Goal: Task Accomplishment & Management: Use online tool/utility

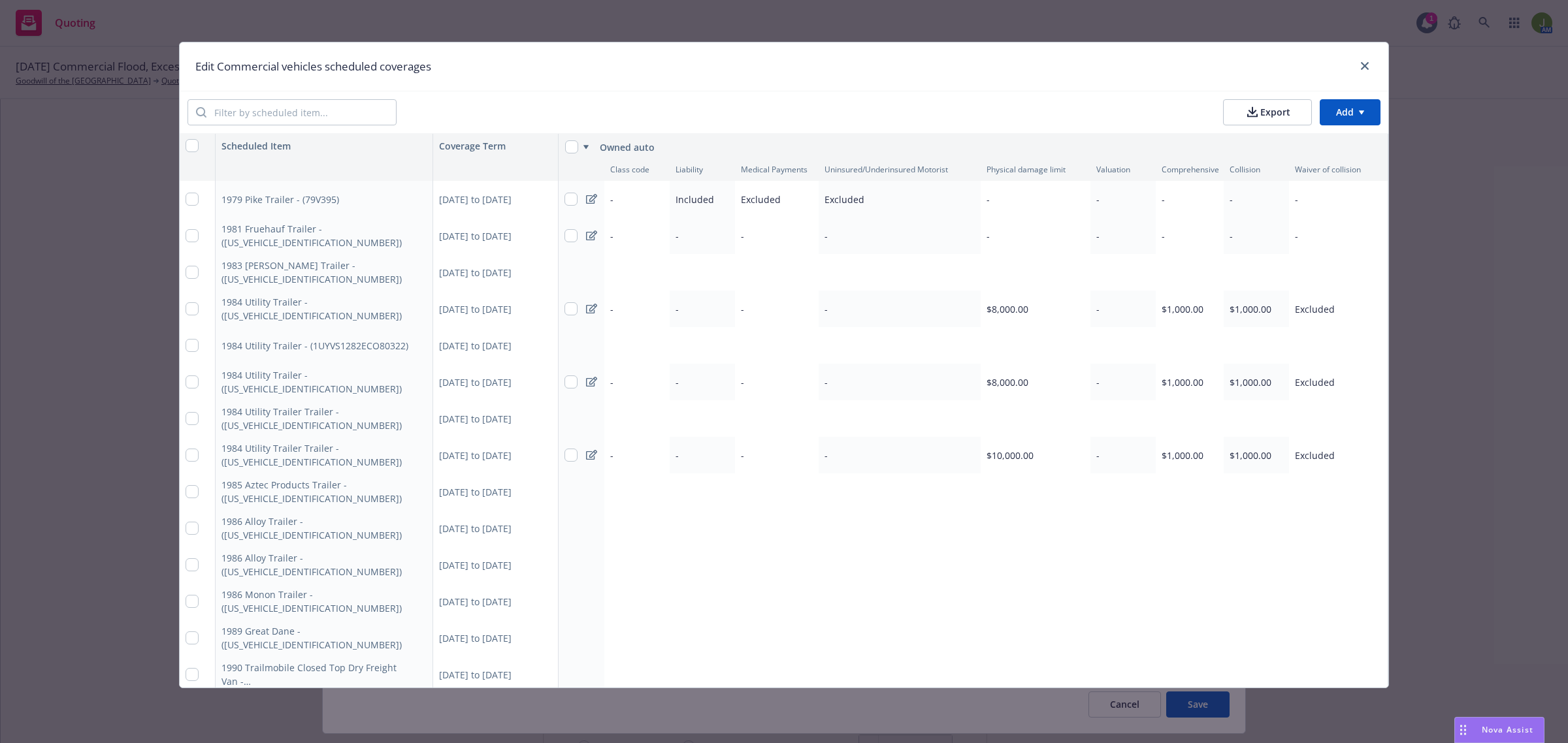
scroll to position [0, 1]
click at [415, 308] on icon "button" at bounding box center [419, 309] width 8 height 8
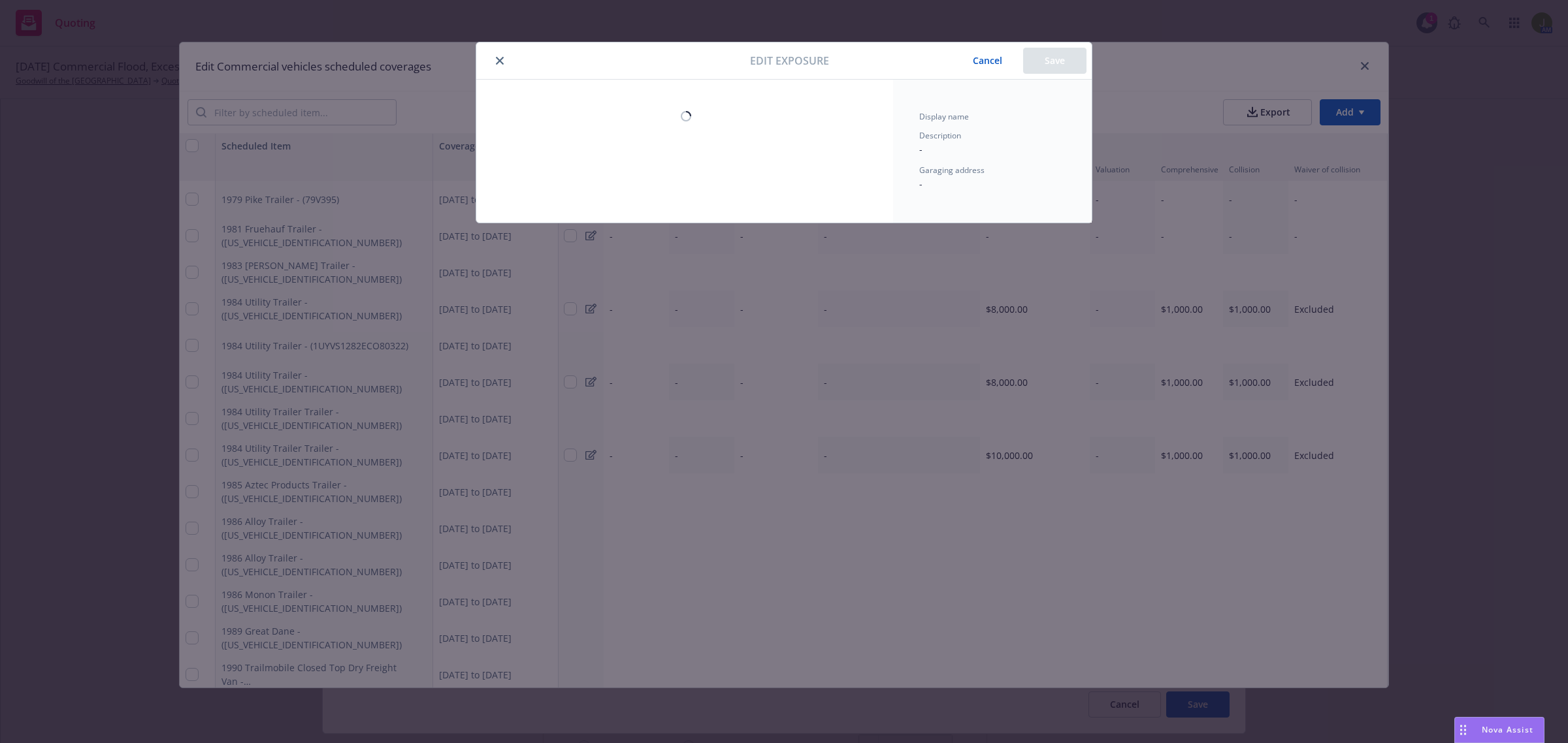
type textarea "x"
select select "CA"
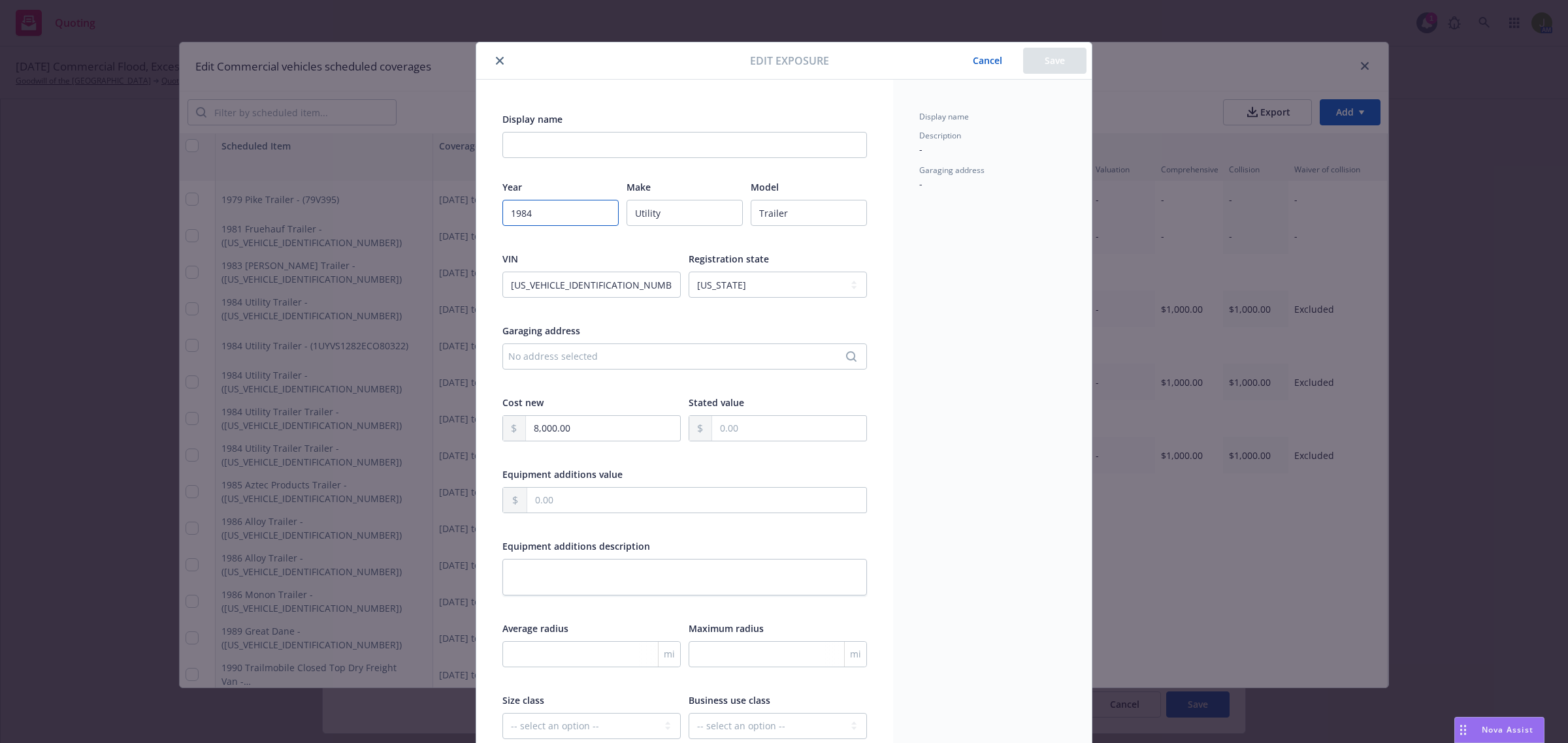
drag, startPoint x: 576, startPoint y: 222, endPoint x: 509, endPoint y: 217, distance: 67.2
click at [509, 217] on input "1984" at bounding box center [560, 213] width 117 height 26
type textarea "x"
type input "1"
type textarea "x"
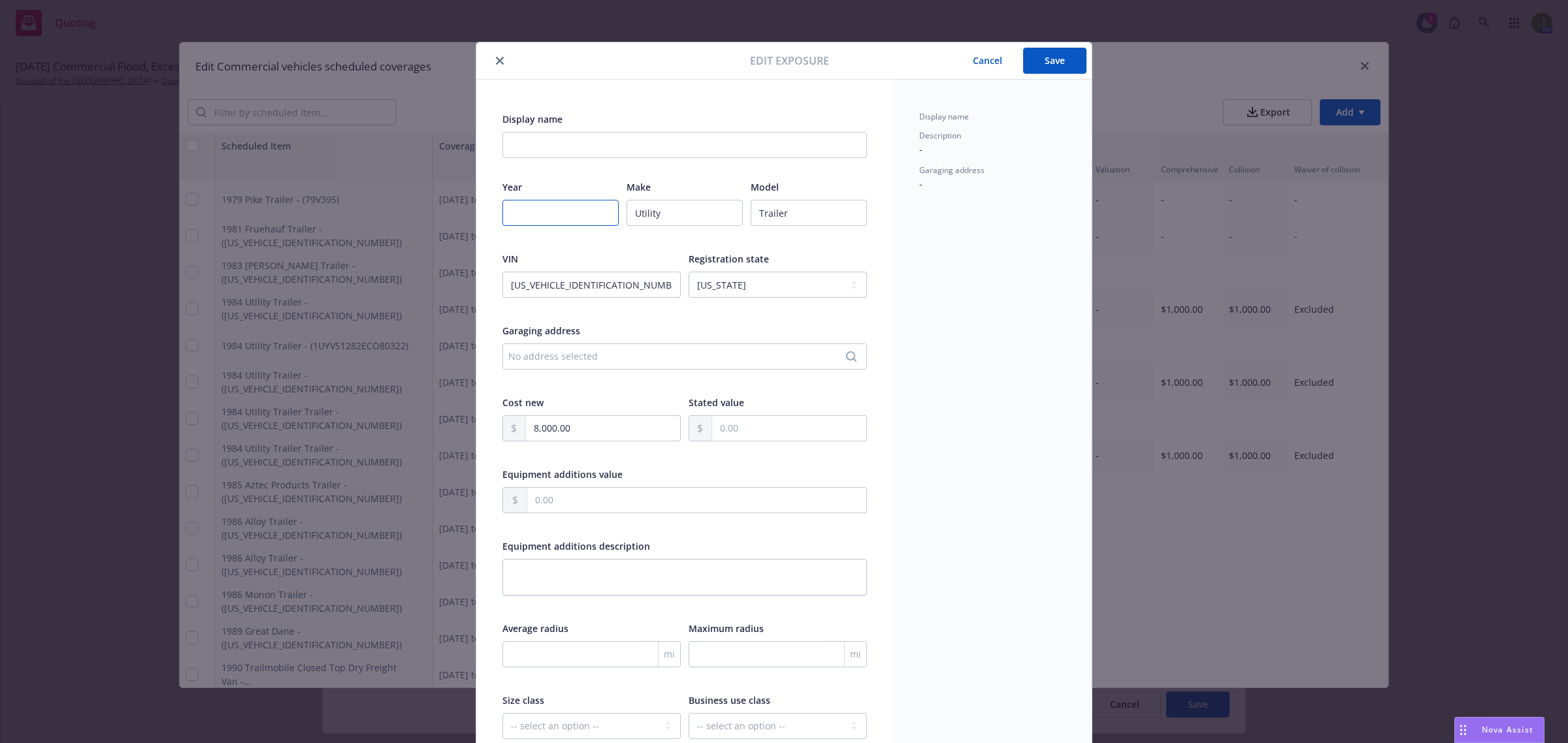
type textarea "x"
type input "2"
type textarea "x"
type input "20"
type textarea "x"
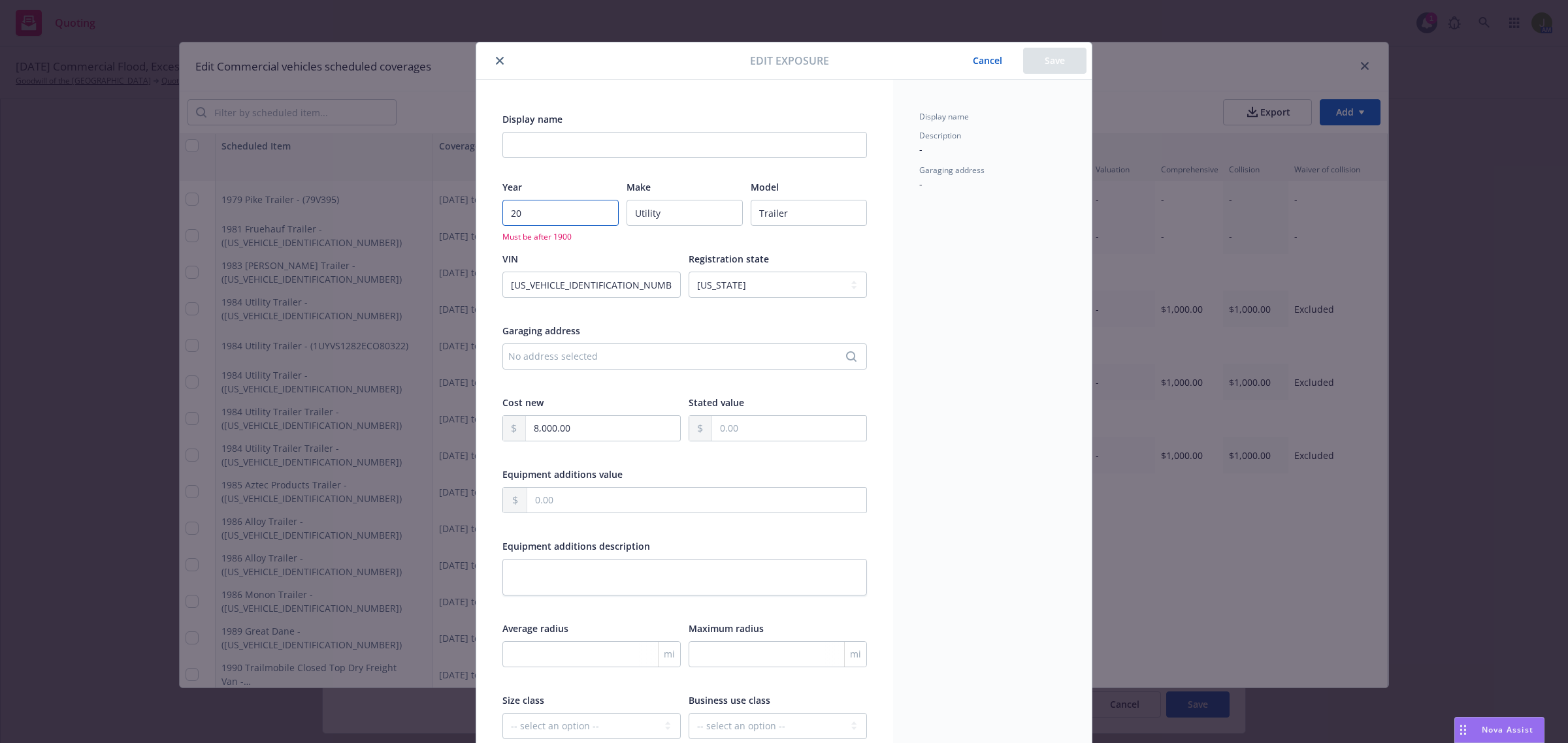
type input "201"
type textarea "x"
type input "2014"
type textarea "x"
type input "2014"
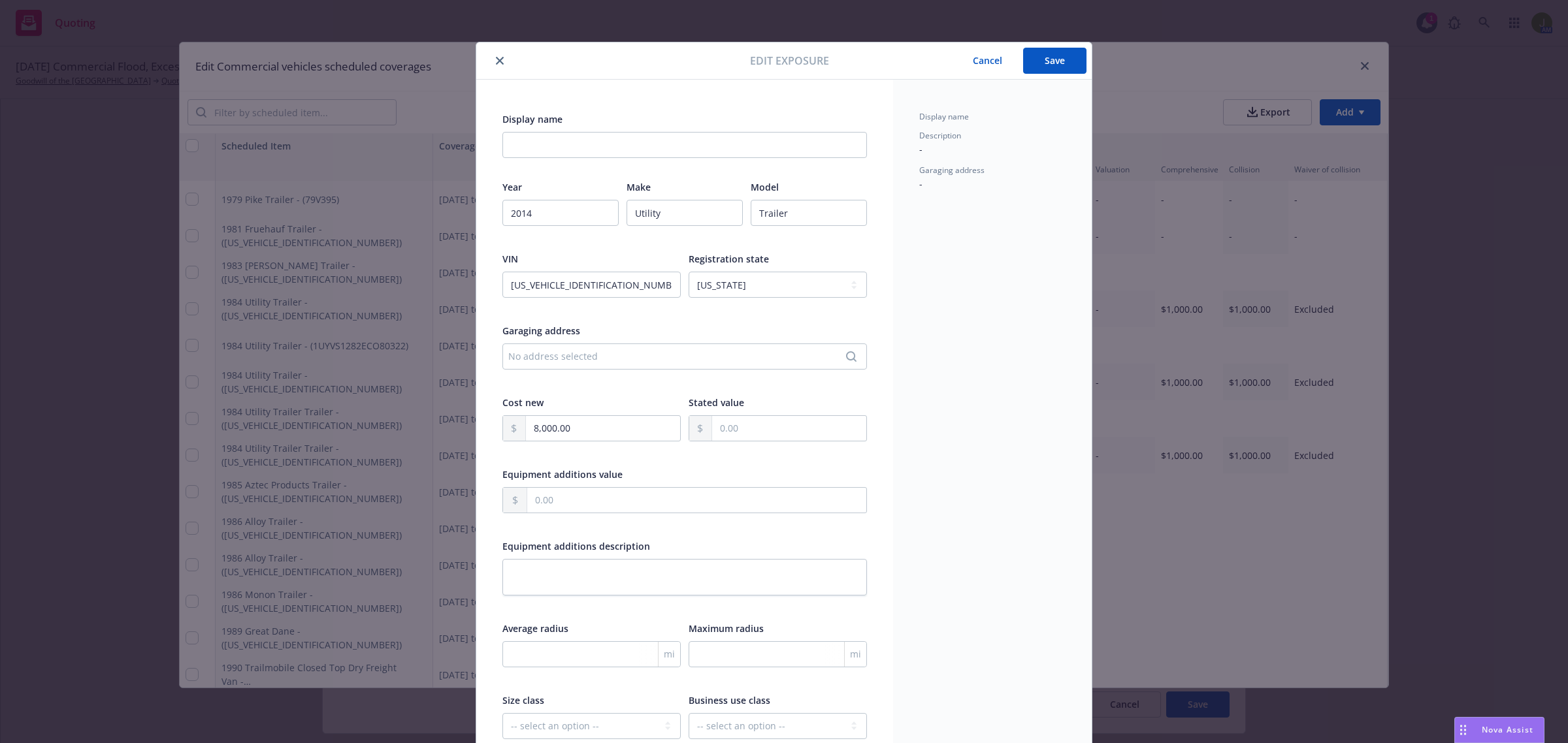
click at [1063, 61] on button "Save" at bounding box center [1054, 61] width 63 height 26
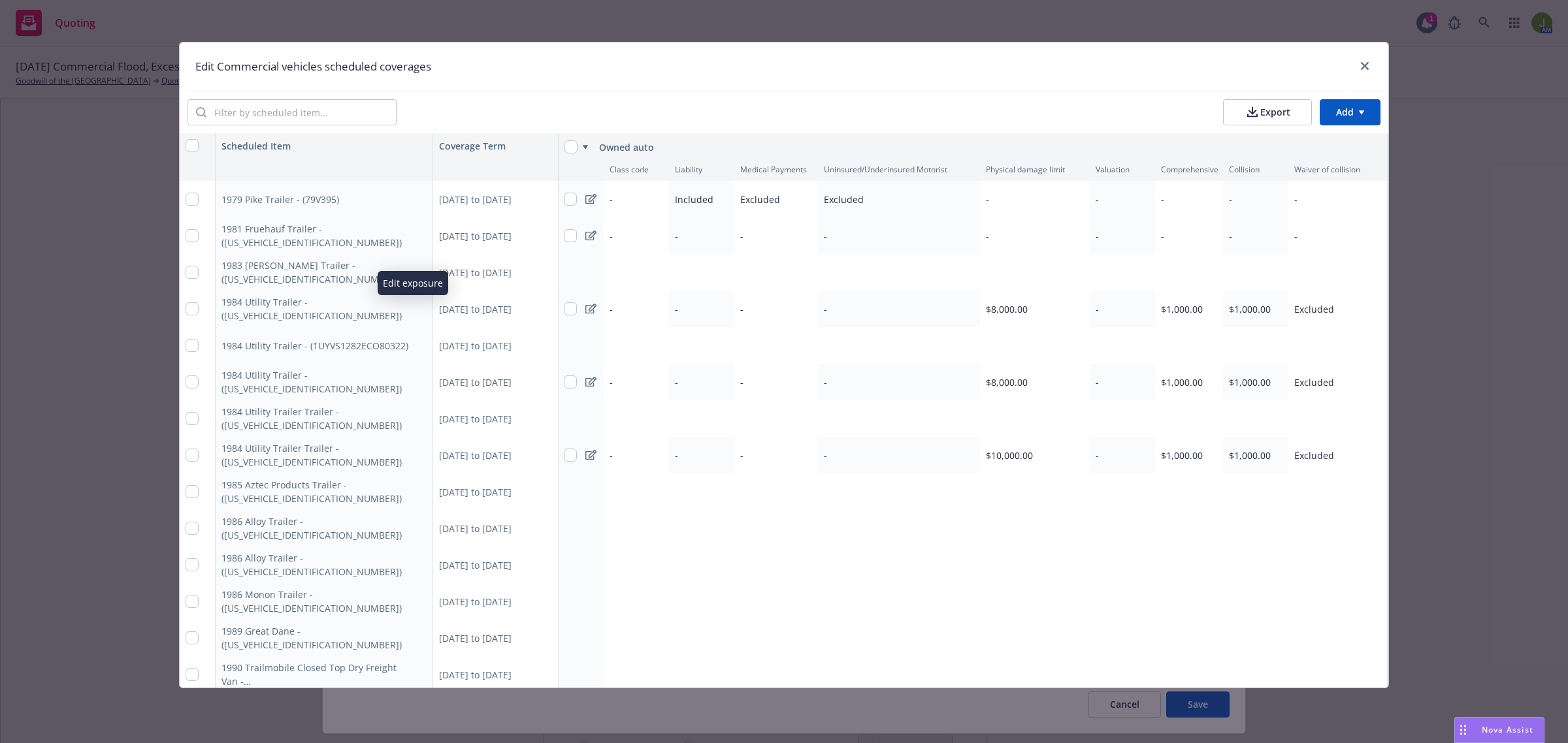
click at [415, 312] on icon "button" at bounding box center [419, 309] width 8 height 8
select select "CA"
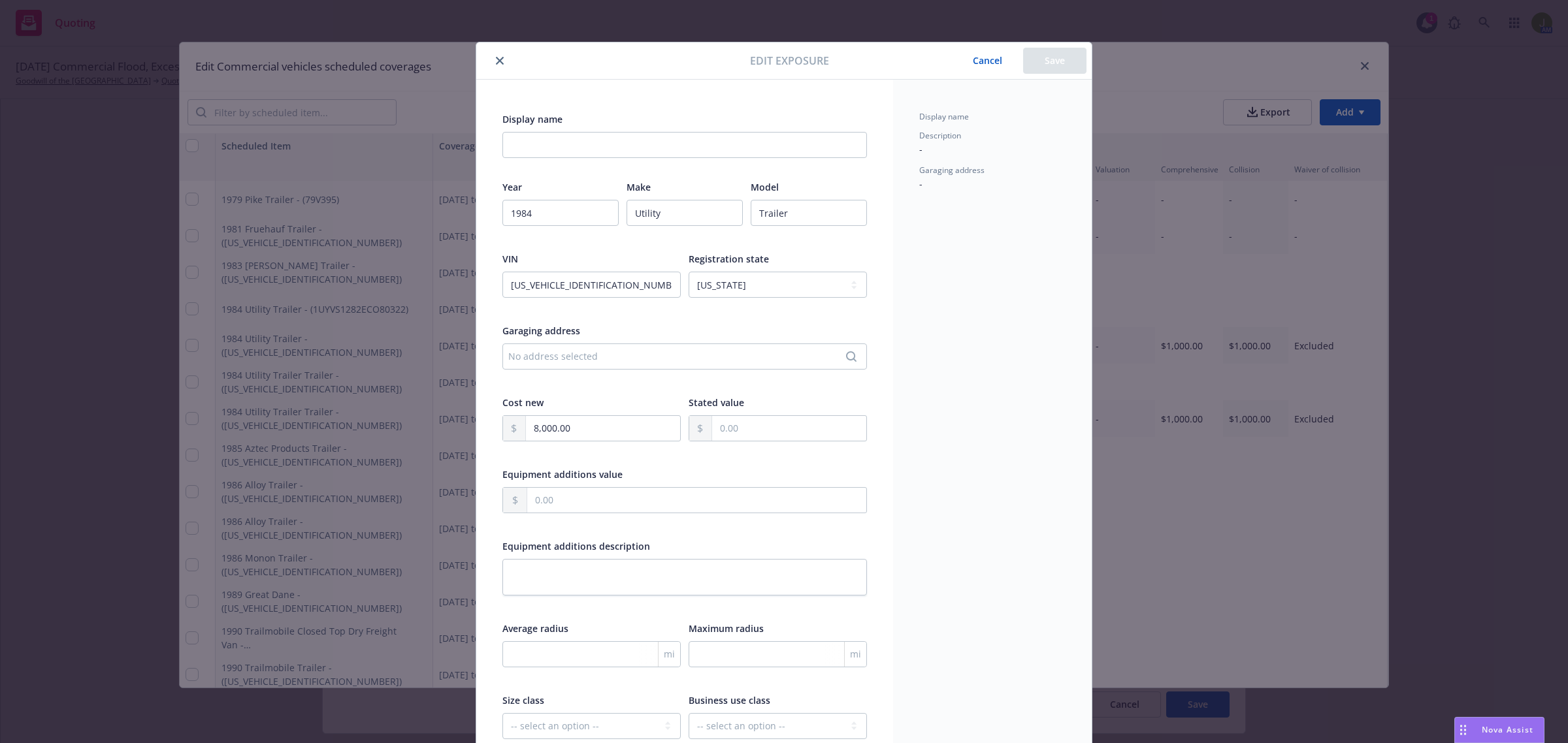
scroll to position [39, 0]
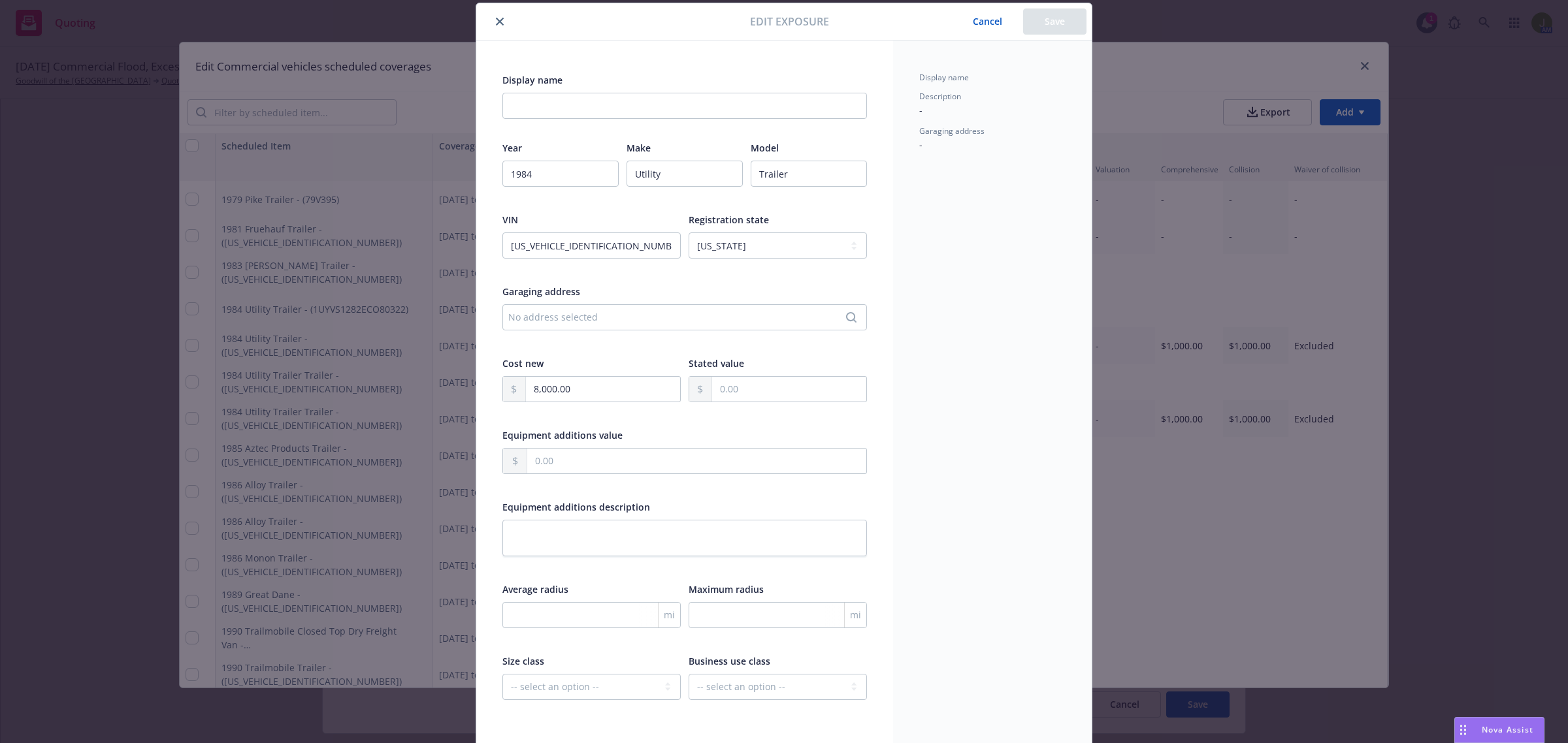
type textarea "x"
type input "2014"
click at [495, 24] on icon "close" at bounding box center [499, 21] width 8 height 8
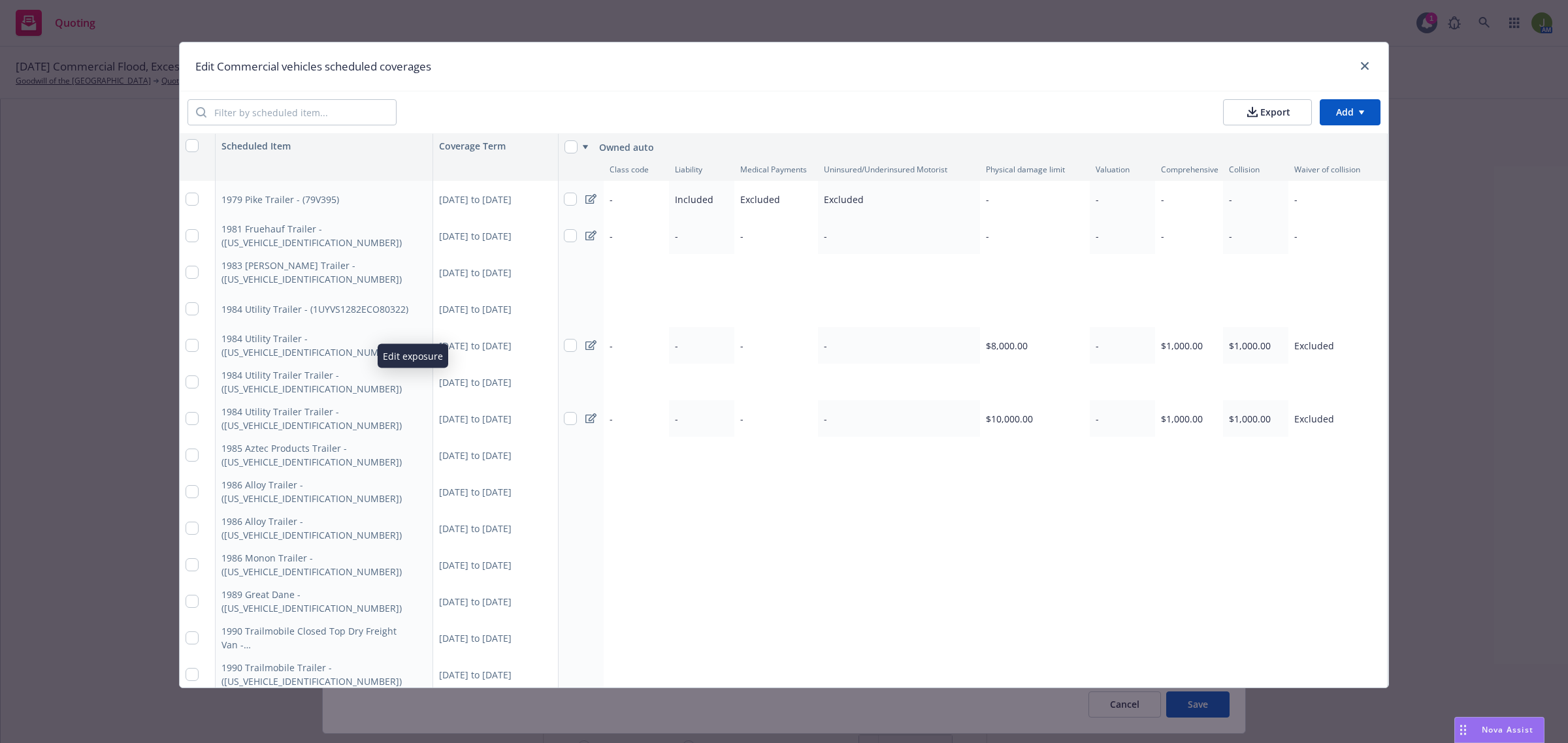
click at [416, 380] on icon "button" at bounding box center [419, 382] width 8 height 8
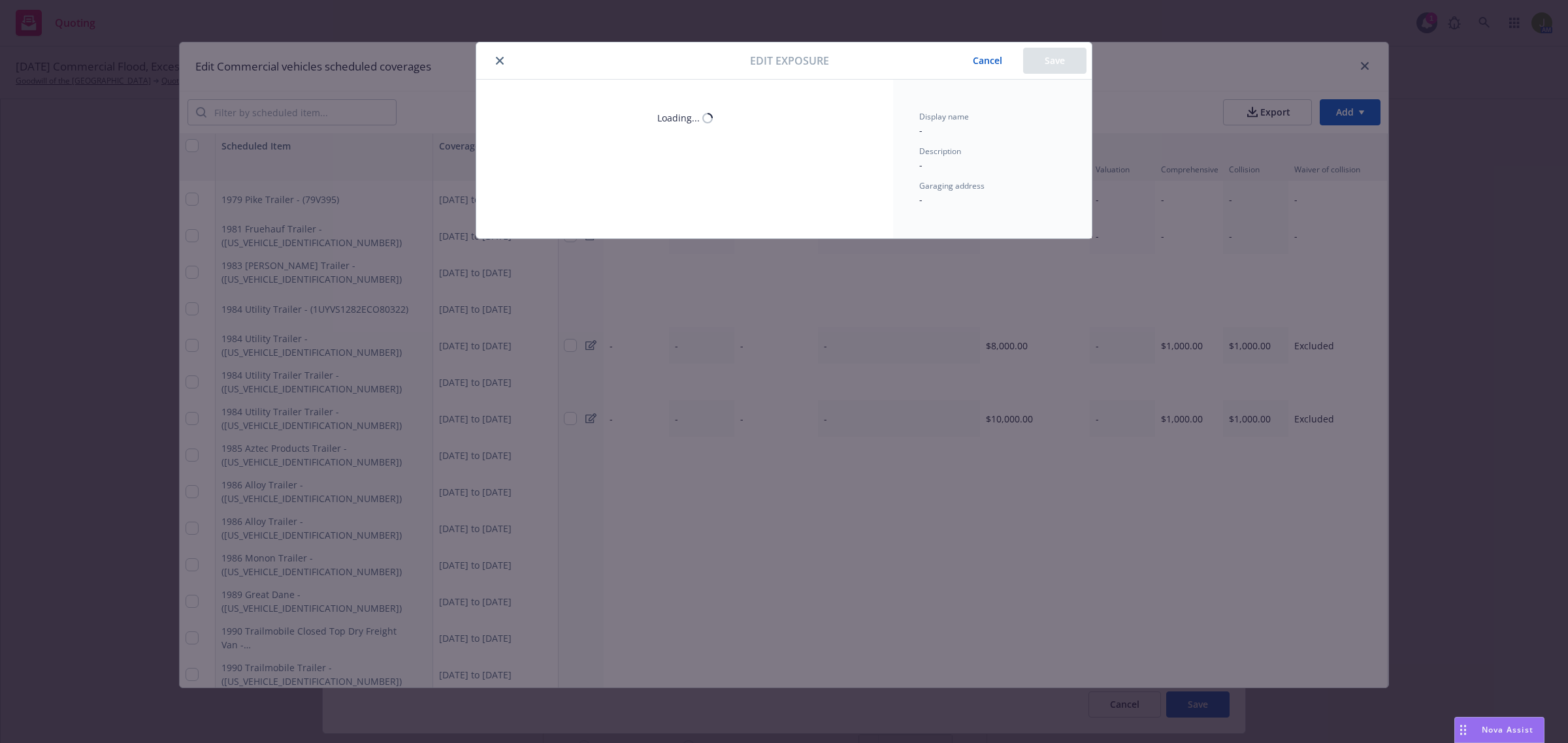
scroll to position [2171, 0]
select select "CA"
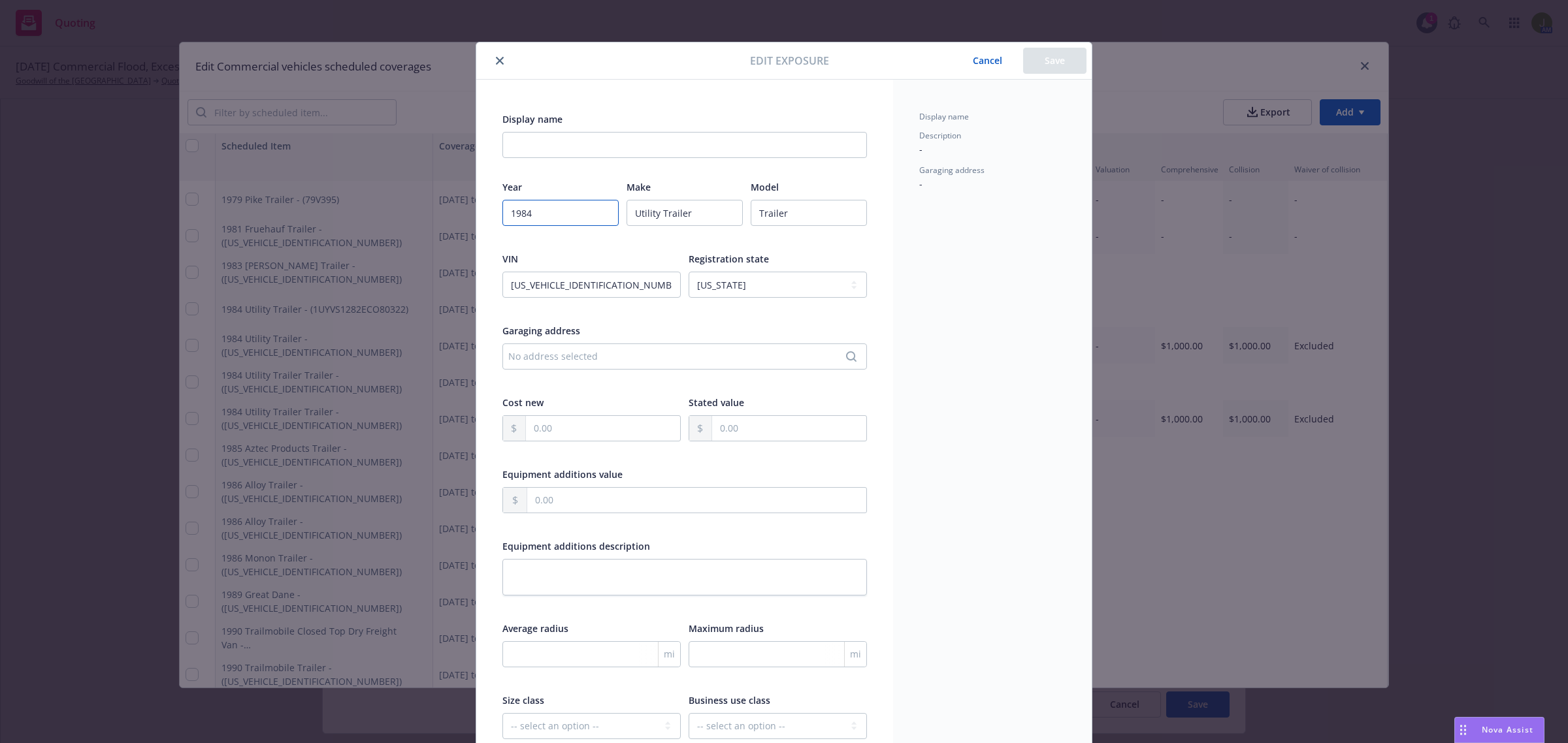
drag, startPoint x: 547, startPoint y: 216, endPoint x: 454, endPoint y: 209, distance: 93.3
click at [476, 207] on div "Display name Year [DATE] Make Utility Trailer Model Trailer VIN [US_VEHICLE_IDE…" at bounding box center [685, 479] width 417 height 799
type textarea "x"
type input "2"
type textarea "x"
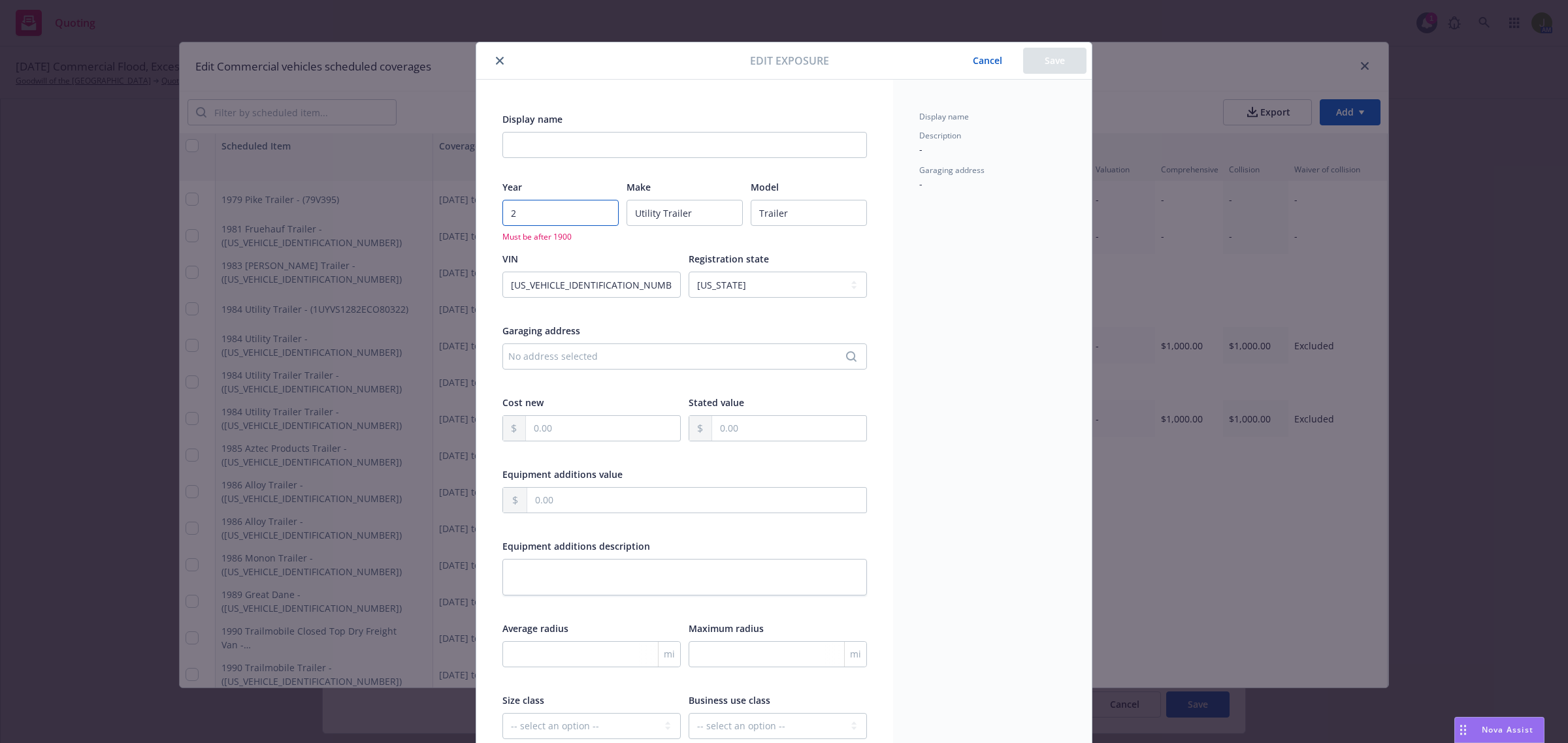
type input "20"
type textarea "x"
type input "201"
type textarea "x"
type input "2014"
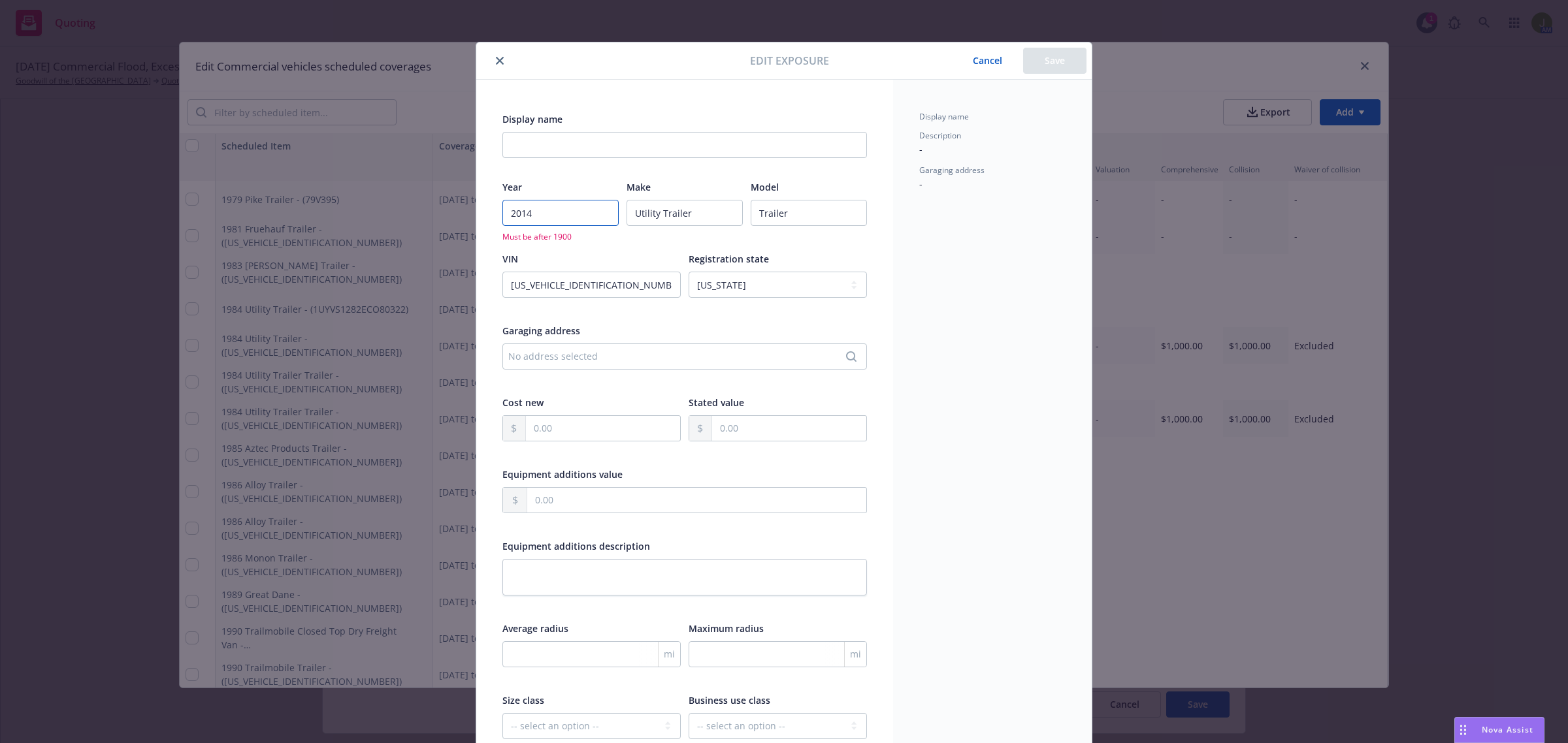
type textarea "x"
type input "2014"
click at [1041, 51] on button "Save" at bounding box center [1054, 61] width 63 height 26
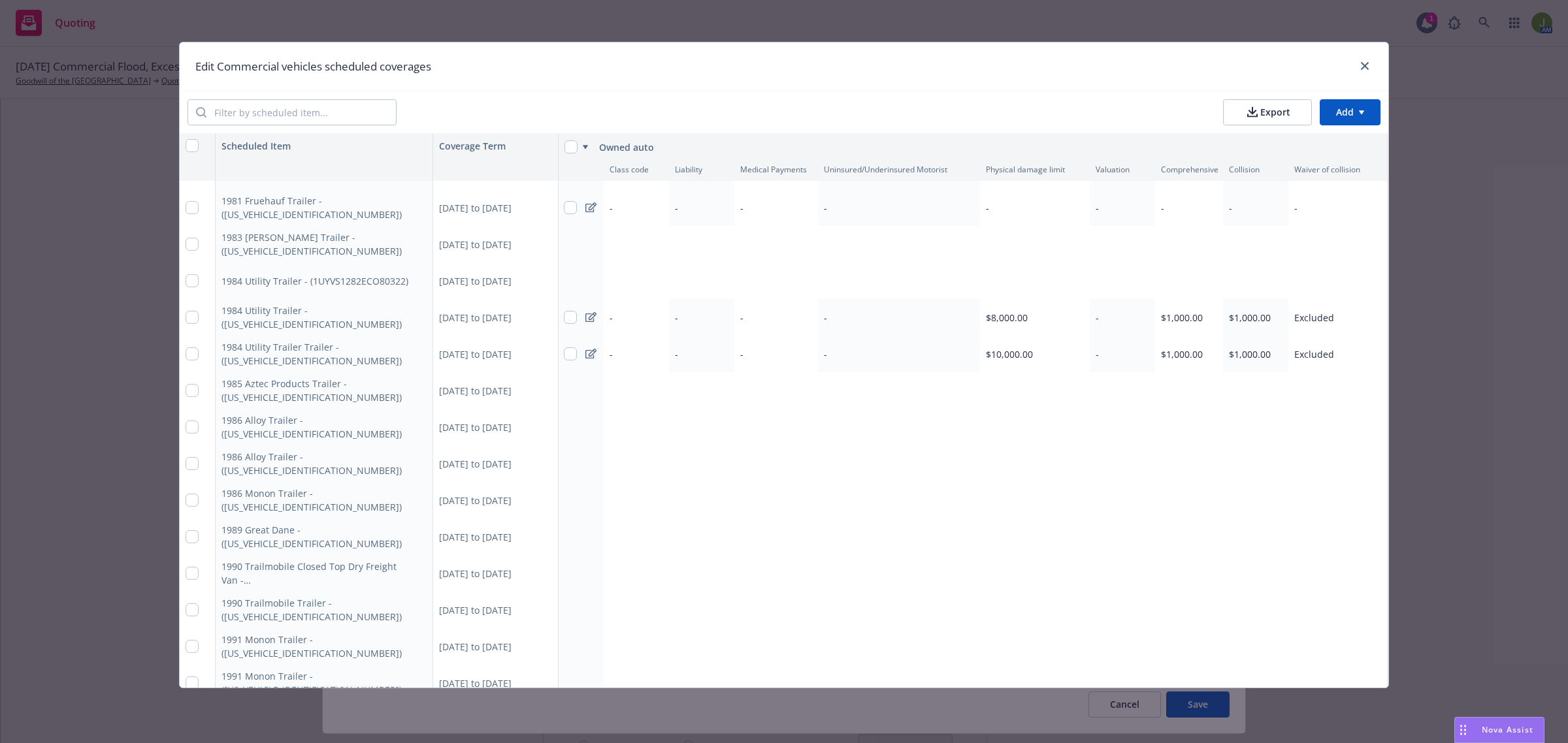
scroll to position [0, 1]
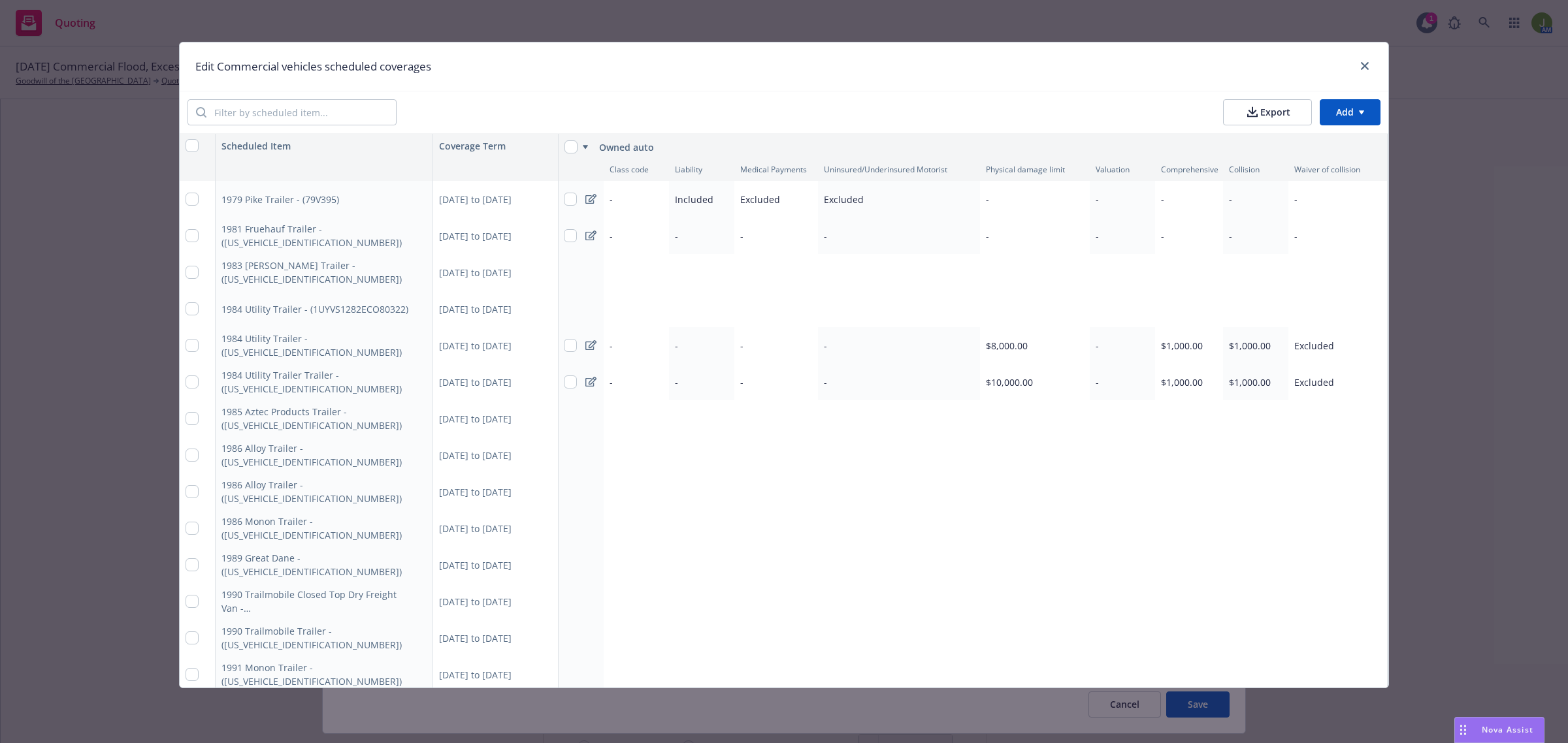
click at [418, 381] on button "button" at bounding box center [419, 382] width 16 height 16
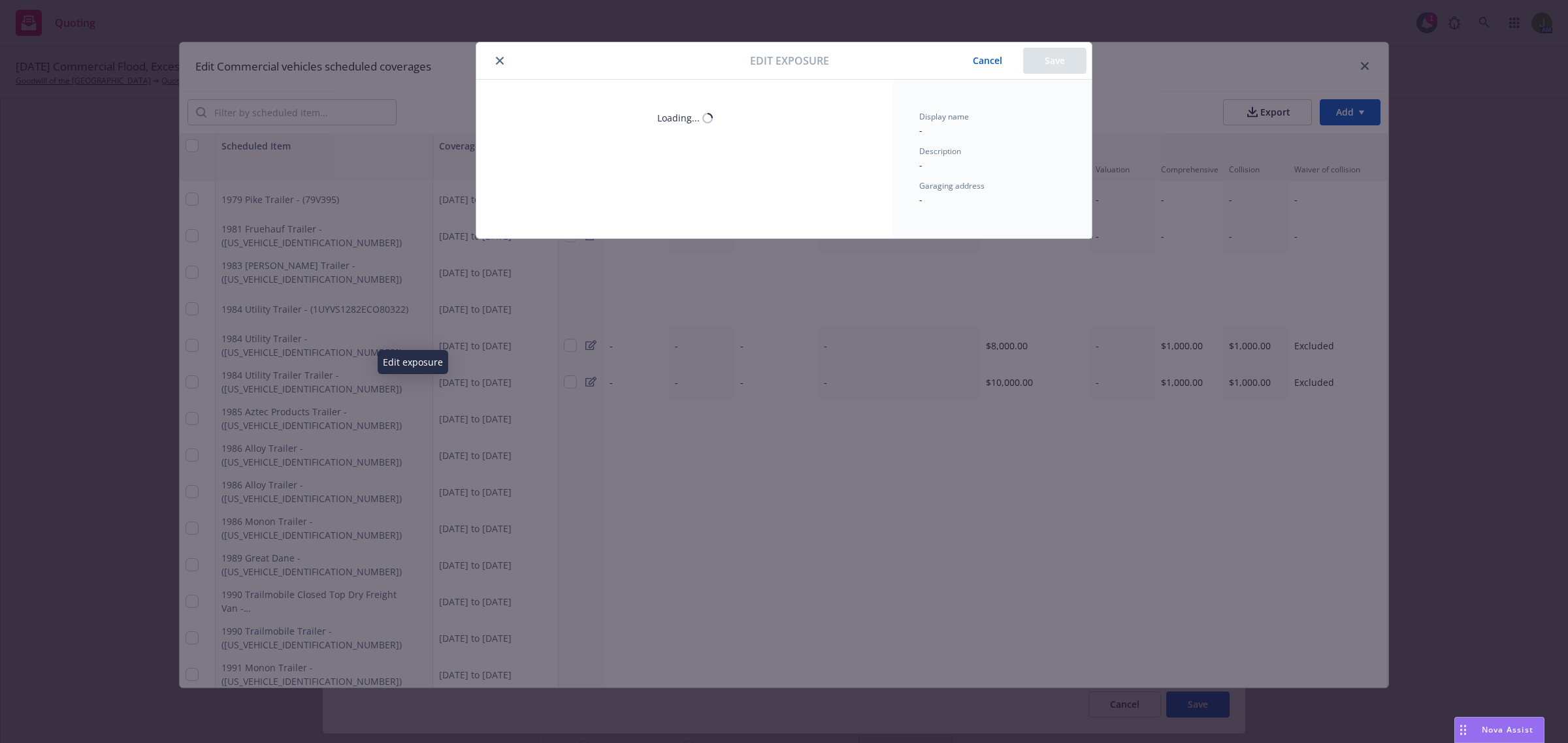
type textarea "x"
select select "CA"
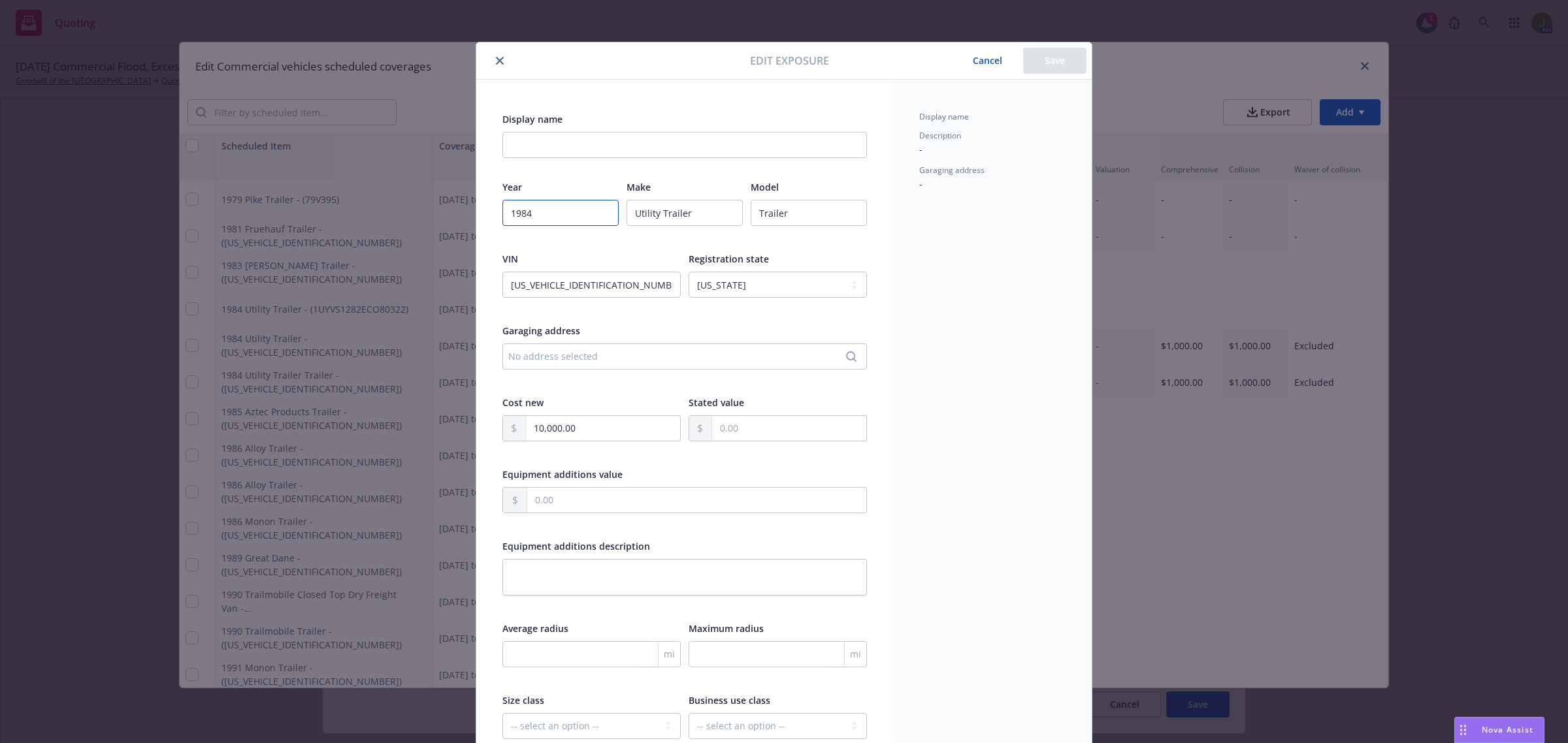
drag, startPoint x: 552, startPoint y: 216, endPoint x: 459, endPoint y: 203, distance: 93.9
click at [467, 203] on div "Edit exposure Cancel Save Display name Year [DATE] Make Utility Trailer Model T…" at bounding box center [784, 371] width 1568 height 743
type textarea "x"
type input "2"
type textarea "x"
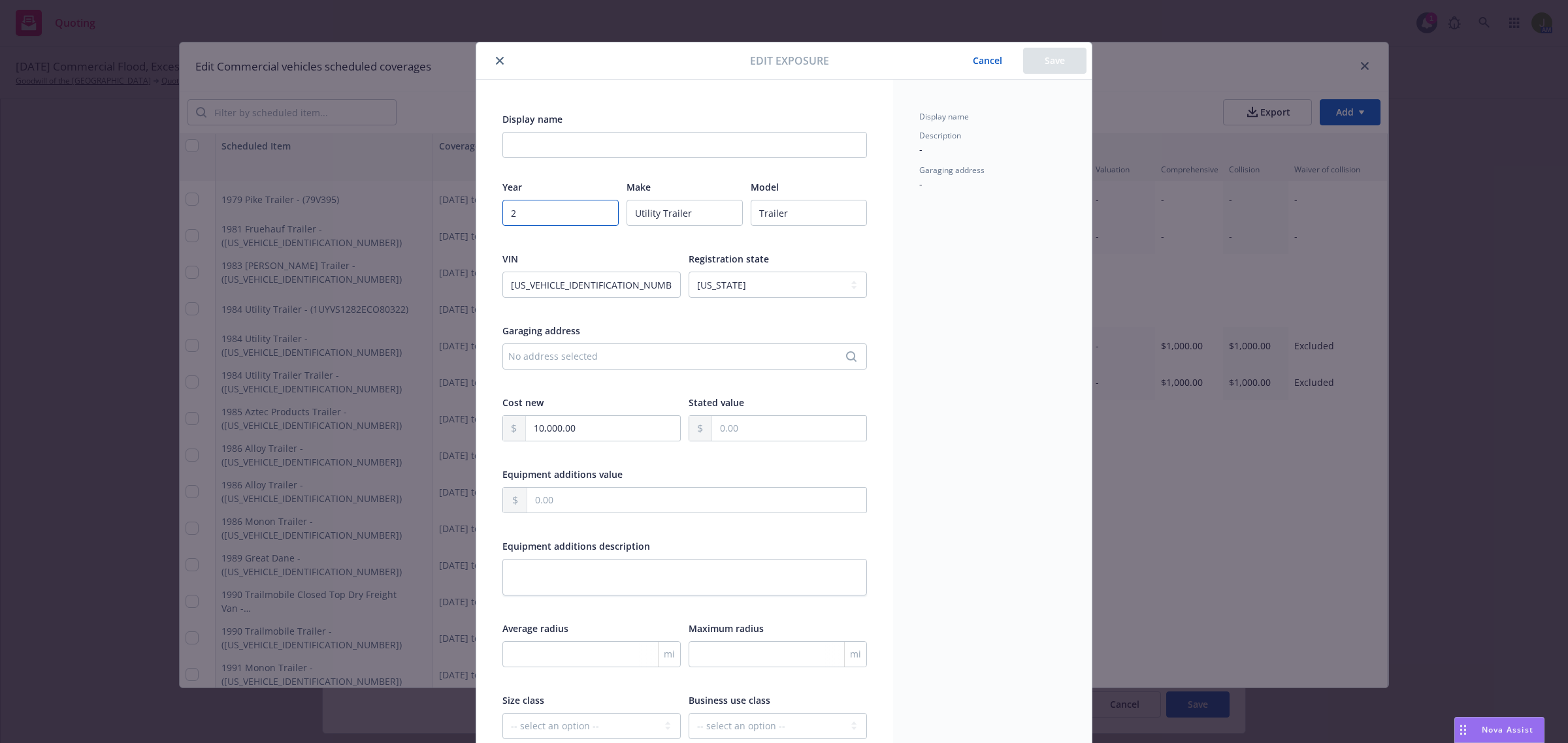
type input "20"
type textarea "x"
type input "201"
type textarea "x"
type input "2014"
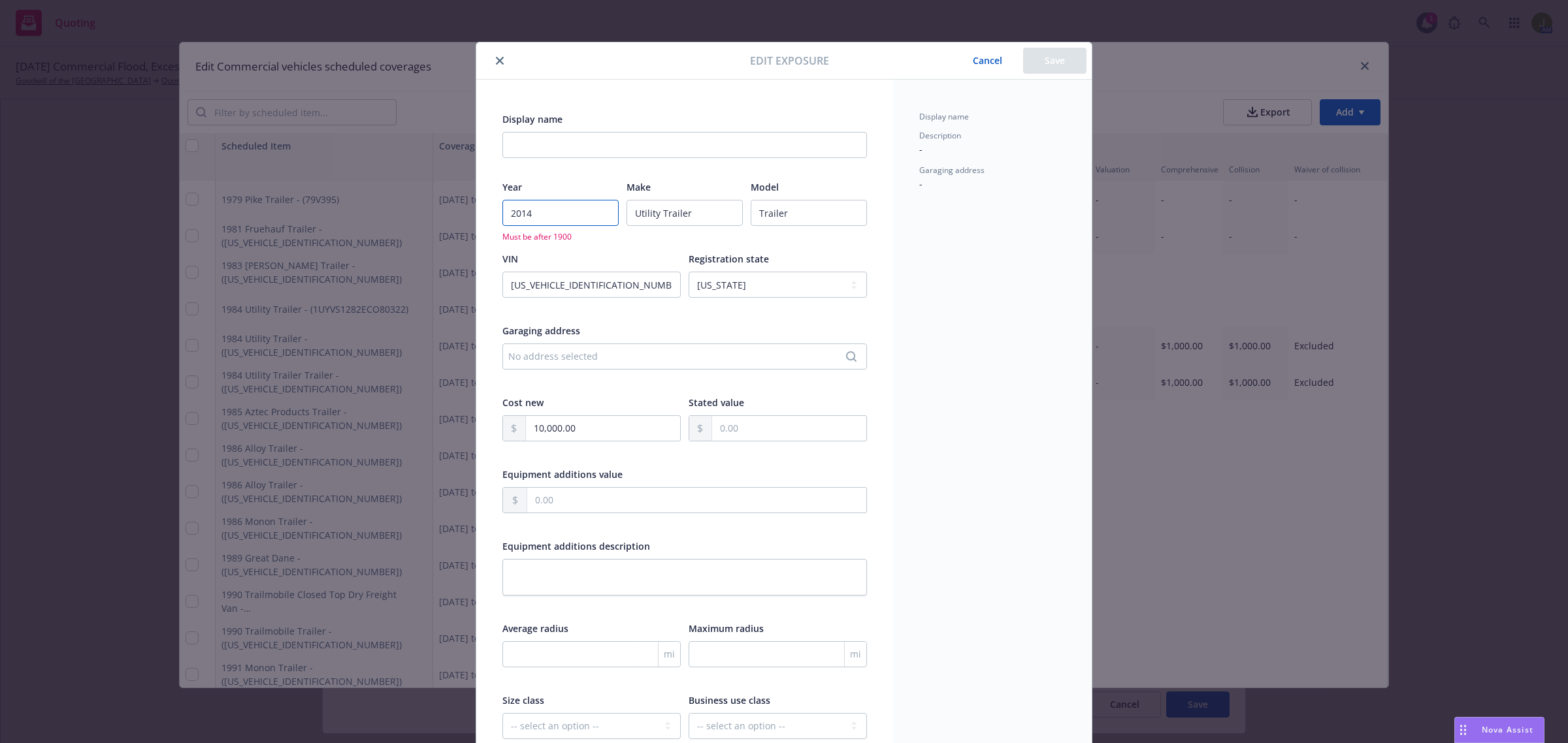
type textarea "x"
type input "2014"
click at [1040, 56] on button "Save" at bounding box center [1054, 61] width 63 height 26
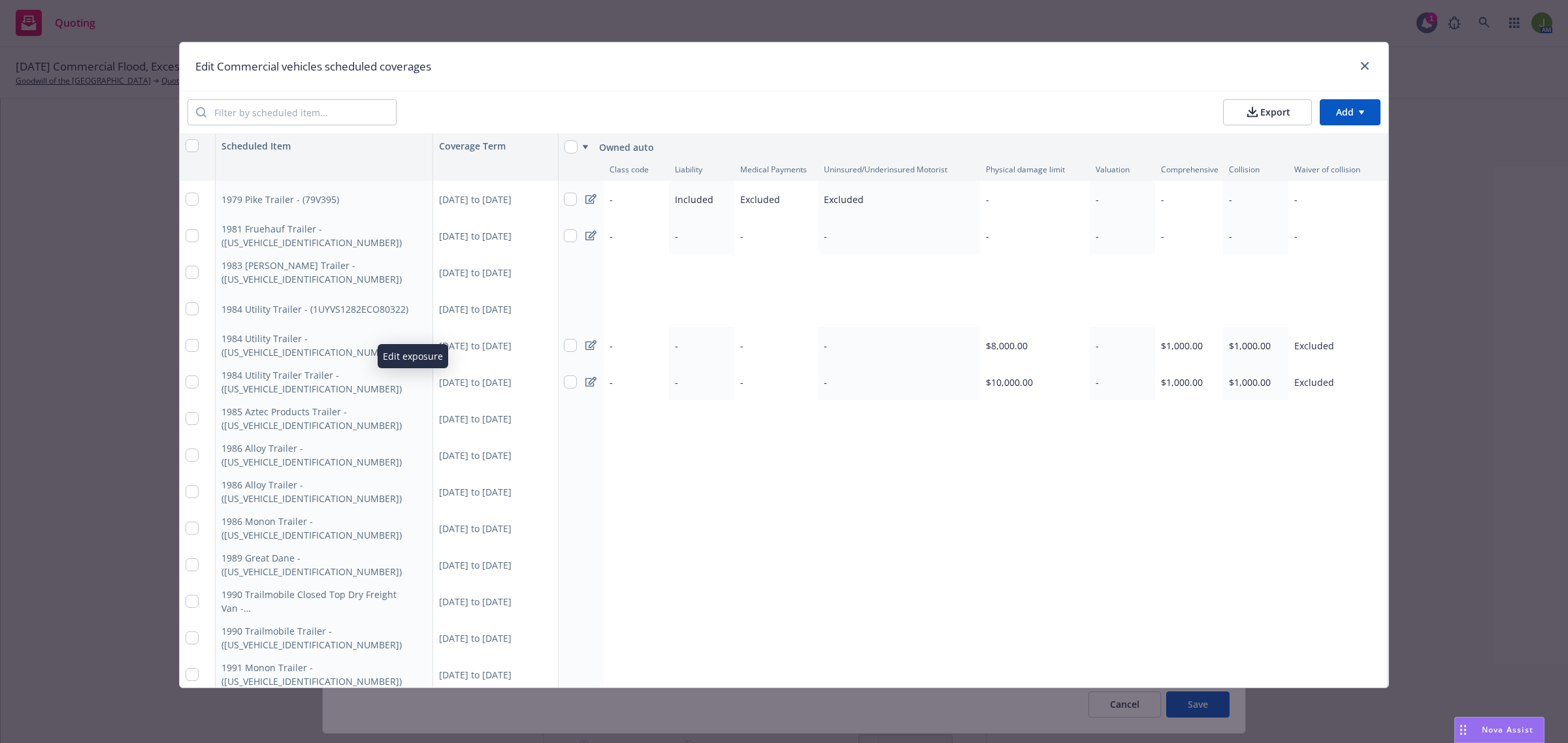
click at [415, 382] on icon "button" at bounding box center [419, 382] width 8 height 8
type textarea "x"
select select "CA"
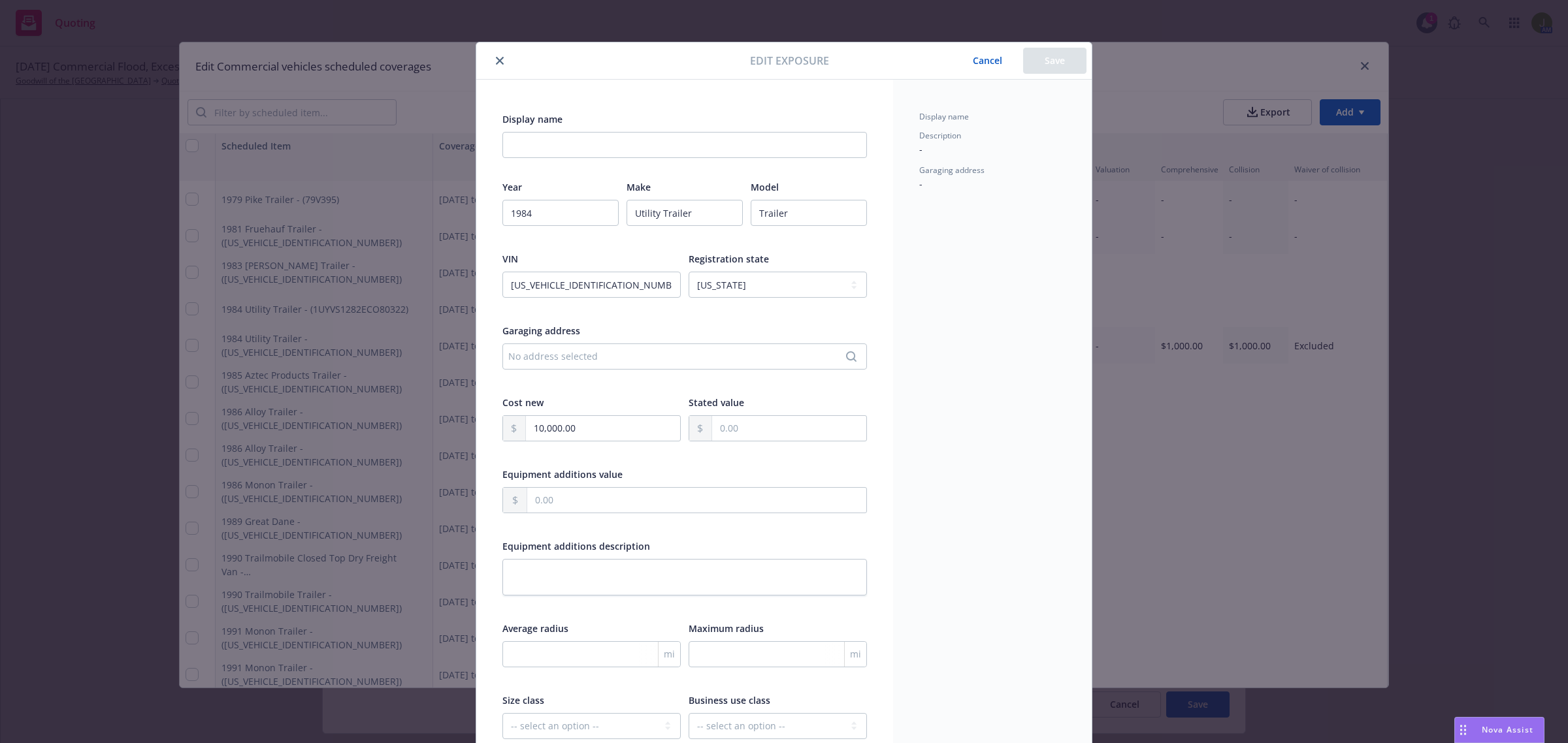
scroll to position [39, 0]
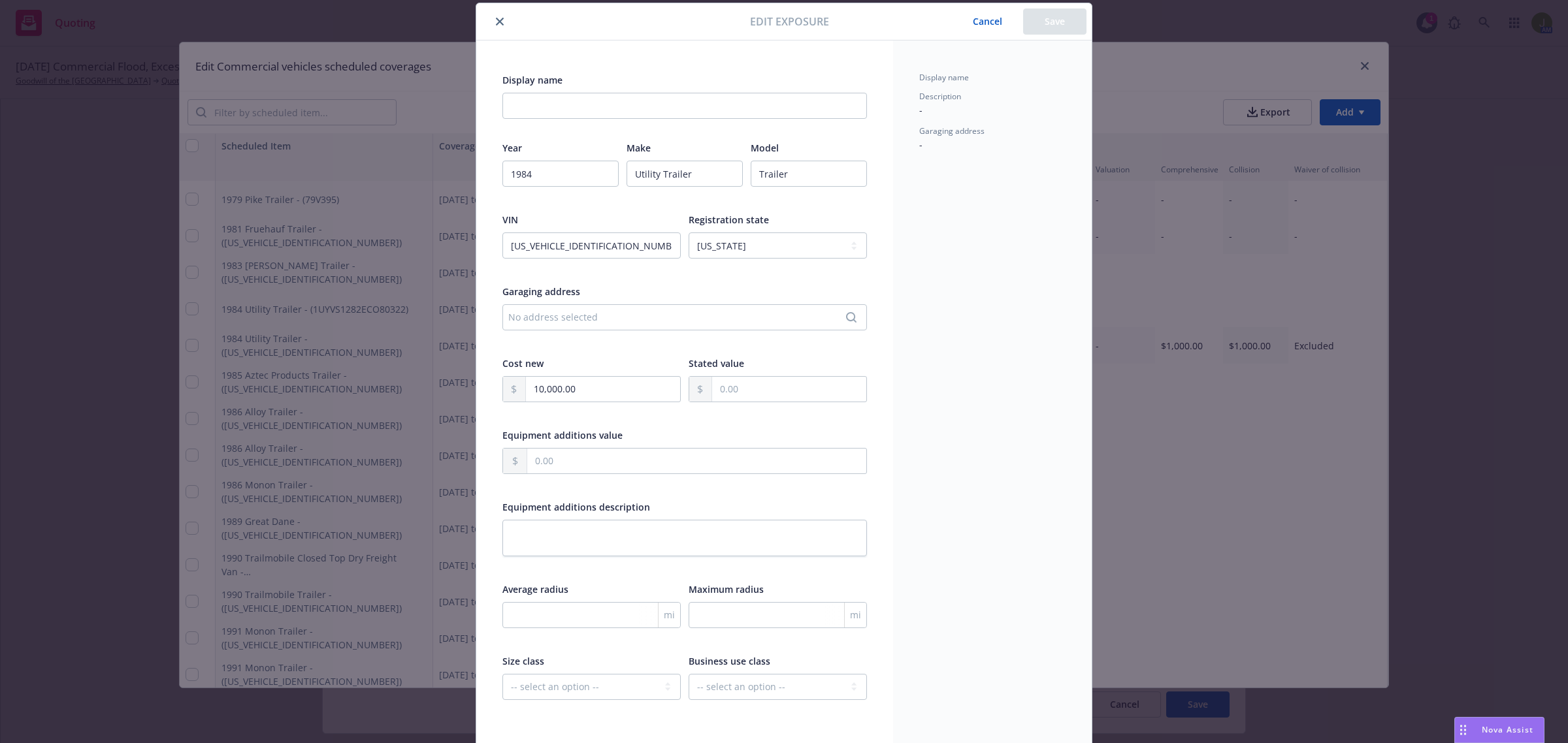
type textarea "x"
type input "2014"
click at [959, 18] on button "Cancel" at bounding box center [987, 21] width 71 height 26
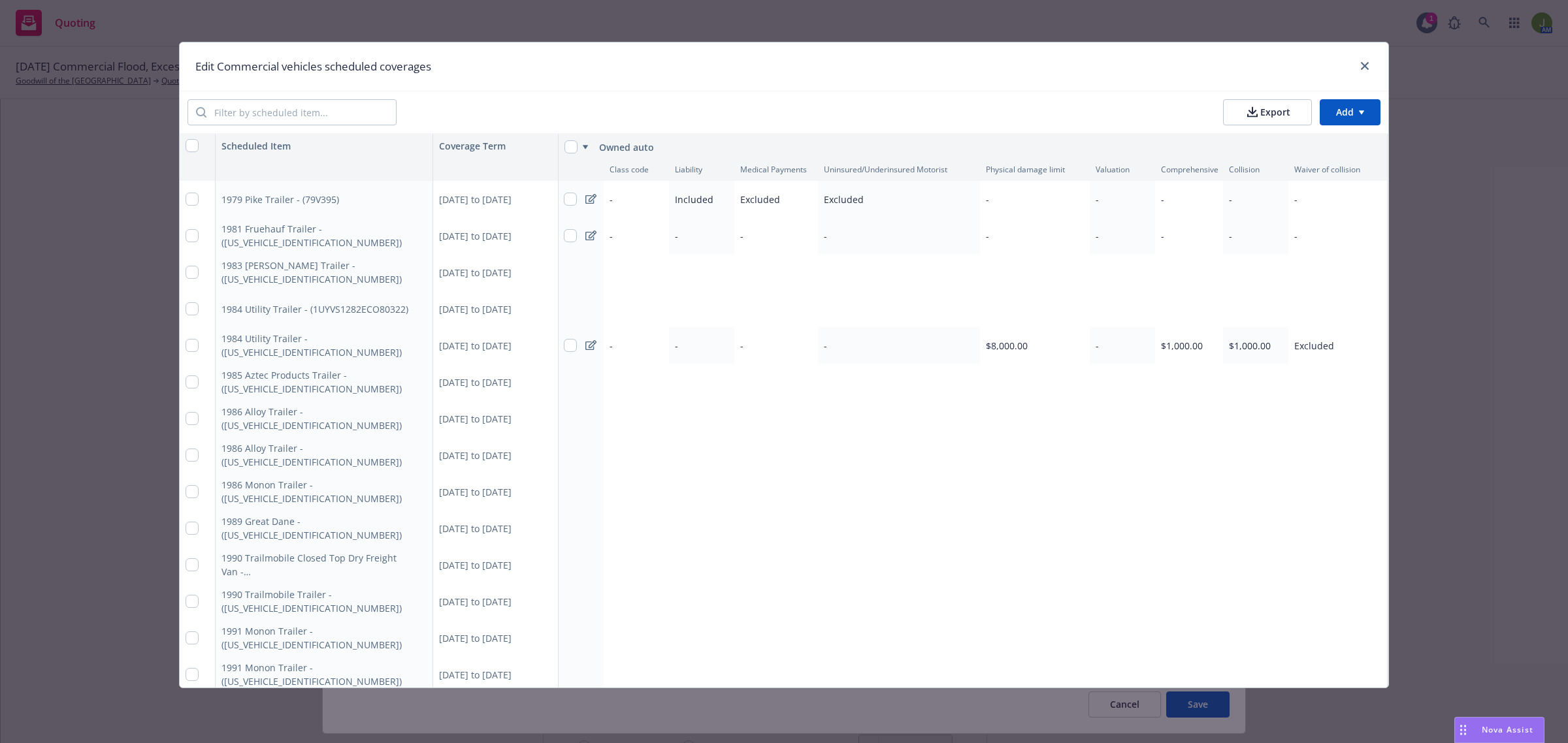
click at [415, 376] on button "button" at bounding box center [419, 382] width 16 height 16
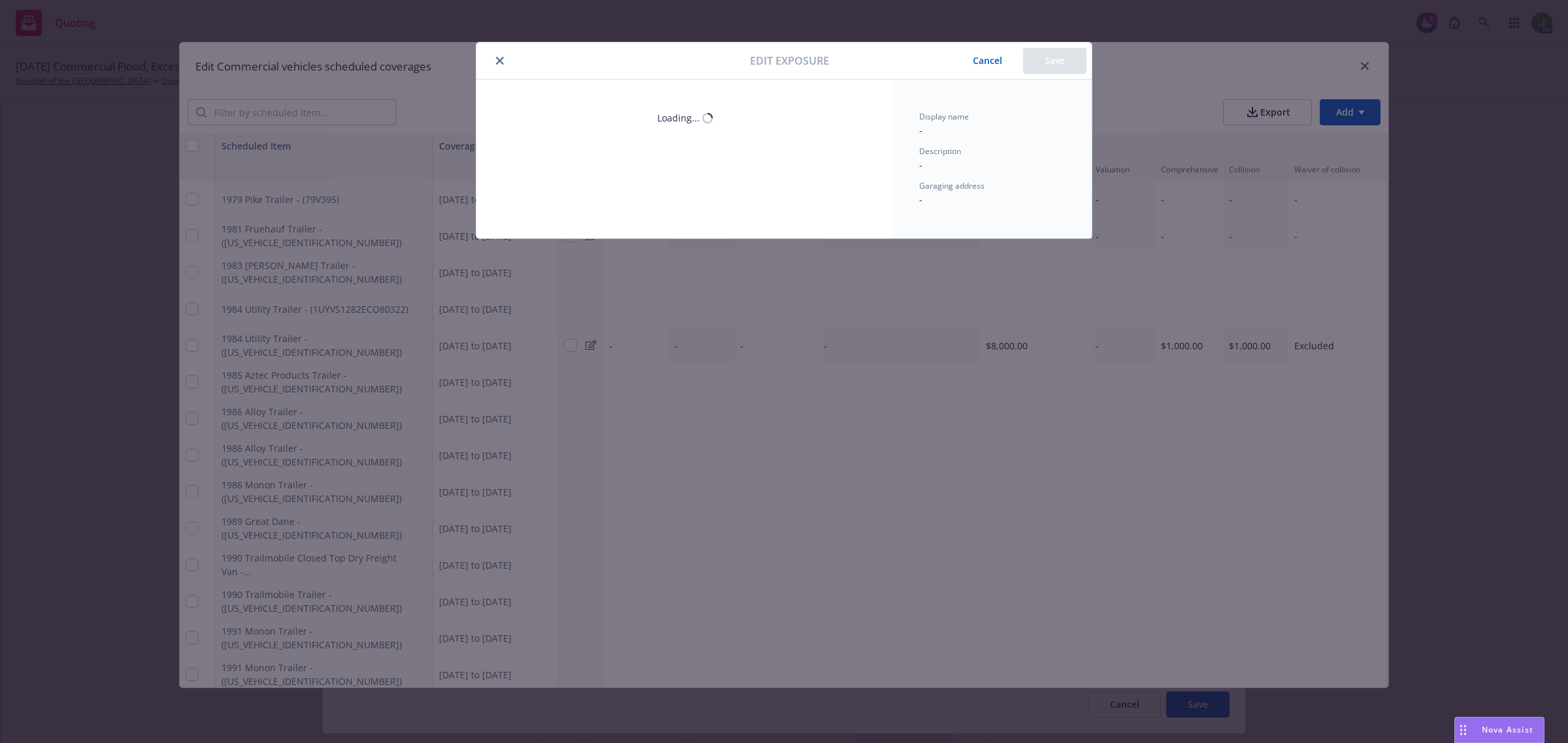
scroll to position [2171, 0]
type textarea "x"
select select "CA"
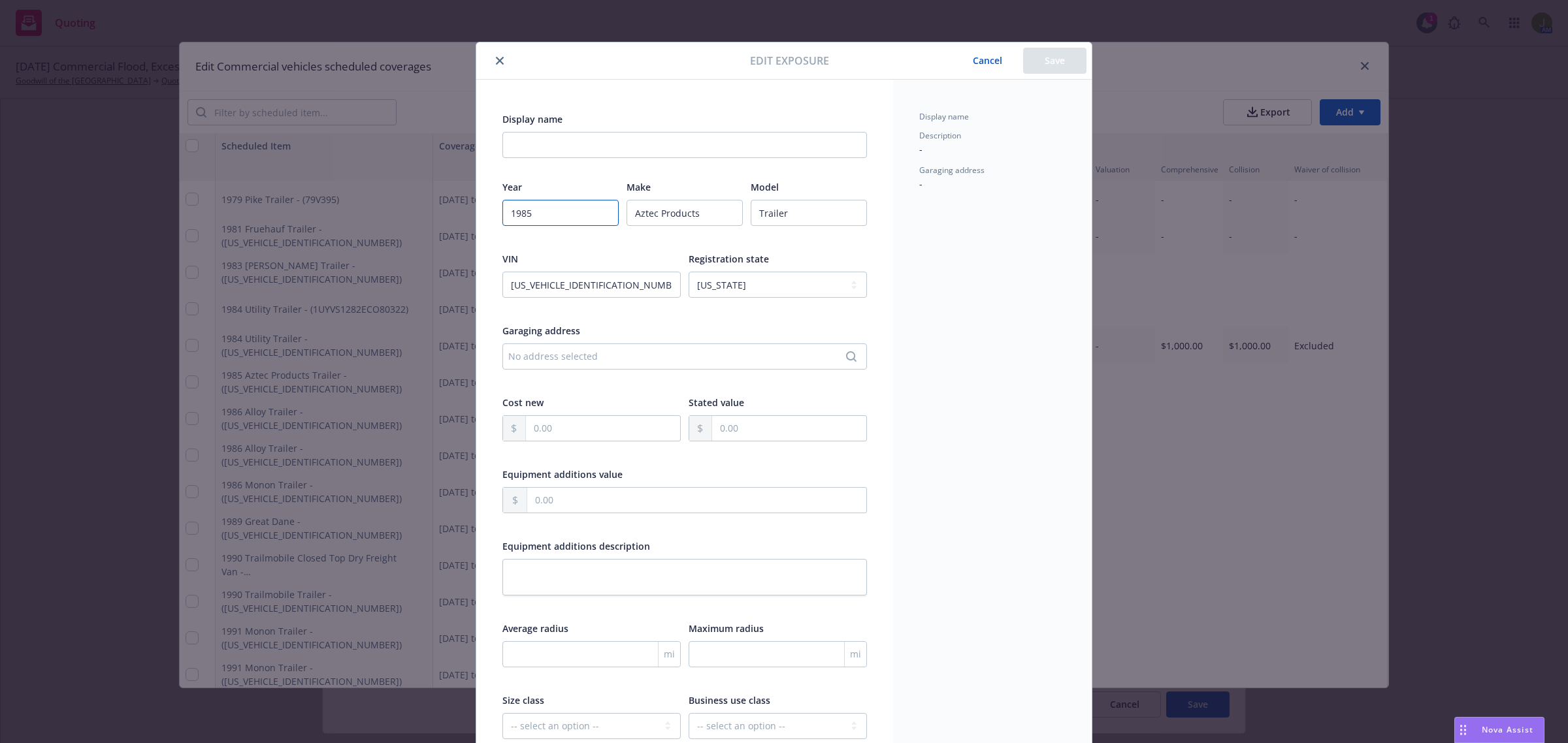
drag, startPoint x: 564, startPoint y: 213, endPoint x: 348, endPoint y: 210, distance: 216.0
click at [358, 210] on div "Edit exposure Cancel Save Display name Year [DATE] Make Aztec Products Model Tr…" at bounding box center [784, 371] width 1568 height 743
type textarea "x"
type input "2"
type textarea "x"
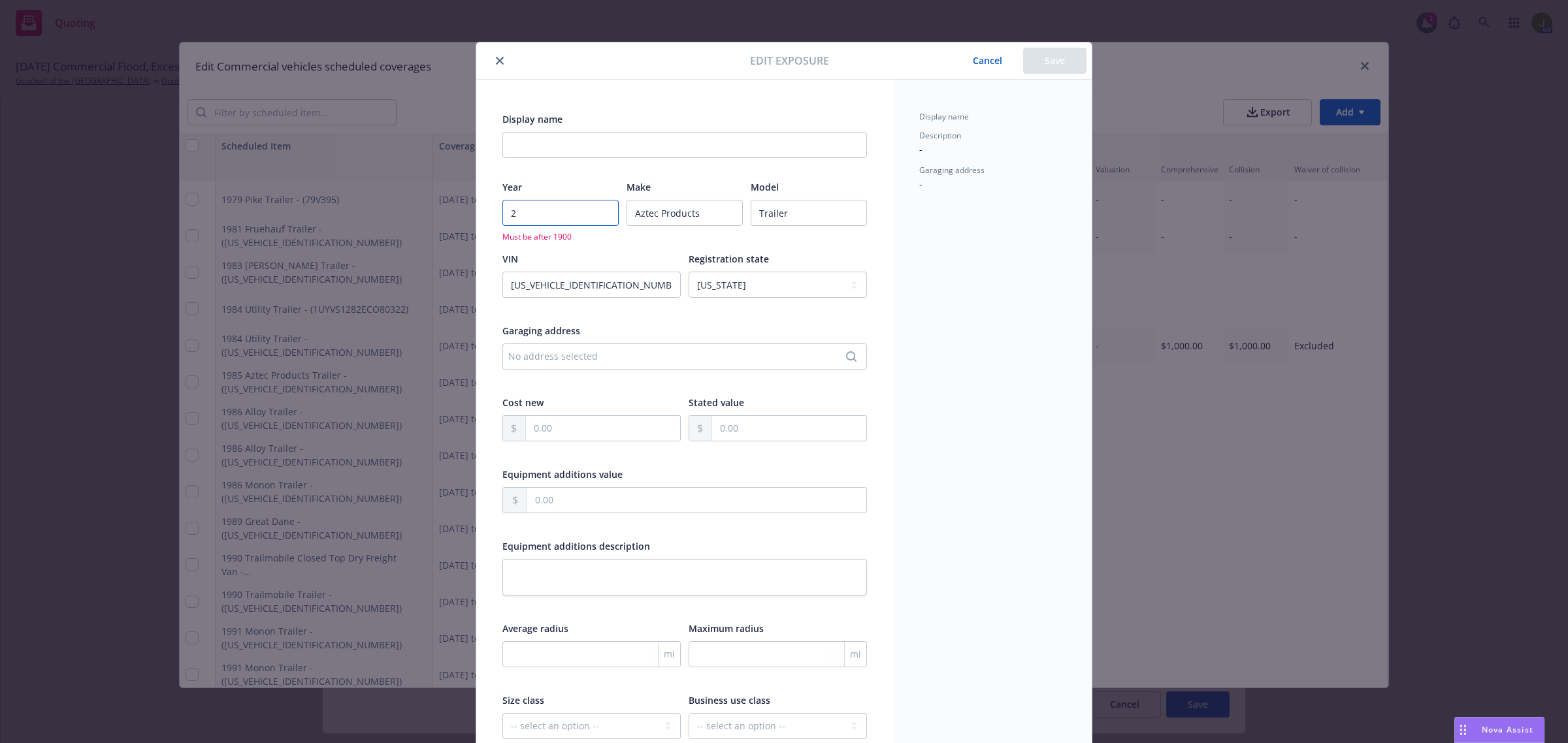
type input "20"
type textarea "x"
type input "201"
type textarea "x"
type input "2015"
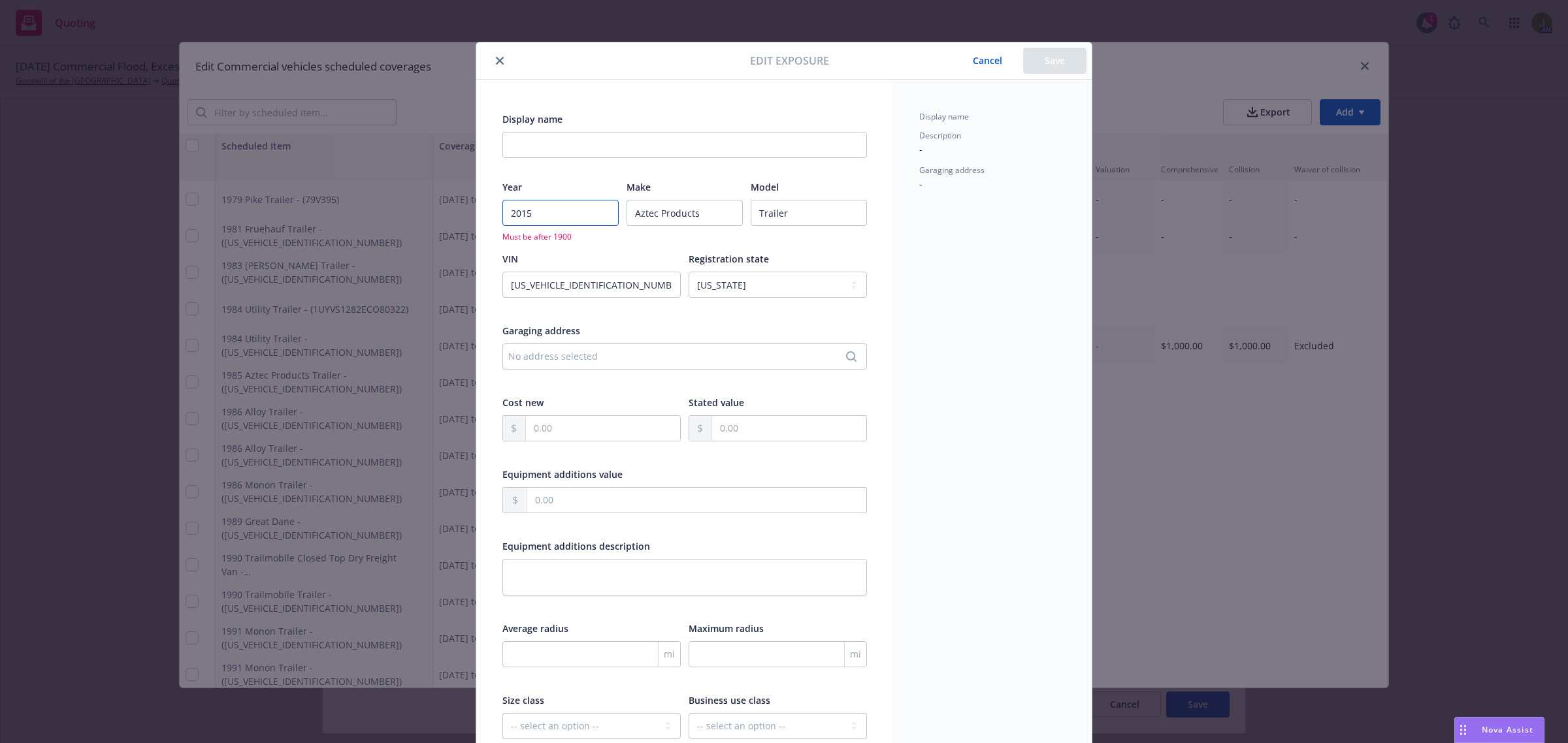
type textarea "x"
type input "2015"
click at [1059, 56] on button "Save" at bounding box center [1054, 61] width 63 height 26
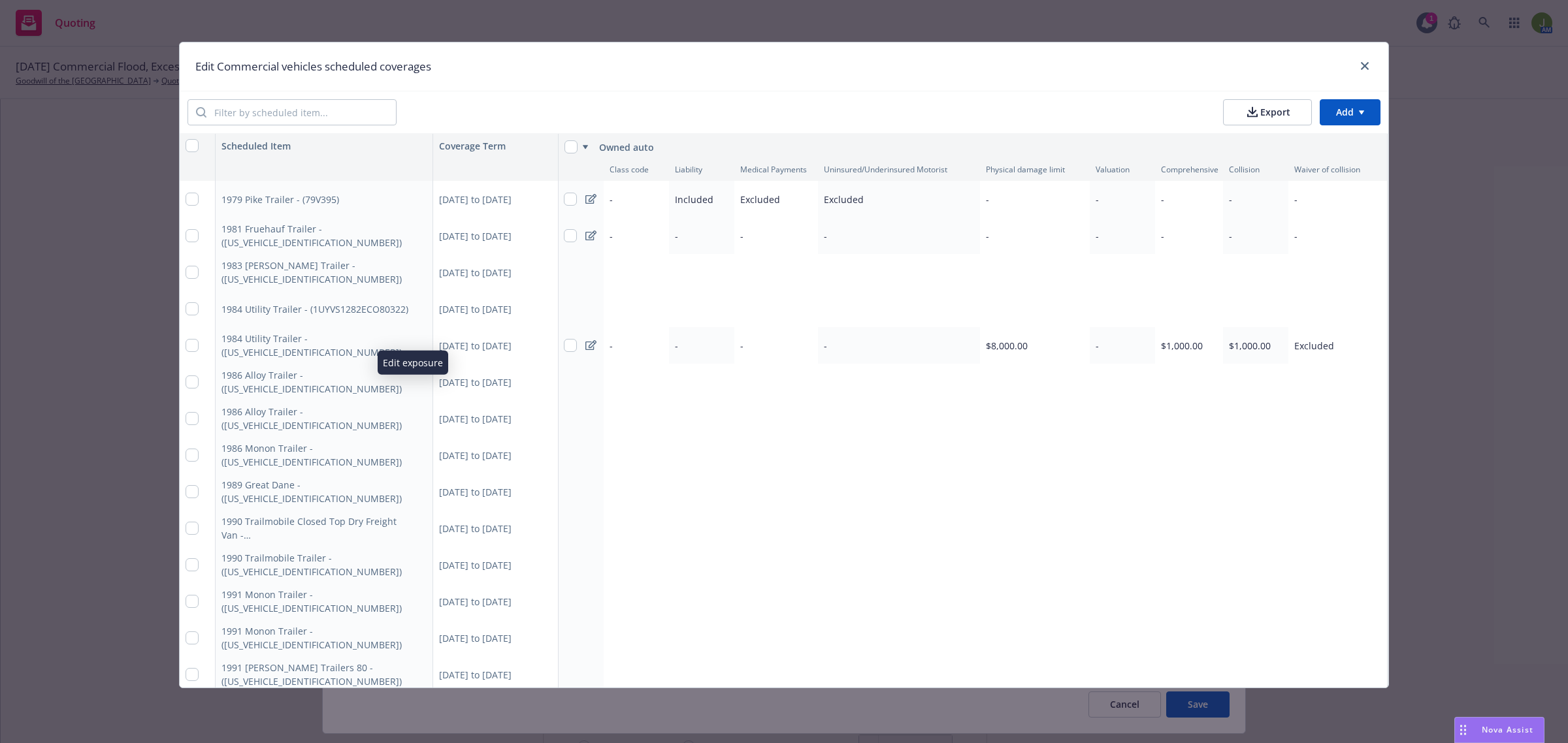
click at [413, 387] on button "button" at bounding box center [419, 382] width 16 height 16
type textarea "x"
select select "CA"
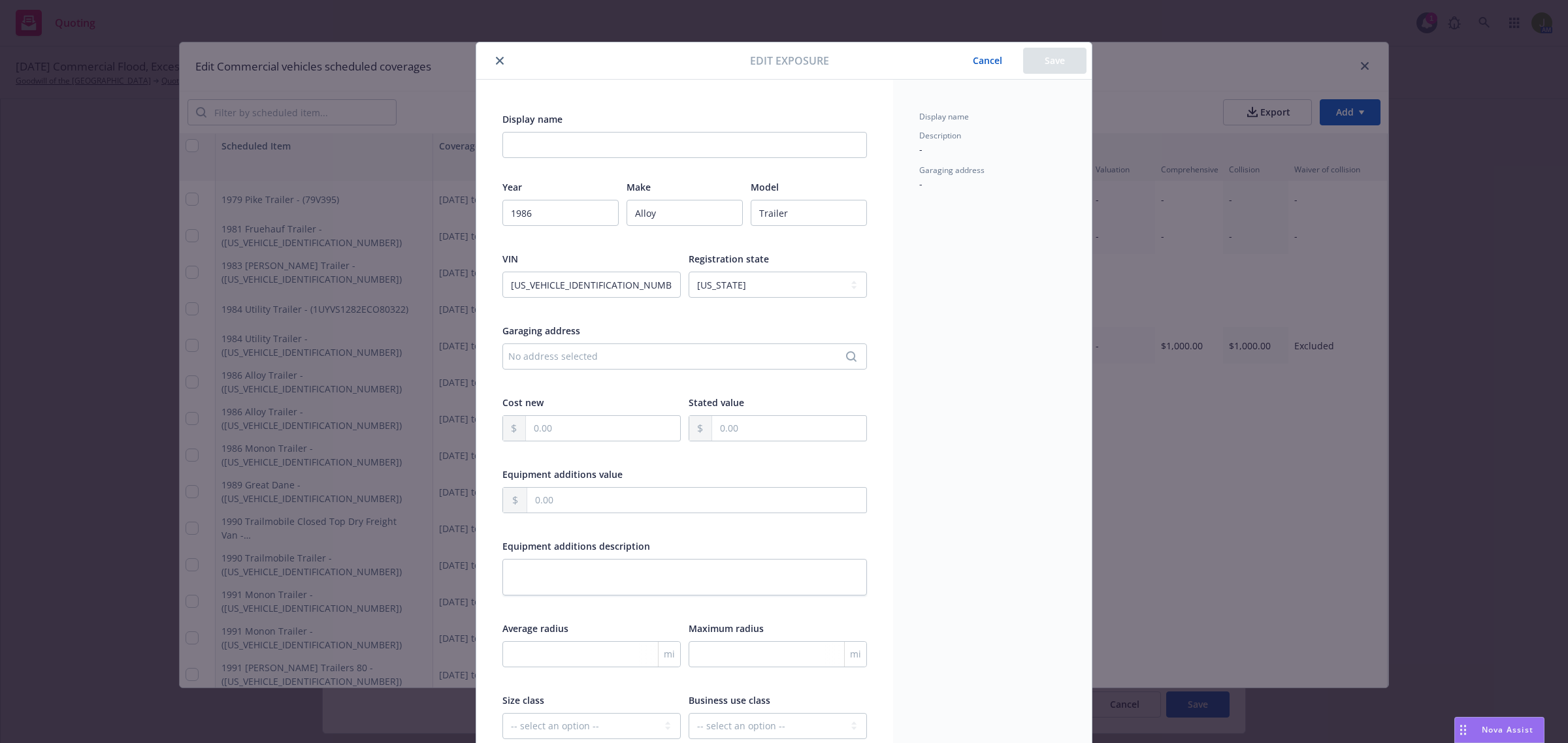
scroll to position [39, 0]
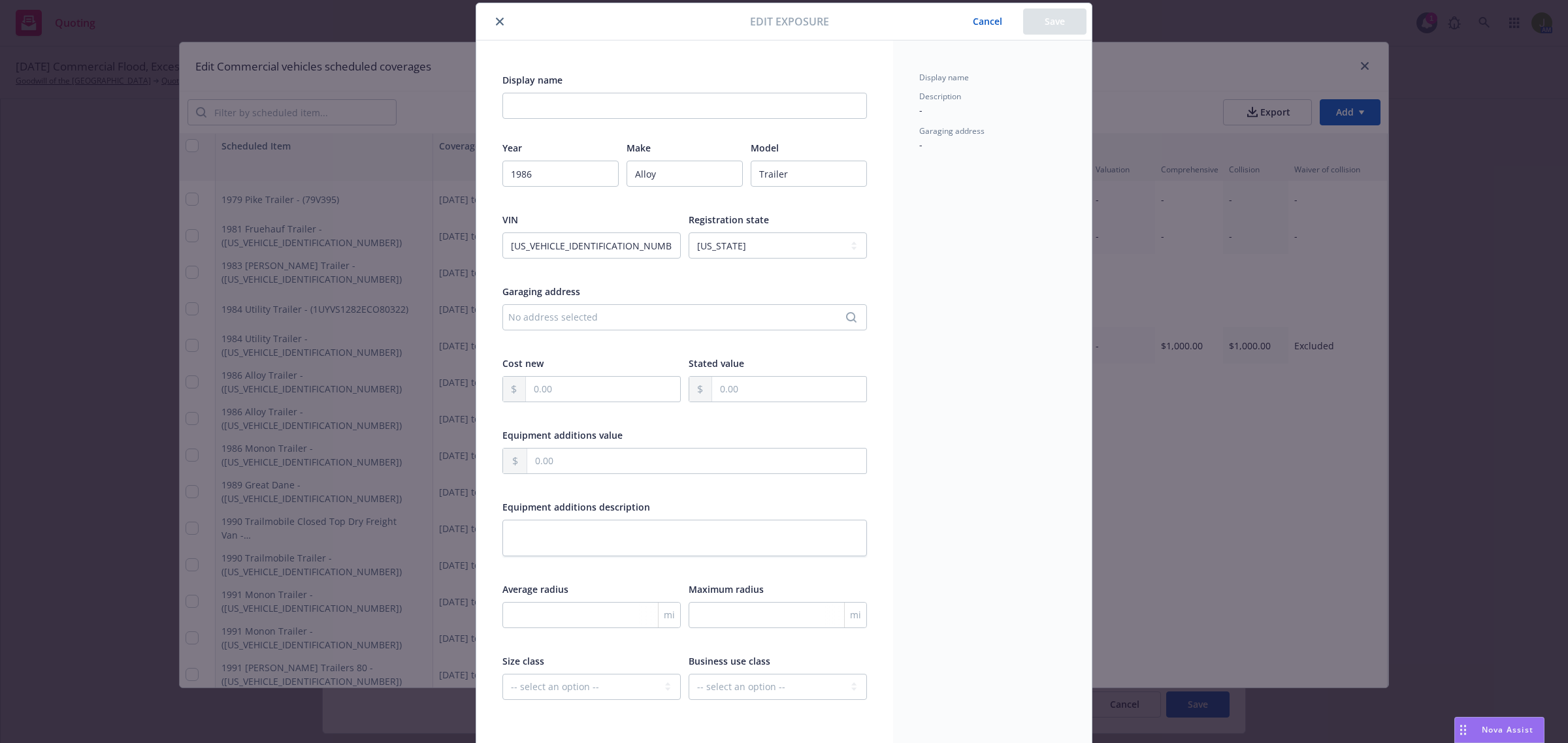
click at [495, 21] on icon "close" at bounding box center [499, 21] width 8 height 8
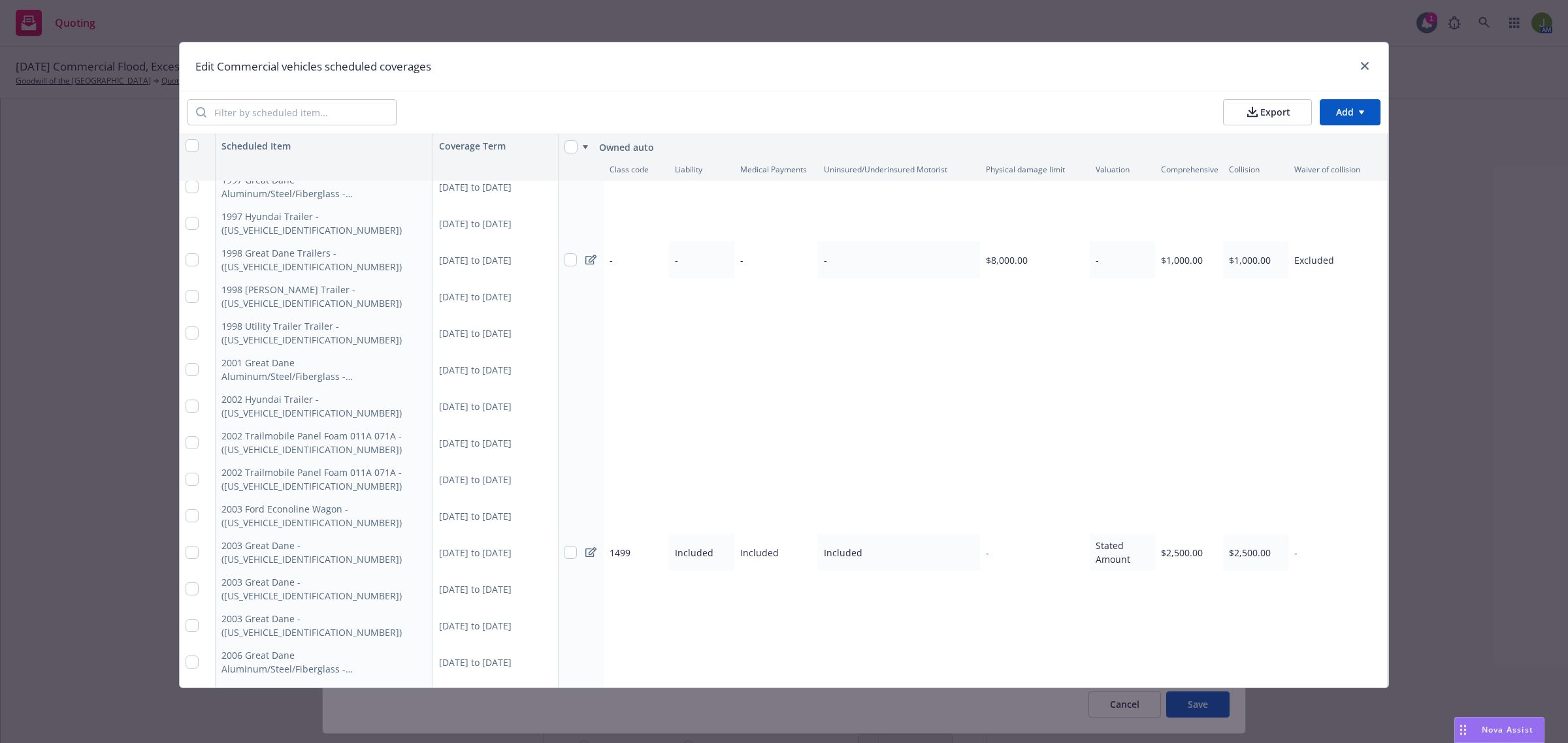
scroll to position [914, 1]
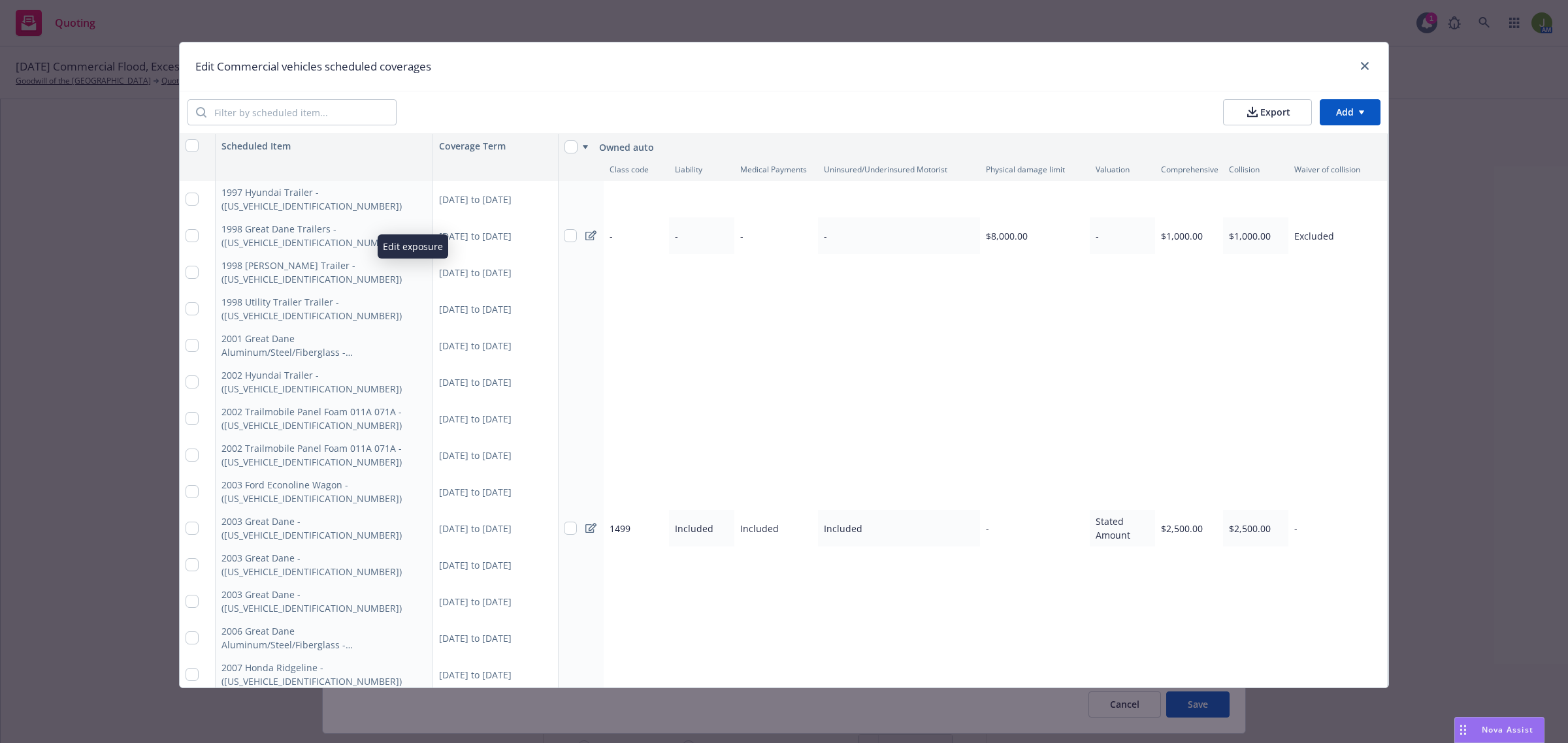
click at [415, 268] on icon "button" at bounding box center [419, 272] width 8 height 8
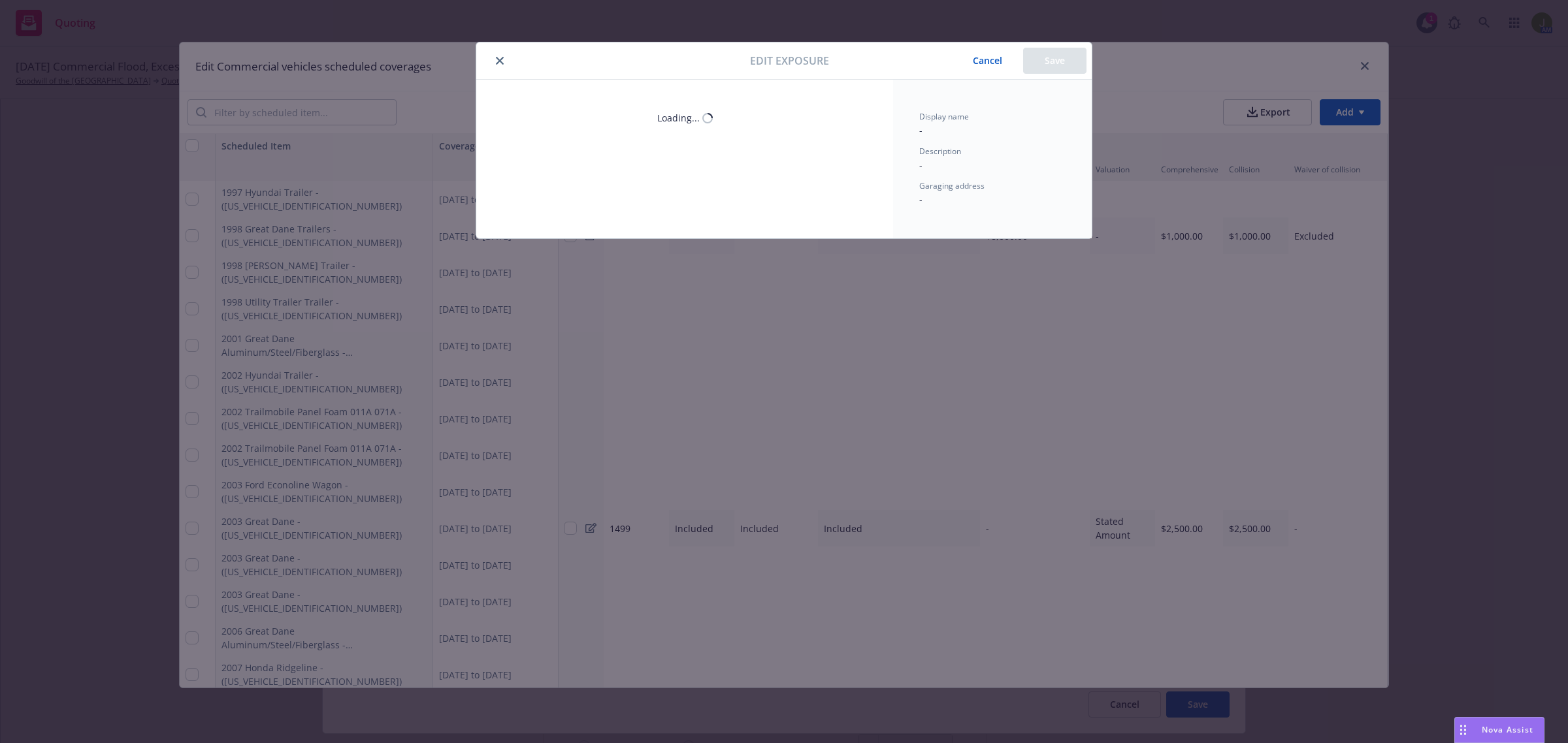
scroll to position [2171, 0]
type textarea "x"
select select "CA"
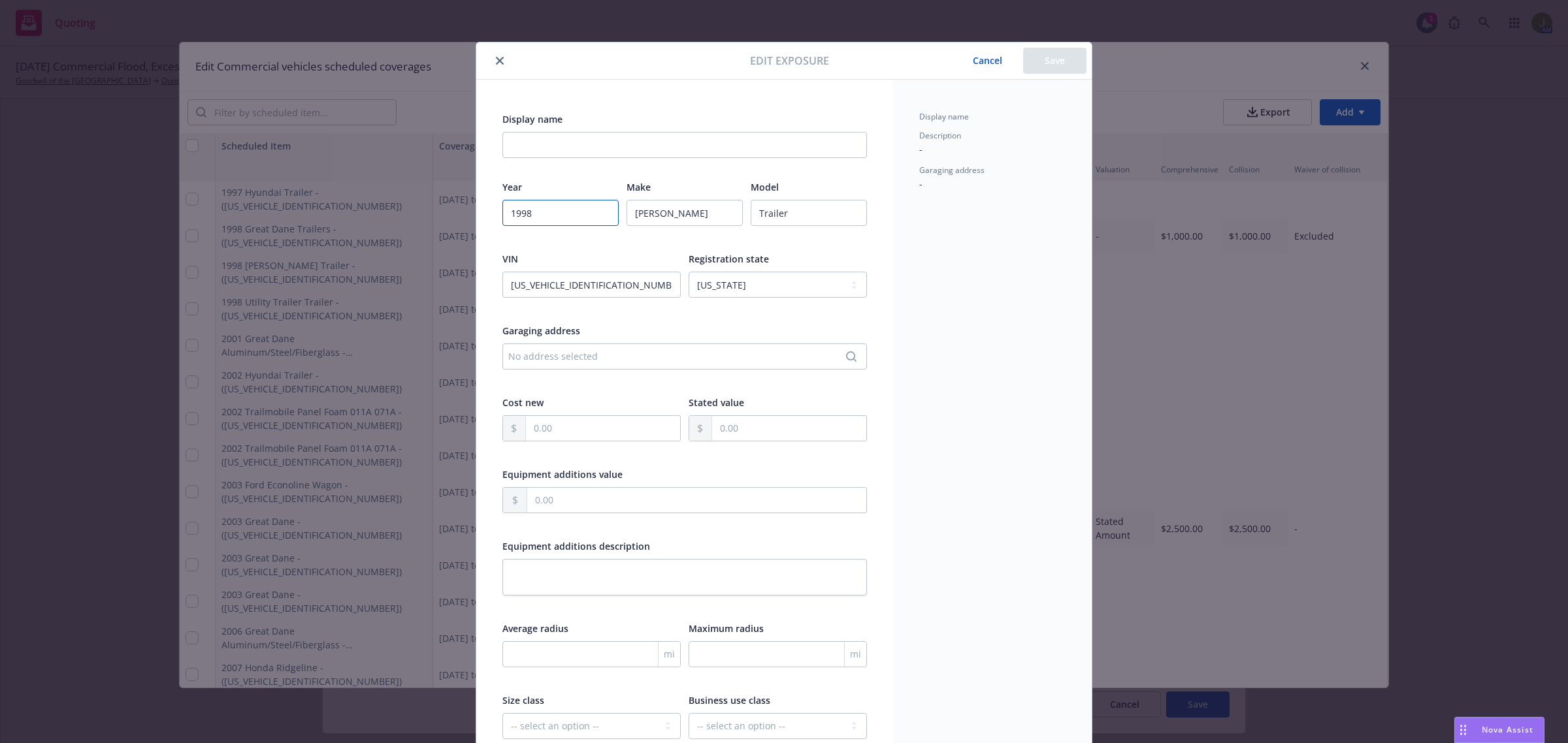
drag, startPoint x: 544, startPoint y: 210, endPoint x: 537, endPoint y: 229, distance: 20.2
click at [547, 210] on input "1998" at bounding box center [560, 213] width 117 height 26
type textarea "x"
type input "1991"
type textarea "x"
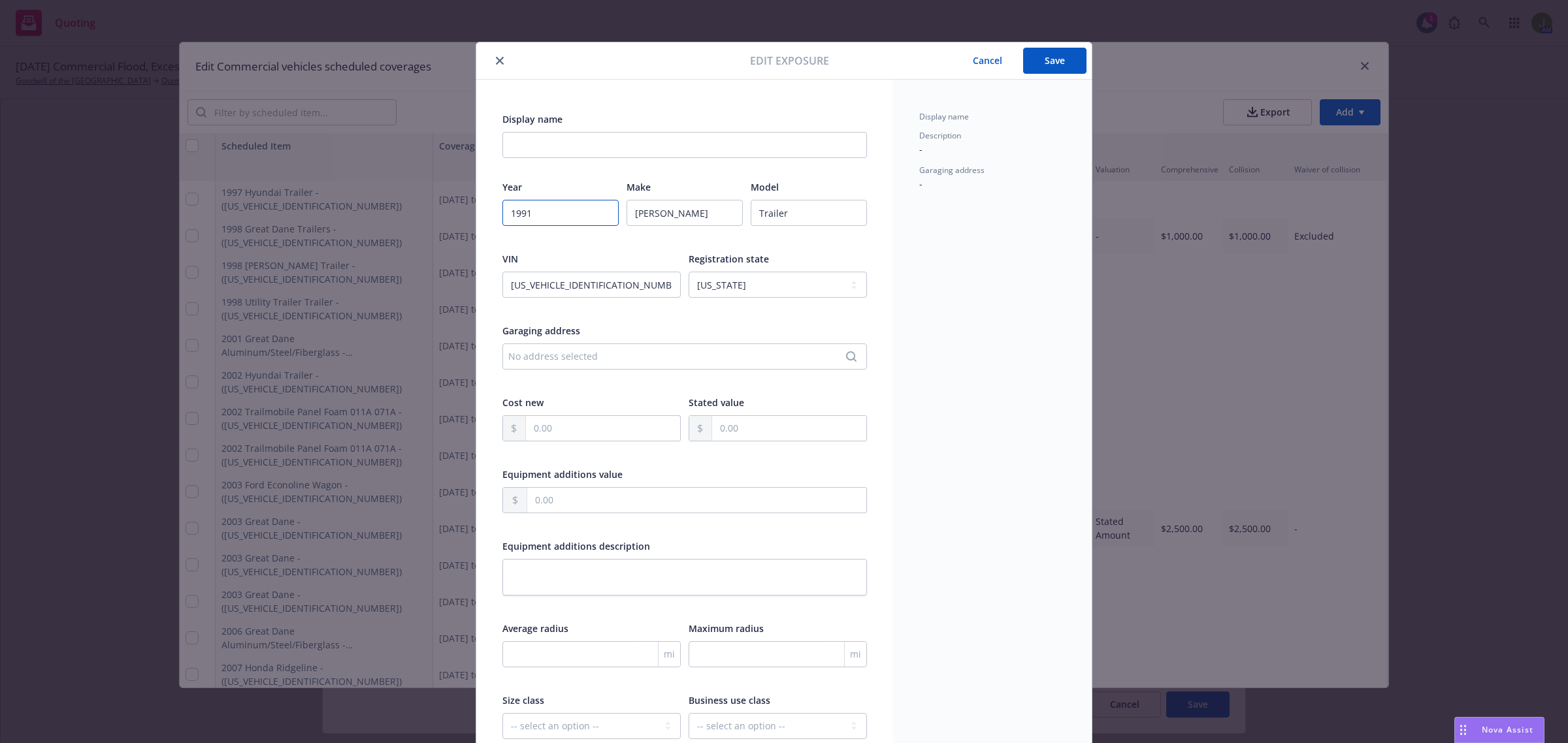
type input "1991"
click at [1037, 62] on button "Save" at bounding box center [1054, 61] width 63 height 26
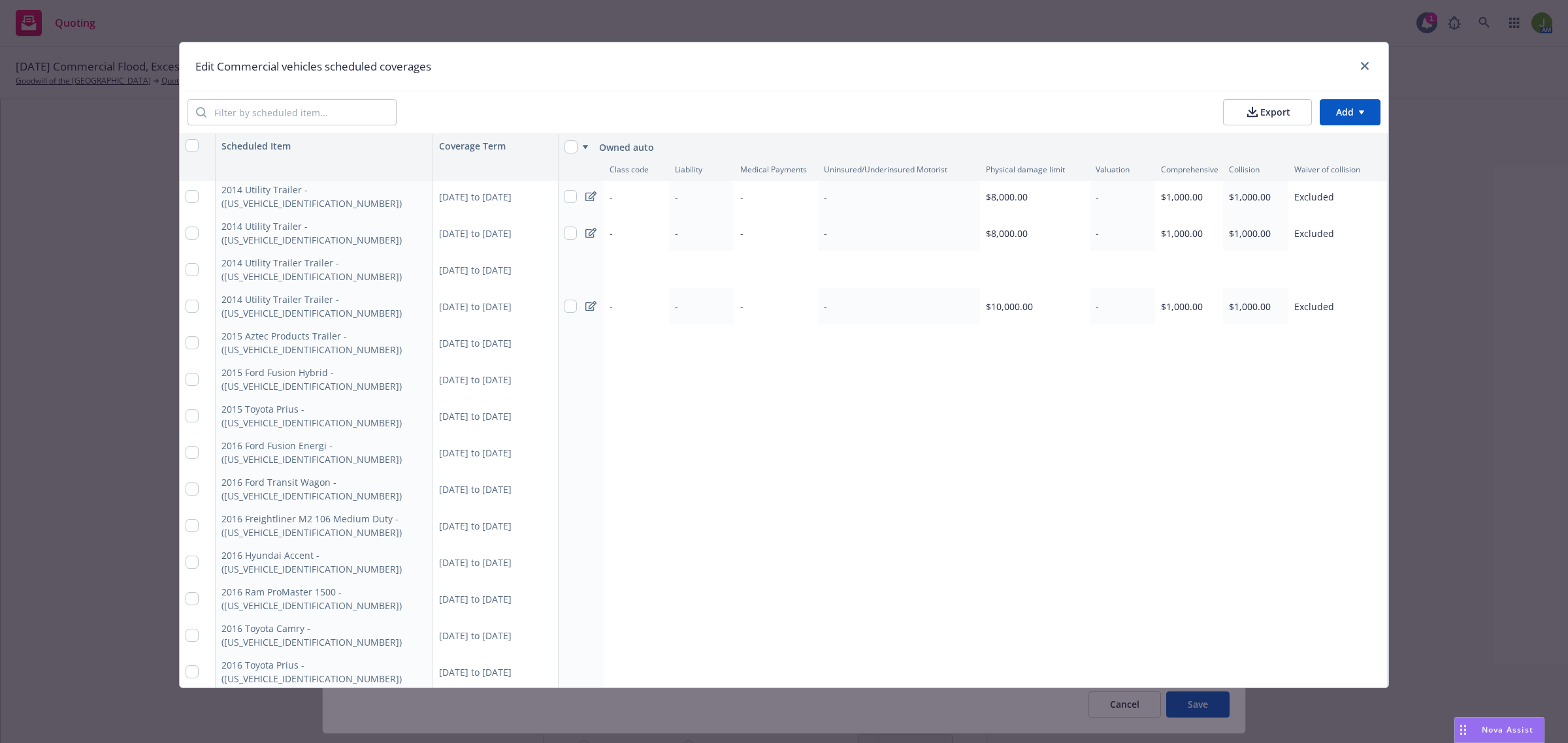
scroll to position [1986, 1]
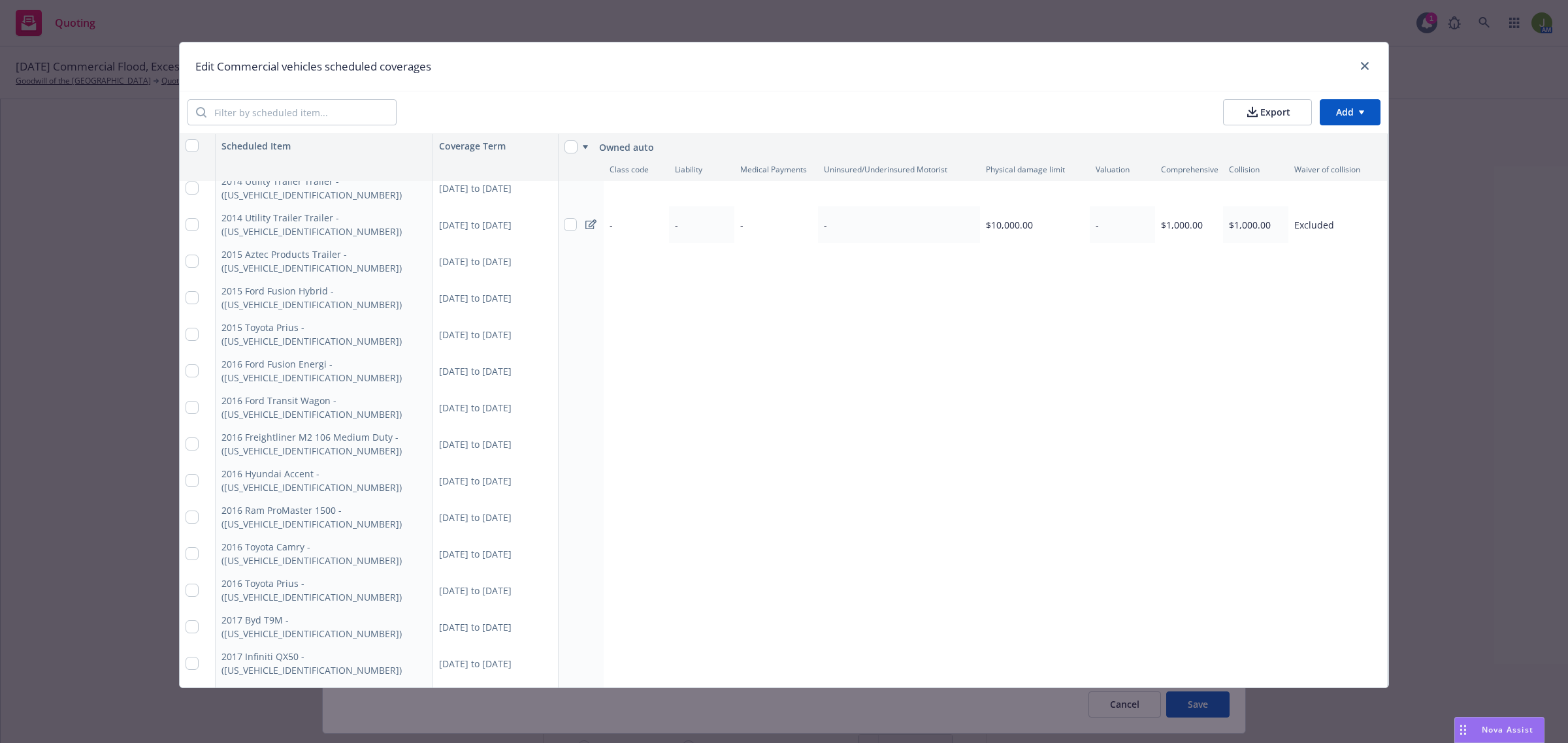
click at [1380, 667] on div "Add limit" at bounding box center [996, 664] width 784 height 37
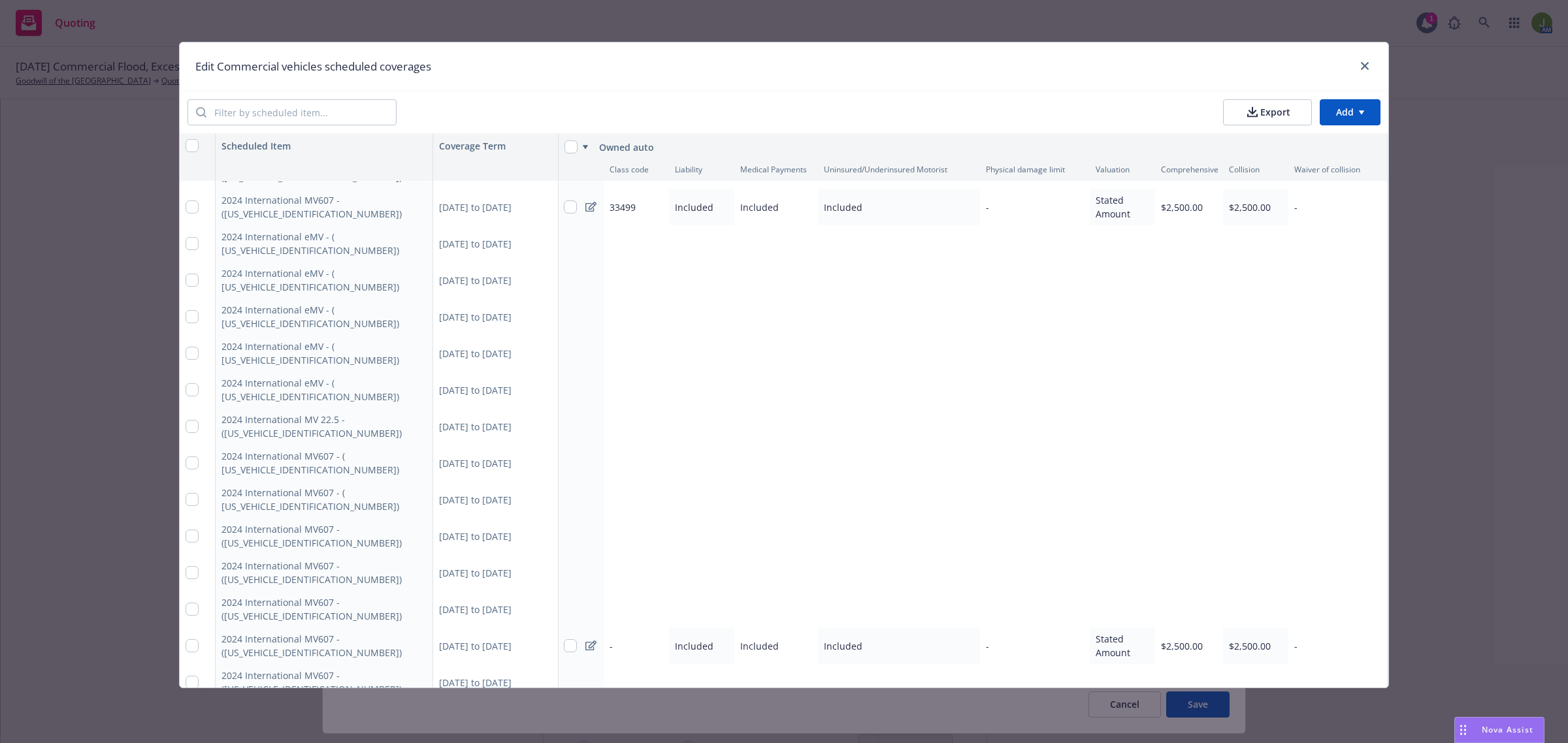
scroll to position [3243, 1]
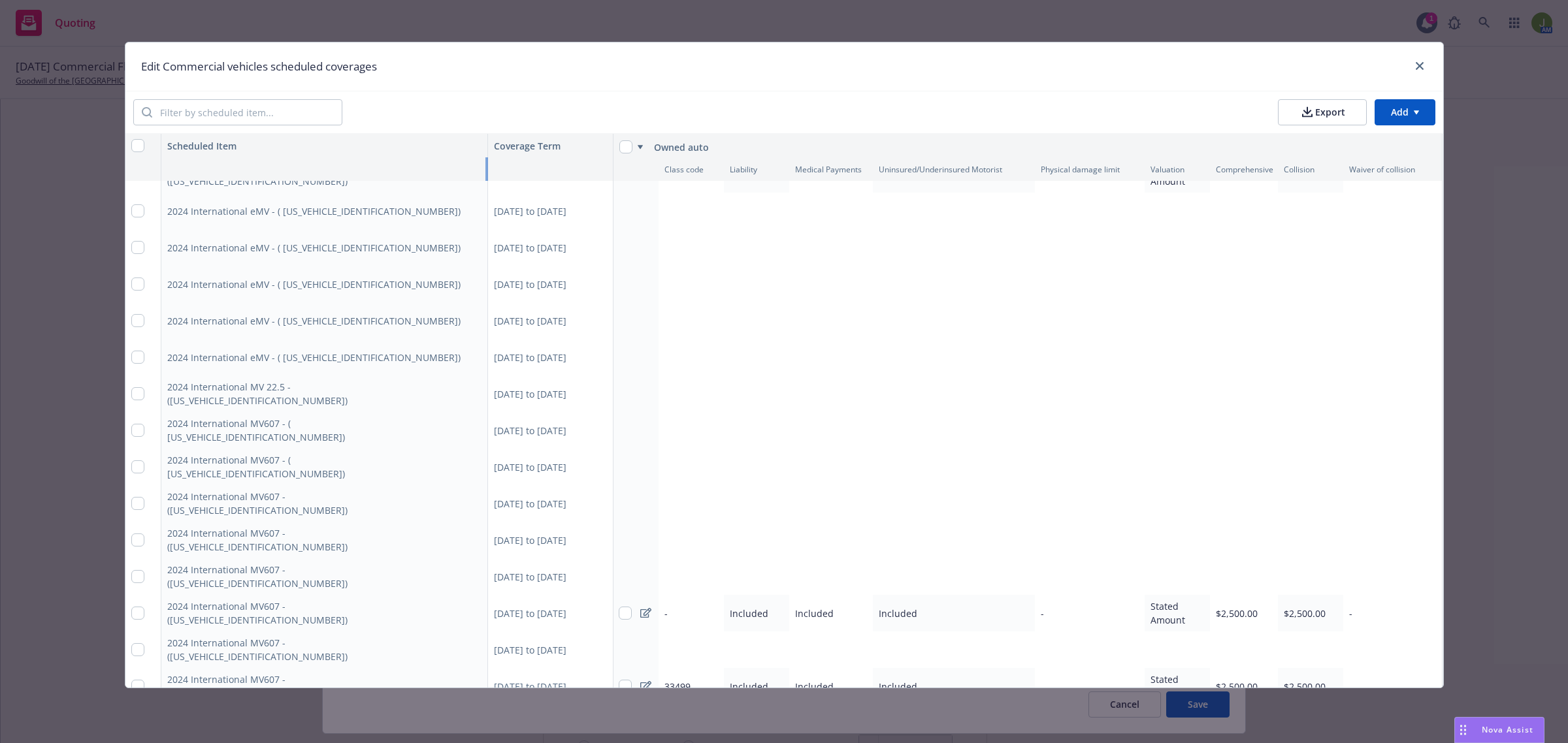
drag, startPoint x: 425, startPoint y: 165, endPoint x: 537, endPoint y: 165, distance: 112.0
click at [0, 0] on div "Class code Liability Medical Payments Uninsured/Underinsured Motorist Physical …" at bounding box center [0, 0] width 0 height 0
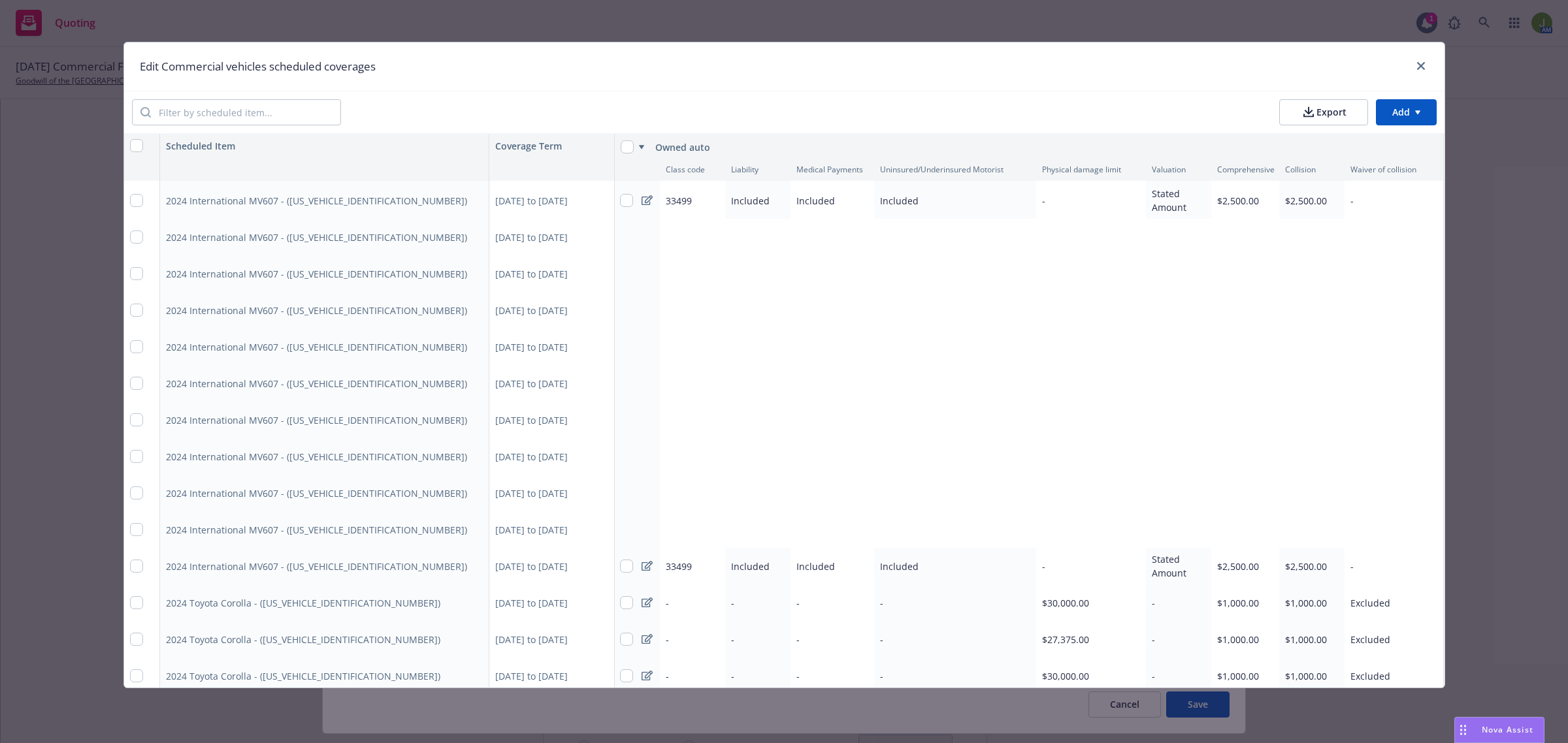
scroll to position [3783, 1]
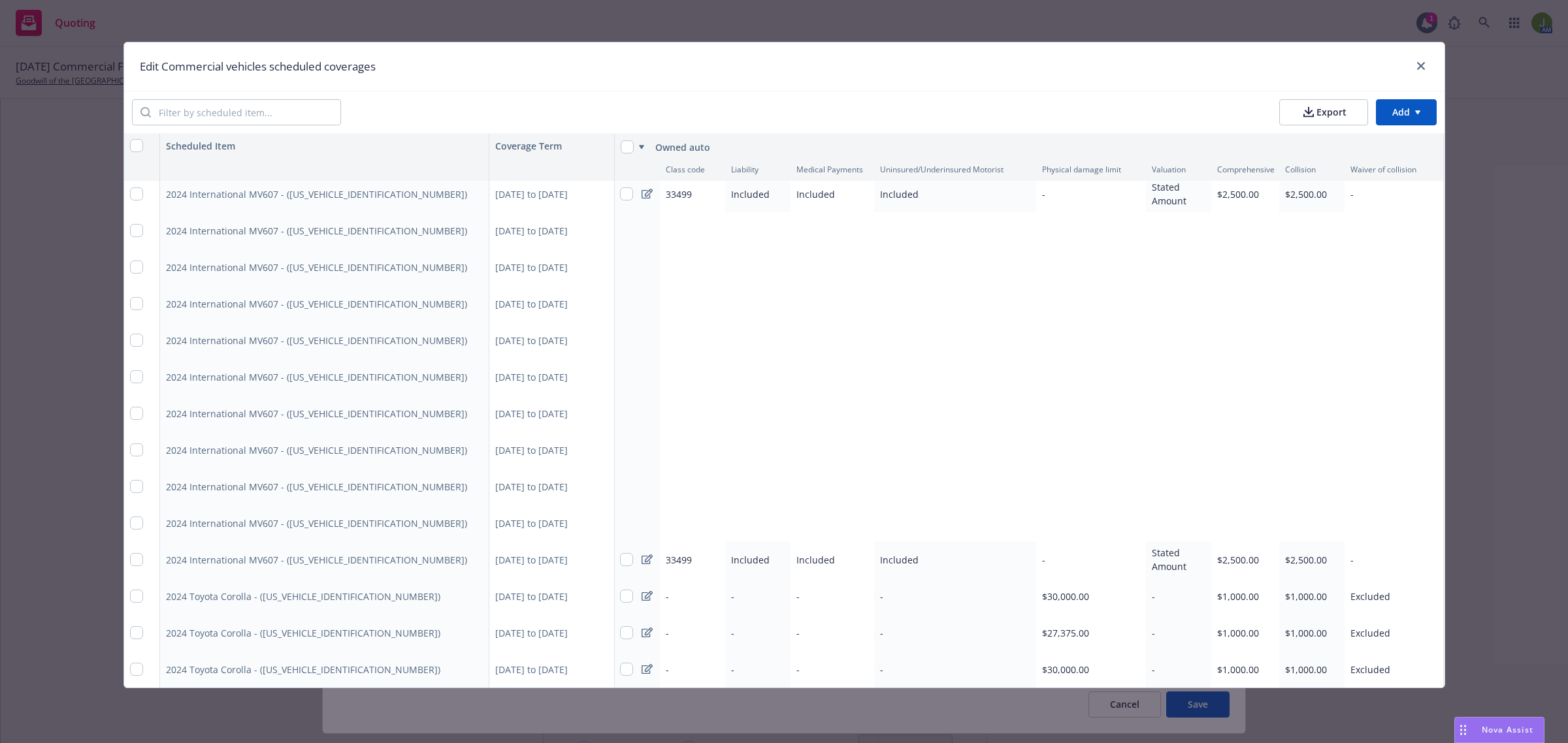
click at [1396, 112] on html "Quoting 1 AM [DATE] Commercial Flood, Excess Liability, Workers' Compensation, …" at bounding box center [784, 371] width 1568 height 743
click at [1396, 147] on div "Add scheduled items" at bounding box center [1385, 142] width 114 height 21
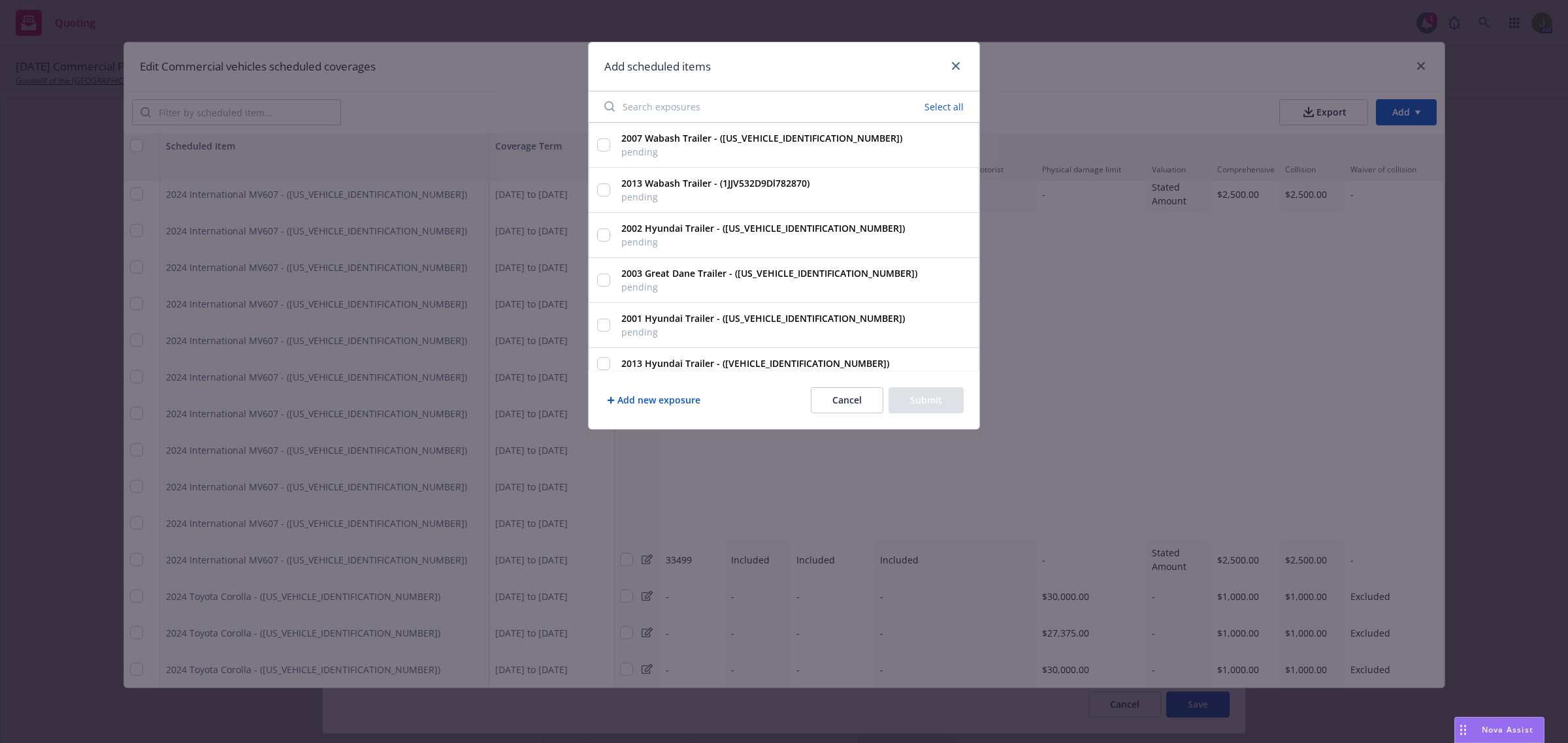
click at [667, 107] on input "Search exposures" at bounding box center [697, 107] width 203 height 26
type input "35018"
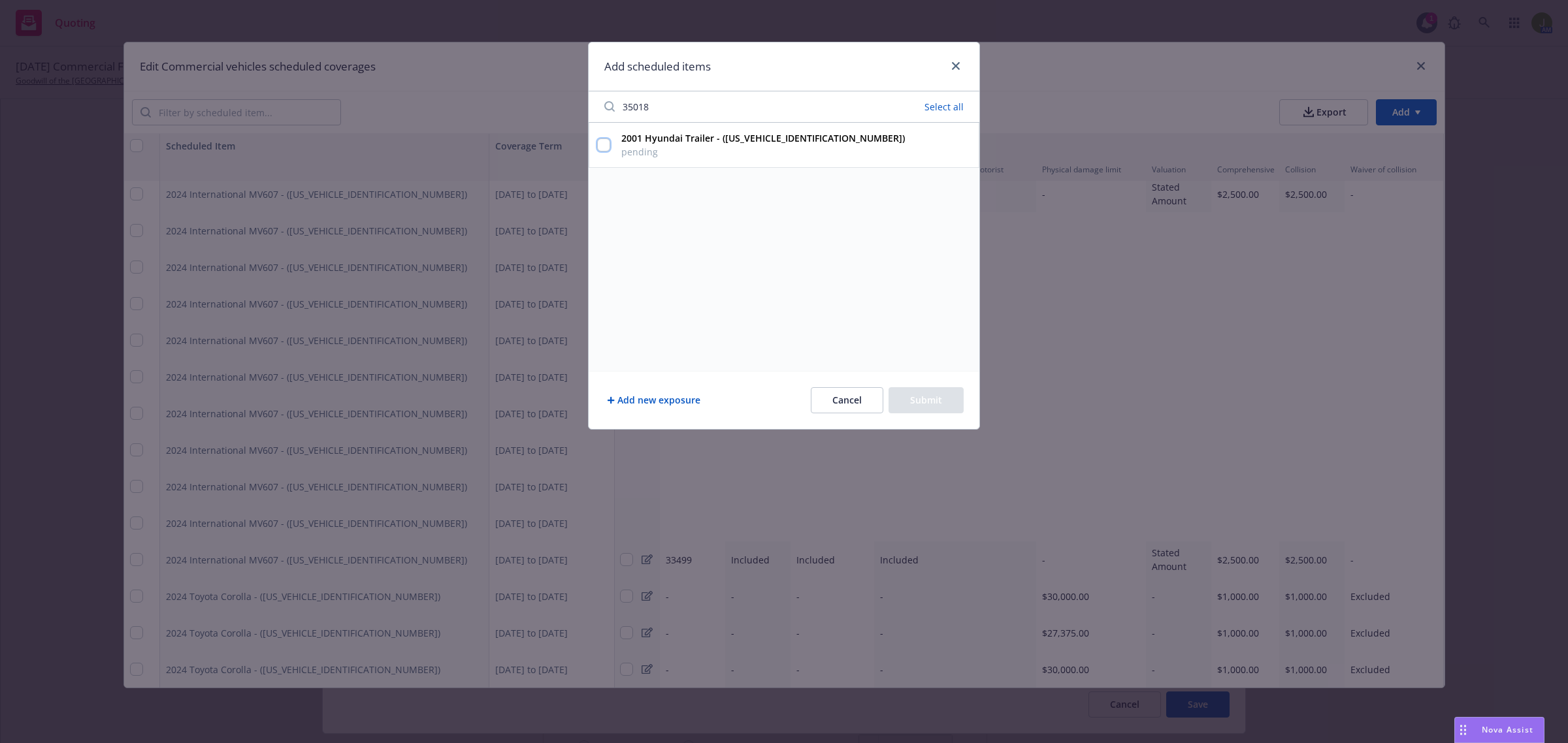
click at [609, 144] on input "2001 Hyundai Trailer - ([US_VEHICLE_IDENTIFICATION_NUMBER]) pending" at bounding box center [603, 145] width 13 height 13
checkbox input "true"
click at [912, 402] on button "Submit" at bounding box center [925, 400] width 75 height 26
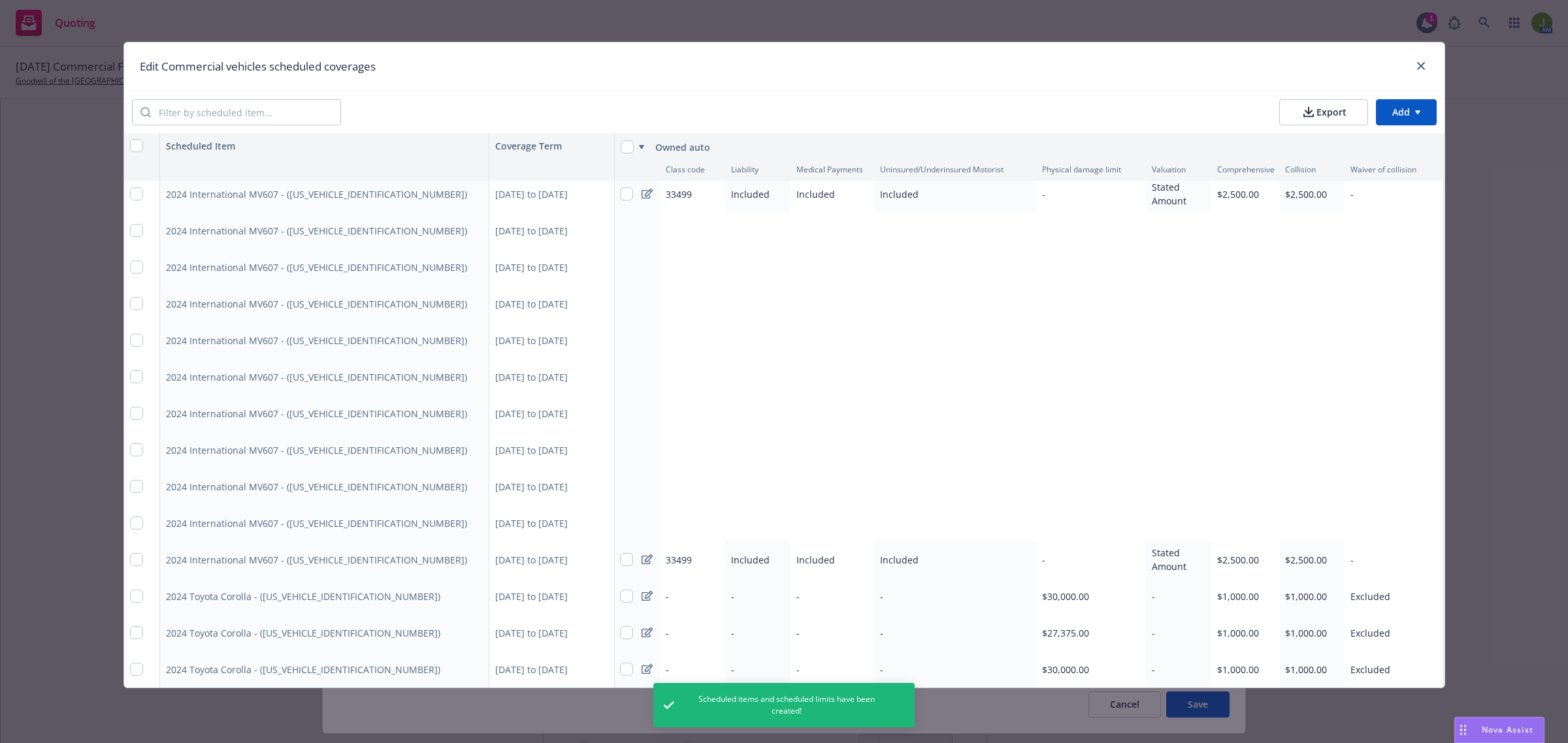
click at [1390, 113] on html "Quoting 1 AM [DATE] Commercial Flood, Excess Liability, Workers' Compensation, …" at bounding box center [784, 371] width 1568 height 743
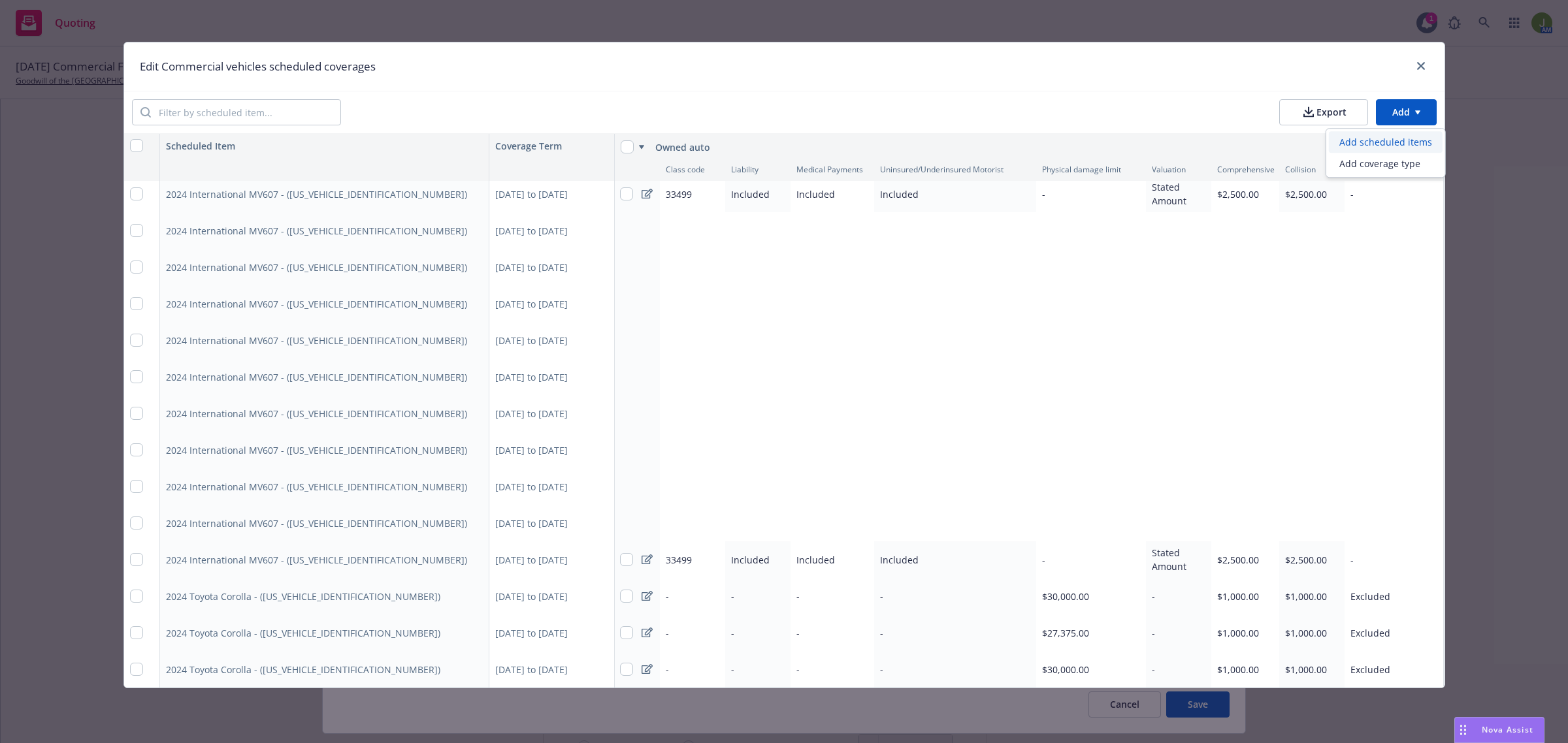
click at [1357, 149] on div "Add scheduled items" at bounding box center [1385, 142] width 114 height 21
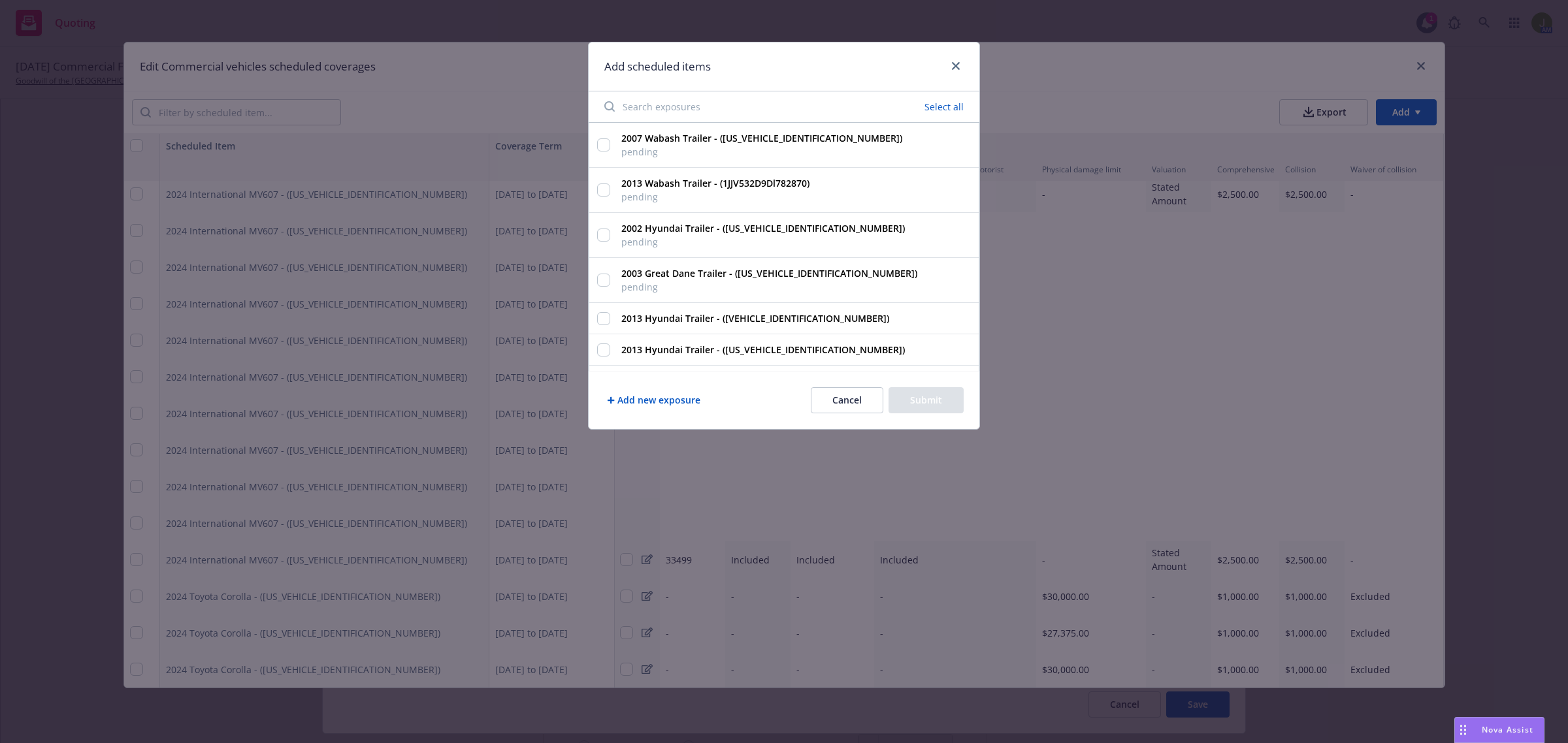
click at [628, 108] on input "Search exposures" at bounding box center [697, 107] width 203 height 26
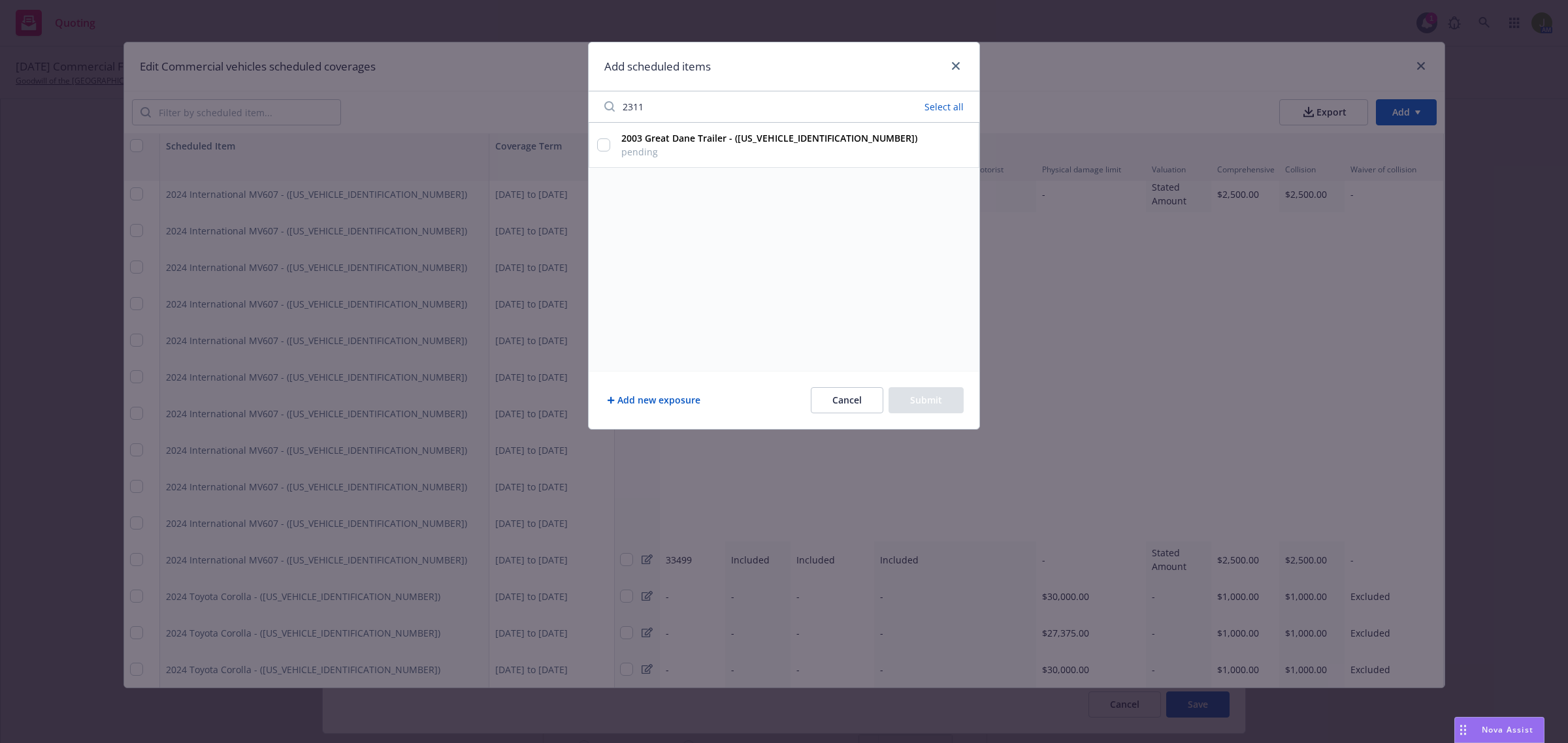
type input "2311"
click at [612, 148] on div "2003 Great Dane Trailer - ([US_VEHICLE_IDENTIFICATION_NUMBER]) pending" at bounding box center [784, 145] width 390 height 45
click at [609, 147] on input "2003 Great Dane Trailer - ([US_VEHICLE_IDENTIFICATION_NUMBER]) pending" at bounding box center [603, 145] width 13 height 13
checkbox input "true"
click at [925, 392] on button "Submit" at bounding box center [925, 400] width 75 height 26
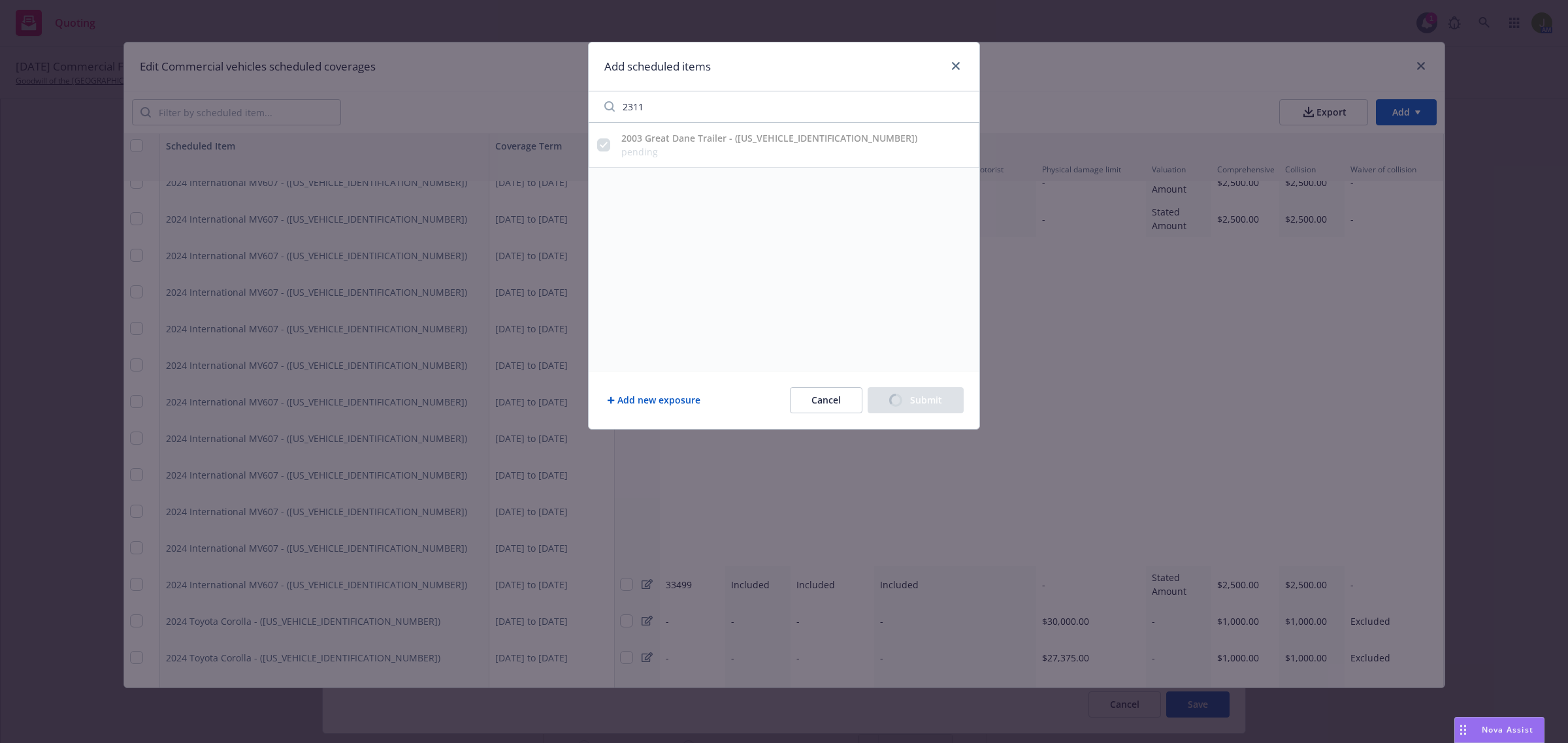
scroll to position [3856, 1]
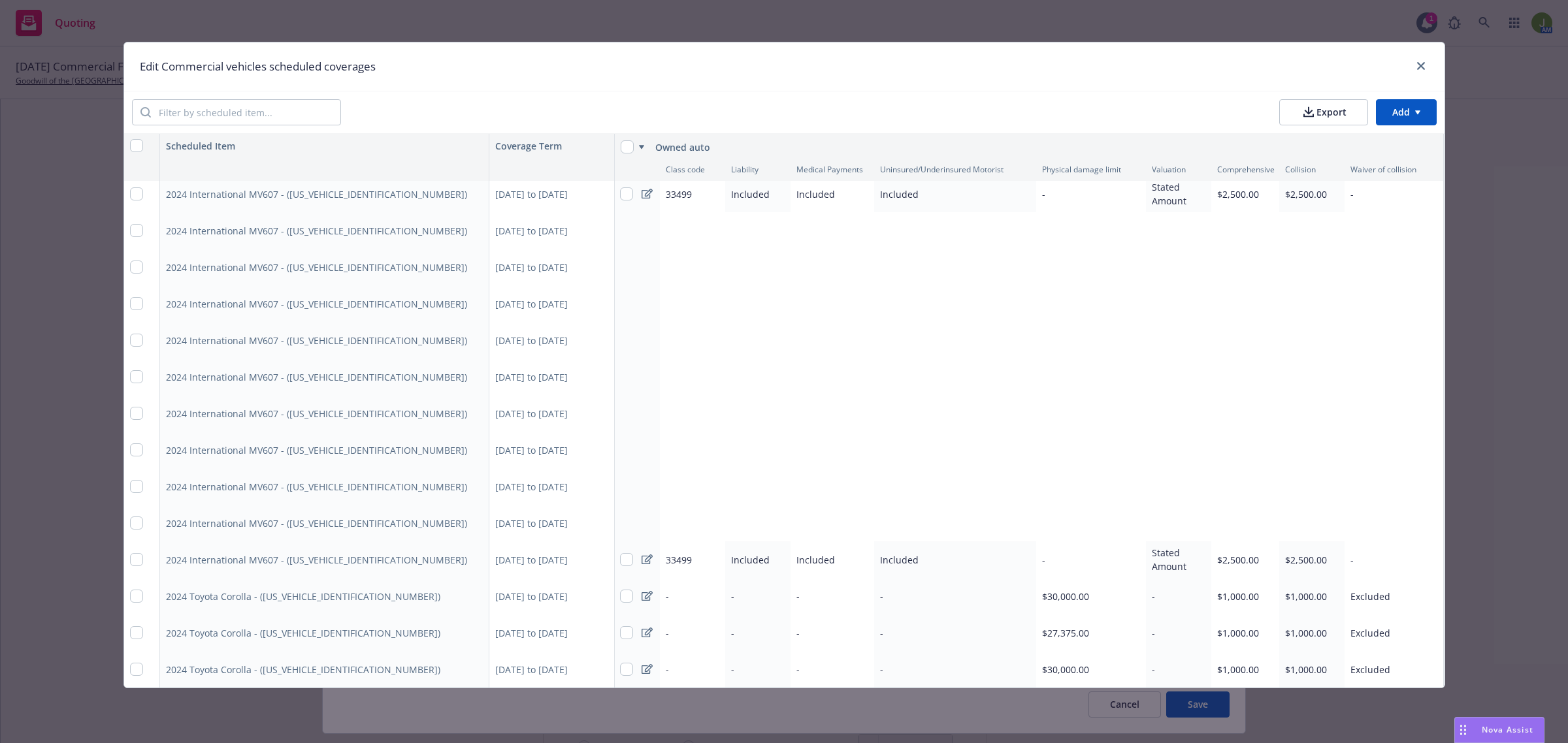
click at [1399, 114] on html "Quoting 1 AM [DATE] Commercial Flood, Excess Liability, Workers' Compensation, …" at bounding box center [784, 371] width 1568 height 743
click at [1391, 140] on div "Add scheduled items" at bounding box center [1385, 142] width 114 height 21
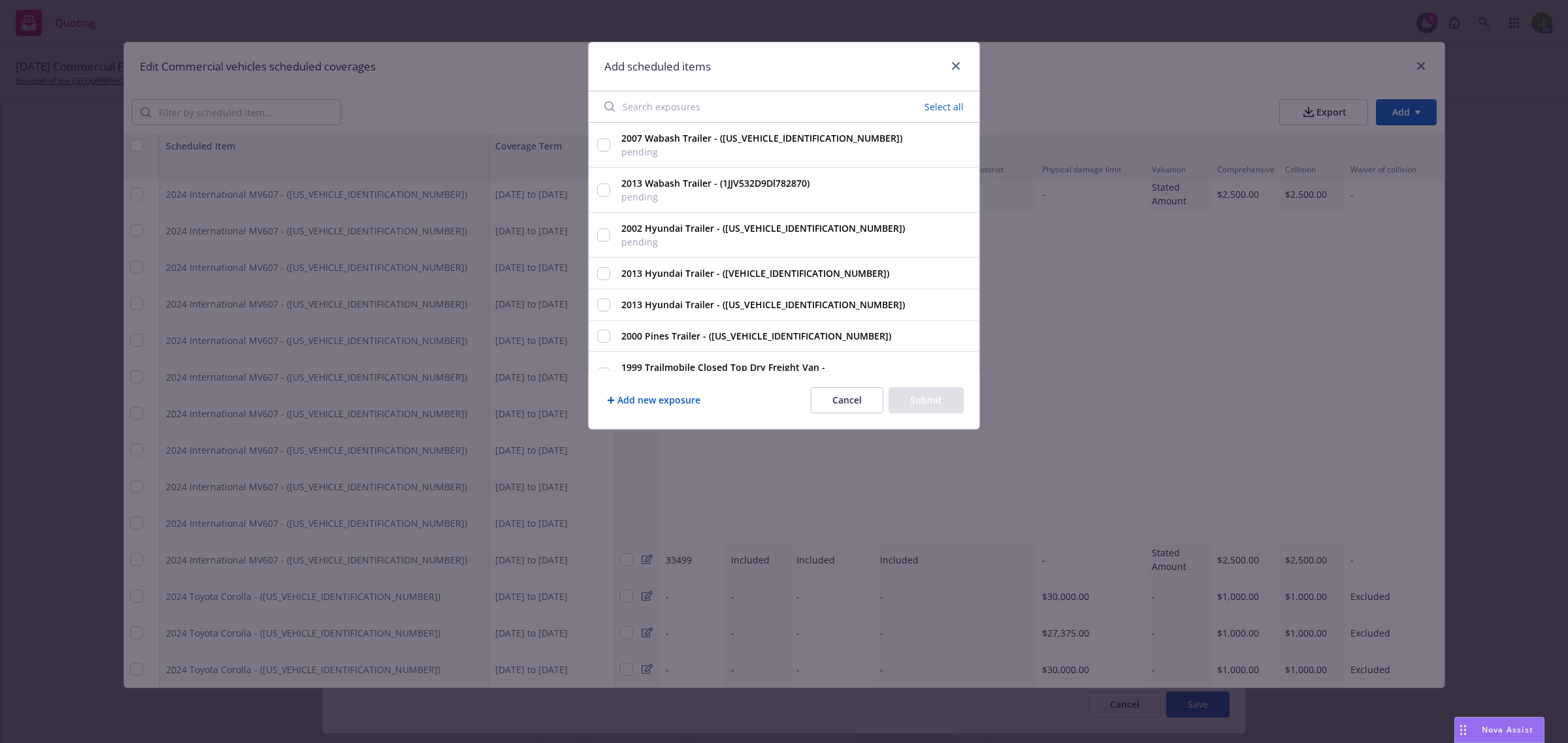
click at [665, 107] on input "Search exposures" at bounding box center [697, 107] width 203 height 26
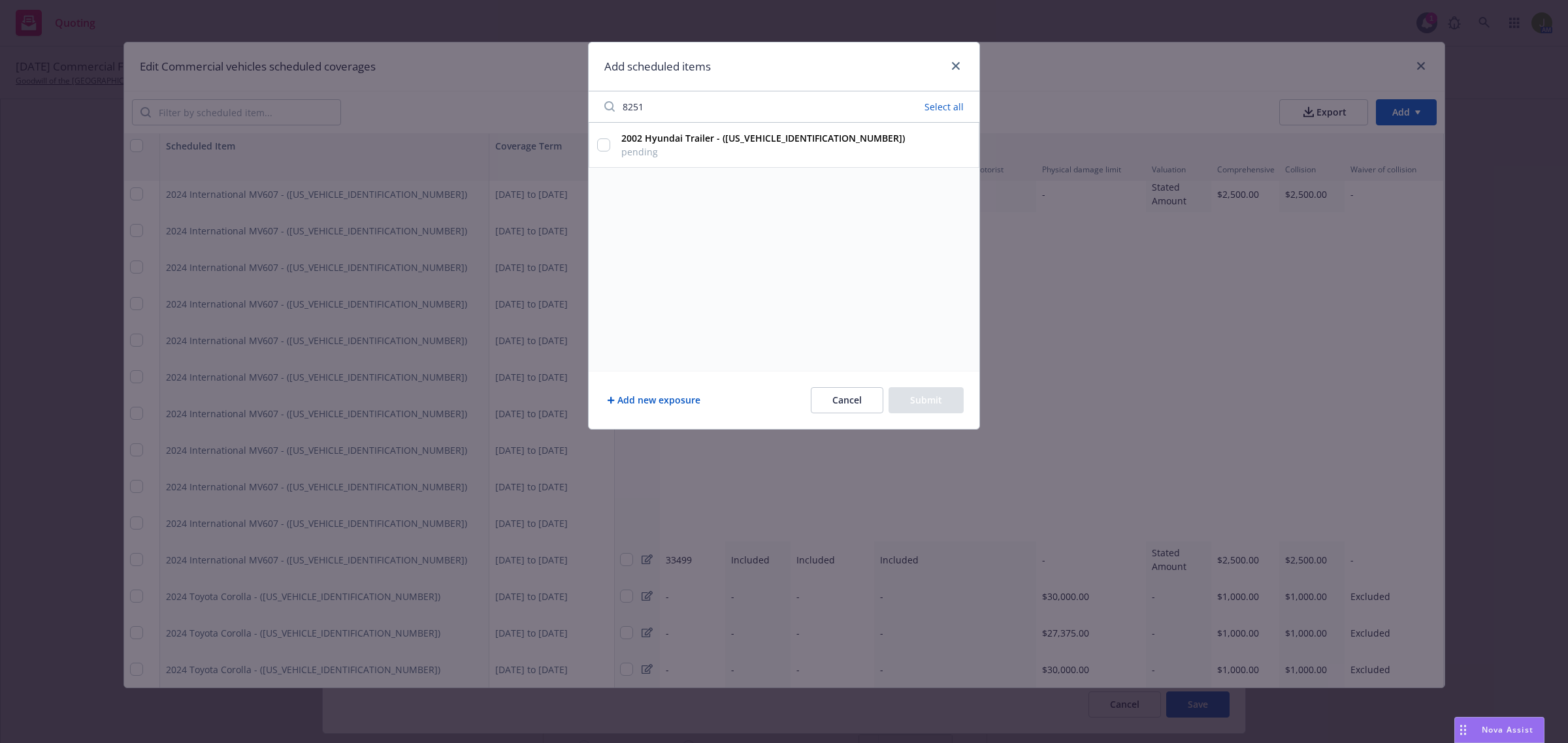
type input "8251"
click at [610, 146] on input "2002 Hyundai Trailer - ([US_VEHICLE_IDENTIFICATION_NUMBER]) pending" at bounding box center [603, 145] width 13 height 13
checkbox input "true"
click at [941, 399] on button "Submit" at bounding box center [925, 400] width 75 height 26
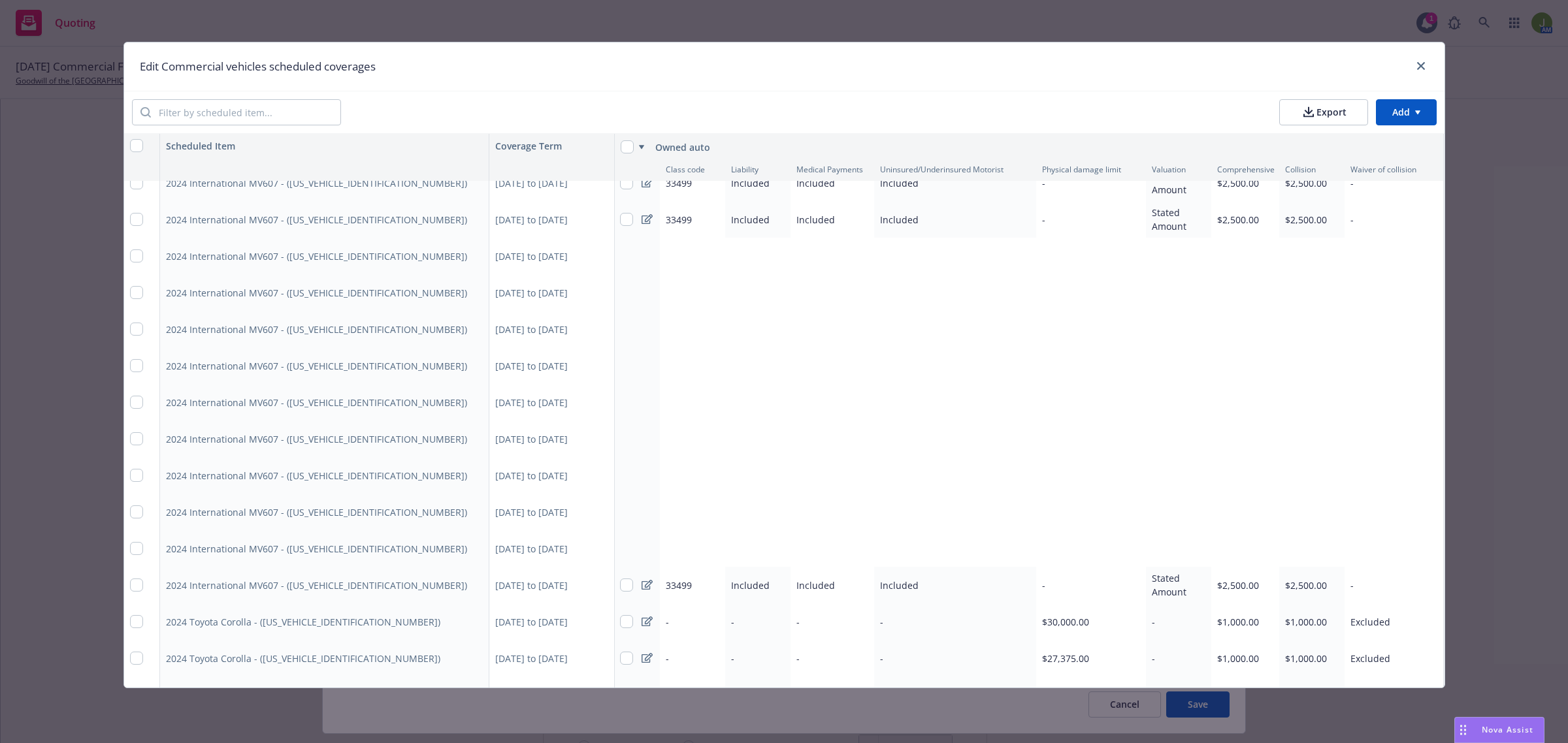
scroll to position [3893, 1]
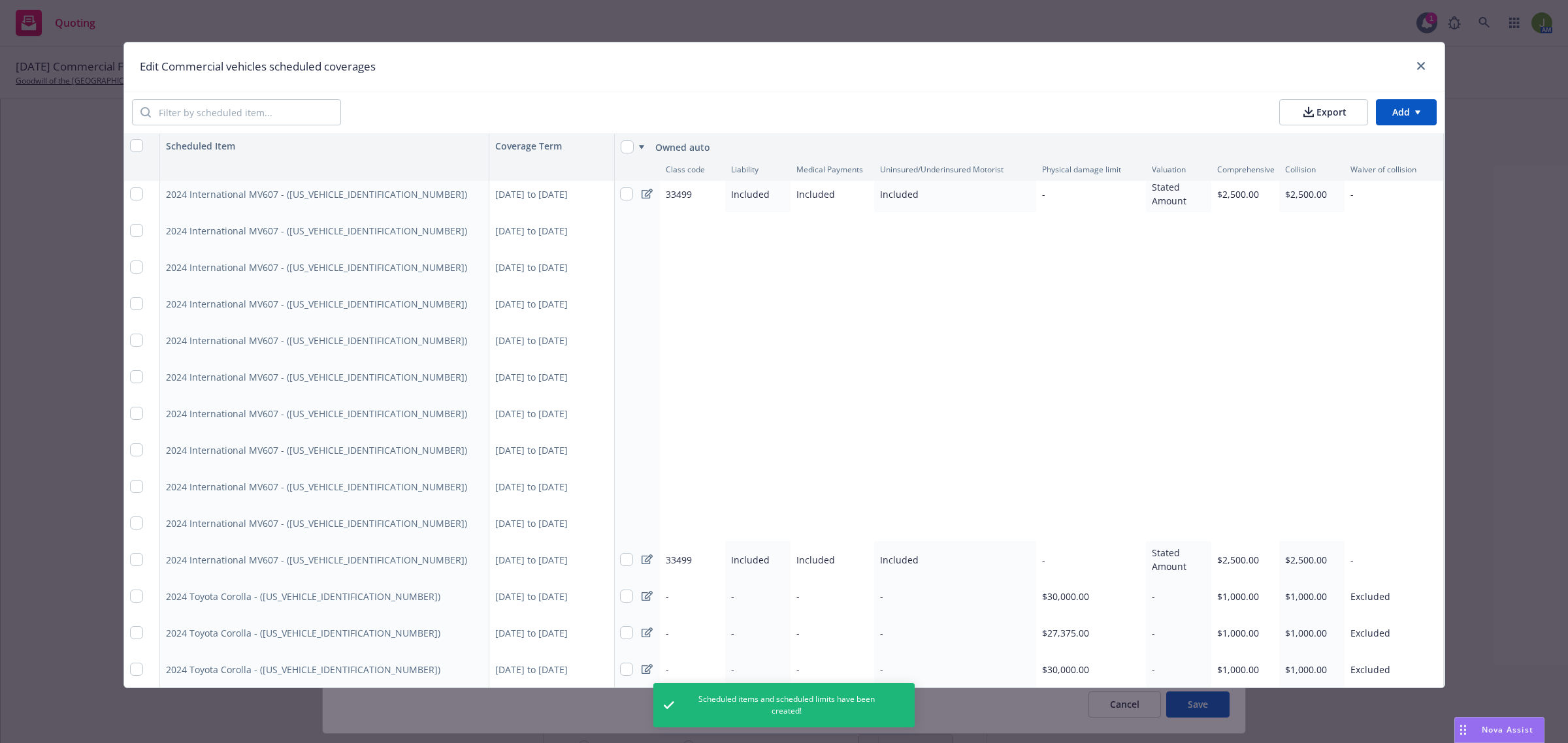
click at [1387, 107] on html "Quoting 1 AM [DATE] Commercial Flood, Excess Liability, Workers' Compensation, …" at bounding box center [784, 371] width 1568 height 743
click at [1381, 139] on div "Add scheduled items" at bounding box center [1385, 142] width 114 height 21
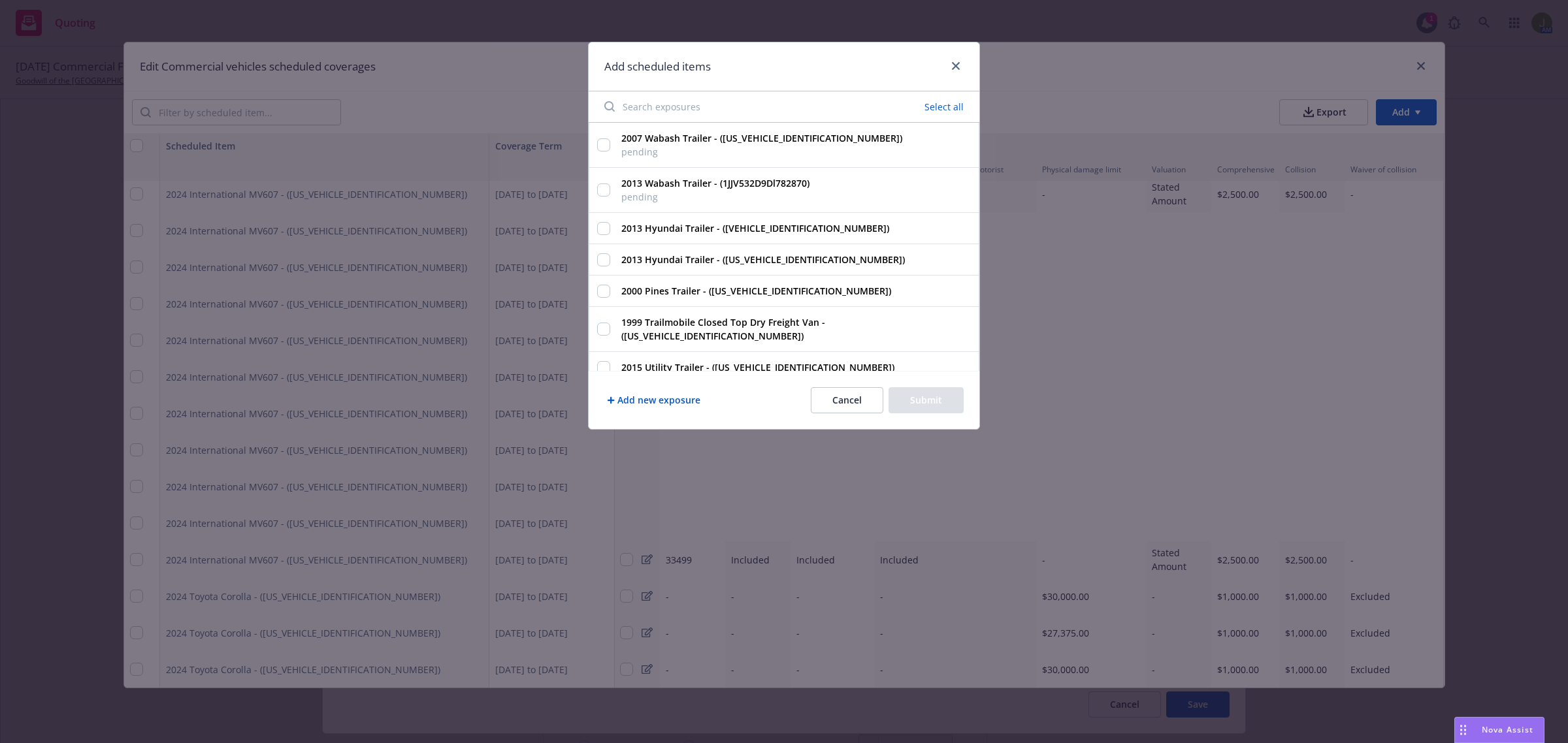
click at [707, 97] on input "Search exposures" at bounding box center [697, 107] width 203 height 26
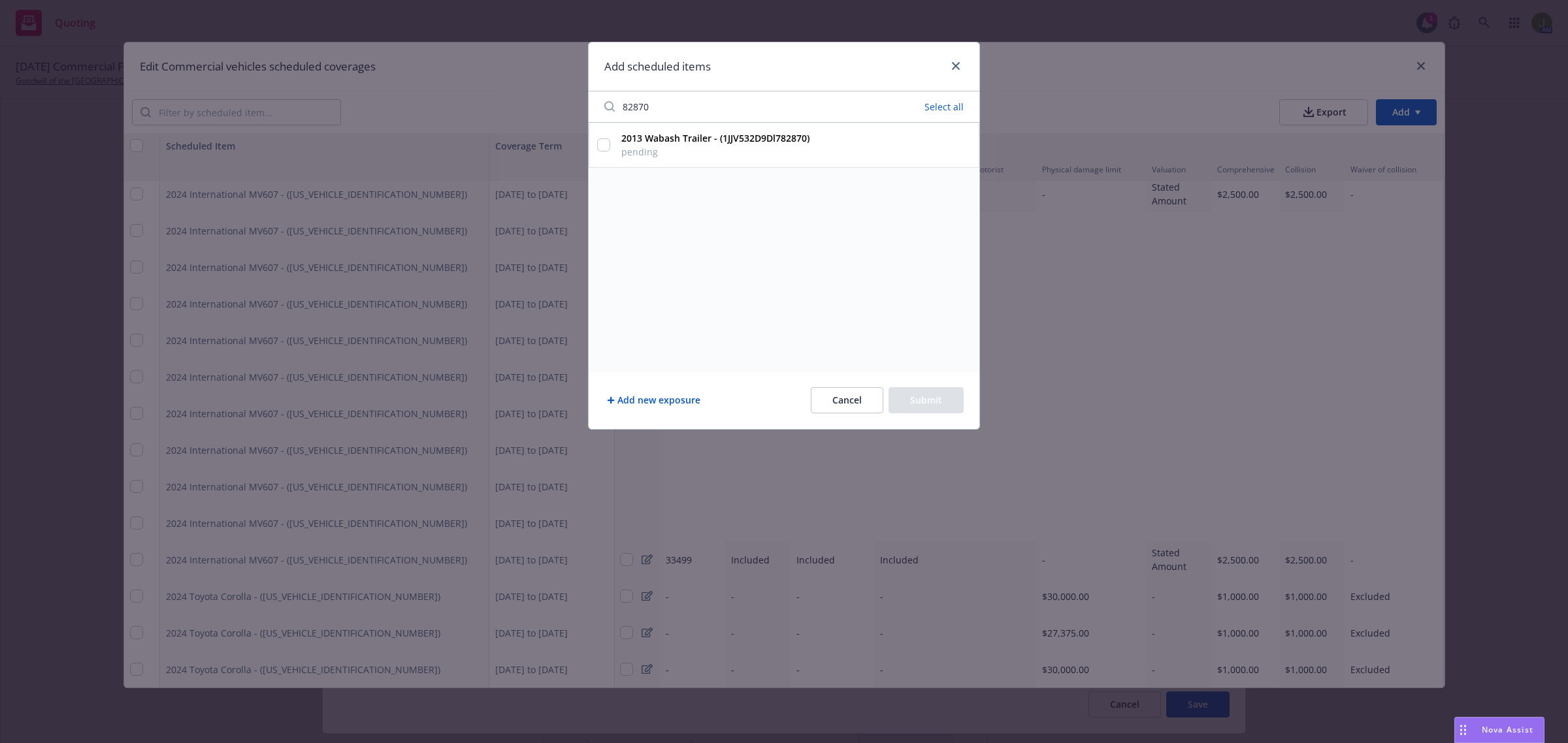
type input "82870"
click at [602, 146] on input "2013 Wabash Trailer - (1JJV532D9Dl782870) pending" at bounding box center [603, 145] width 13 height 13
checkbox input "true"
click at [916, 405] on button "Submit" at bounding box center [925, 400] width 75 height 26
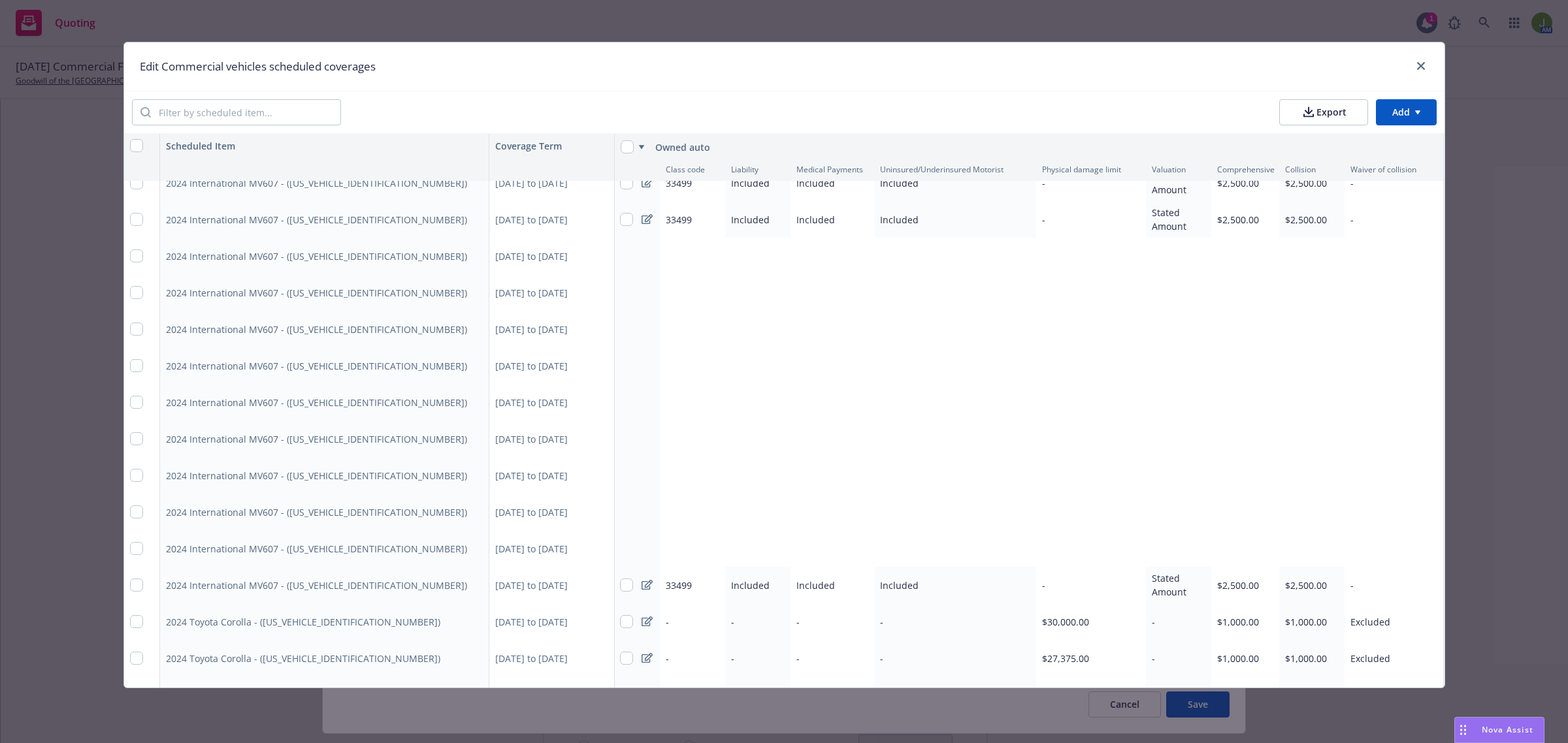
scroll to position [3929, 1]
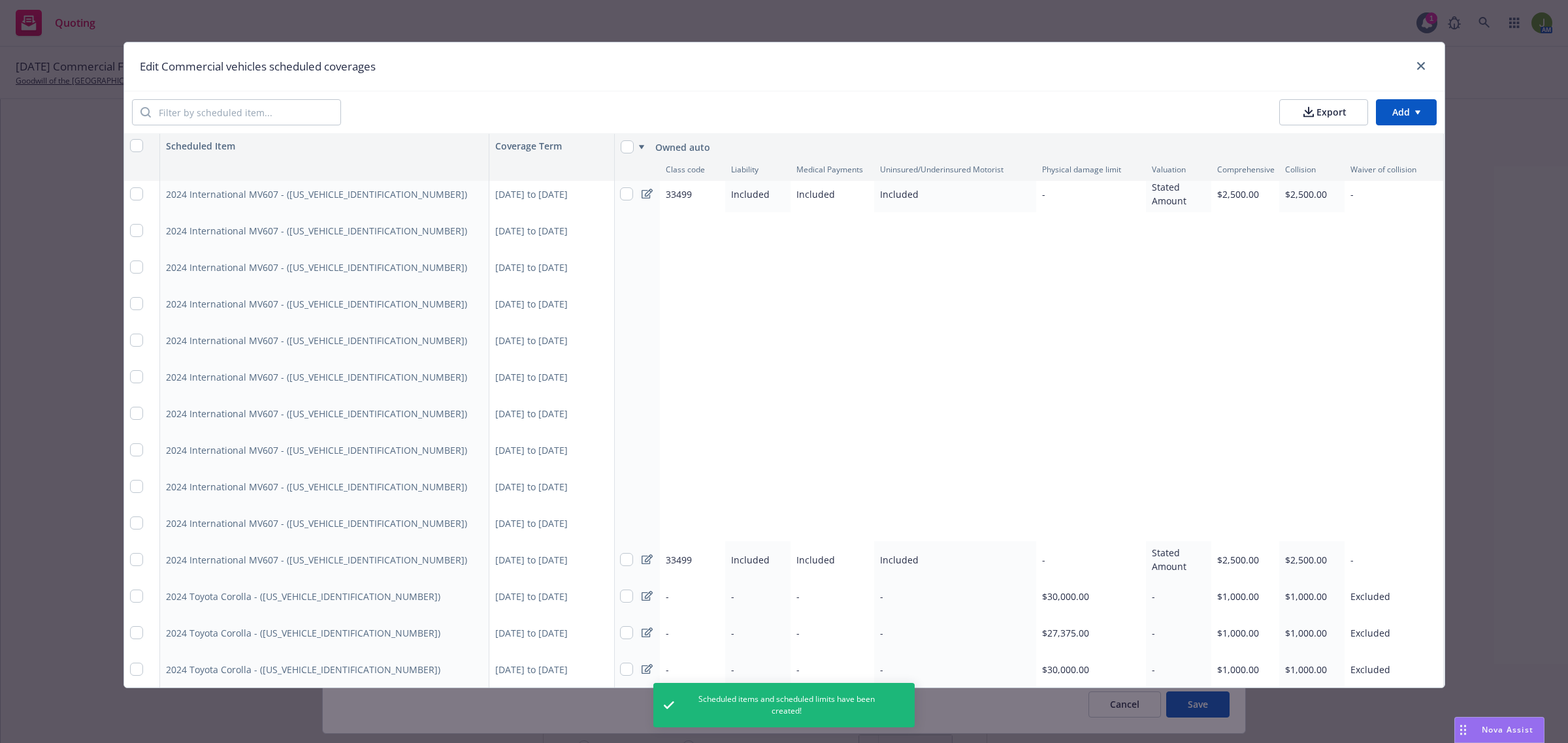
click at [1390, 108] on html "Quoting 1 AM [DATE] Commercial Flood, Excess Liability, Workers' Compensation, …" at bounding box center [784, 371] width 1568 height 743
click at [1391, 136] on div "Add scheduled items" at bounding box center [1385, 142] width 114 height 21
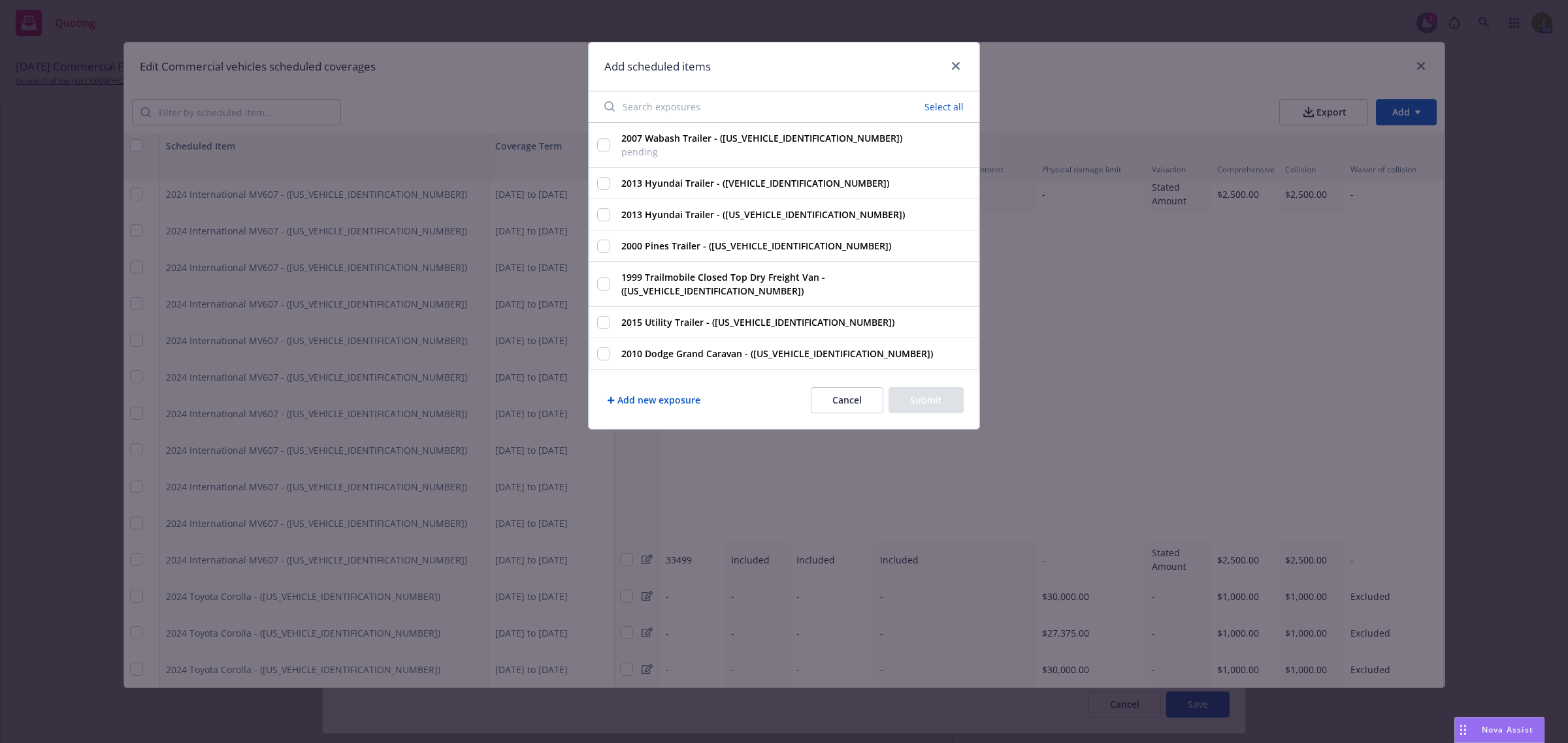
click at [690, 103] on input "Search exposures" at bounding box center [697, 107] width 203 height 26
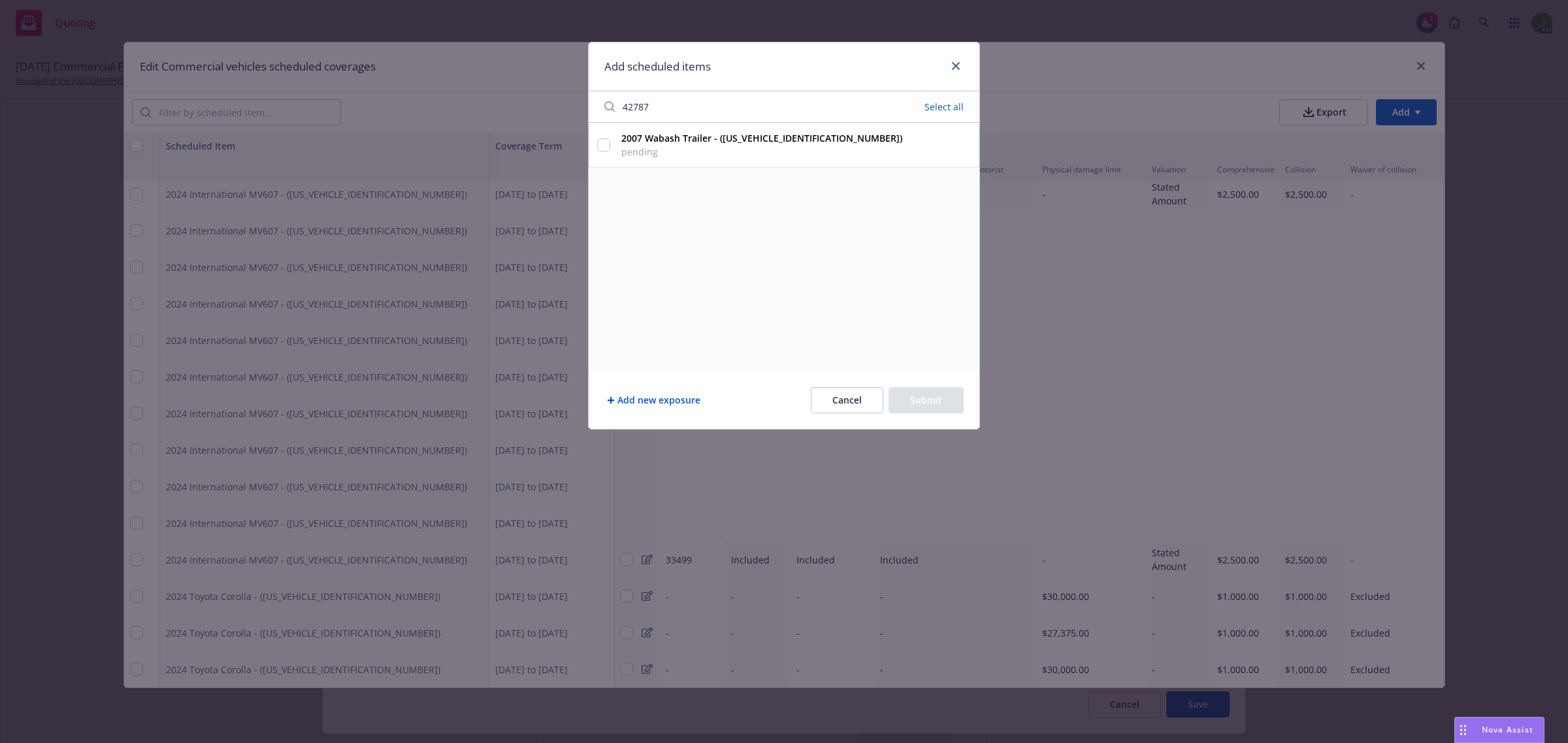
type input "42787"
click at [606, 139] on input "2007 Wabash Trailer - ([US_VEHICLE_IDENTIFICATION_NUMBER]) pending" at bounding box center [603, 145] width 13 height 13
checkbox input "true"
click at [923, 399] on button "Submit" at bounding box center [925, 400] width 75 height 26
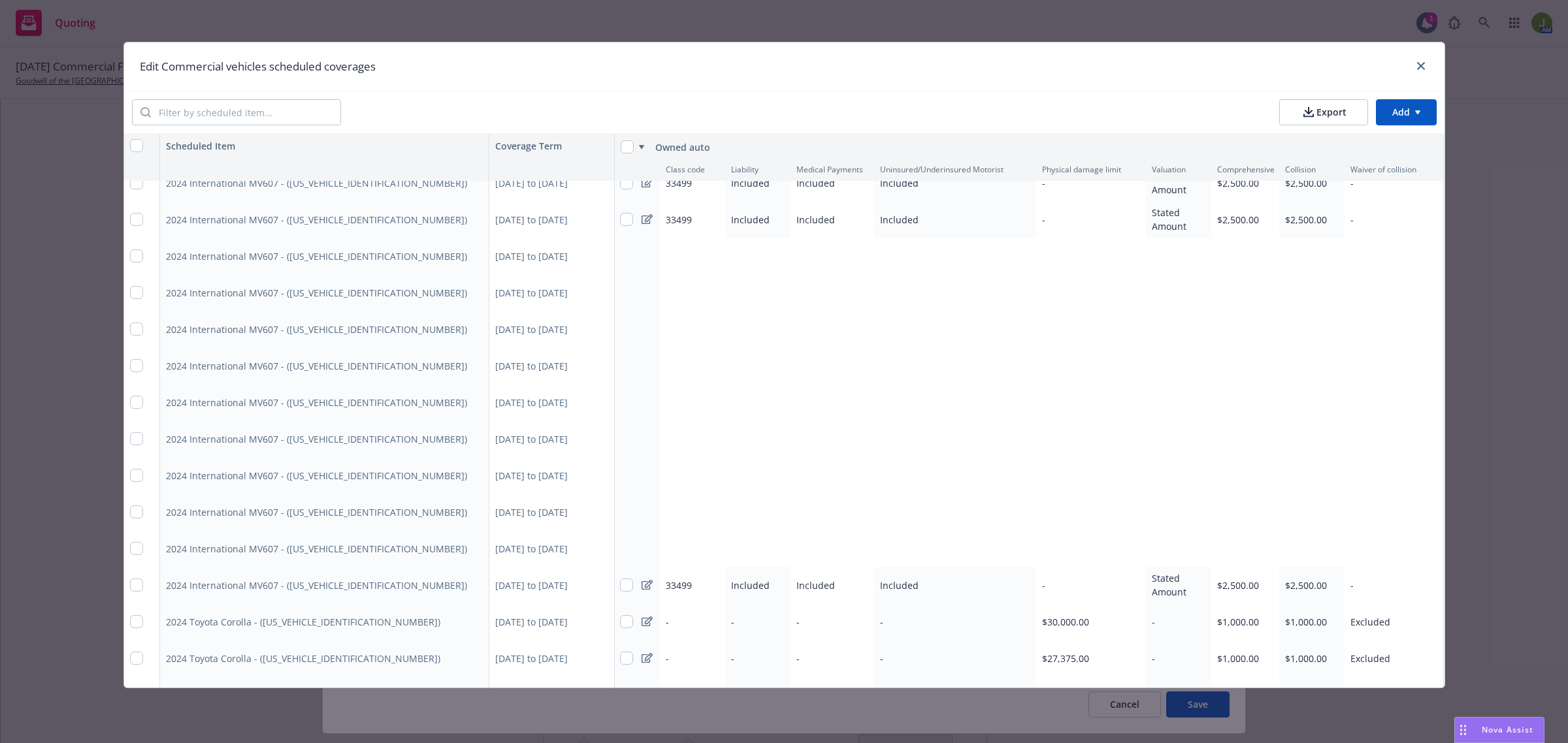
scroll to position [3966, 1]
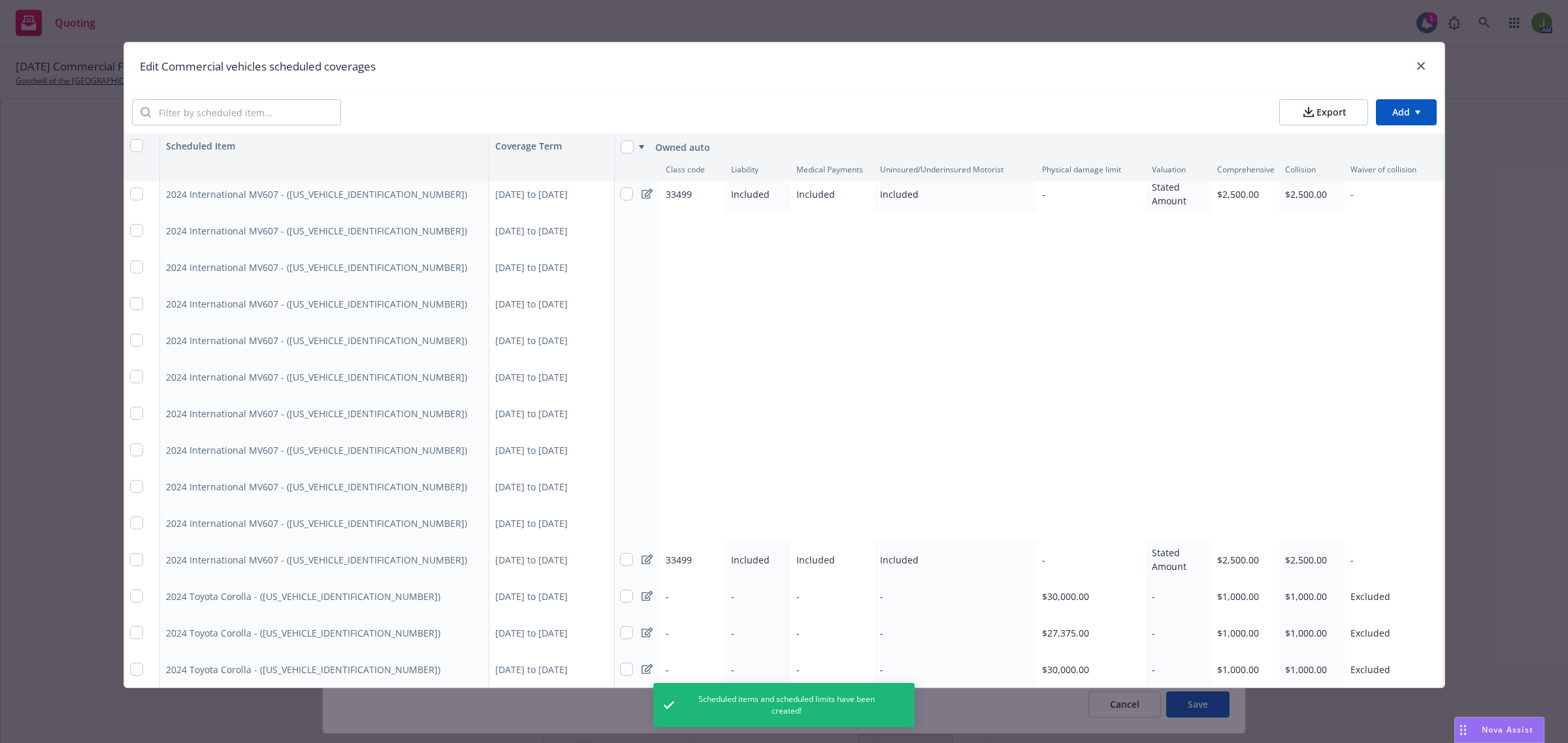
click at [1395, 115] on html "Quoting 1 AM [DATE] Commercial Flood, Excess Liability, Workers' Compensation, …" at bounding box center [784, 371] width 1568 height 743
click at [1395, 152] on div "Add scheduled items" at bounding box center [1385, 142] width 114 height 21
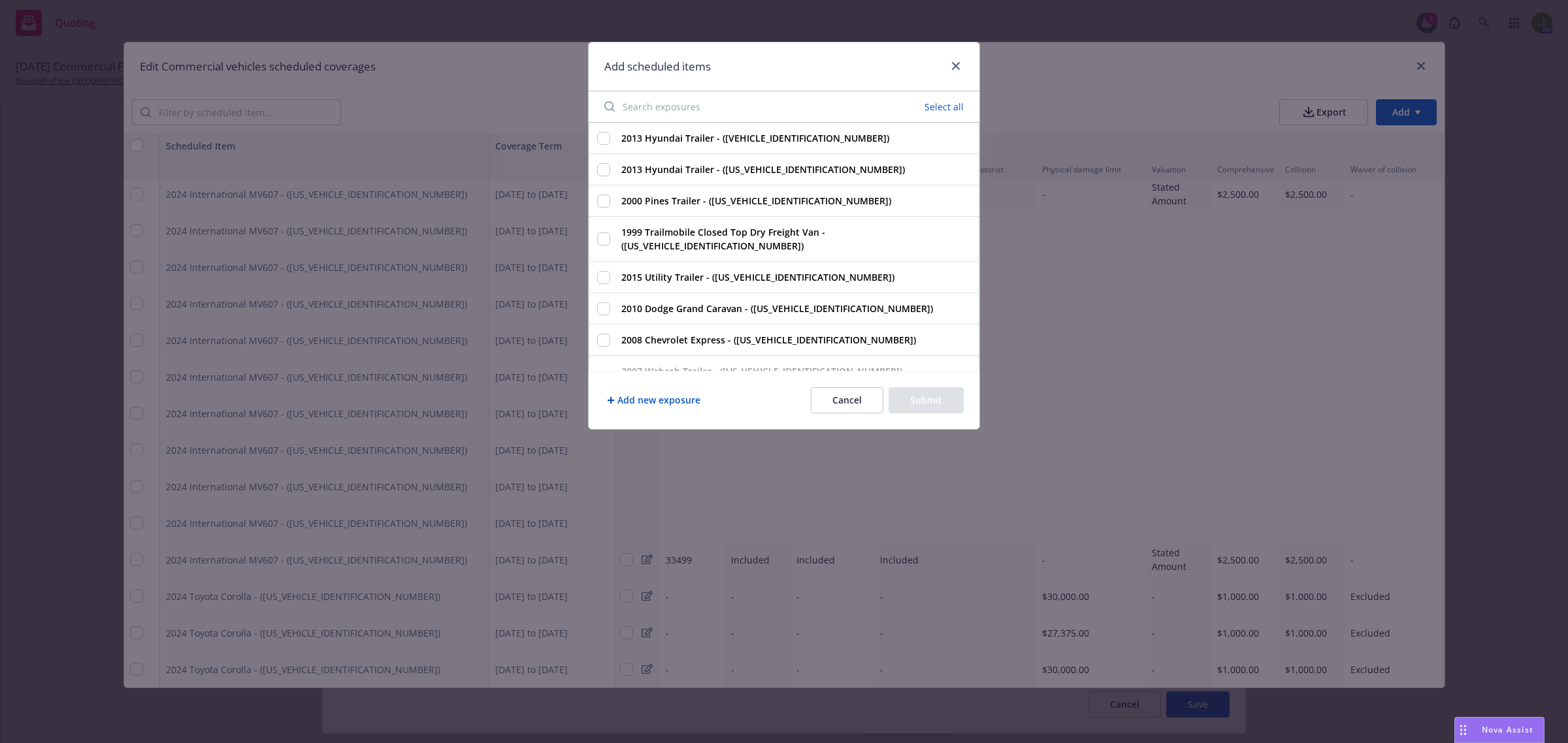
click at [669, 105] on input "Search exposures" at bounding box center [697, 107] width 203 height 26
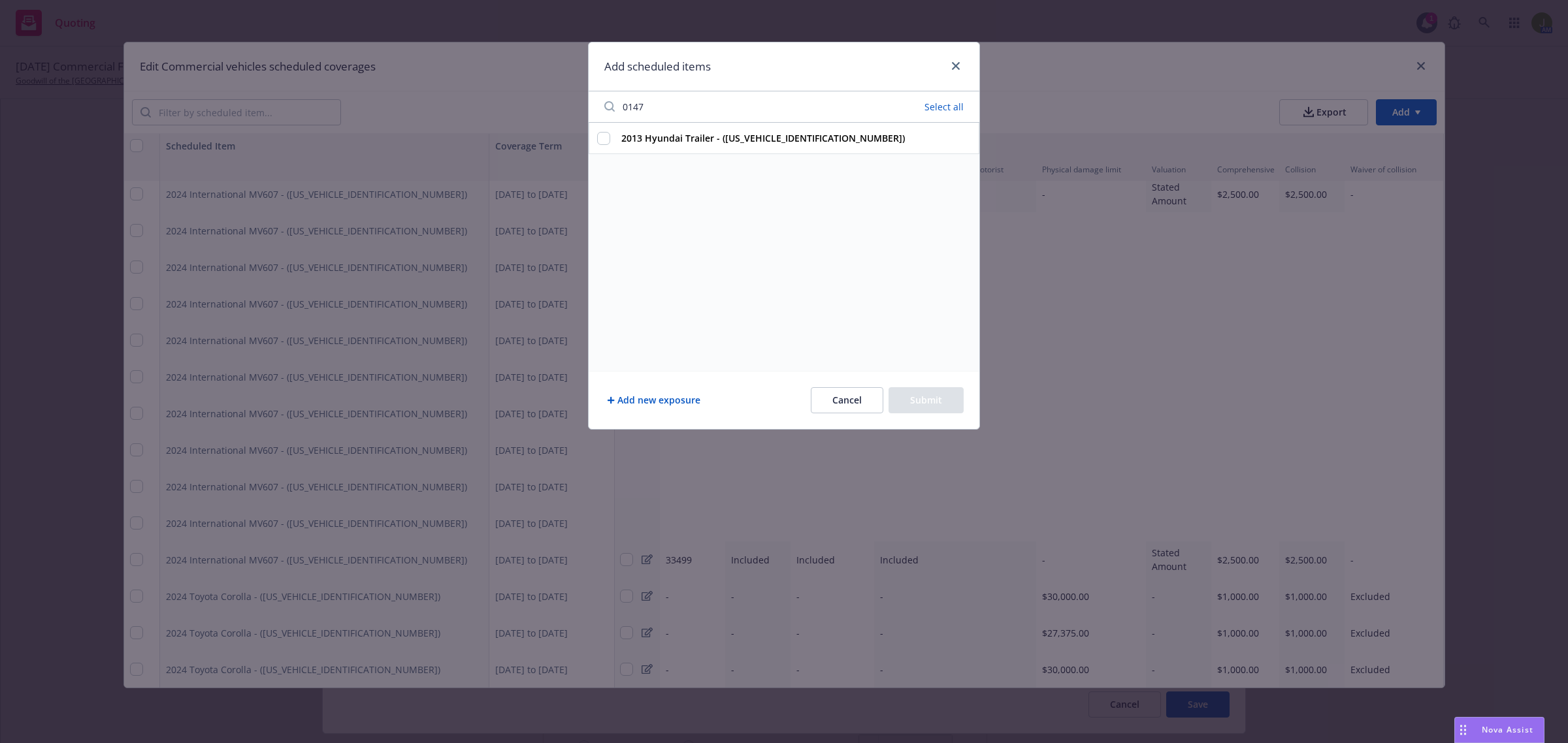
type input "0147"
click at [605, 140] on input "2013 Hyundai Trailer - ([US_VEHICLE_IDENTIFICATION_NUMBER])" at bounding box center [603, 138] width 13 height 13
checkbox input "true"
click at [939, 392] on button "Submit" at bounding box center [925, 400] width 75 height 26
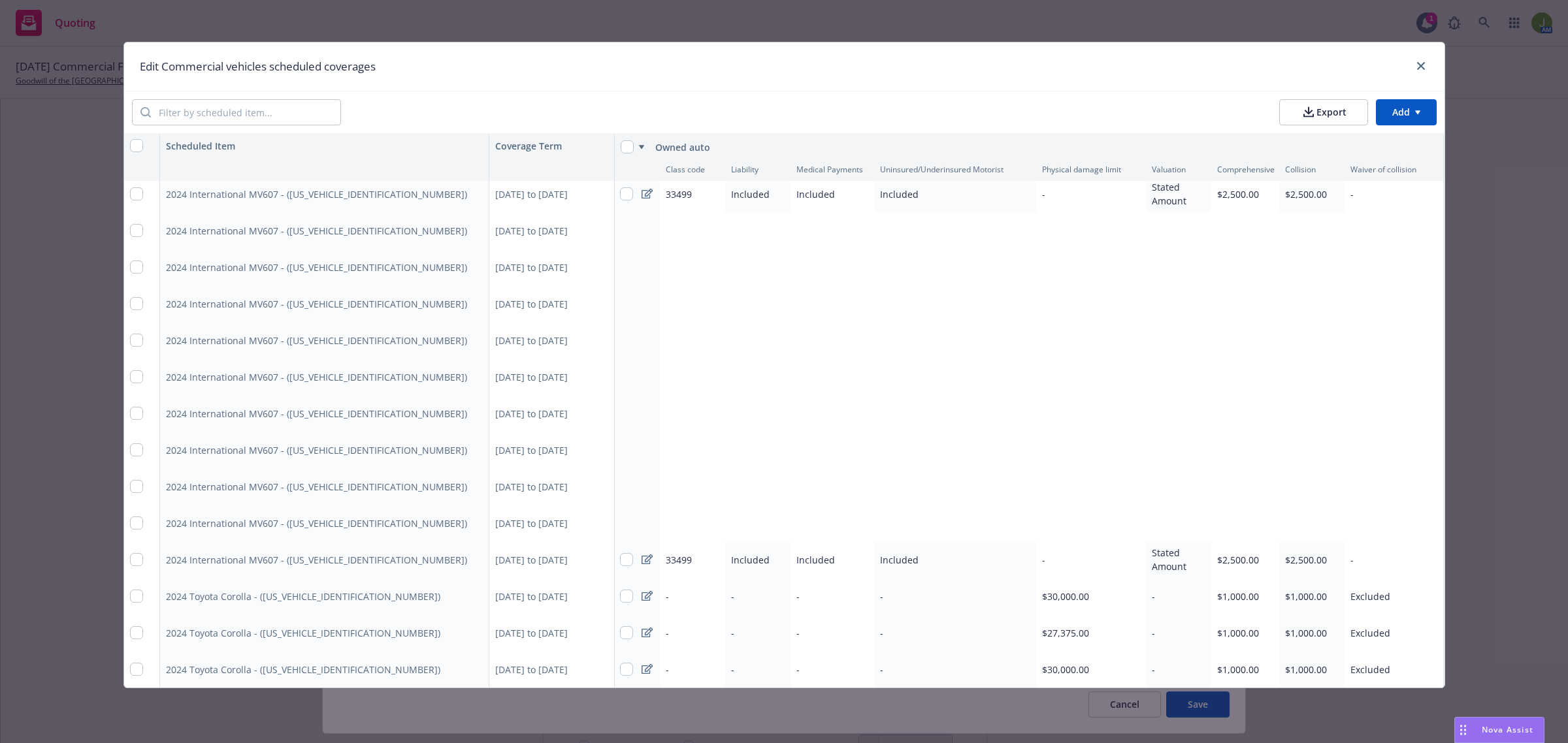
click at [1402, 105] on html "Quoting 1 AM [DATE] Commercial Flood, Excess Liability, Workers' Compensation, …" at bounding box center [784, 371] width 1568 height 743
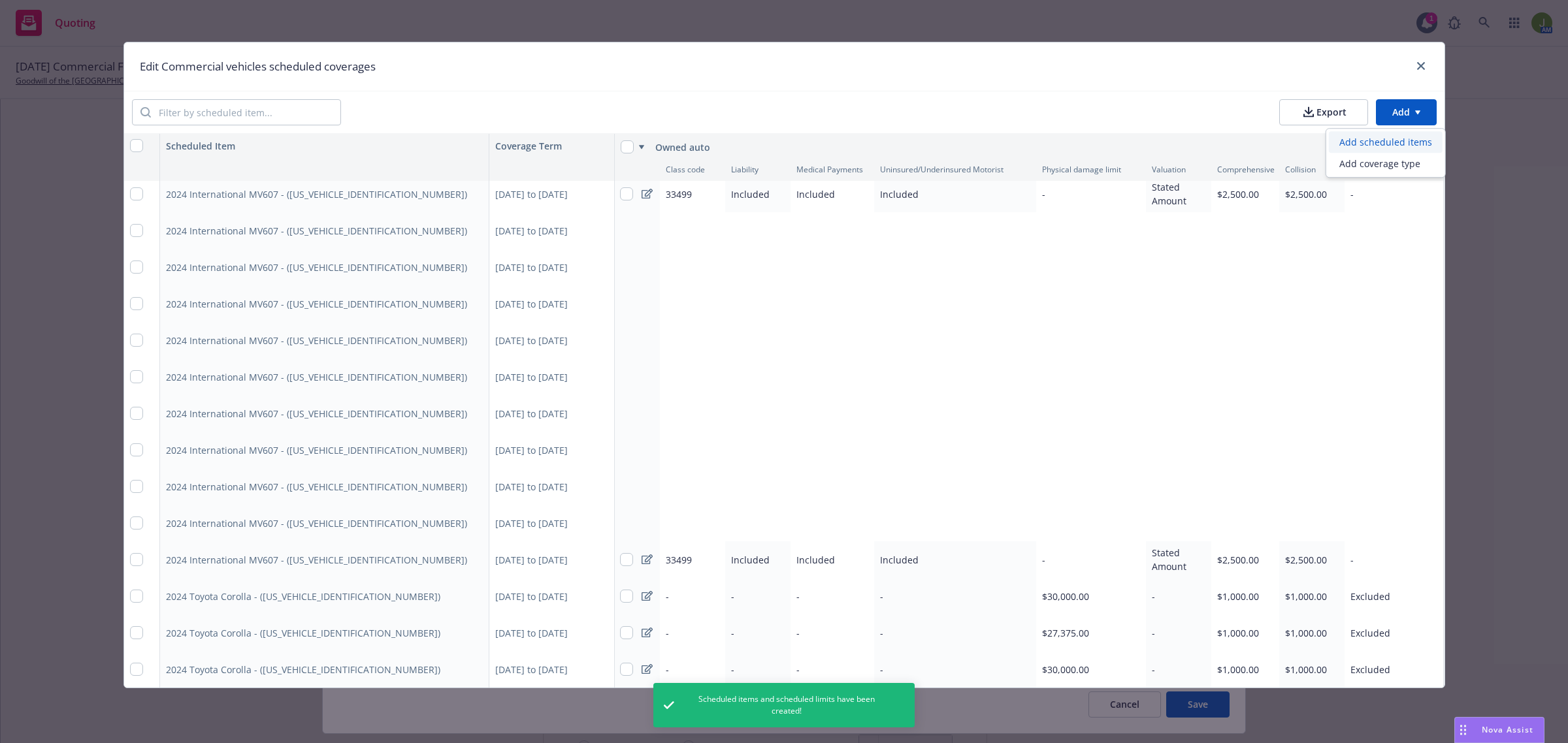
click at [1404, 142] on div "Add scheduled items" at bounding box center [1385, 142] width 114 height 21
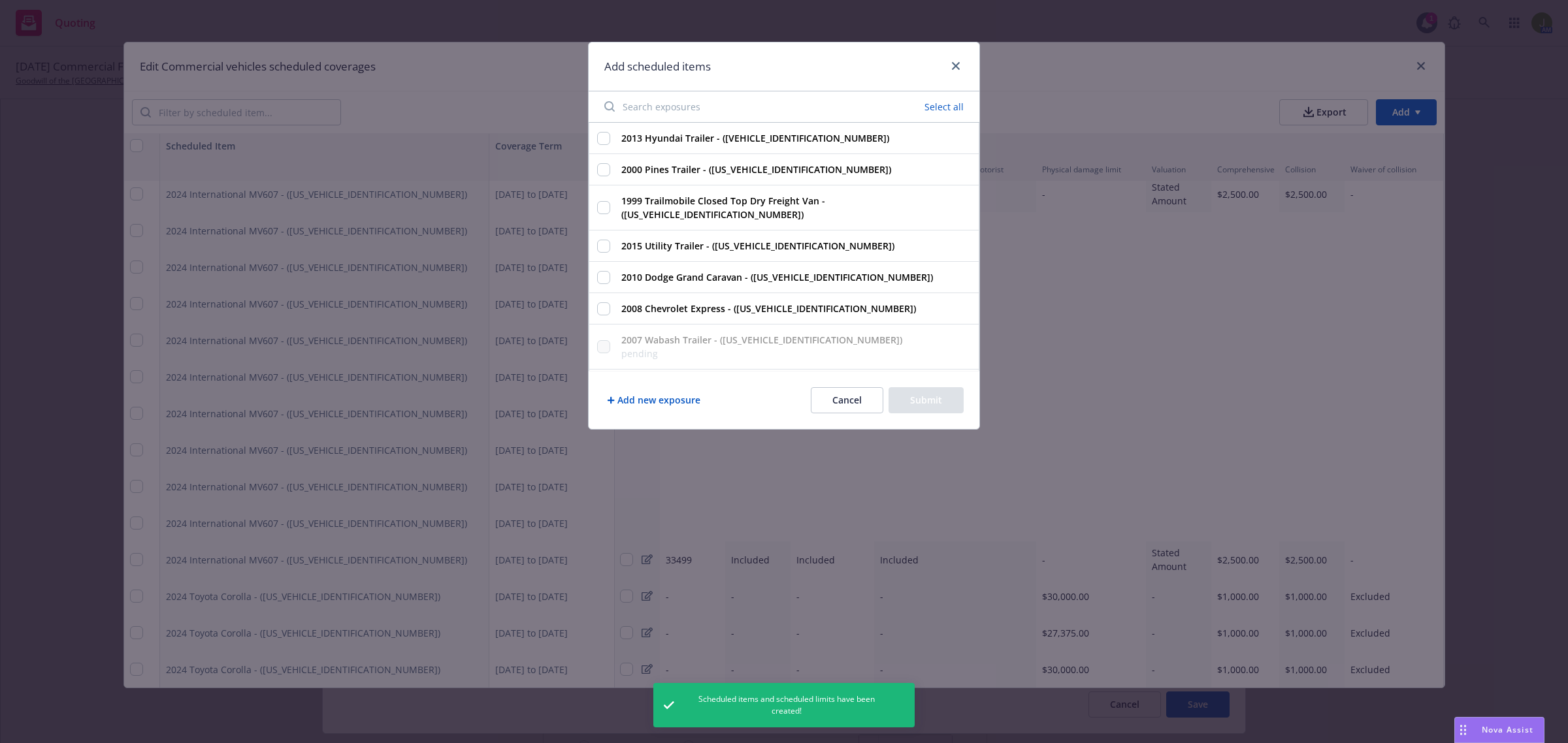
click at [752, 104] on input "Search exposures" at bounding box center [697, 107] width 203 height 26
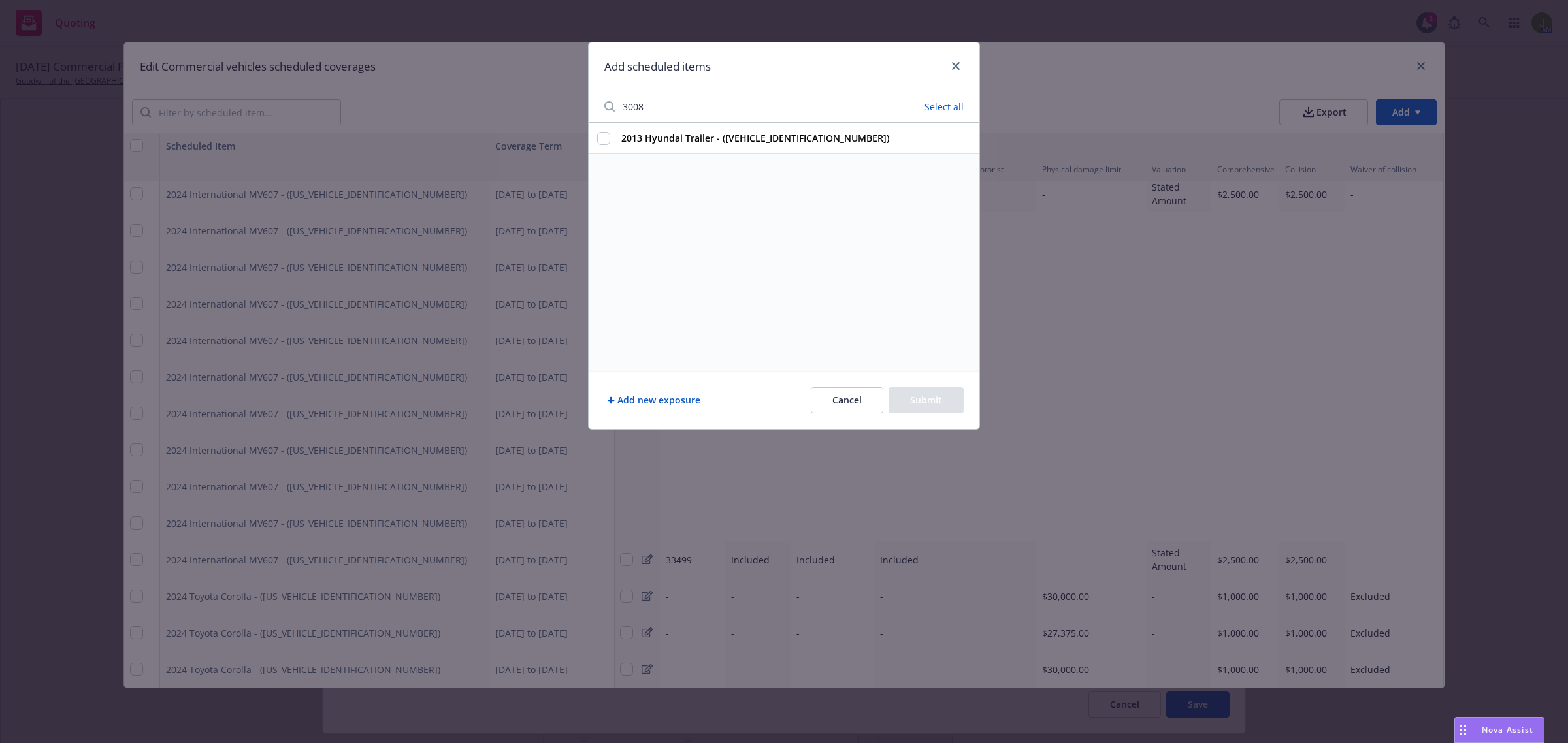
type input "3008"
click at [598, 139] on input "2013 Hyundai Trailer - ([VEHICLE_IDENTIFICATION_NUMBER])" at bounding box center [603, 138] width 13 height 13
checkbox input "true"
click at [939, 402] on button "Submit" at bounding box center [925, 400] width 75 height 26
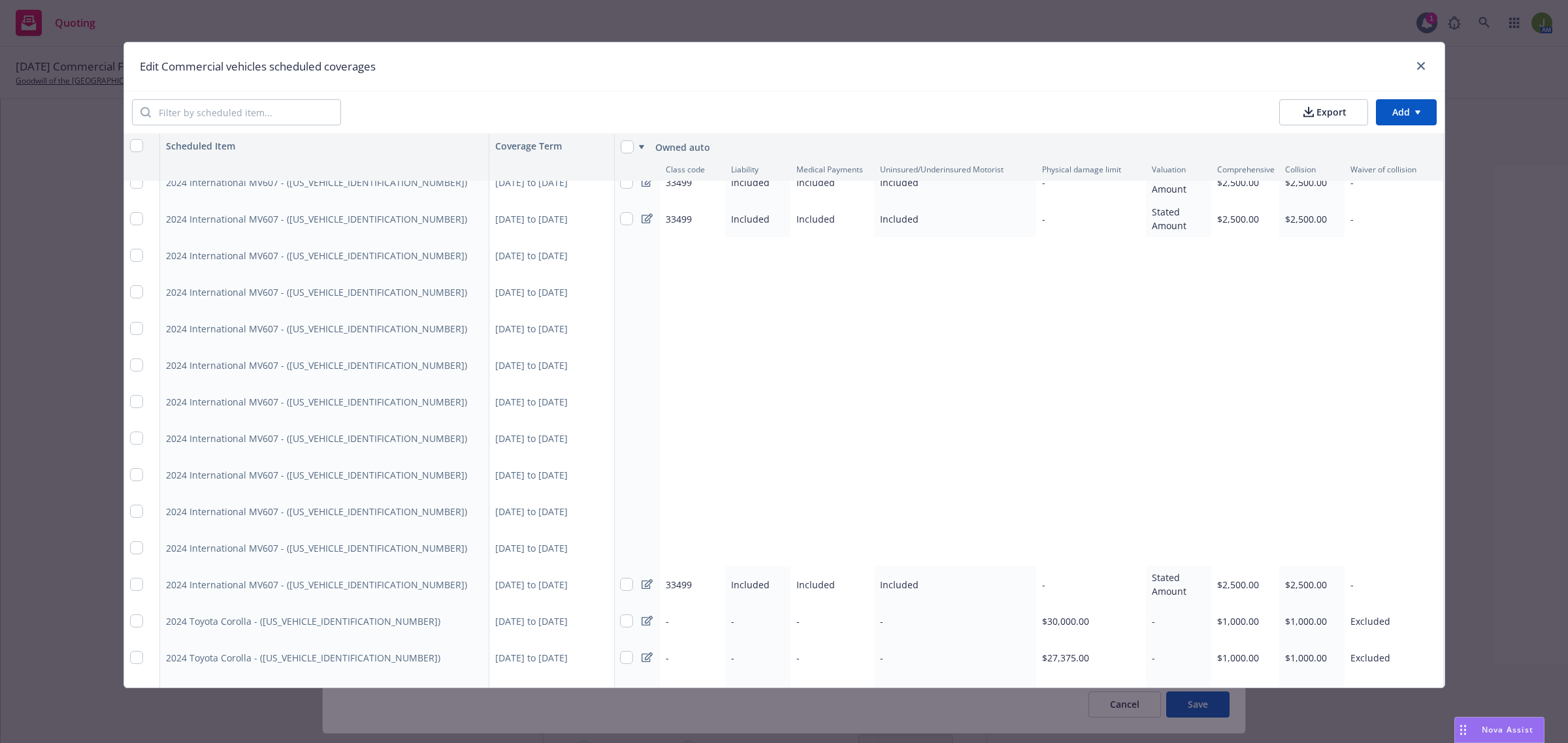
scroll to position [4039, 1]
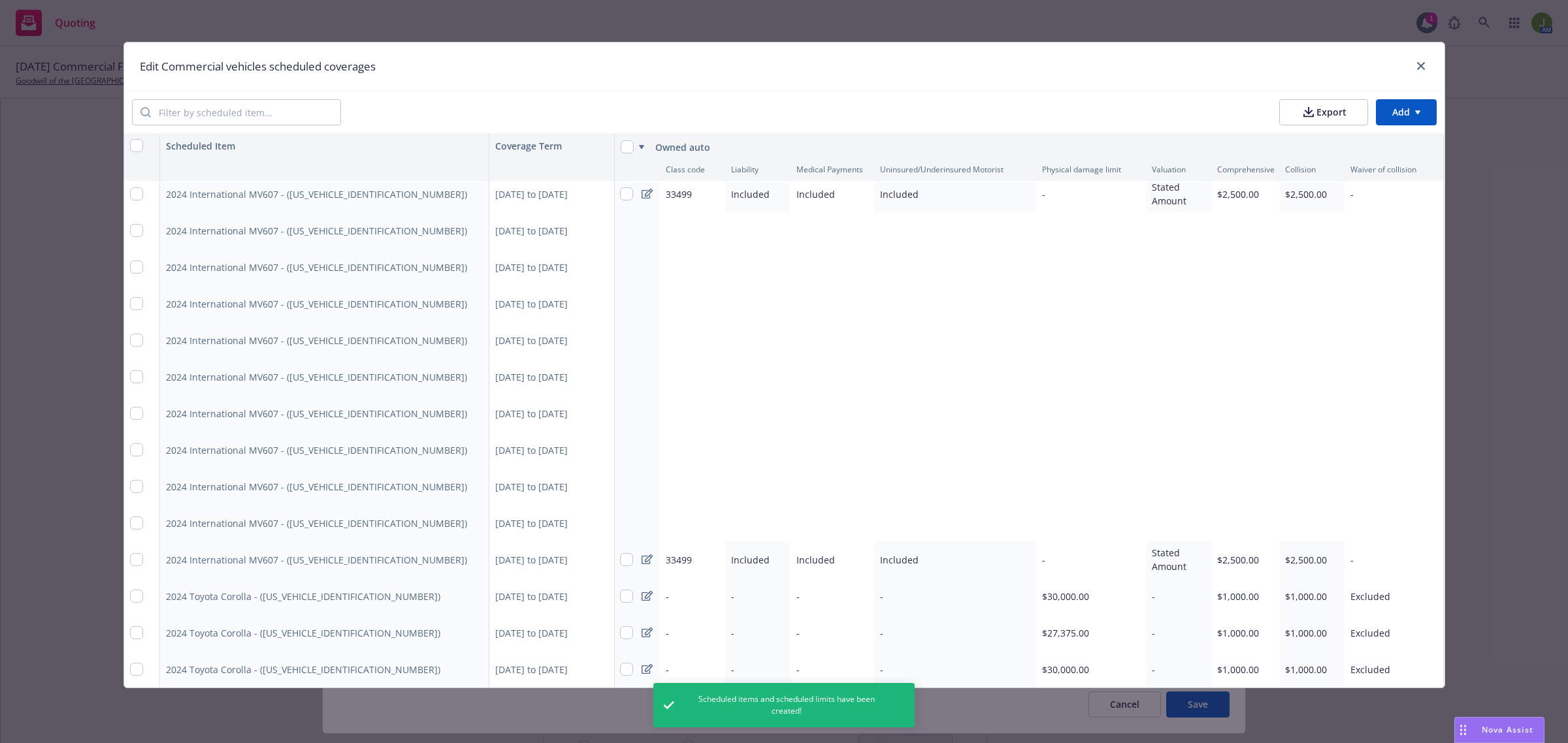
click at [1403, 110] on html "Quoting 1 AM [DATE] Commercial Flood, Excess Liability, Workers' Compensation, …" at bounding box center [784, 371] width 1568 height 743
click at [1393, 148] on div "Add scheduled items" at bounding box center [1385, 142] width 114 height 21
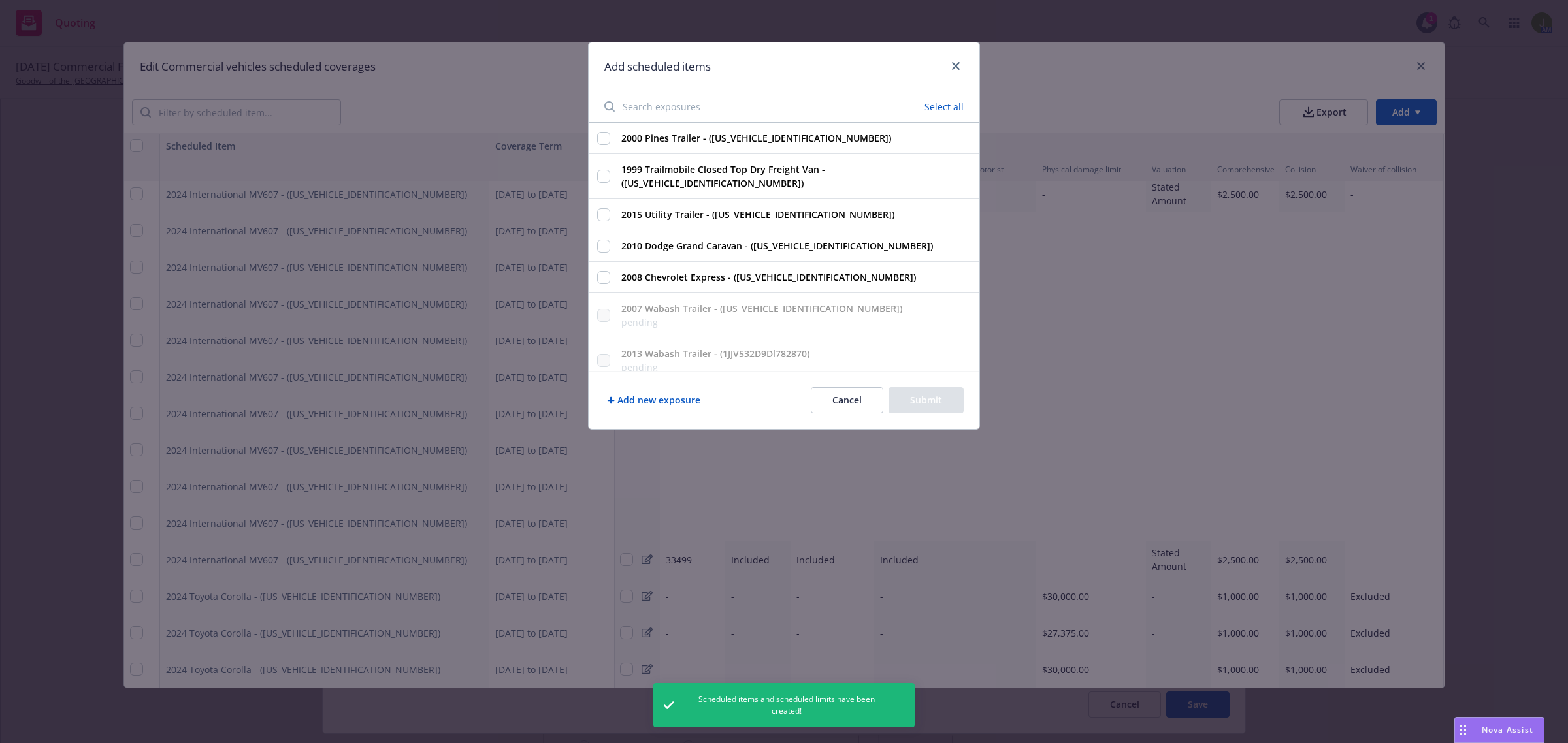
click at [675, 102] on input "Search exposures" at bounding box center [697, 107] width 203 height 26
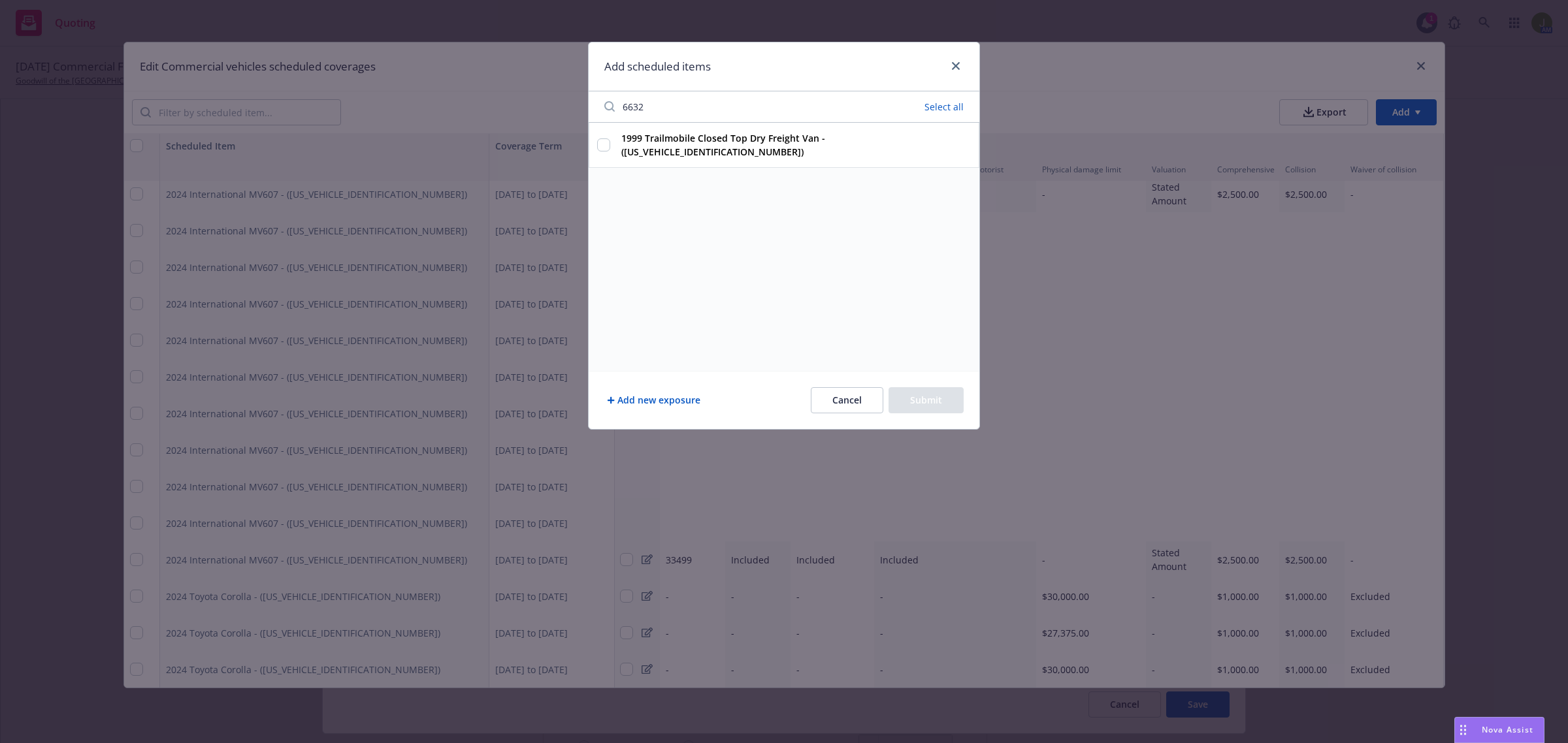
type input "6632"
click at [608, 140] on input "1999 Trailmobile Closed Top Dry Freight Van - ([US_VEHICLE_IDENTIFICATION_NUMBE…" at bounding box center [603, 145] width 13 height 13
checkbox input "true"
click at [944, 399] on button "Submit" at bounding box center [925, 400] width 75 height 26
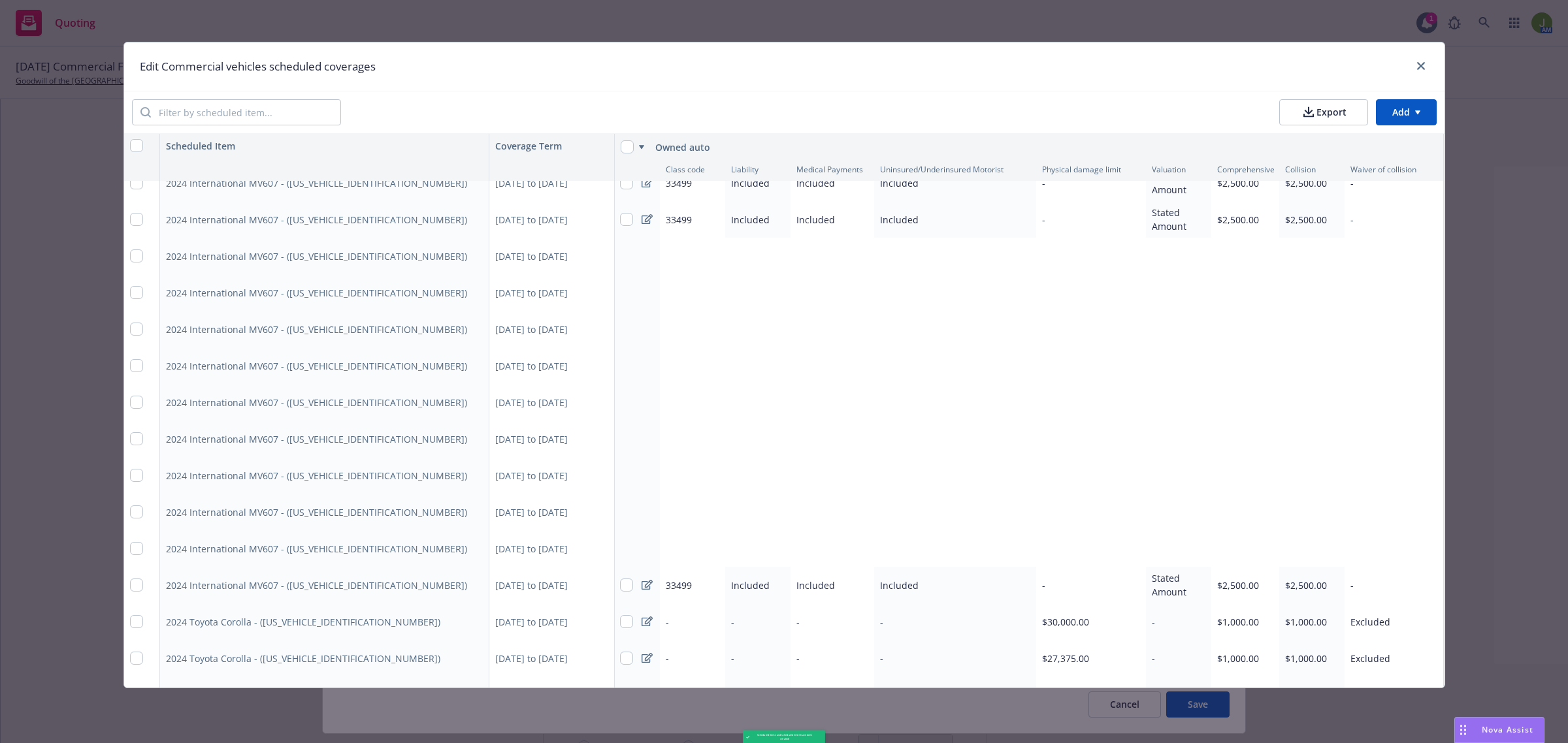
scroll to position [4075, 1]
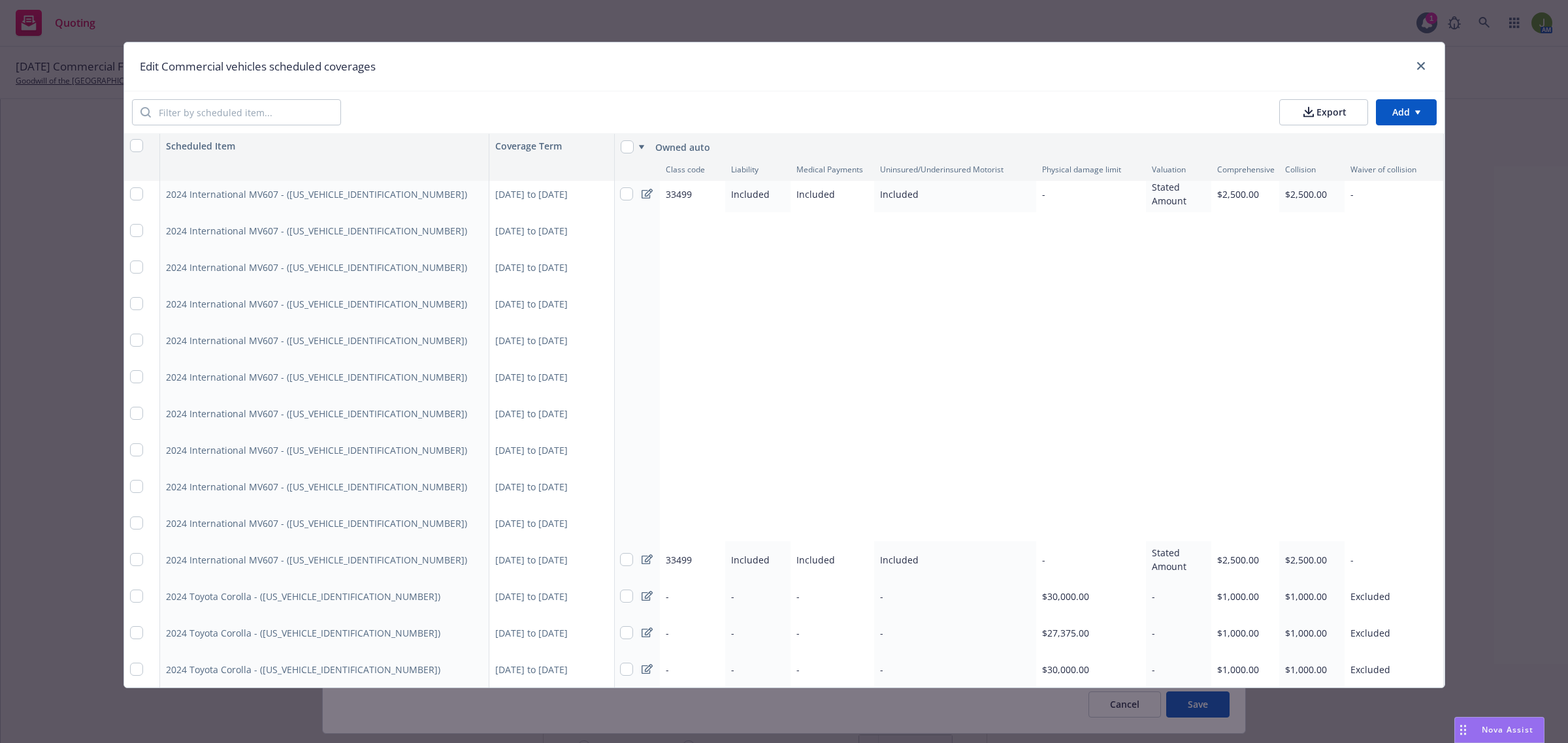
click at [1400, 115] on html "Quoting 1 AM [DATE] Commercial Flood, Excess Liability, Workers' Compensation, …" at bounding box center [784, 371] width 1568 height 743
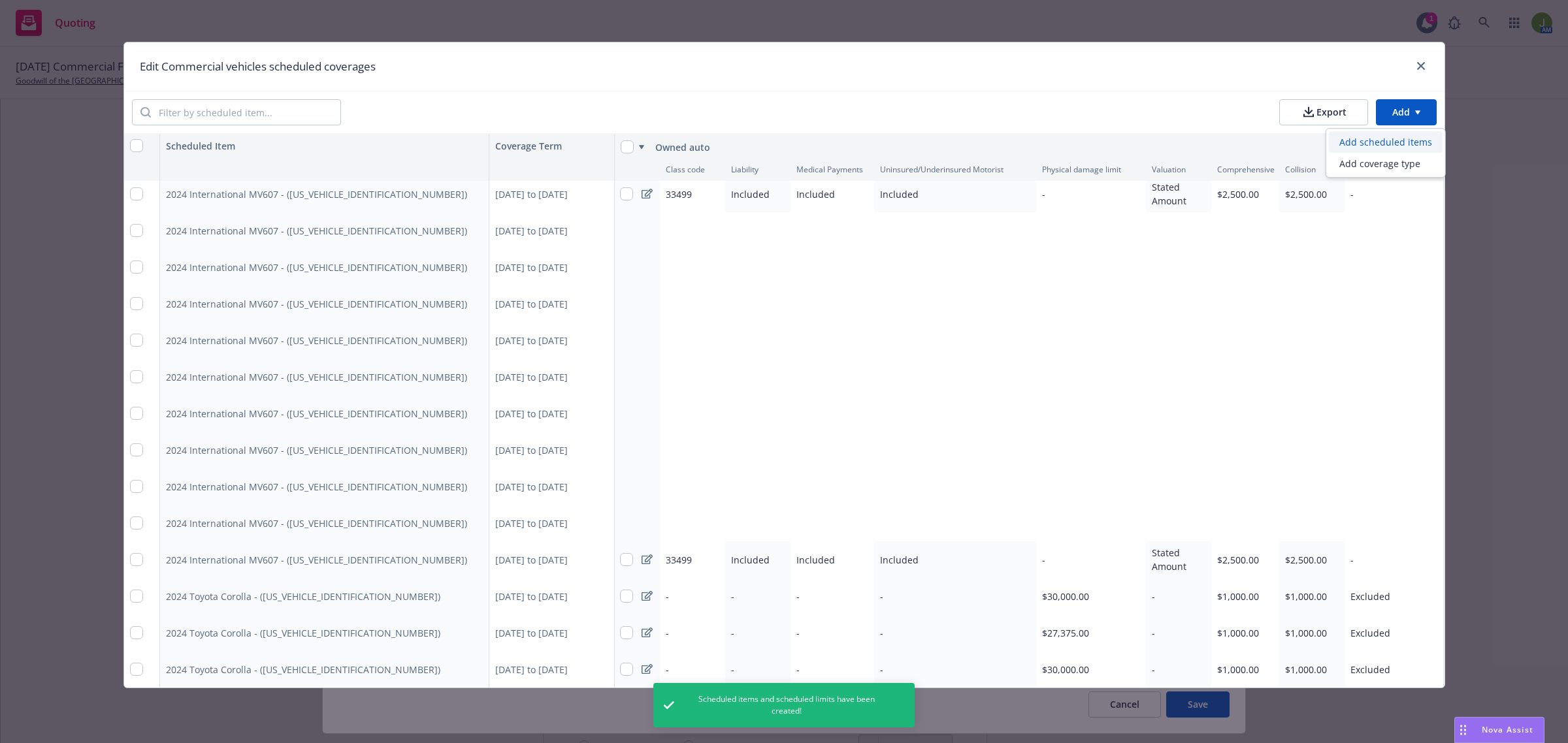
click at [1398, 143] on div "Add scheduled items" at bounding box center [1385, 142] width 114 height 21
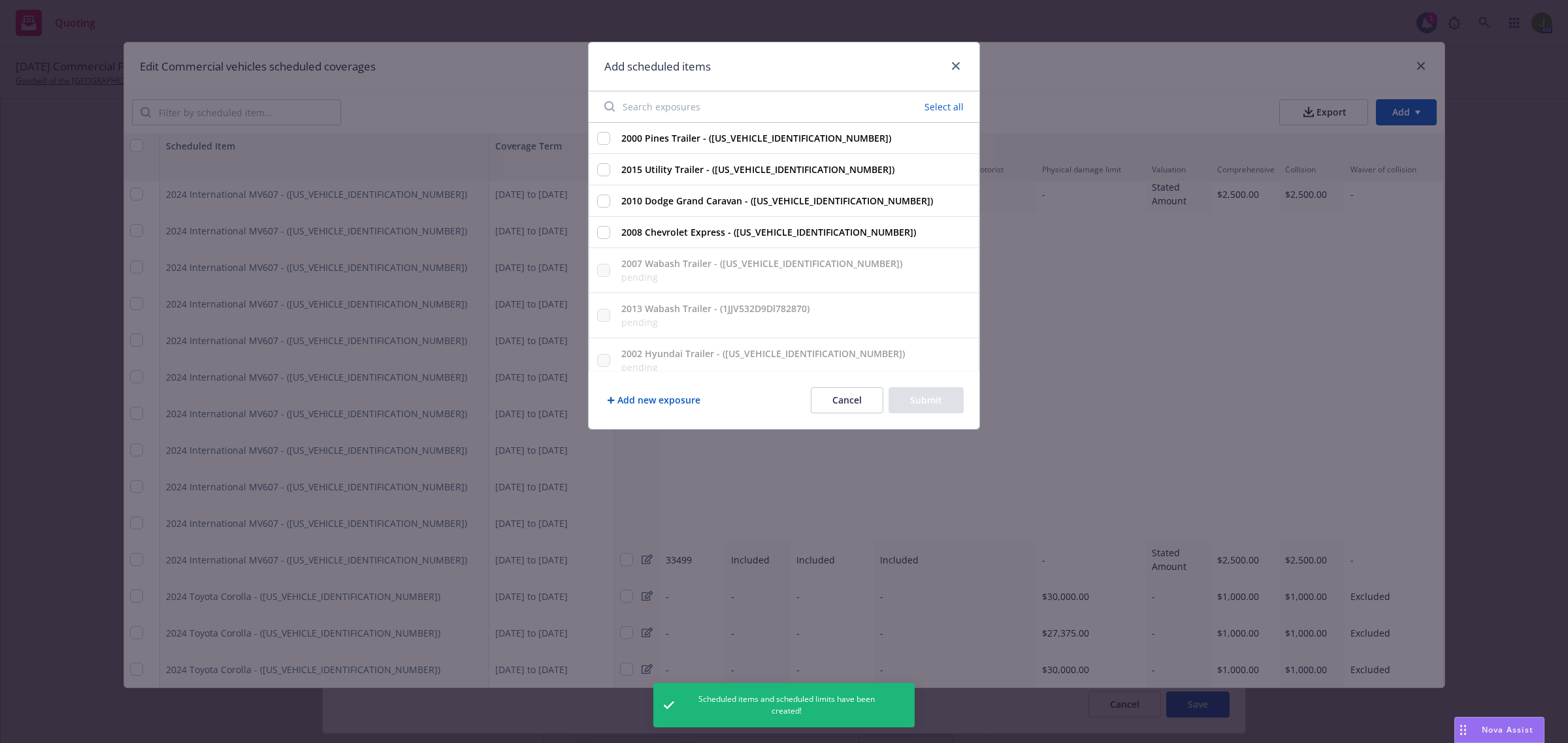
click at [692, 107] on input "Search exposures" at bounding box center [697, 107] width 203 height 26
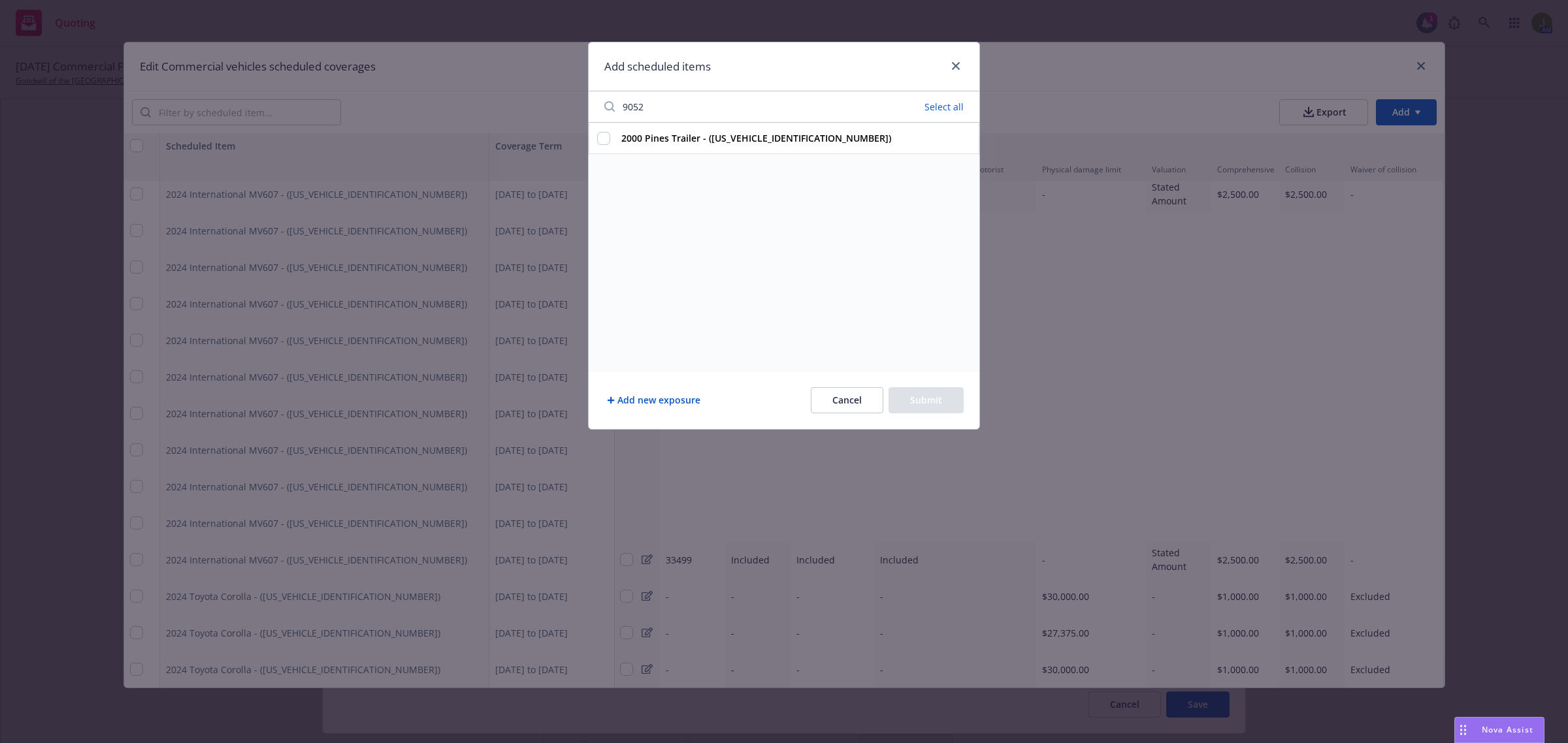
type input "9052"
click at [605, 143] on input "2000 Pines Trailer - ([US_VEHICLE_IDENTIFICATION_NUMBER])" at bounding box center [603, 138] width 13 height 13
checkbox input "true"
click at [945, 404] on button "Submit" at bounding box center [925, 400] width 75 height 26
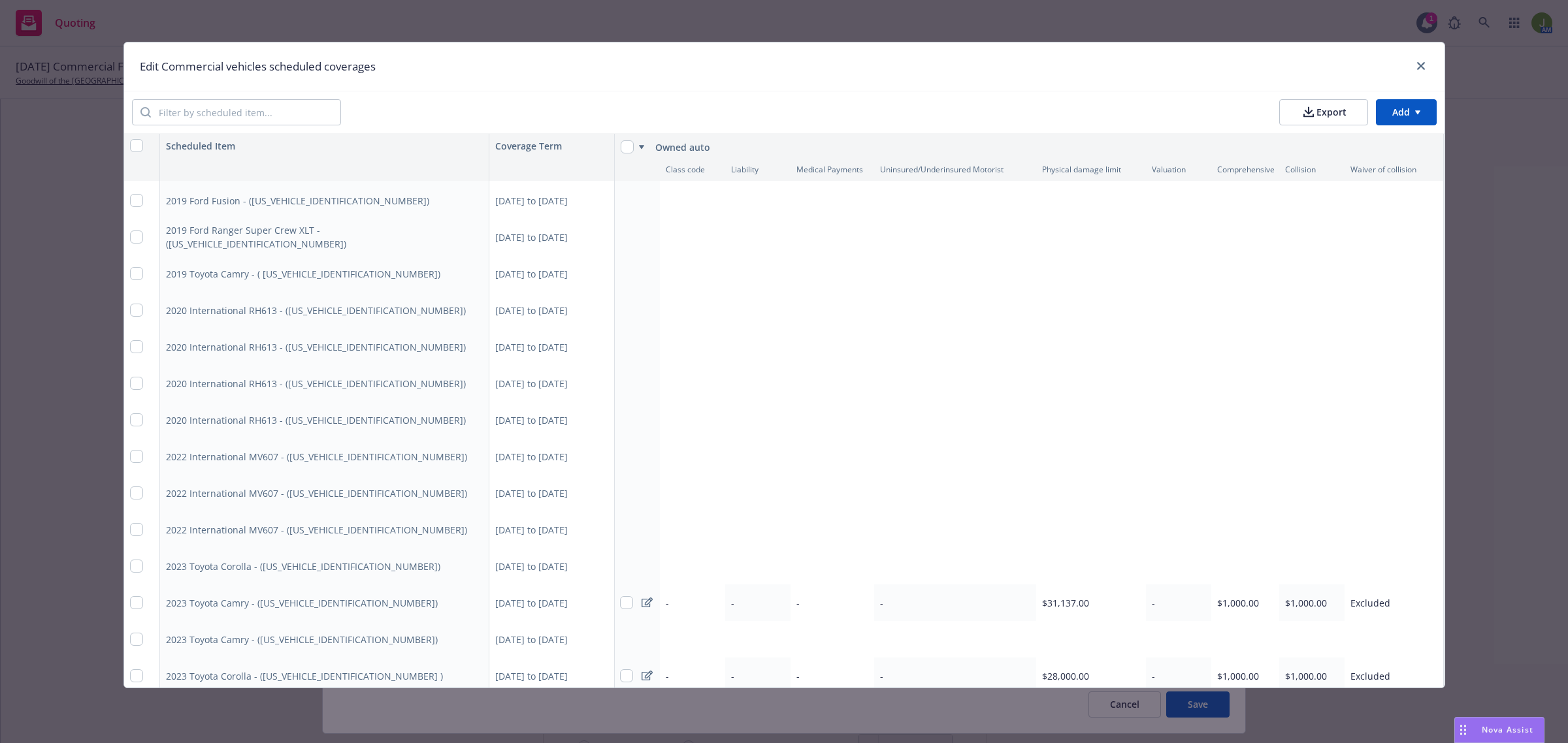
scroll to position [2806, 1]
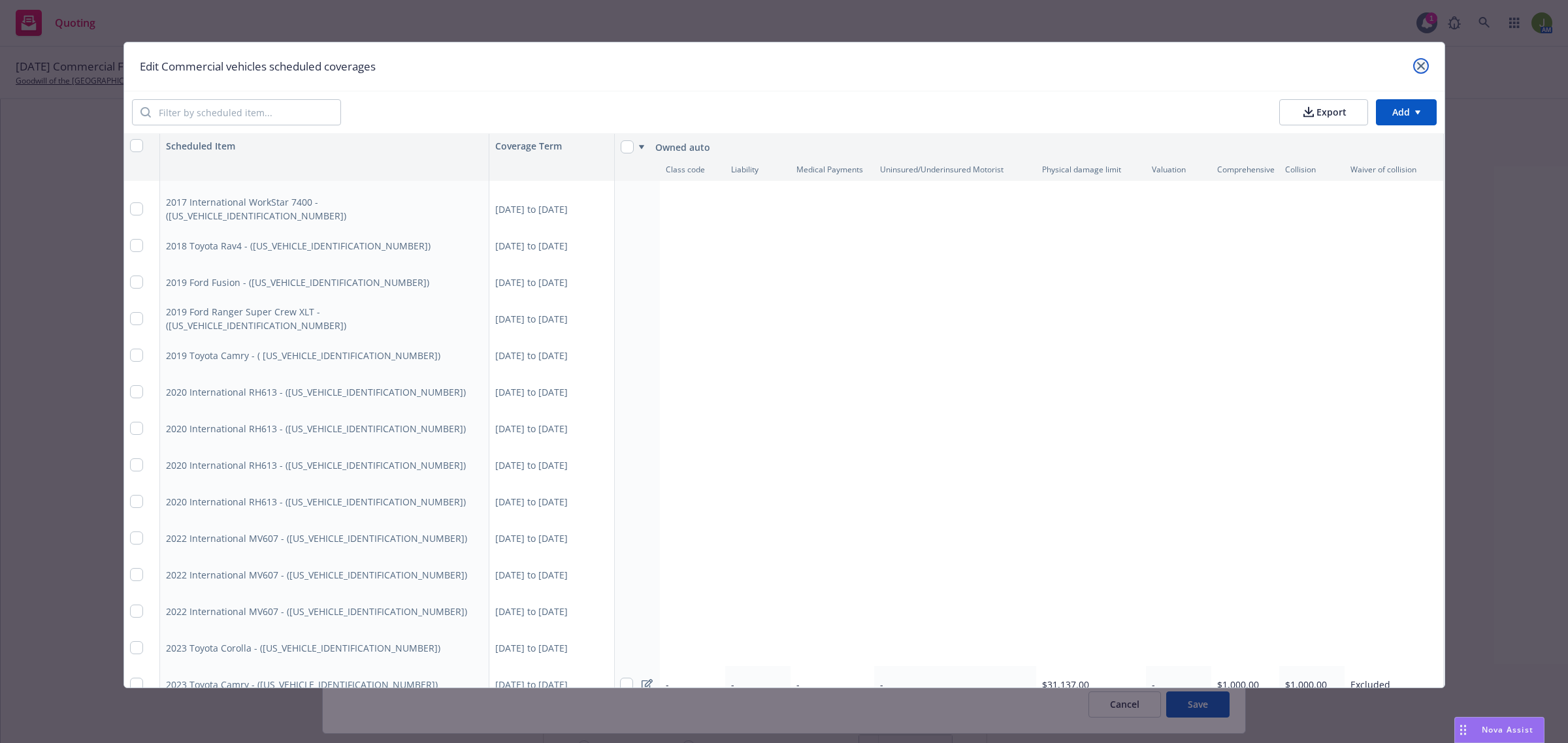
click at [1427, 60] on link "close" at bounding box center [1421, 66] width 16 height 16
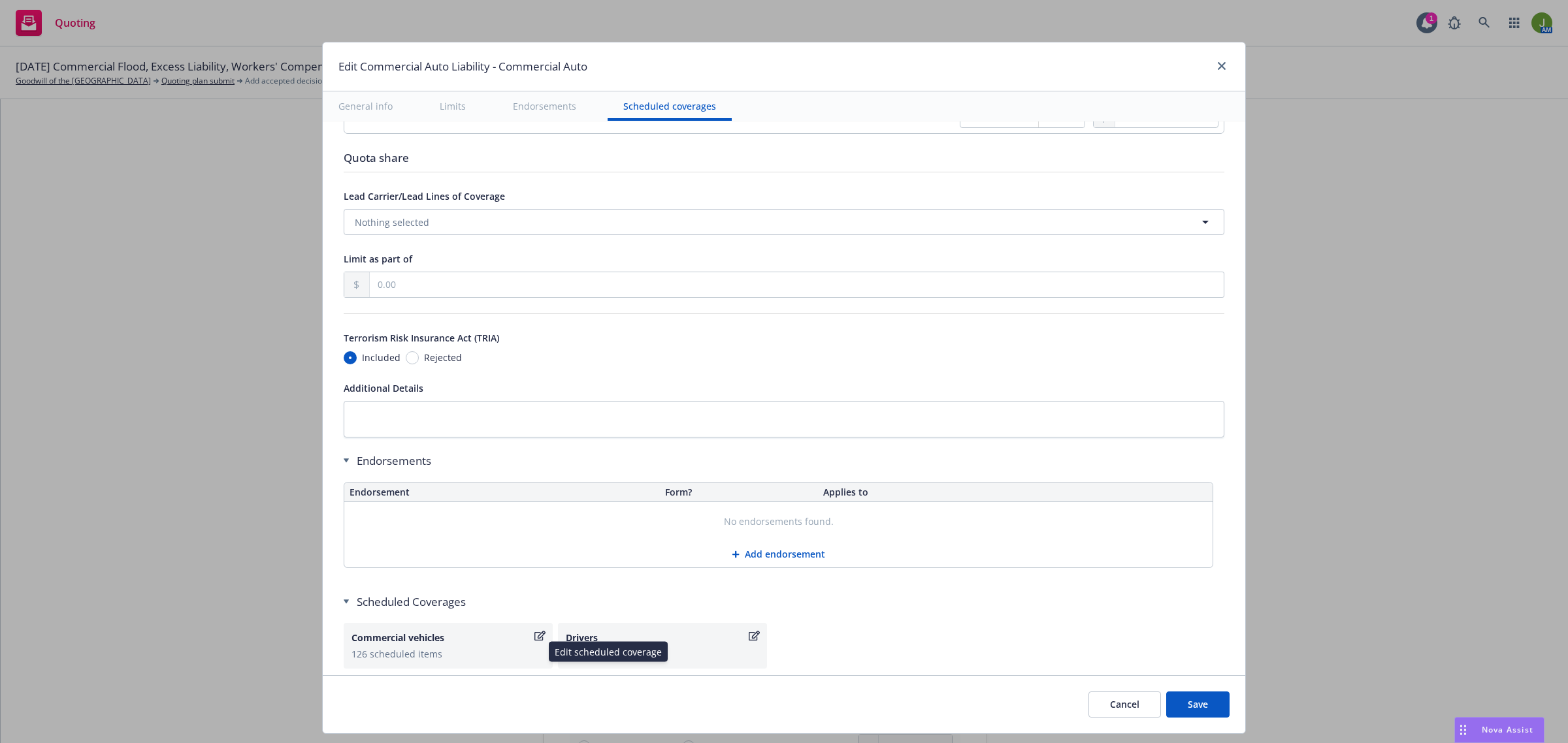
click at [534, 642] on icon "button" at bounding box center [540, 636] width 11 height 11
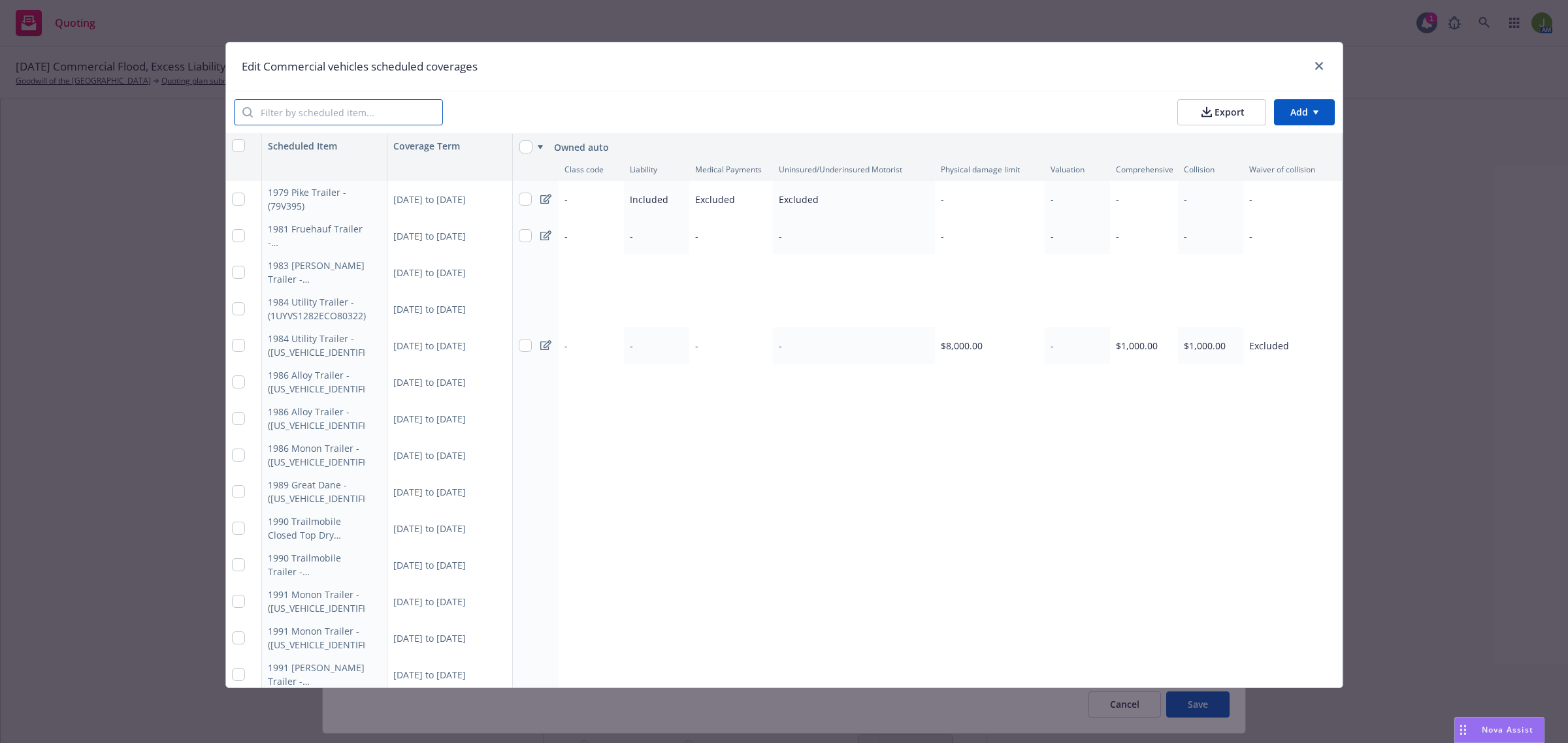
click at [265, 117] on input "search" at bounding box center [348, 112] width 190 height 25
click at [1331, 116] on html "Quoting 1 AM [DATE] Commercial Flood, Excess Liability, Workers' Compensation, …" at bounding box center [784, 371] width 1568 height 743
click at [1297, 143] on div "Add scheduled items" at bounding box center [1284, 142] width 114 height 21
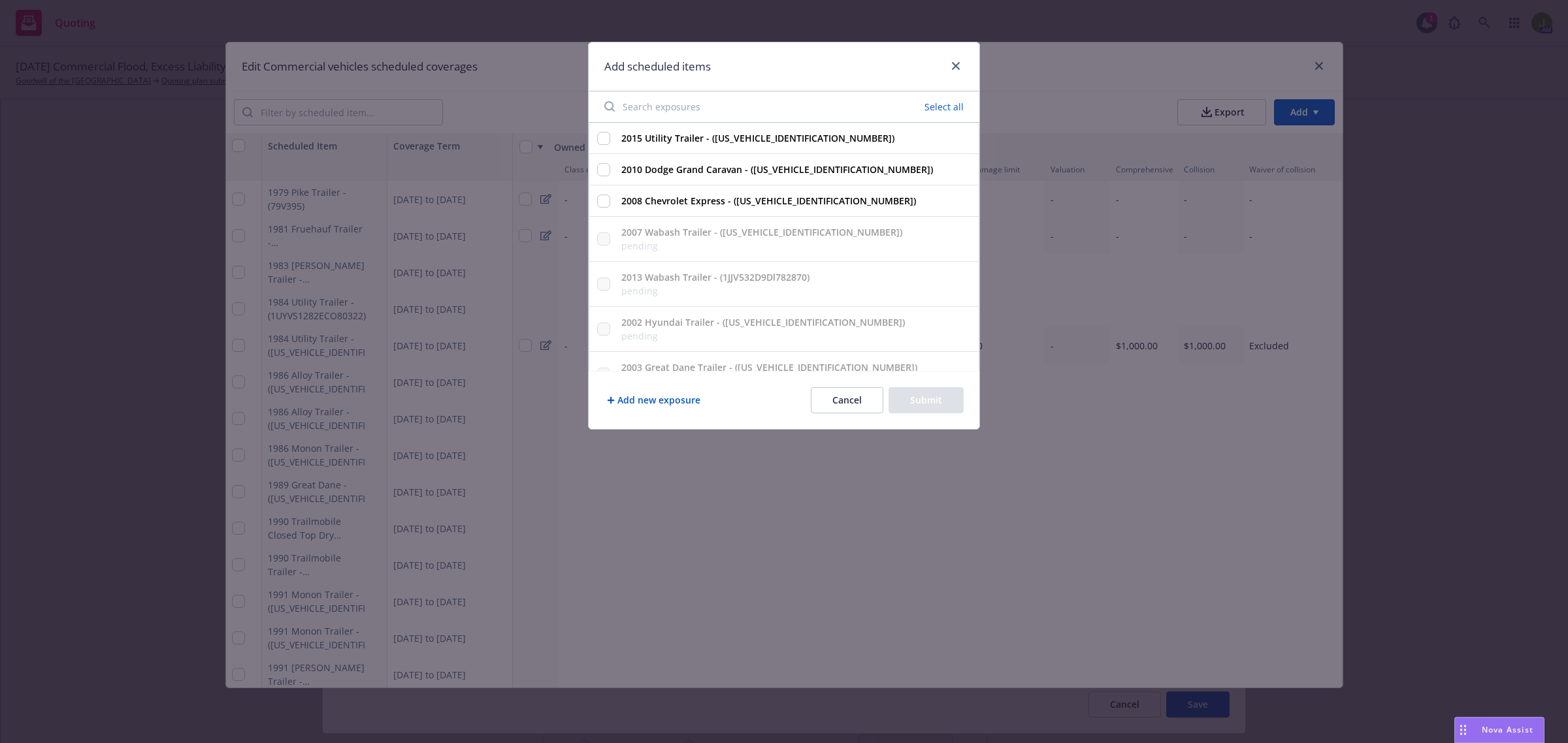
click at [663, 112] on input "Search exposures" at bounding box center [697, 107] width 203 height 26
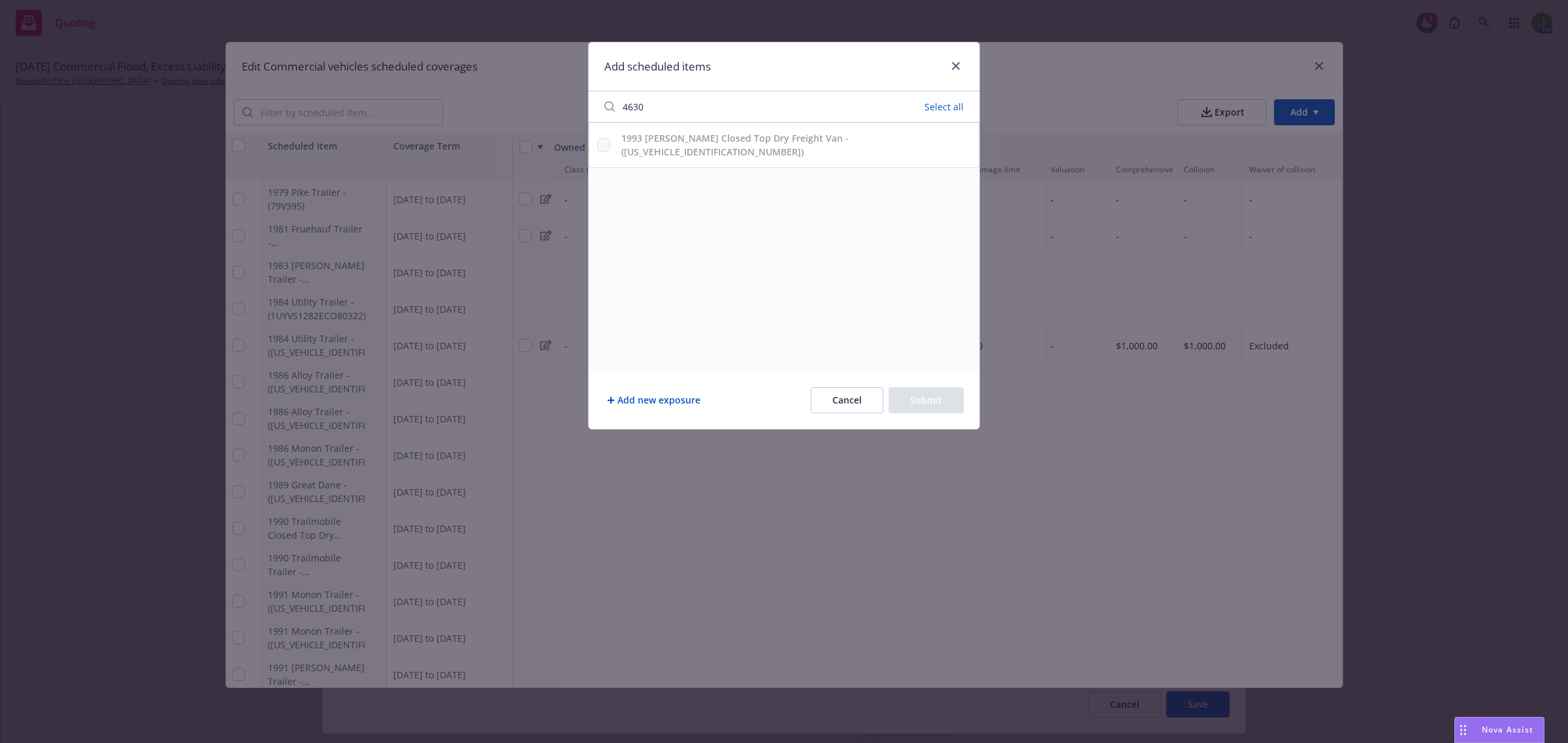
drag, startPoint x: 612, startPoint y: 107, endPoint x: 579, endPoint y: 105, distance: 33.1
click at [586, 107] on div "Add scheduled items 4630 Select all 1993 [PERSON_NAME] Closed Top Dry Freight V…" at bounding box center [784, 371] width 1568 height 743
type input "40089"
click at [608, 141] on input "2008 Chevrolet Express - ([US_VEHICLE_IDENTIFICATION_NUMBER])" at bounding box center [603, 138] width 13 height 13
checkbox input "true"
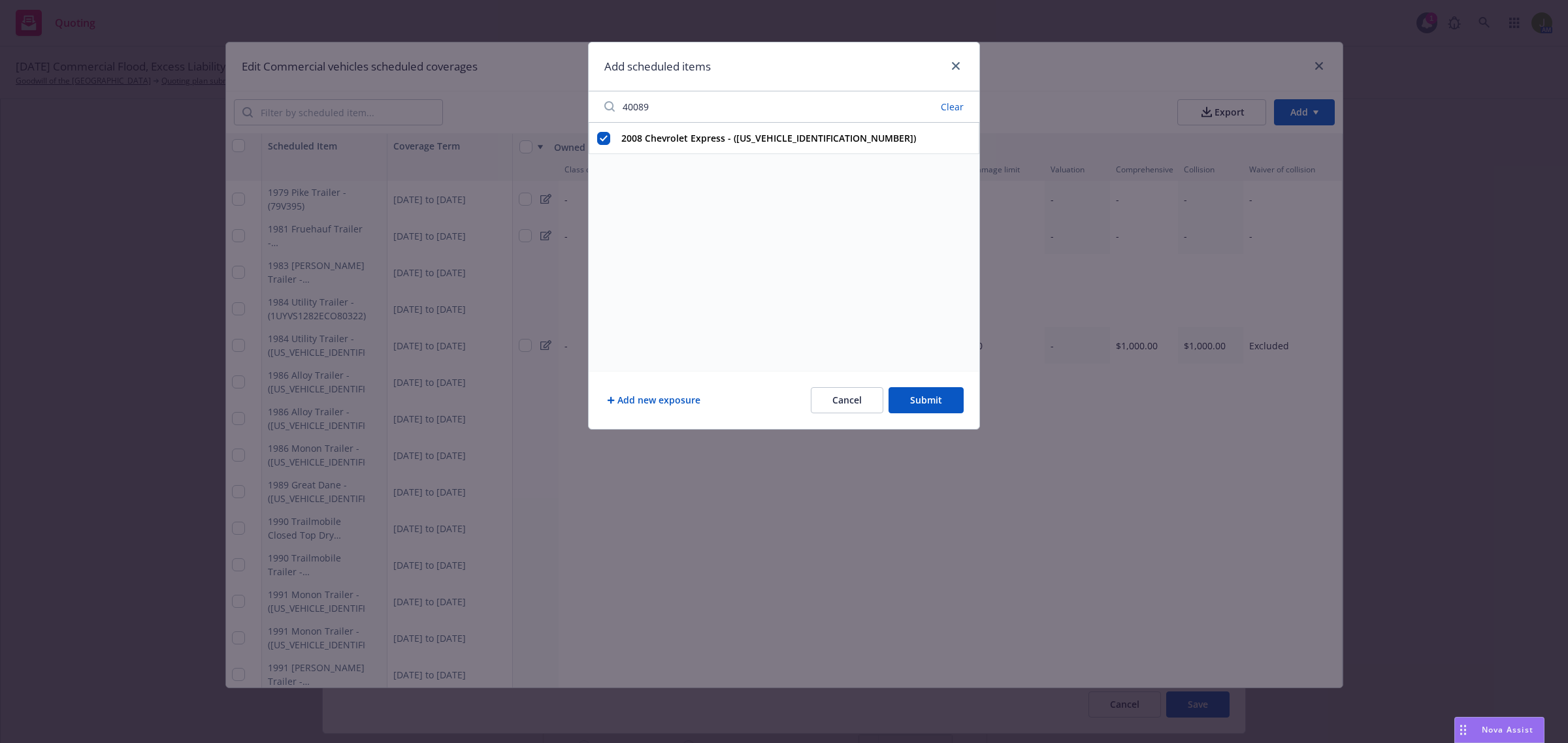
click at [925, 408] on button "Submit" at bounding box center [925, 400] width 75 height 26
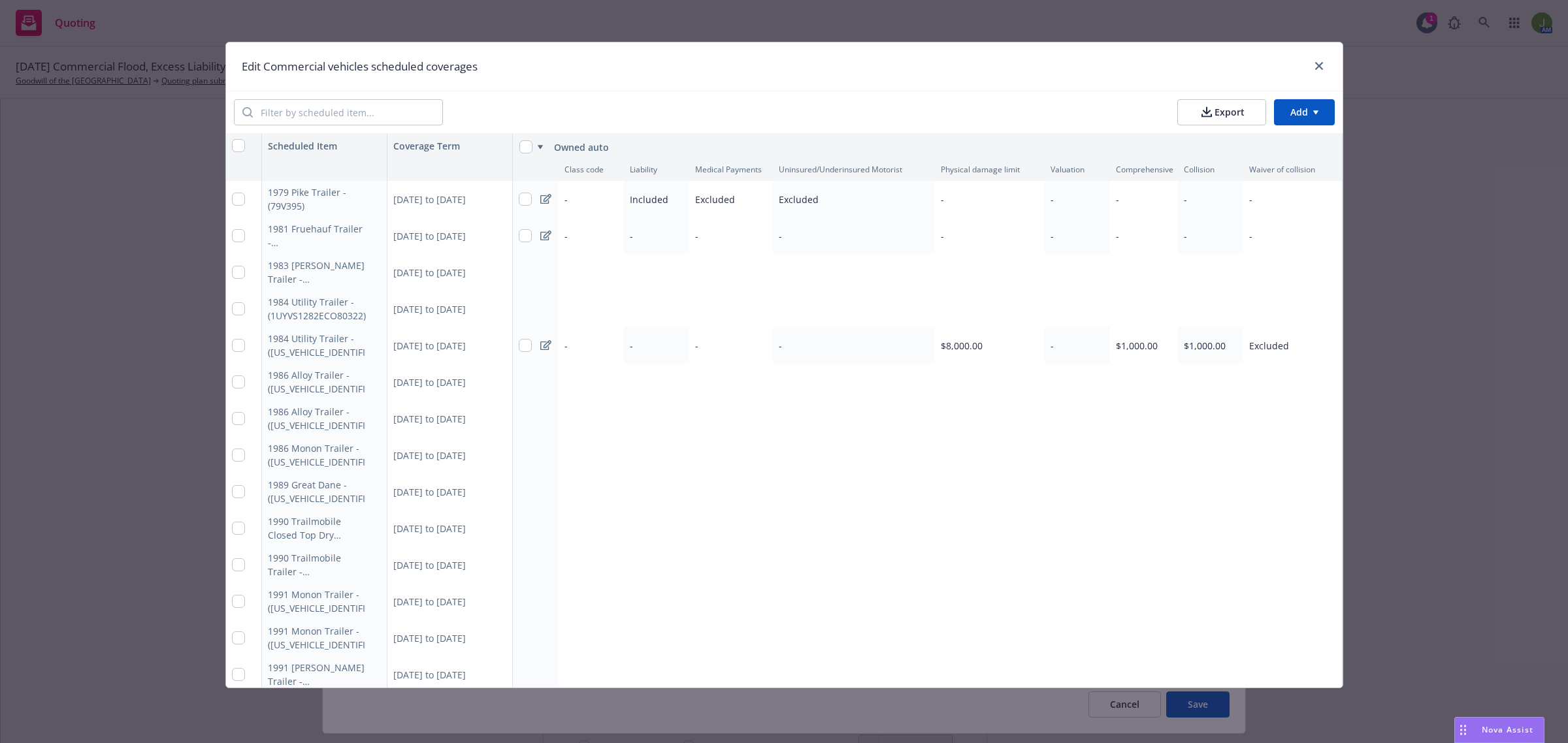
click at [1300, 115] on html "Quoting 1 AM [DATE] Commercial Flood, Excess Liability, Workers' Compensation, …" at bounding box center [784, 371] width 1568 height 743
click at [1282, 146] on div "Add scheduled items" at bounding box center [1284, 142] width 114 height 21
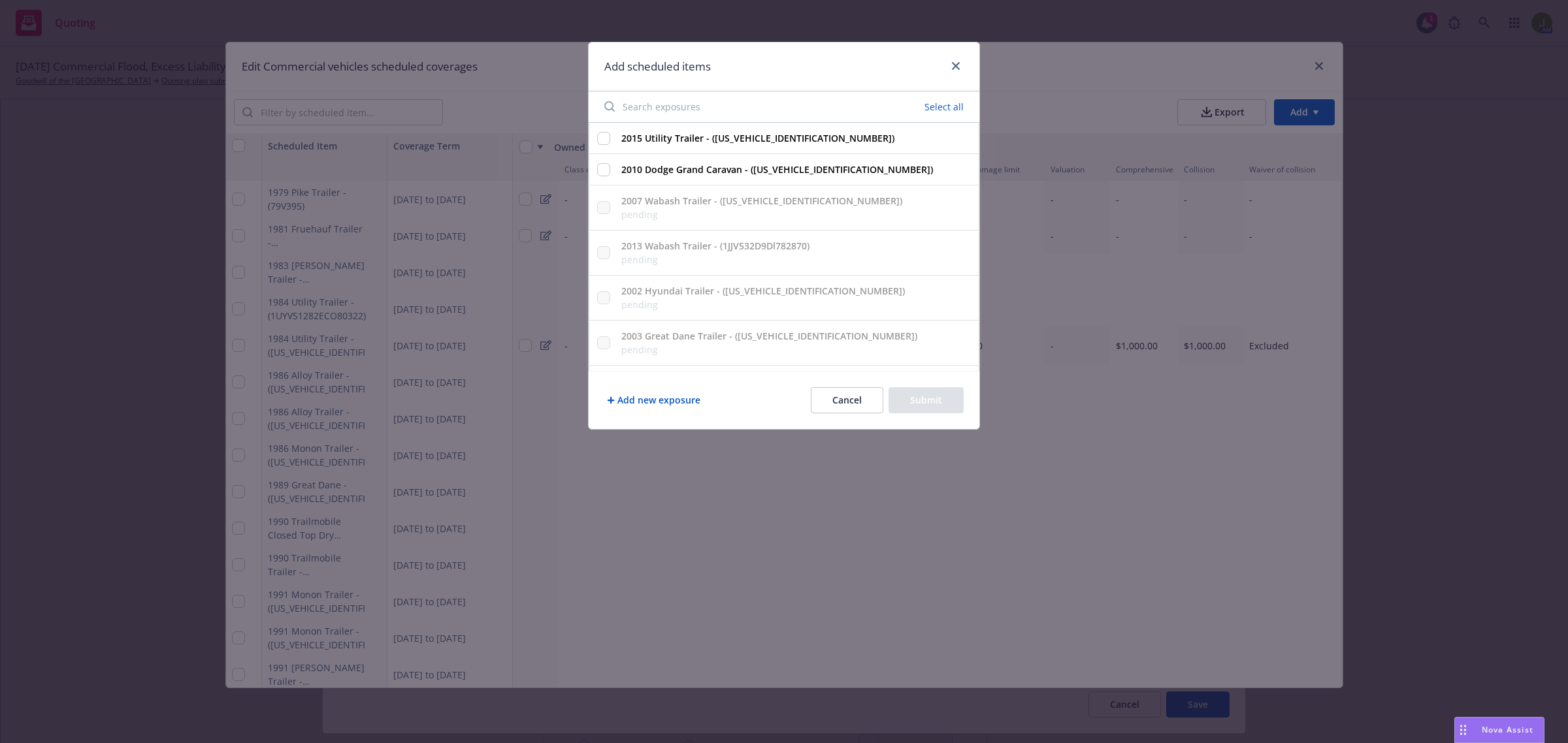
click at [627, 112] on input "Search exposures" at bounding box center [697, 107] width 203 height 26
type input "0087"
click at [603, 140] on input "2010 Dodge Grand Caravan - ([US_VEHICLE_IDENTIFICATION_NUMBER])" at bounding box center [603, 138] width 13 height 13
checkbox input "true"
click at [936, 397] on button "Submit" at bounding box center [925, 400] width 75 height 26
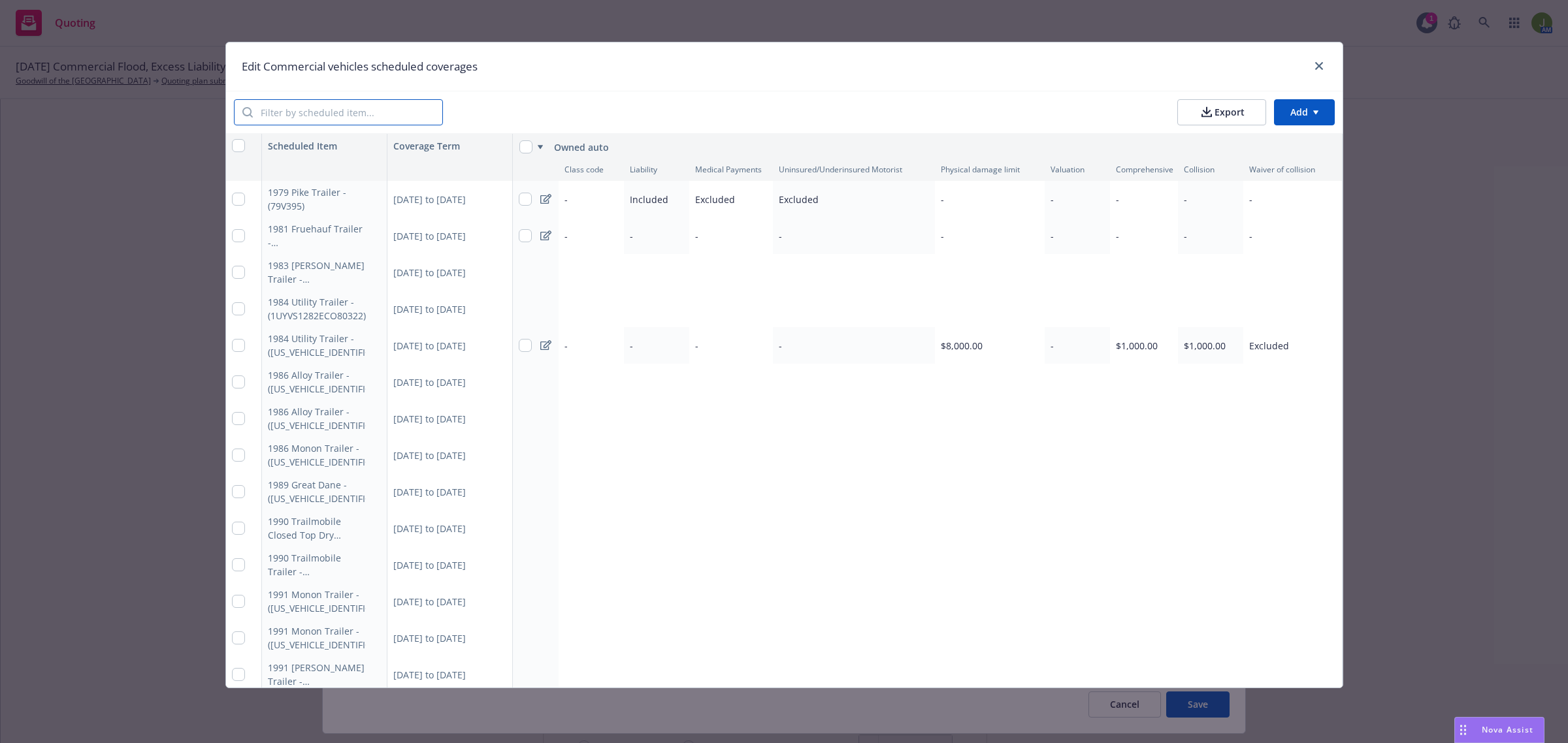
click at [367, 94] on div "Export Add" at bounding box center [784, 112] width 1117 height 43
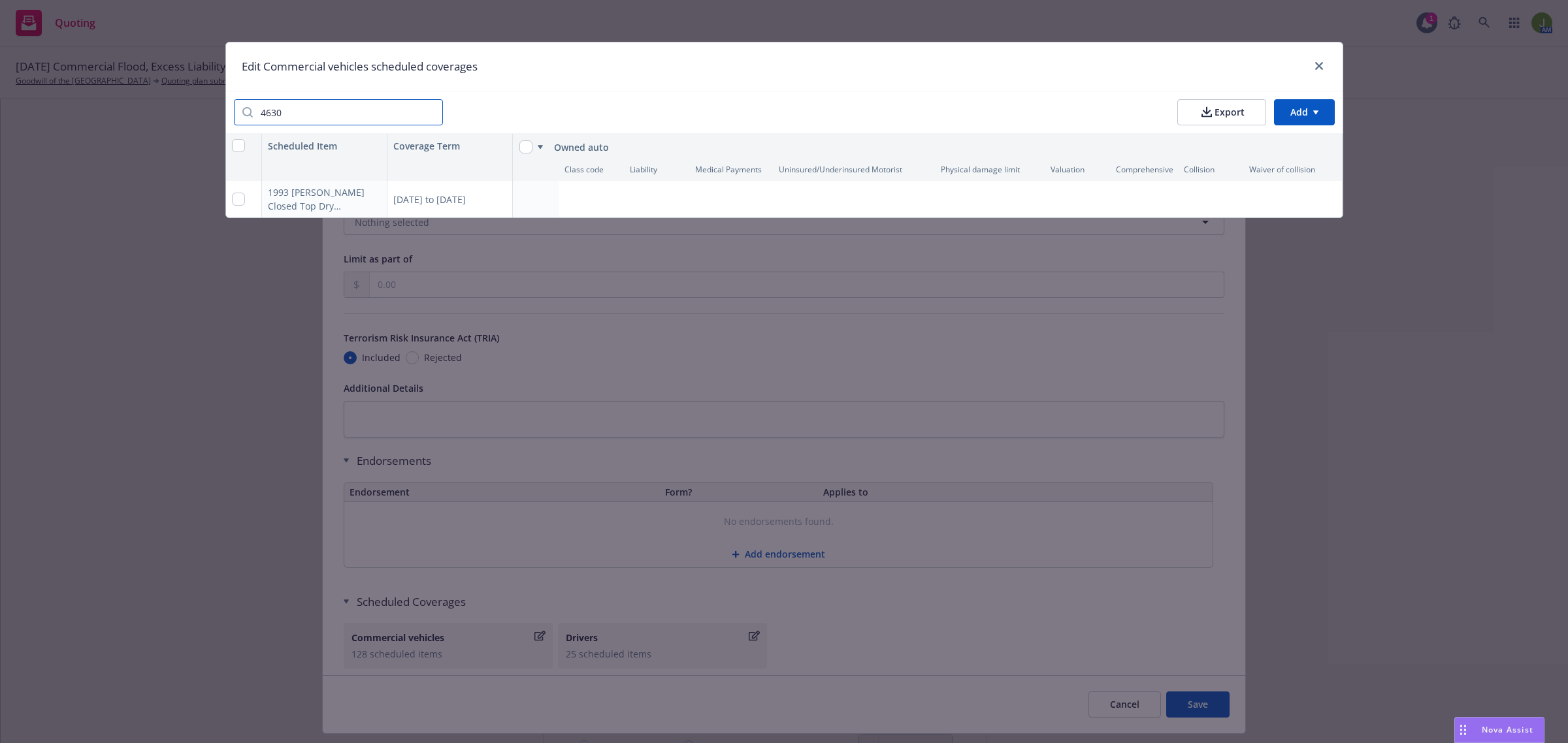
type input "4630"
click at [245, 199] on div at bounding box center [244, 199] width 36 height 37
click at [234, 199] on input "checkbox" at bounding box center [238, 199] width 13 height 13
checkbox input "true"
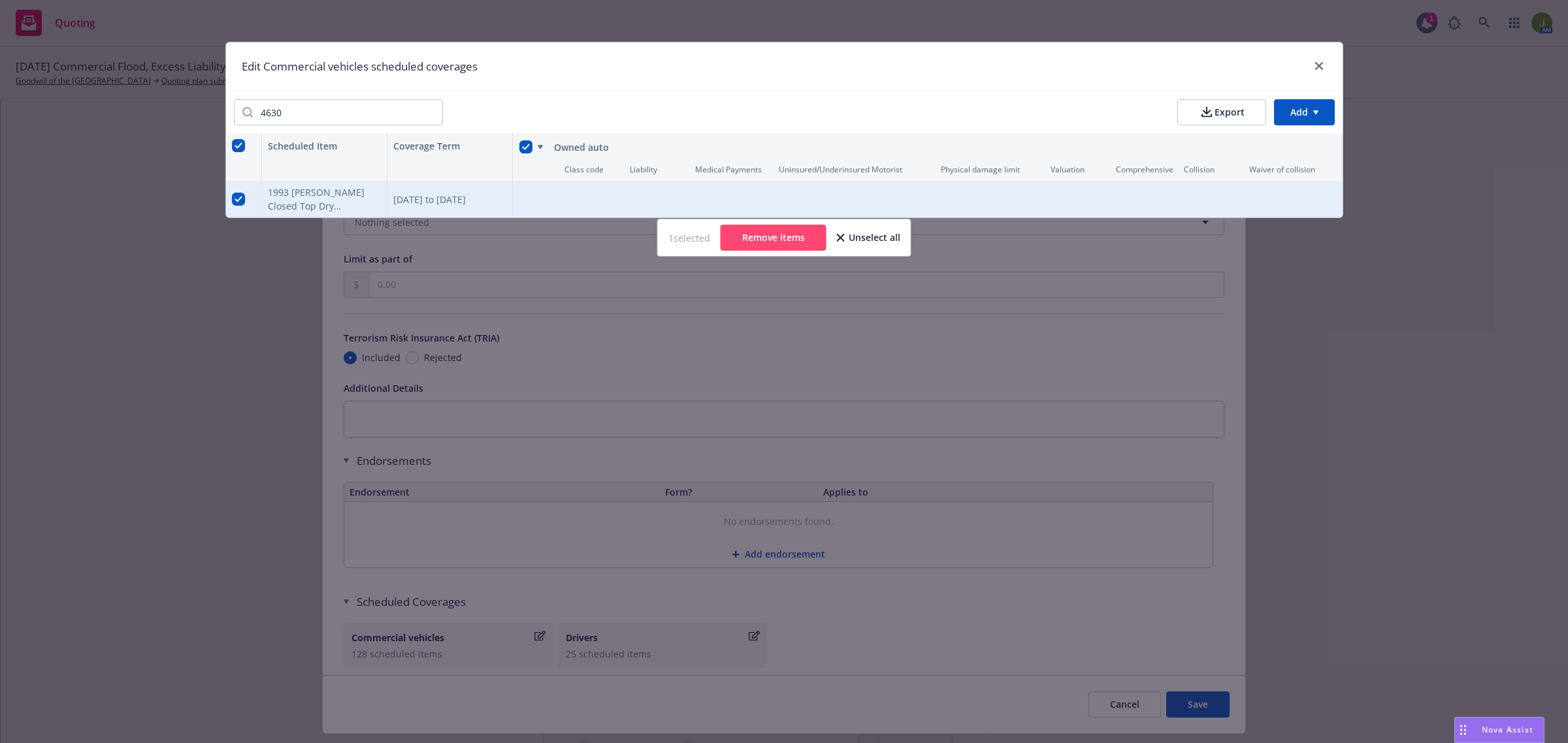
click at [732, 106] on div "4630 Export Add" at bounding box center [784, 112] width 1117 height 43
click at [1317, 67] on icon "close" at bounding box center [1319, 66] width 8 height 8
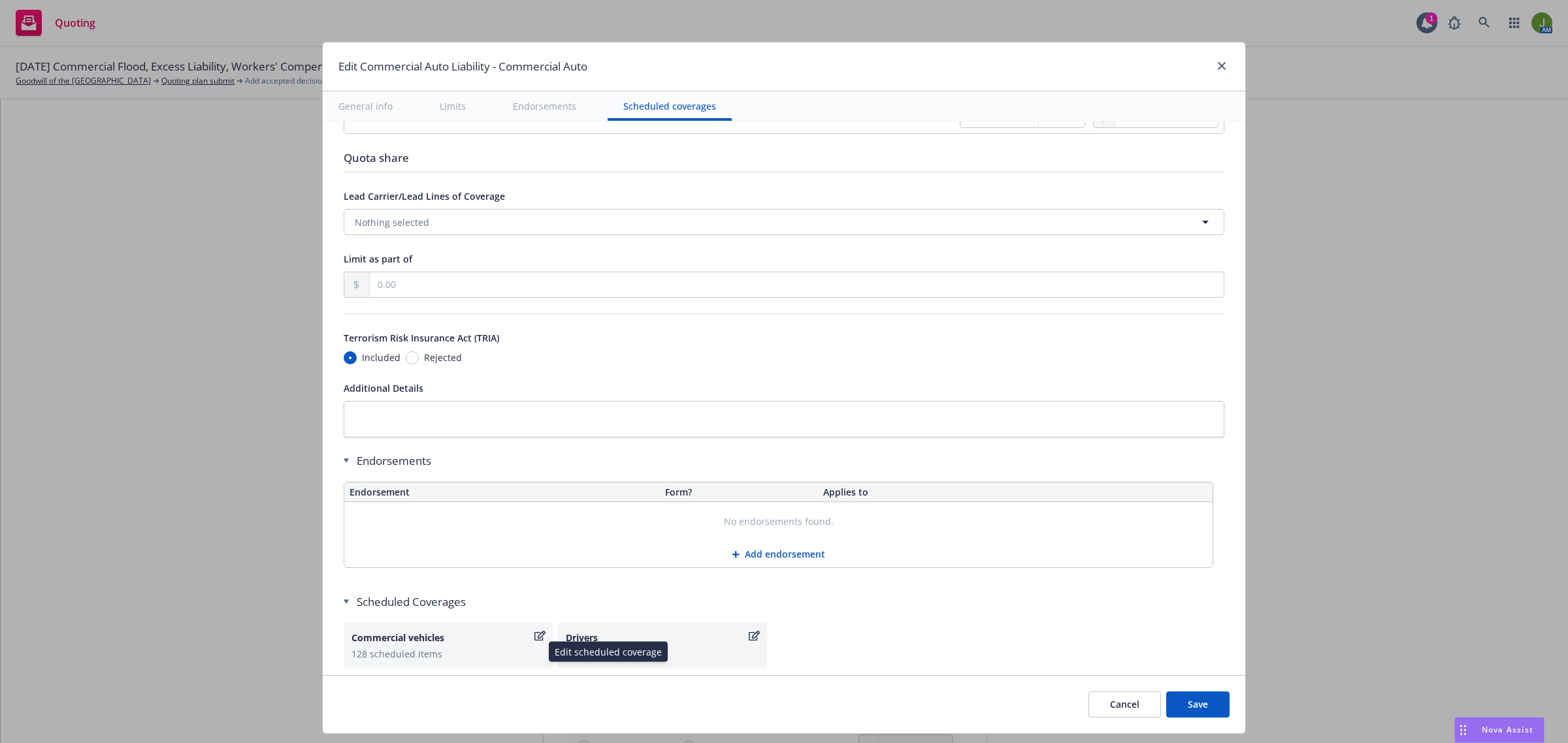
click at [542, 639] on div "Commercial vehicles 128 scheduled items" at bounding box center [448, 646] width 209 height 46
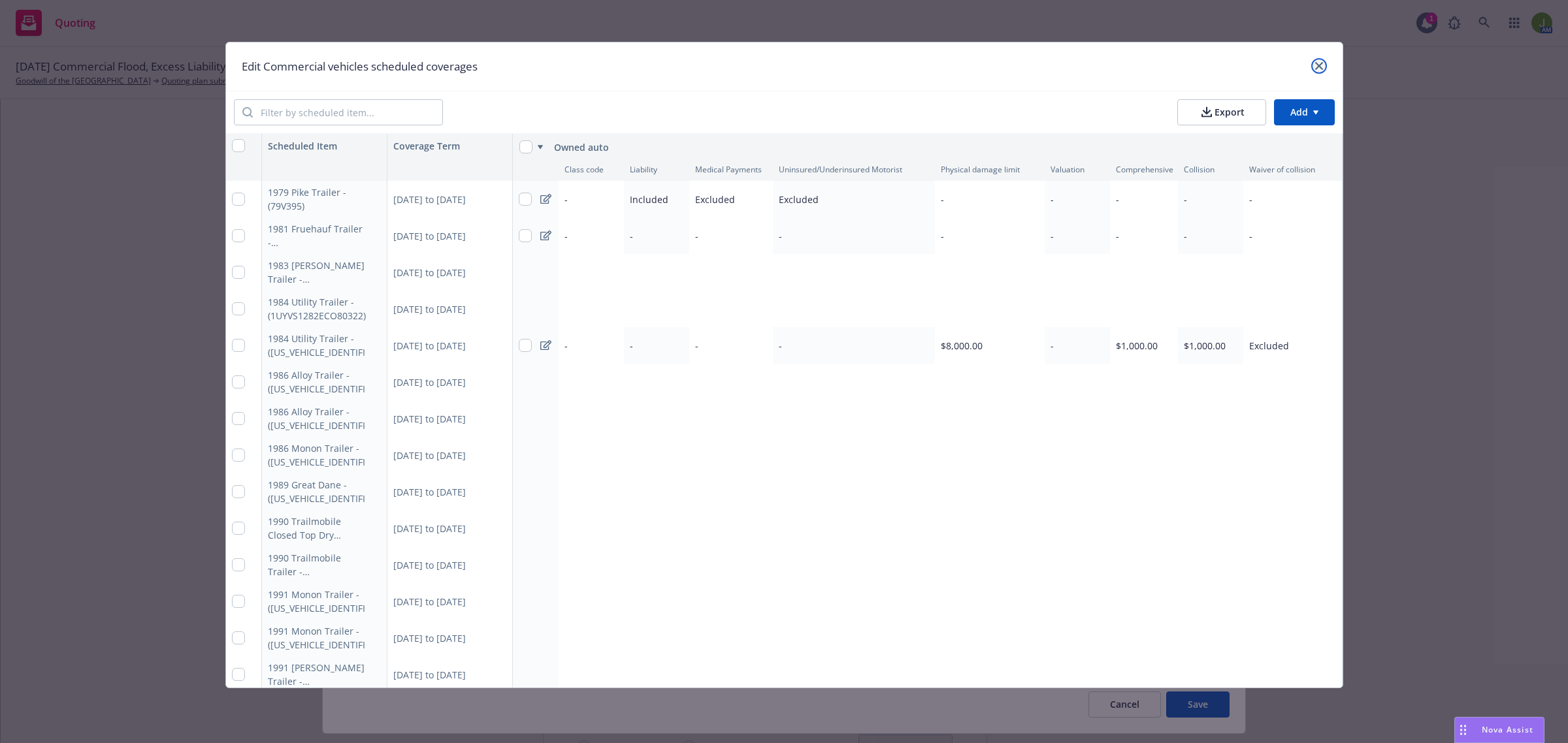
click at [1326, 66] on link "close" at bounding box center [1319, 66] width 16 height 16
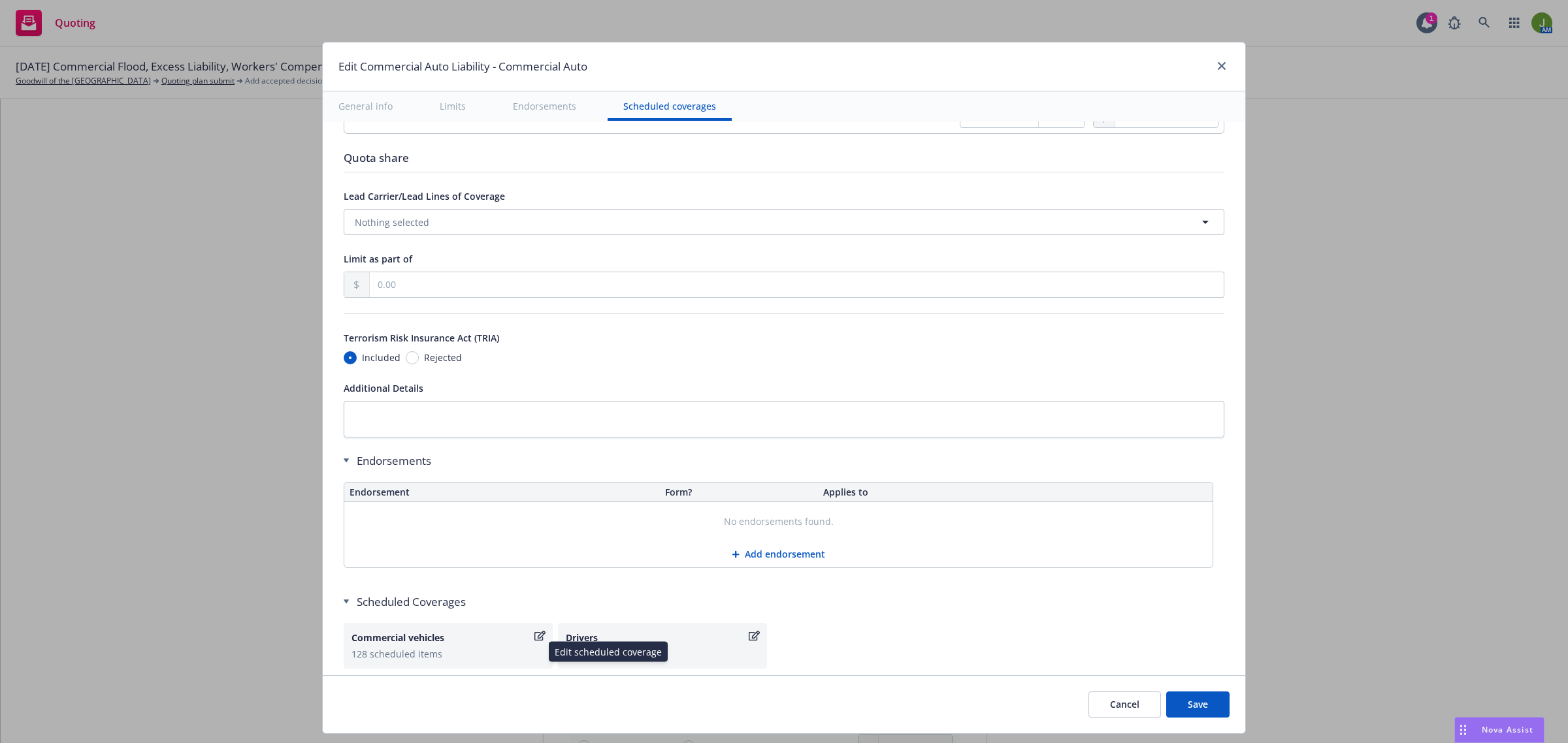
click at [534, 641] on icon "button" at bounding box center [540, 636] width 11 height 11
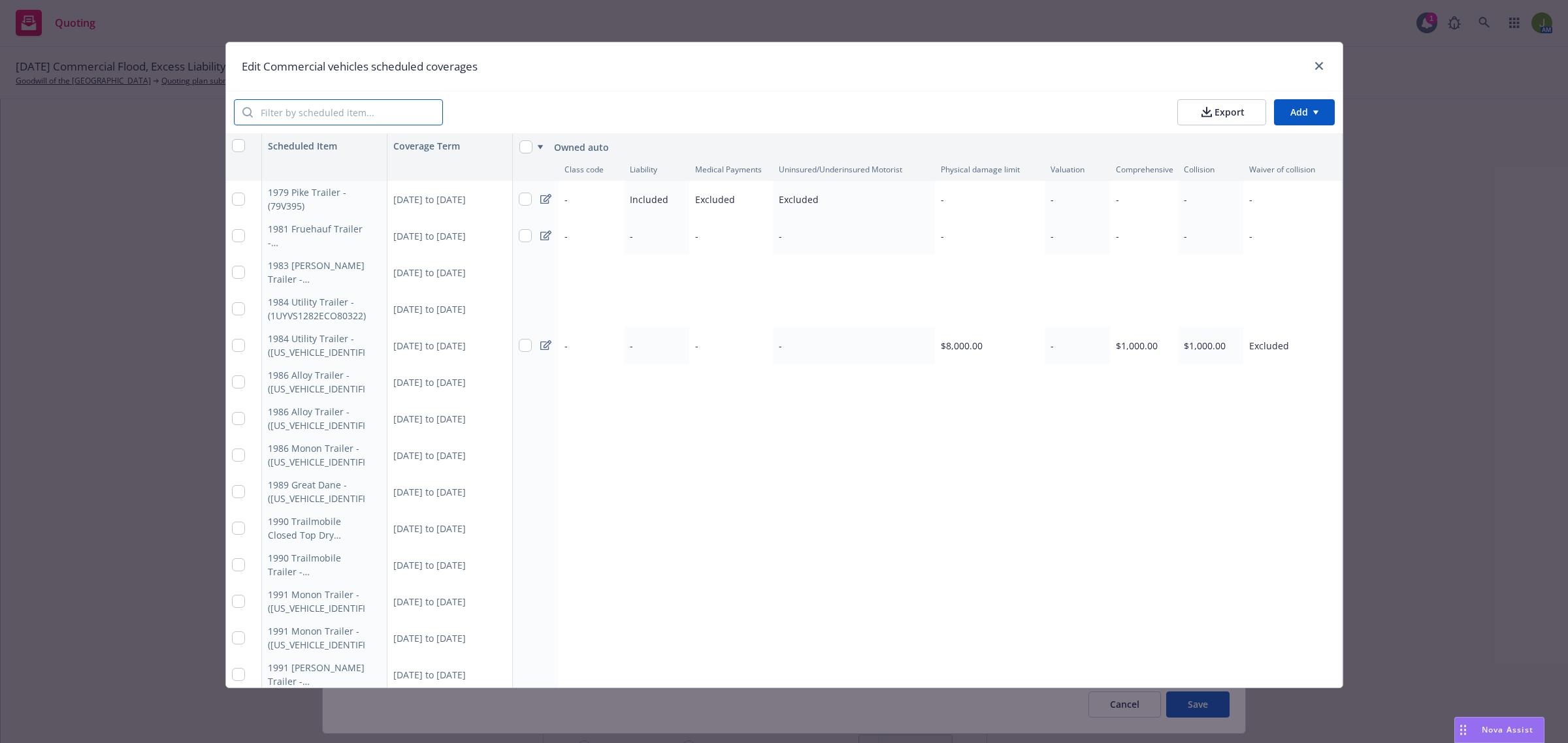
click at [285, 115] on input "search" at bounding box center [348, 112] width 190 height 25
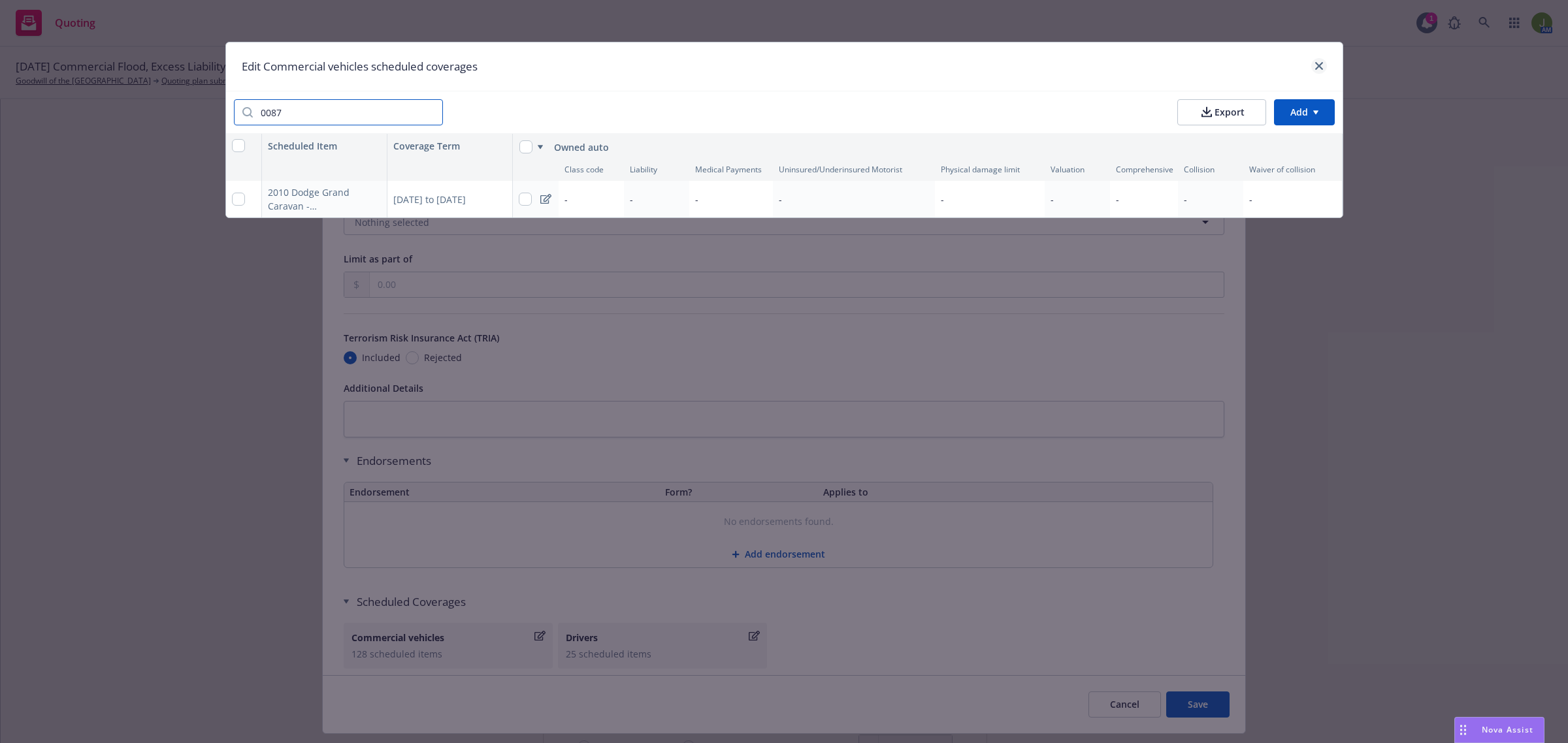
type input "0087"
click at [1313, 66] on link "close" at bounding box center [1319, 66] width 16 height 16
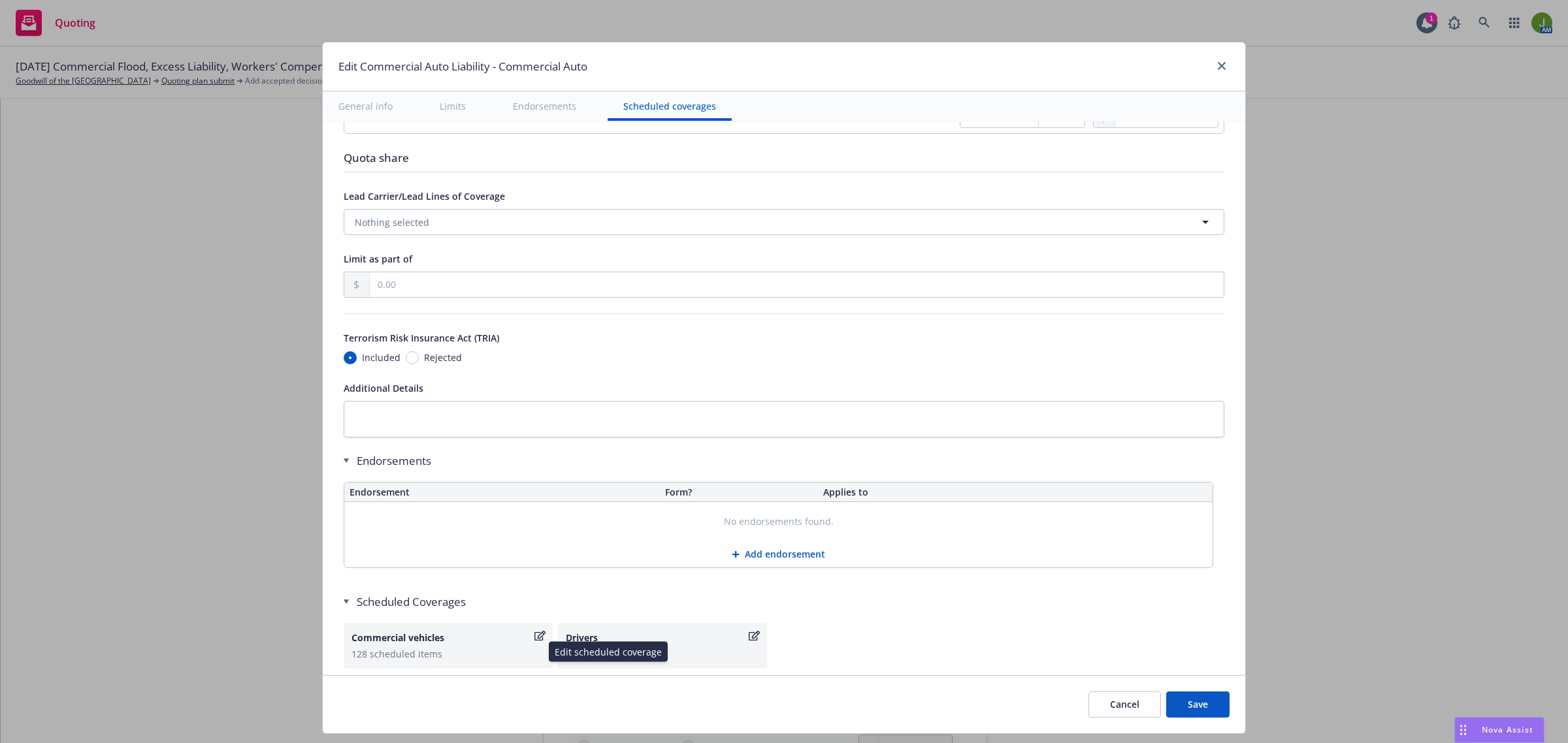
click at [534, 638] on icon "button" at bounding box center [540, 636] width 11 height 11
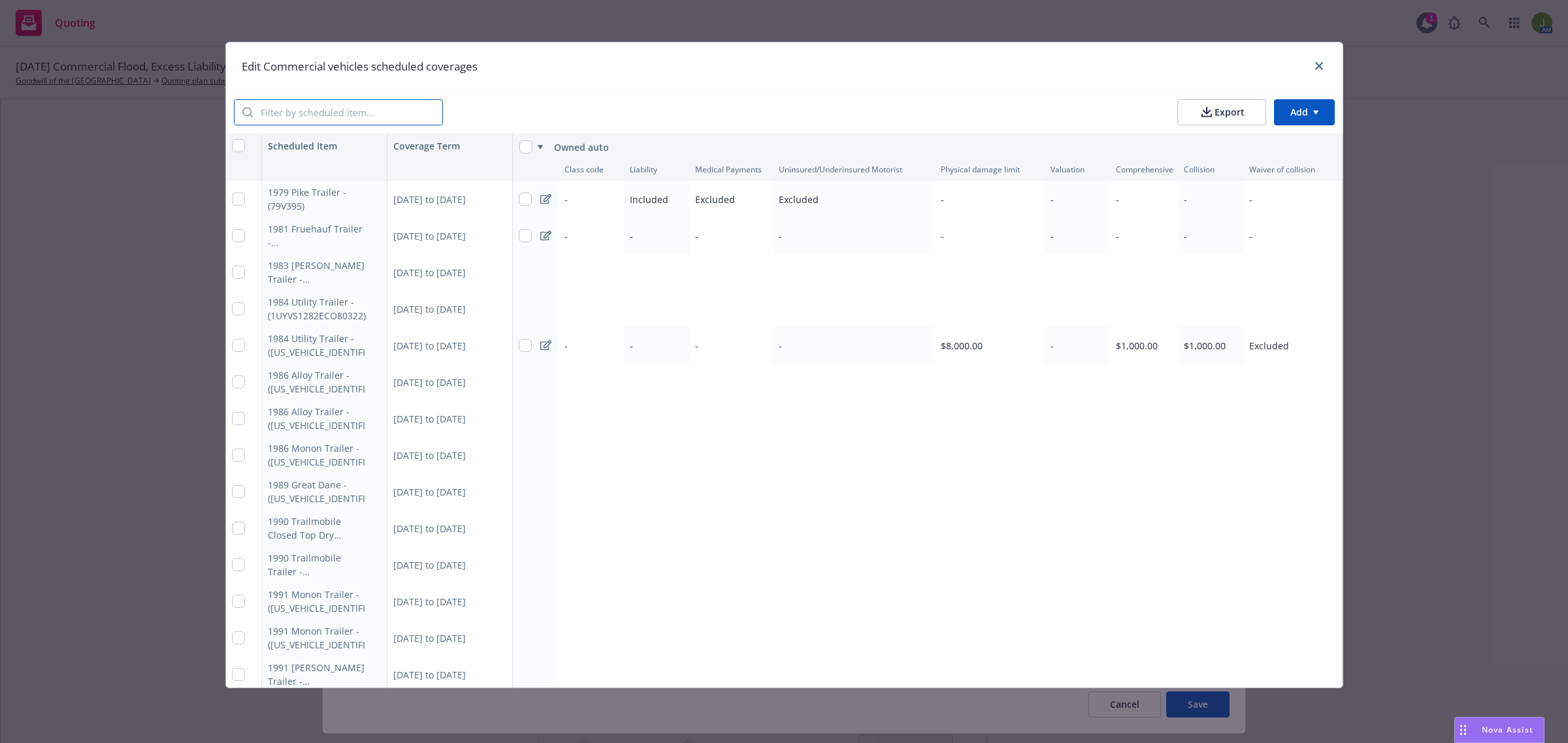
drag, startPoint x: 317, startPoint y: 112, endPoint x: 303, endPoint y: 113, distance: 14.0
click at [316, 112] on input "search" at bounding box center [348, 112] width 190 height 25
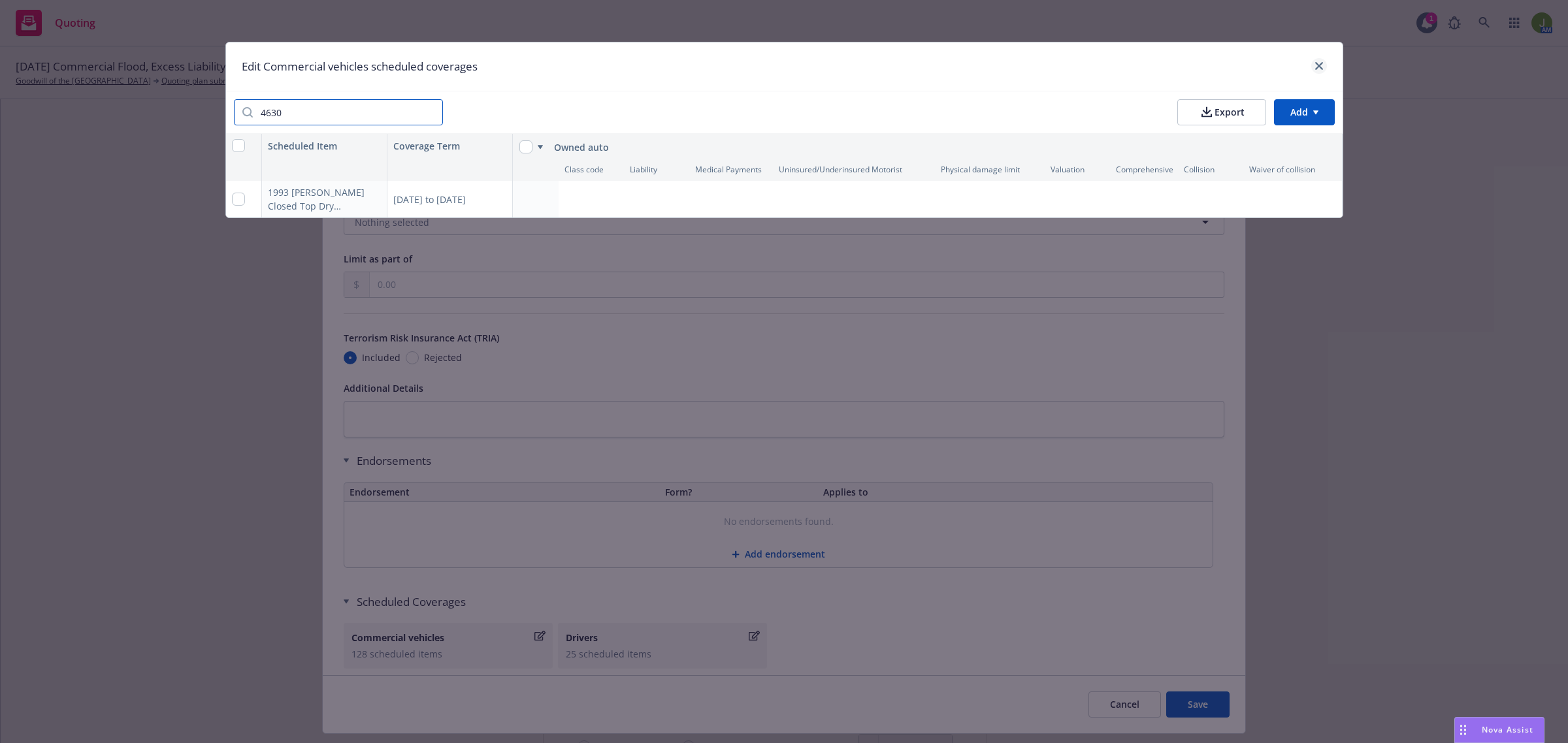
type input "4630"
click at [1319, 58] on link "close" at bounding box center [1319, 66] width 16 height 16
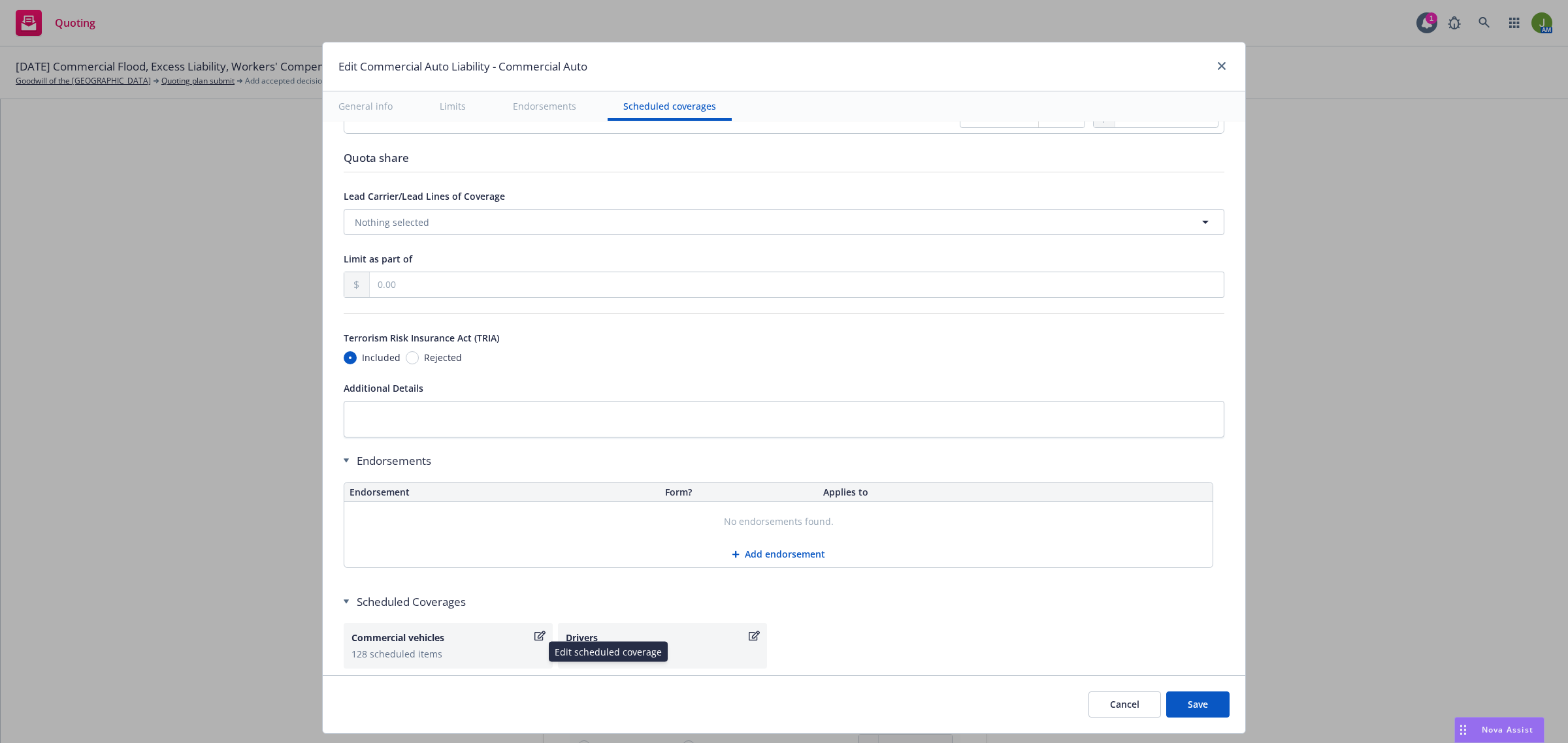
click at [534, 639] on icon "button" at bounding box center [540, 636] width 11 height 10
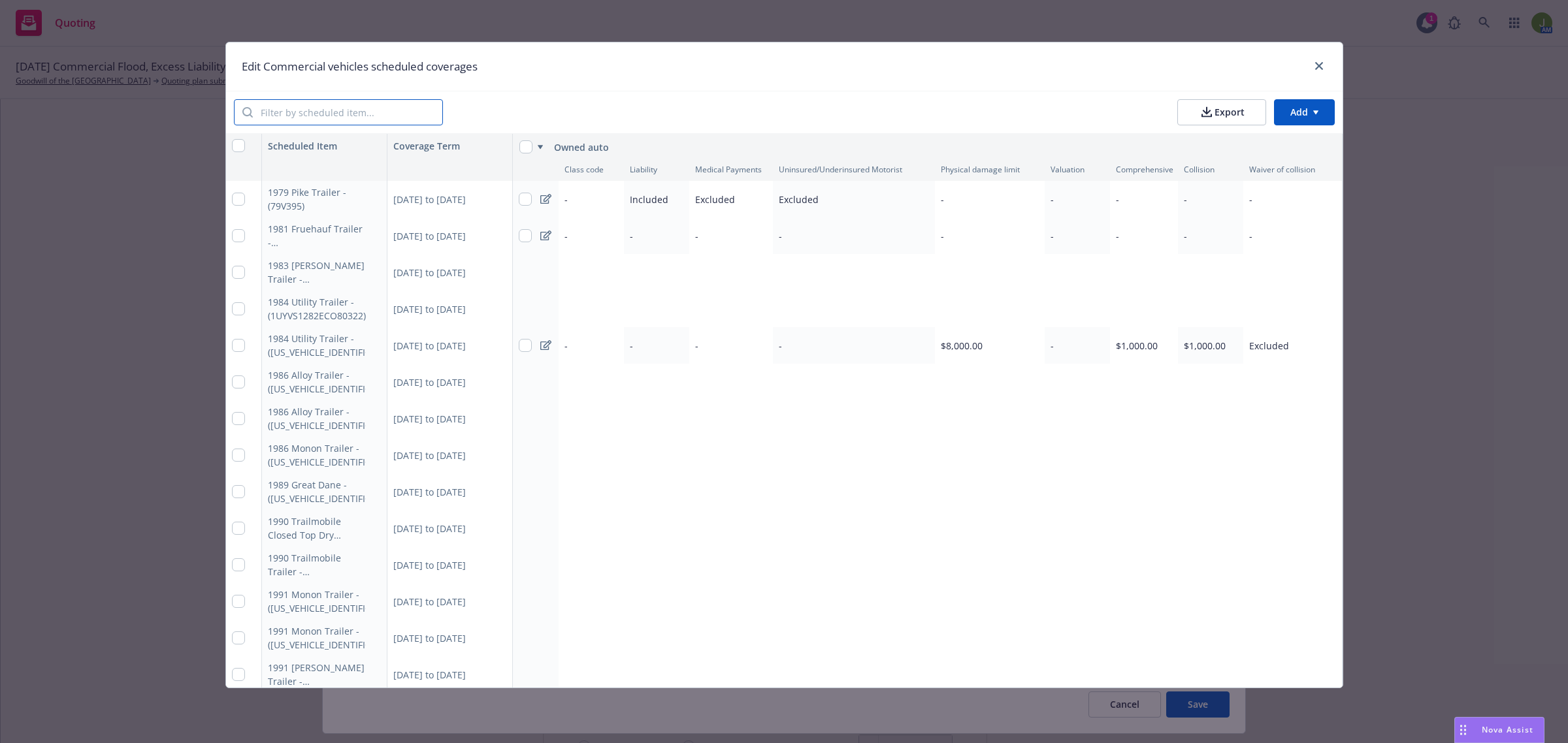
click at [335, 109] on input "search" at bounding box center [348, 112] width 190 height 25
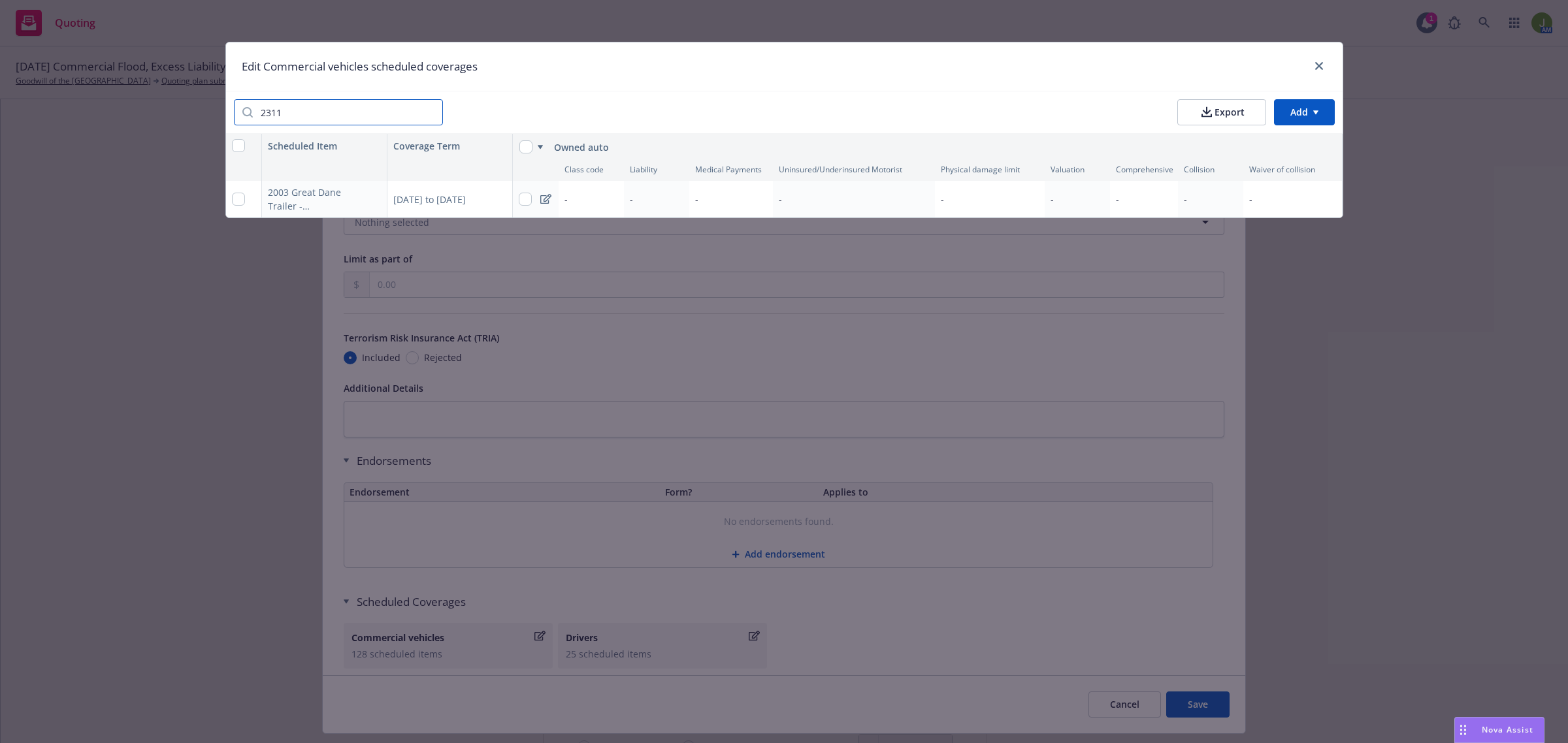
type input "2311"
click at [546, 200] on icon at bounding box center [546, 200] width 11 height 11
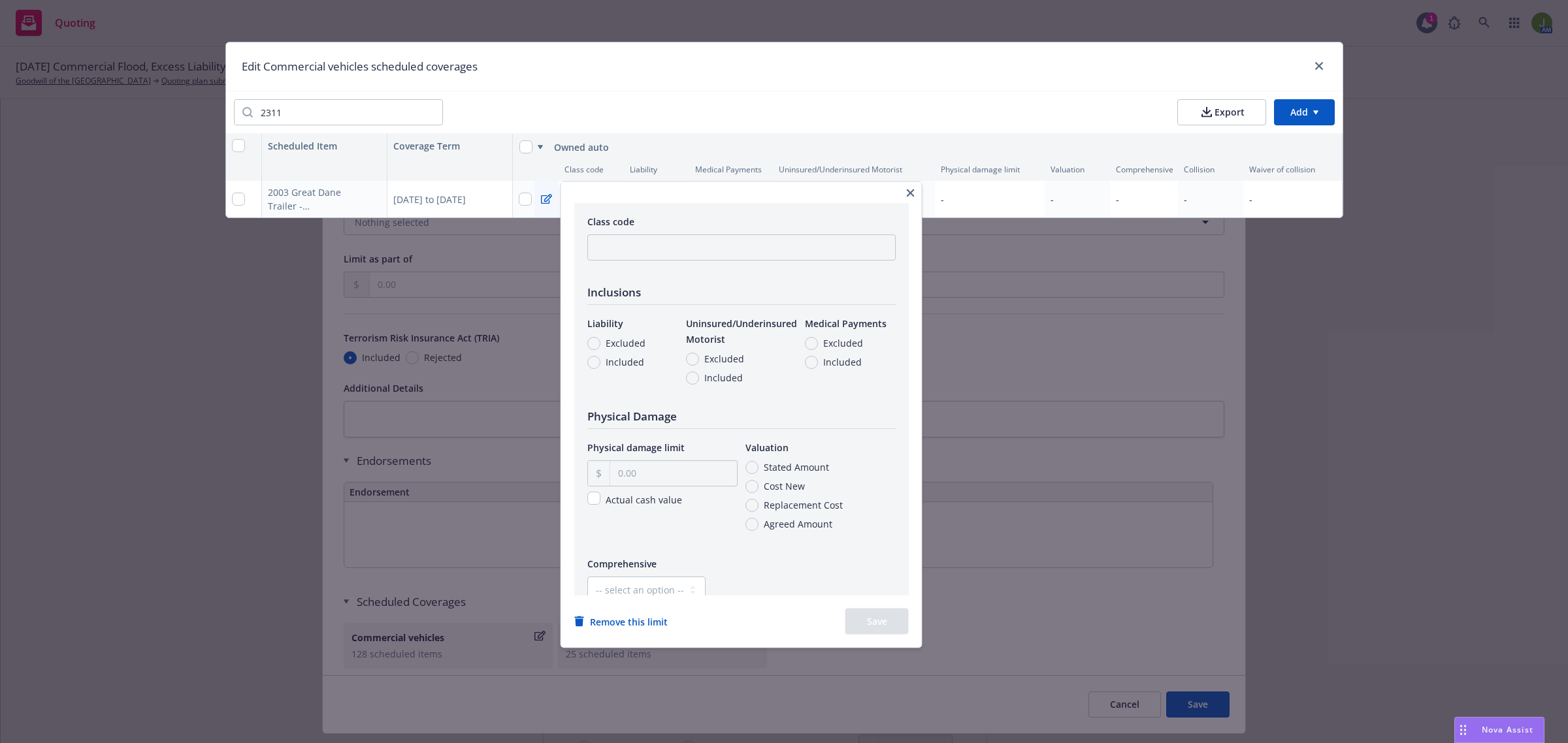
click at [915, 193] on icon "button" at bounding box center [910, 194] width 8 height 8
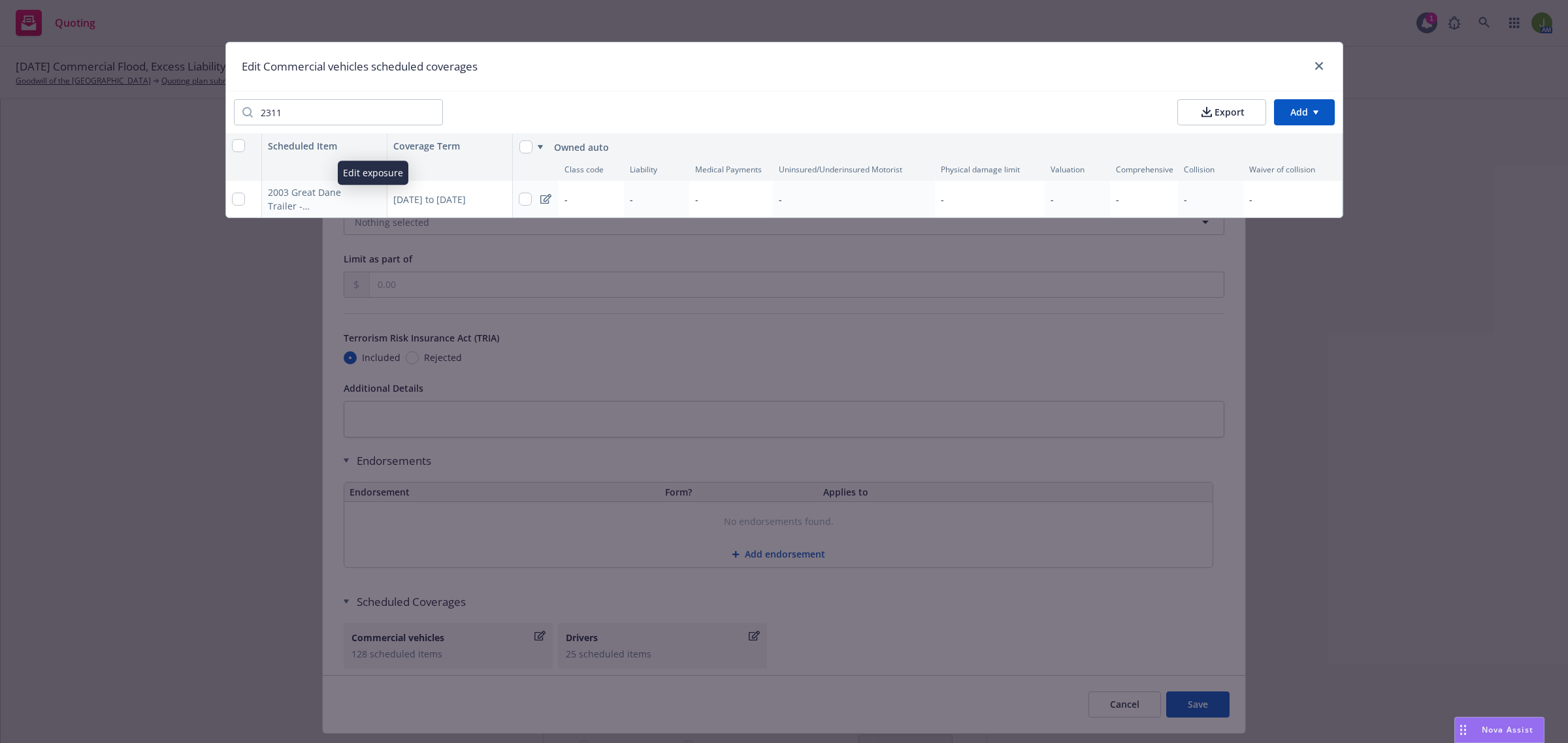
click at [379, 197] on button "button" at bounding box center [374, 199] width 16 height 16
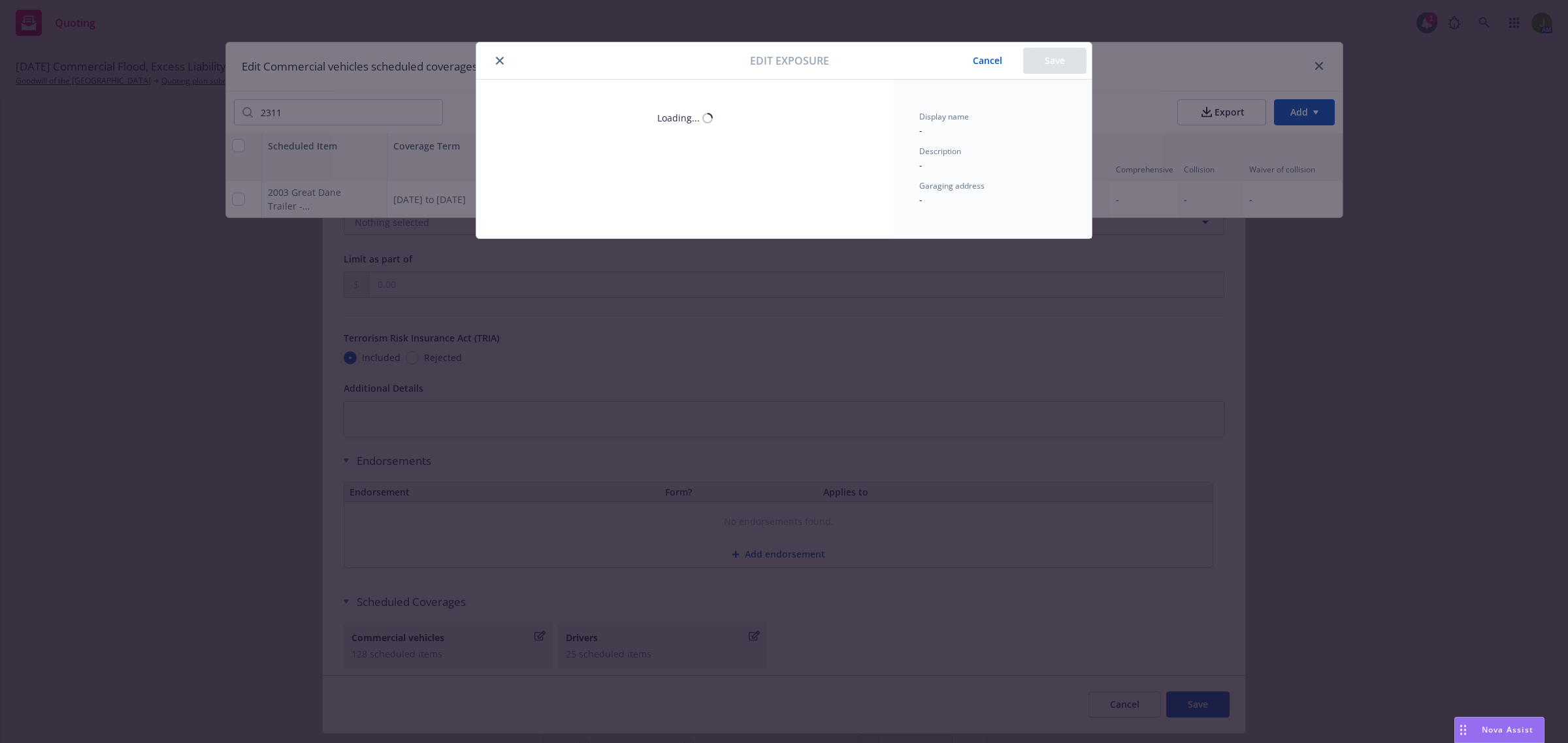
type textarea "x"
select select "CA"
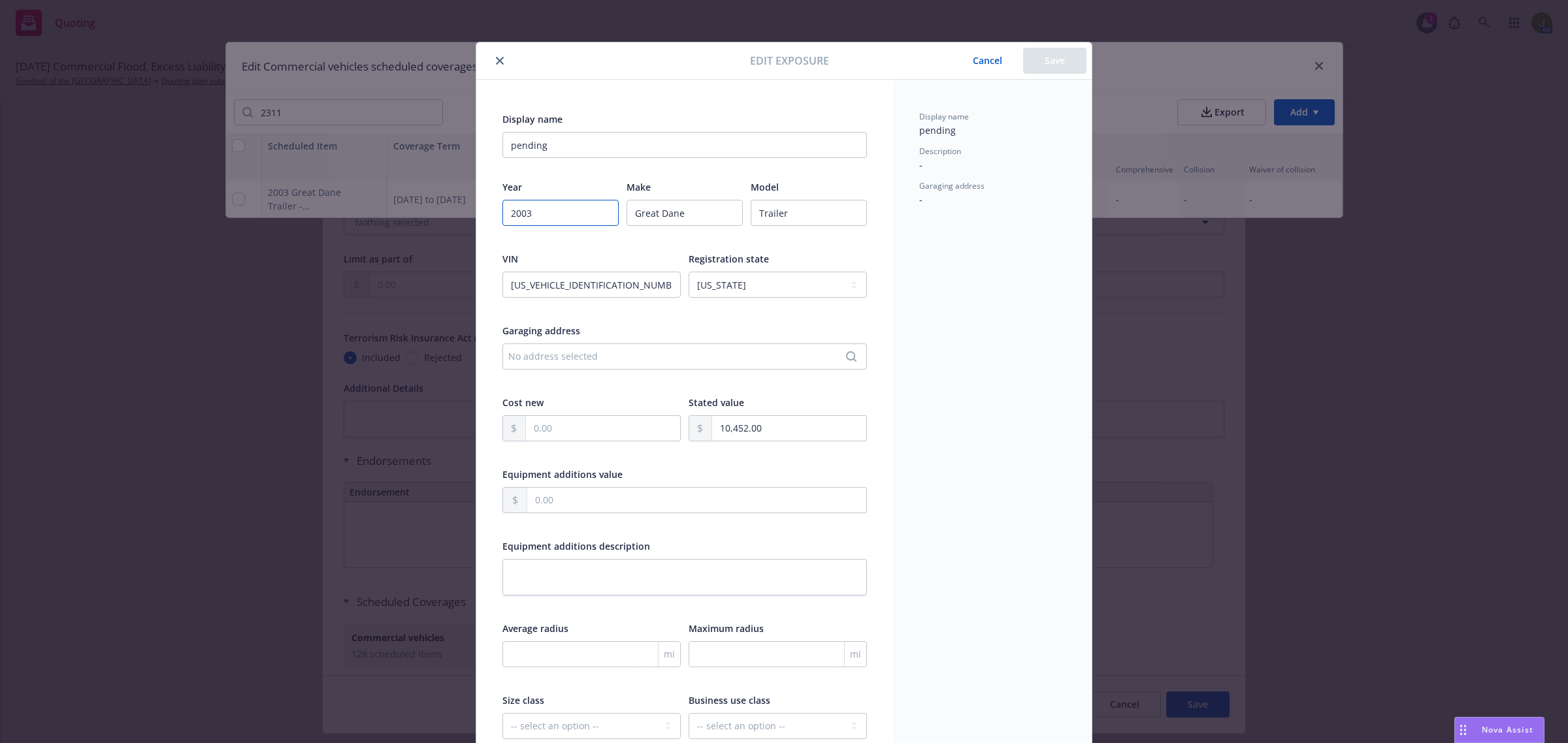
click at [552, 219] on input "2003" at bounding box center [560, 213] width 117 height 26
type textarea "x"
type input "2006"
type textarea "x"
type input "2006"
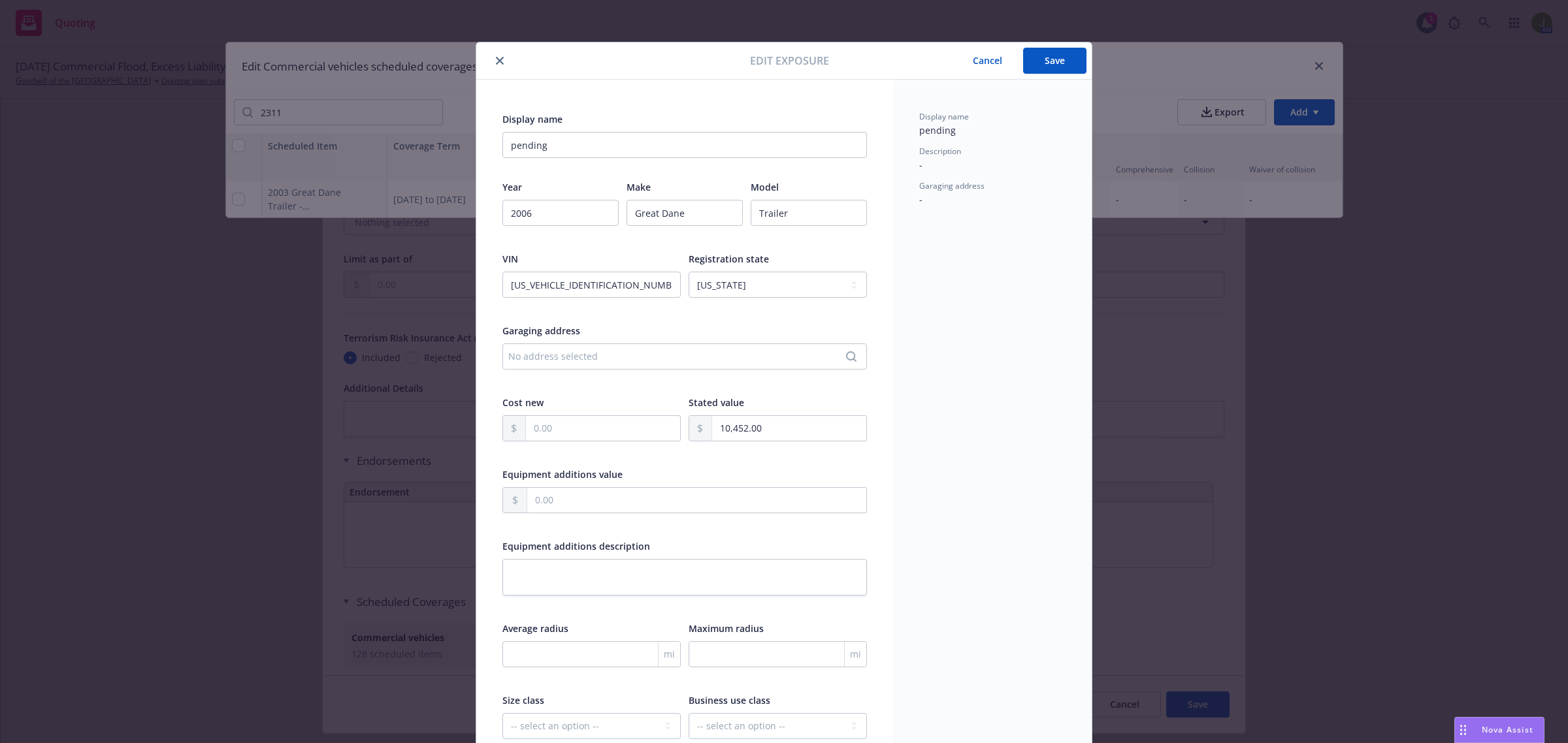
click at [1053, 61] on button "Save" at bounding box center [1054, 61] width 63 height 26
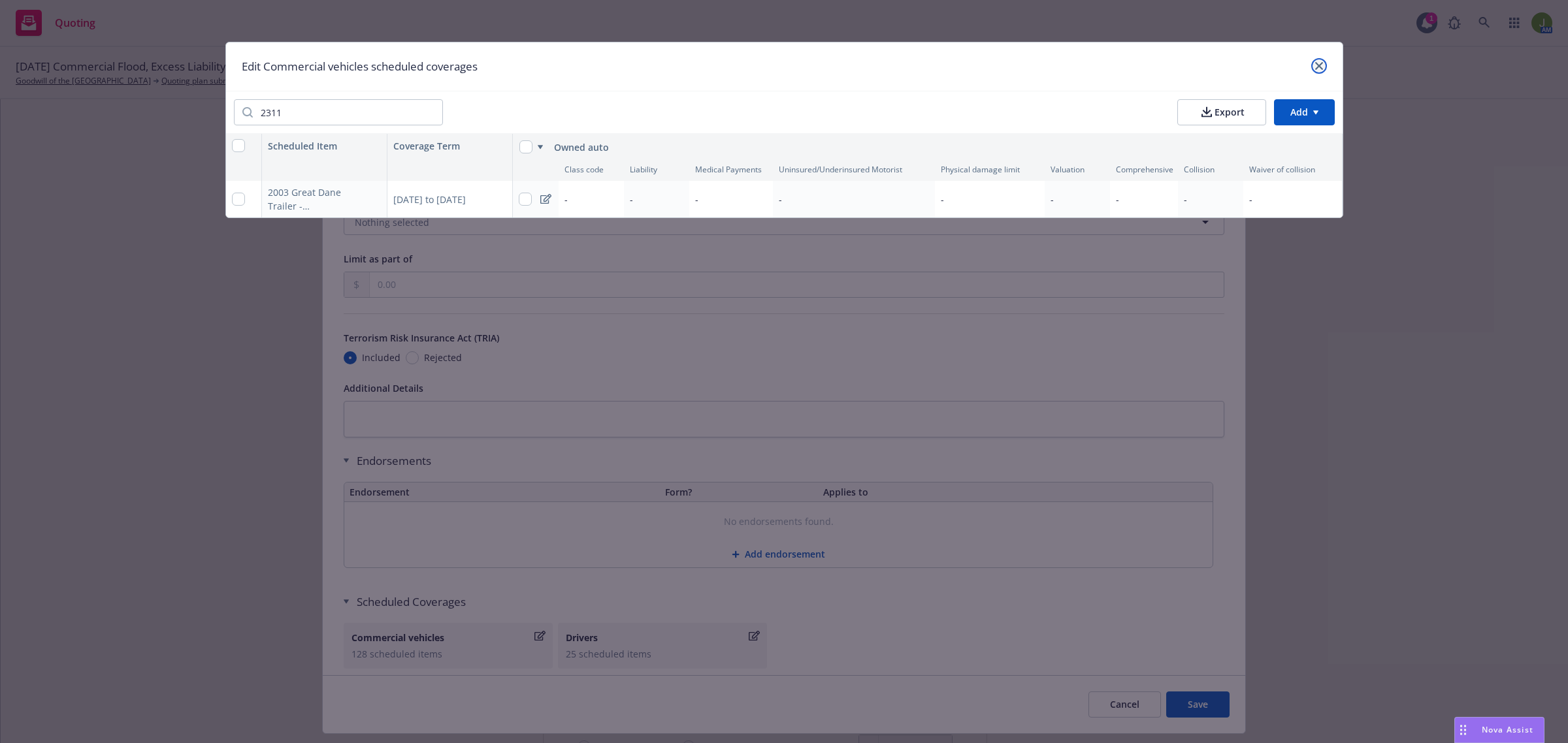
click at [1323, 66] on link "close" at bounding box center [1319, 66] width 16 height 16
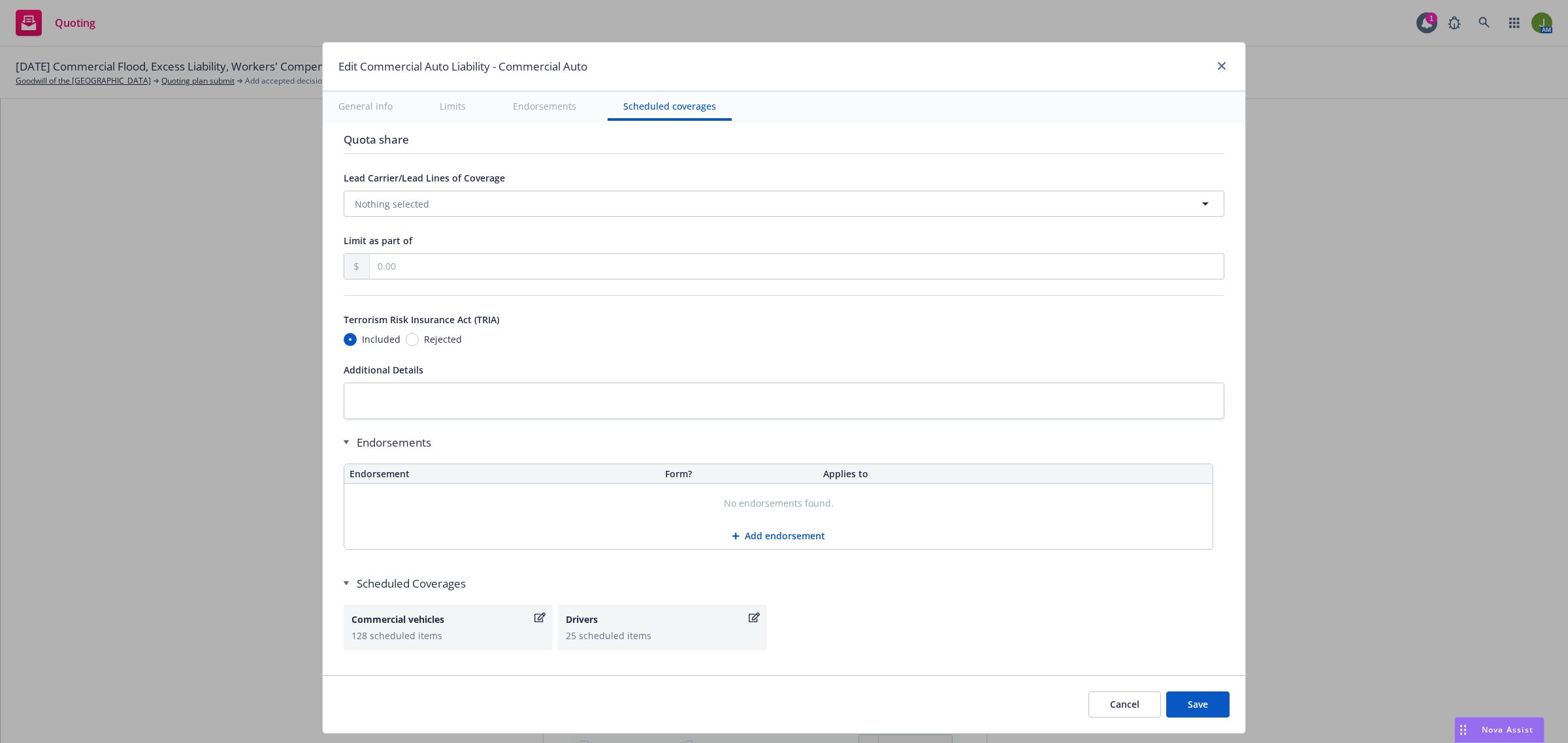
scroll to position [2171, 0]
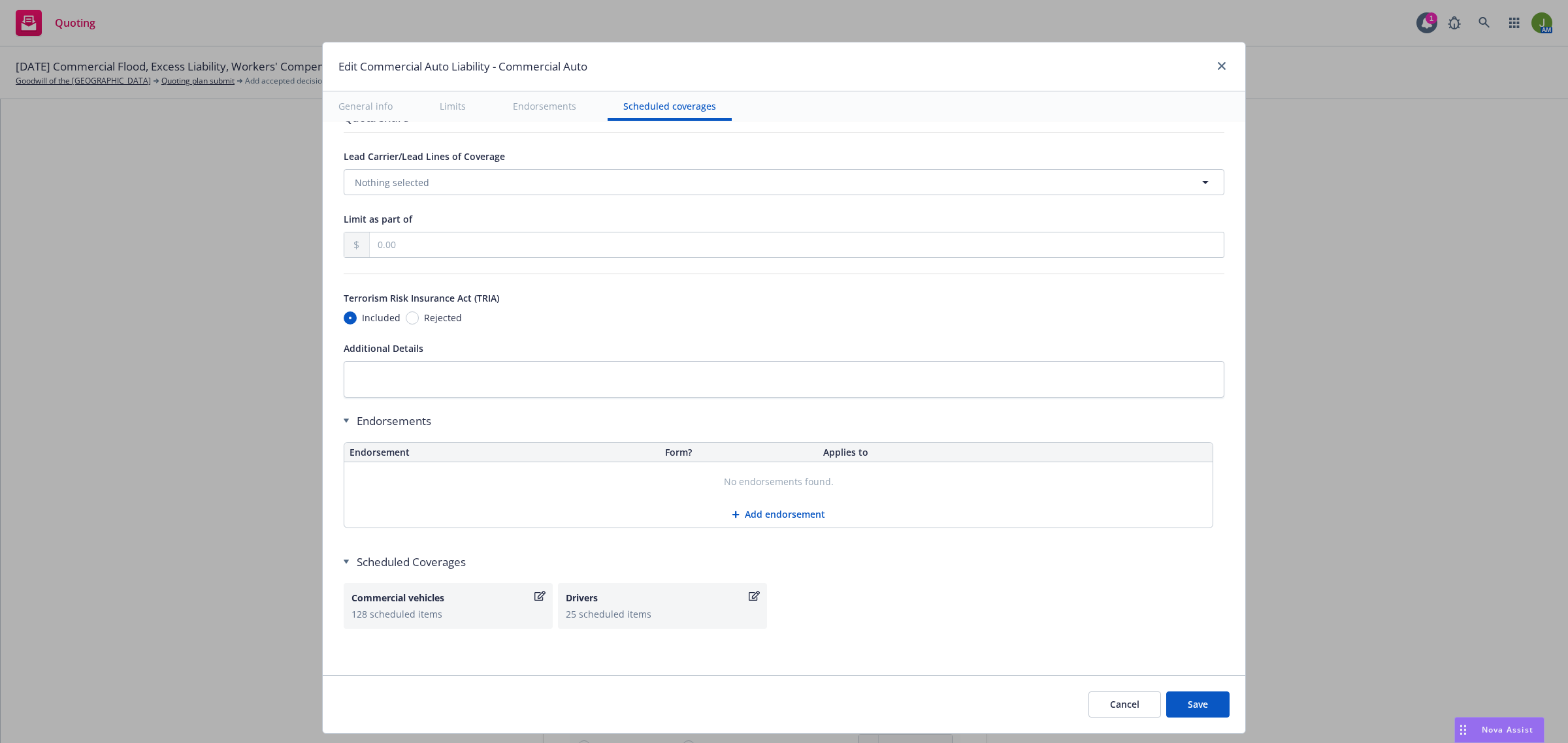
click at [1197, 703] on button "Save" at bounding box center [1198, 705] width 63 height 26
radio input "true"
type input "412,043.00"
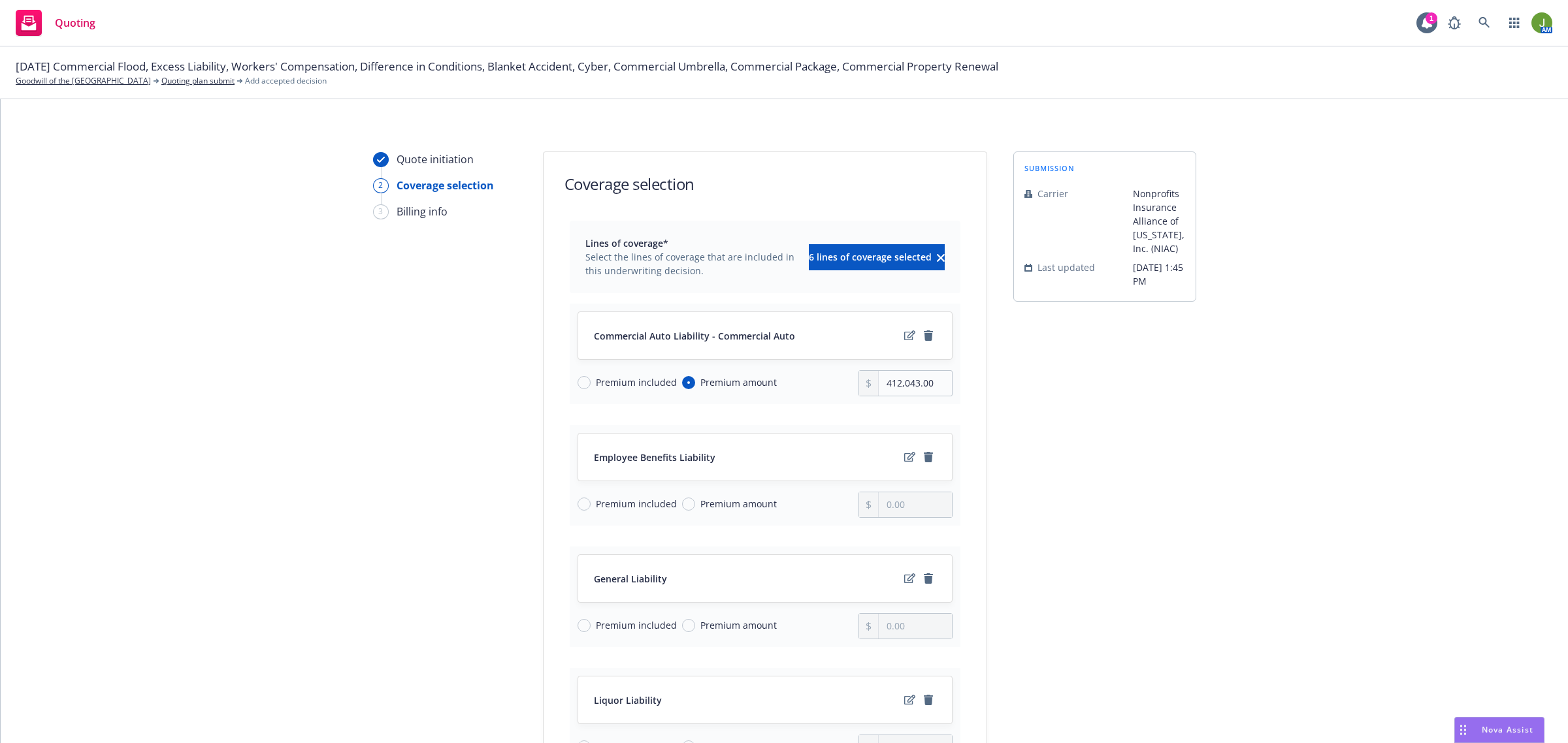
drag, startPoint x: 691, startPoint y: 508, endPoint x: 700, endPoint y: 507, distance: 9.1
click at [701, 508] on span "Premium amount" at bounding box center [739, 504] width 76 height 14
click at [691, 508] on input "Premium amount" at bounding box center [688, 504] width 13 height 13
radio input "true"
click at [879, 500] on input "0.00" at bounding box center [915, 504] width 72 height 25
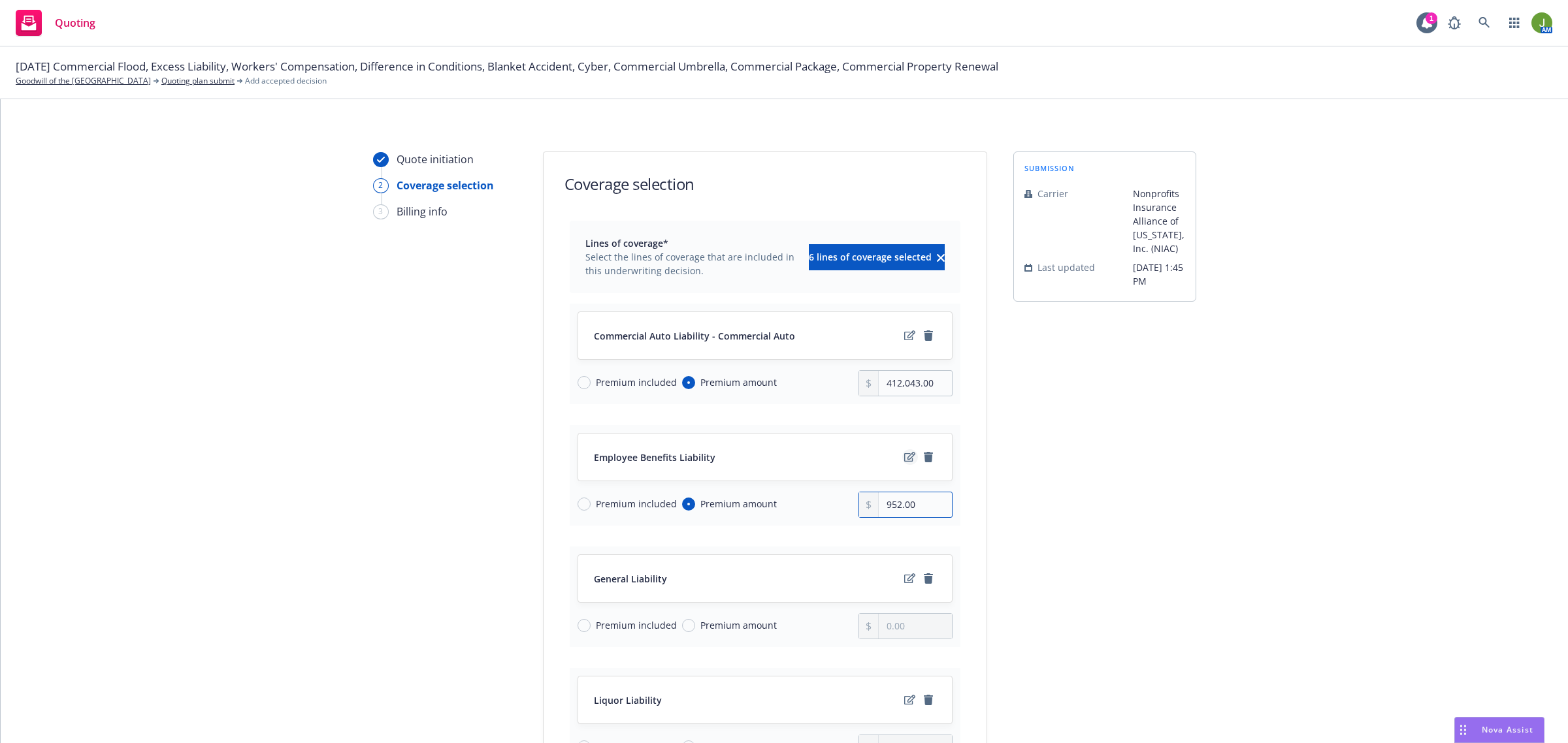
type input "952.00"
click at [904, 458] on icon "edit" at bounding box center [909, 457] width 11 height 11
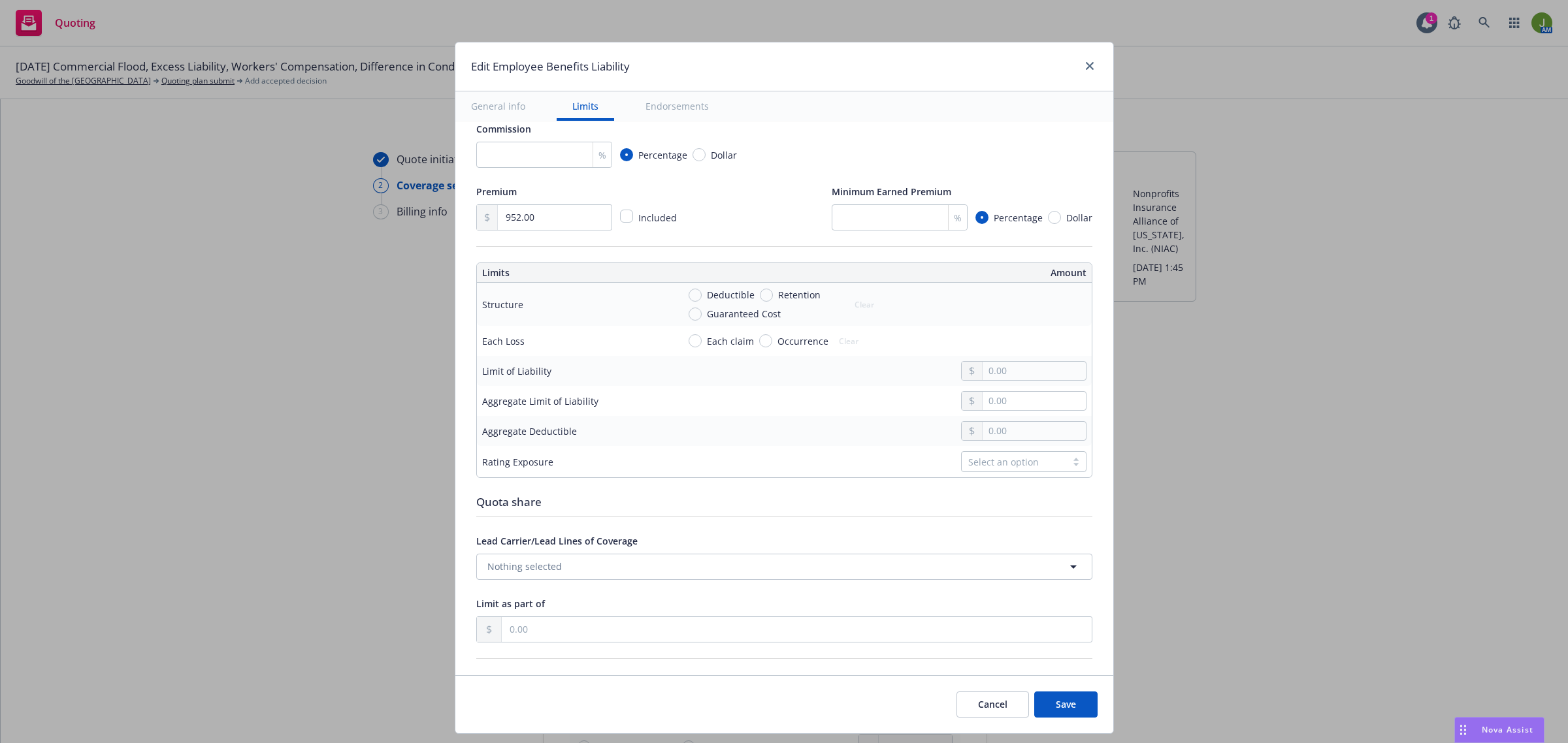
scroll to position [326, 0]
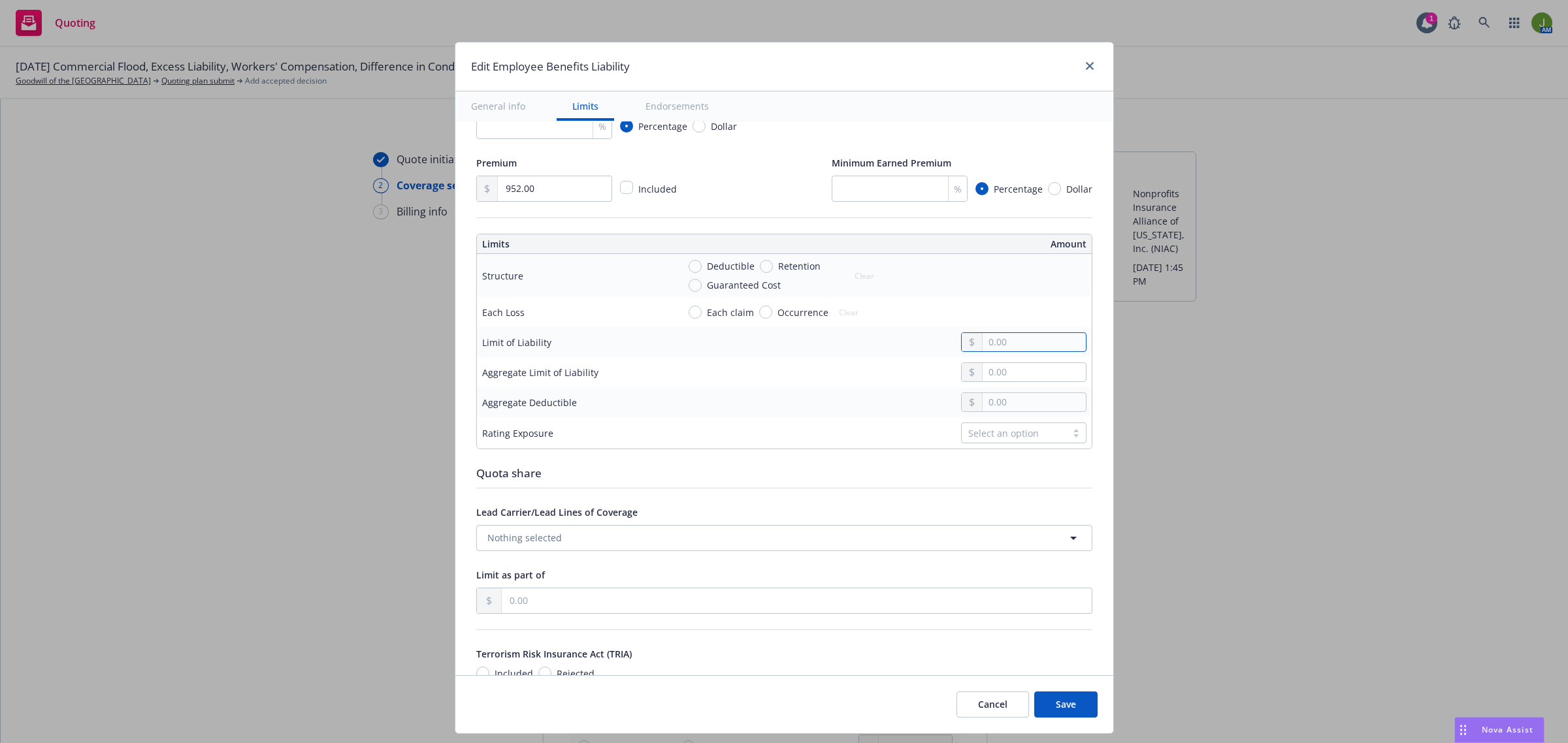
click at [983, 337] on input "text" at bounding box center [1034, 342] width 103 height 18
type input "1,000,000.00"
click at [985, 367] on input "text" at bounding box center [1034, 372] width 103 height 18
type input "3,000,000.00"
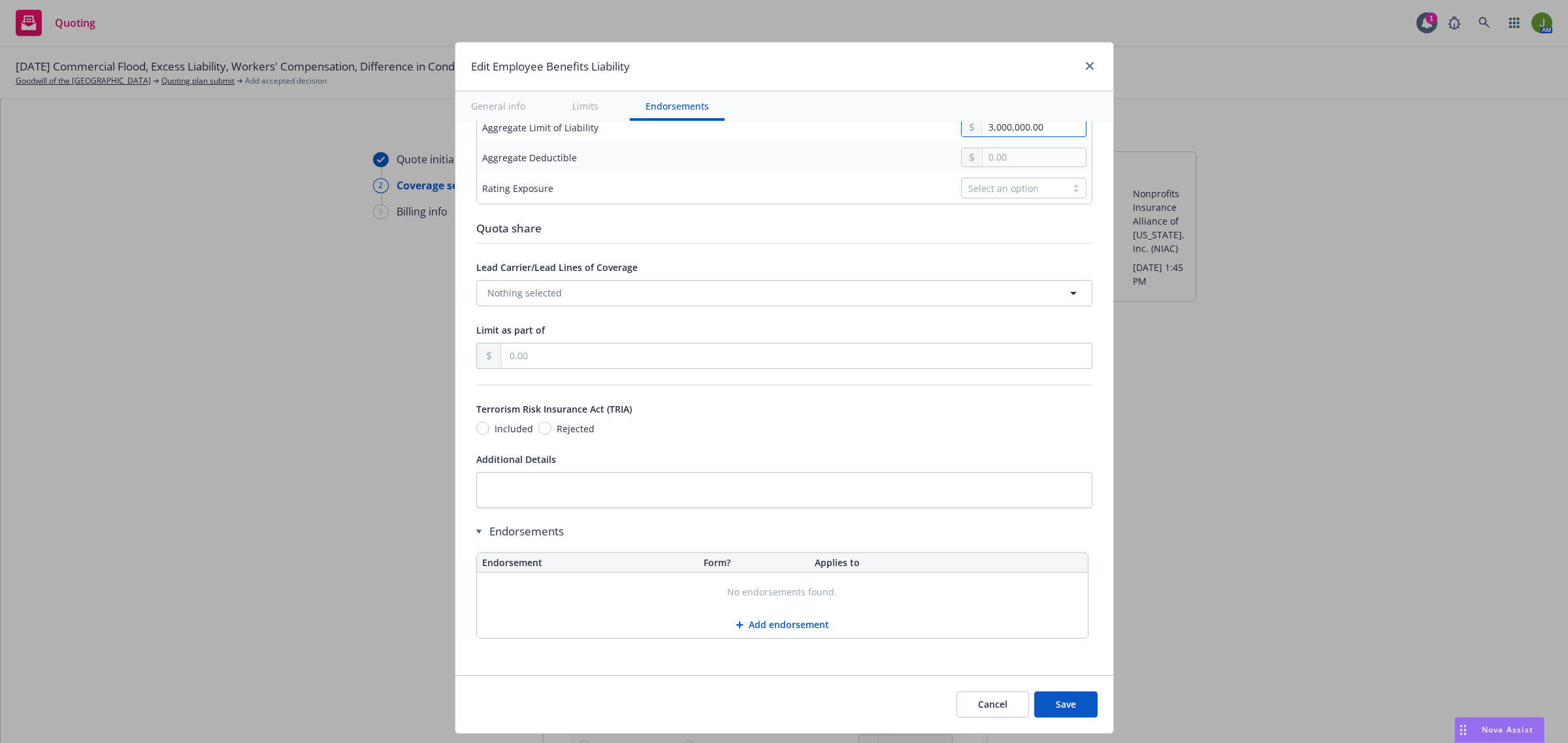
scroll to position [573, 0]
click at [1059, 703] on button "Save" at bounding box center [1066, 705] width 63 height 26
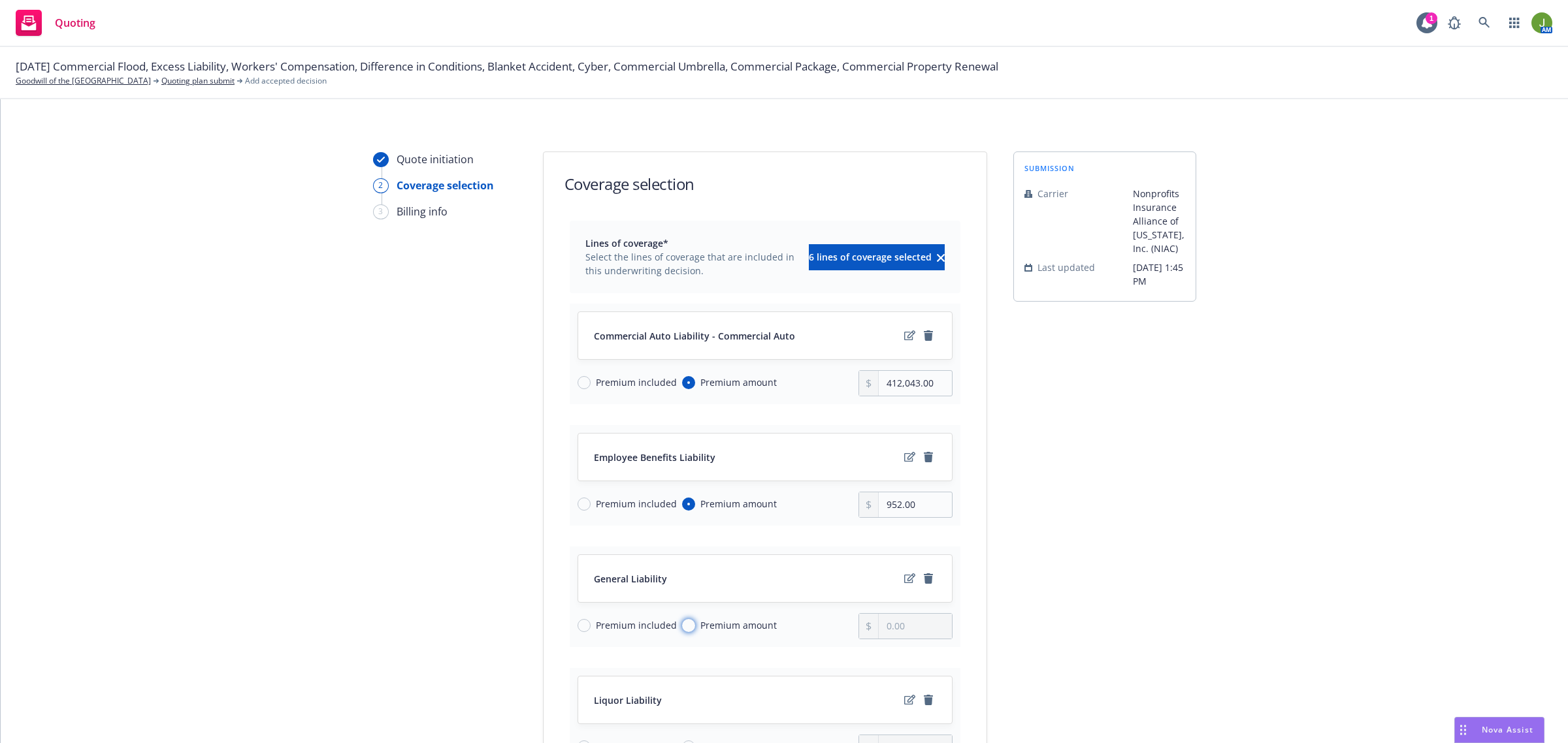
click at [682, 623] on input "Premium amount" at bounding box center [688, 625] width 13 height 13
radio input "true"
type input "0.00"
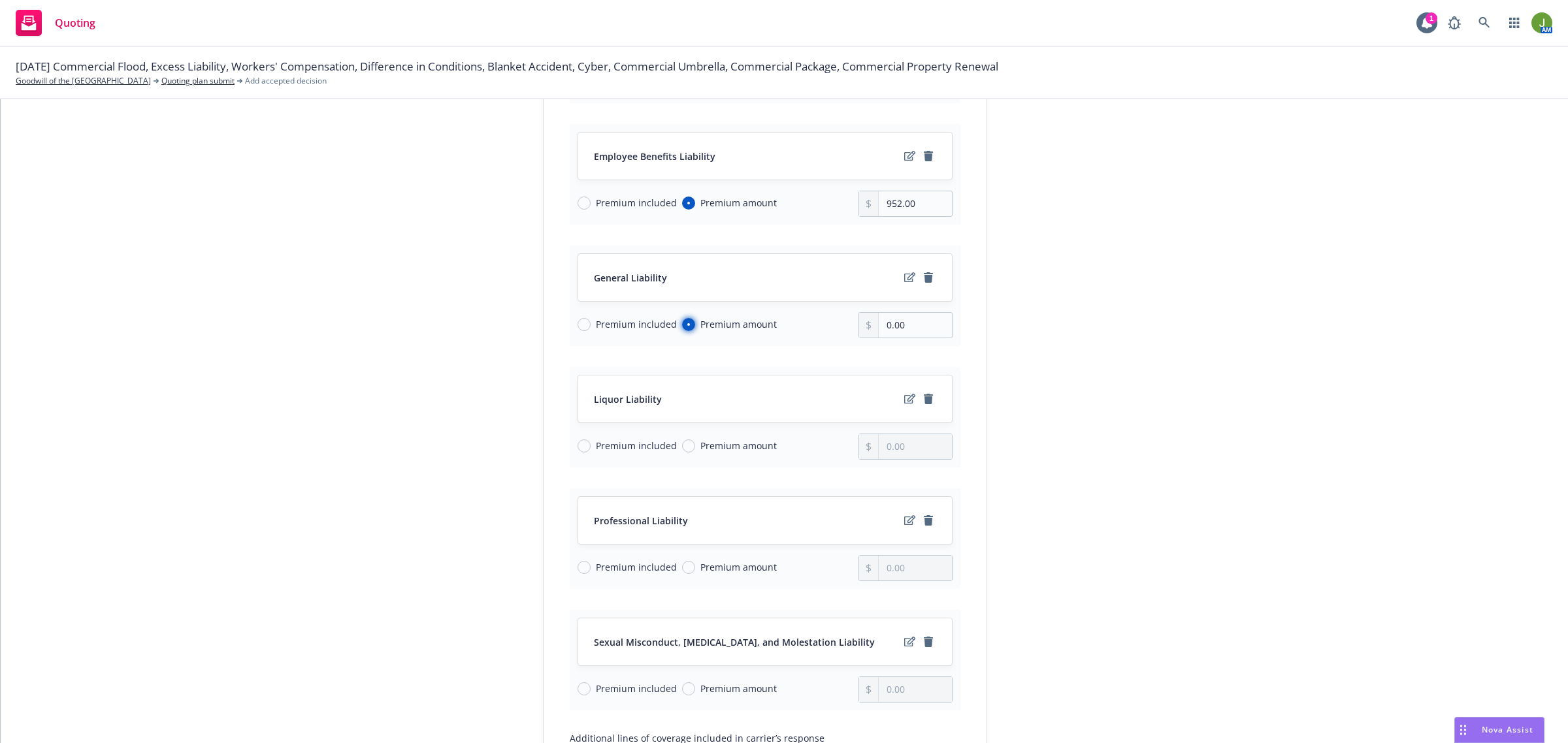
scroll to position [326, 0]
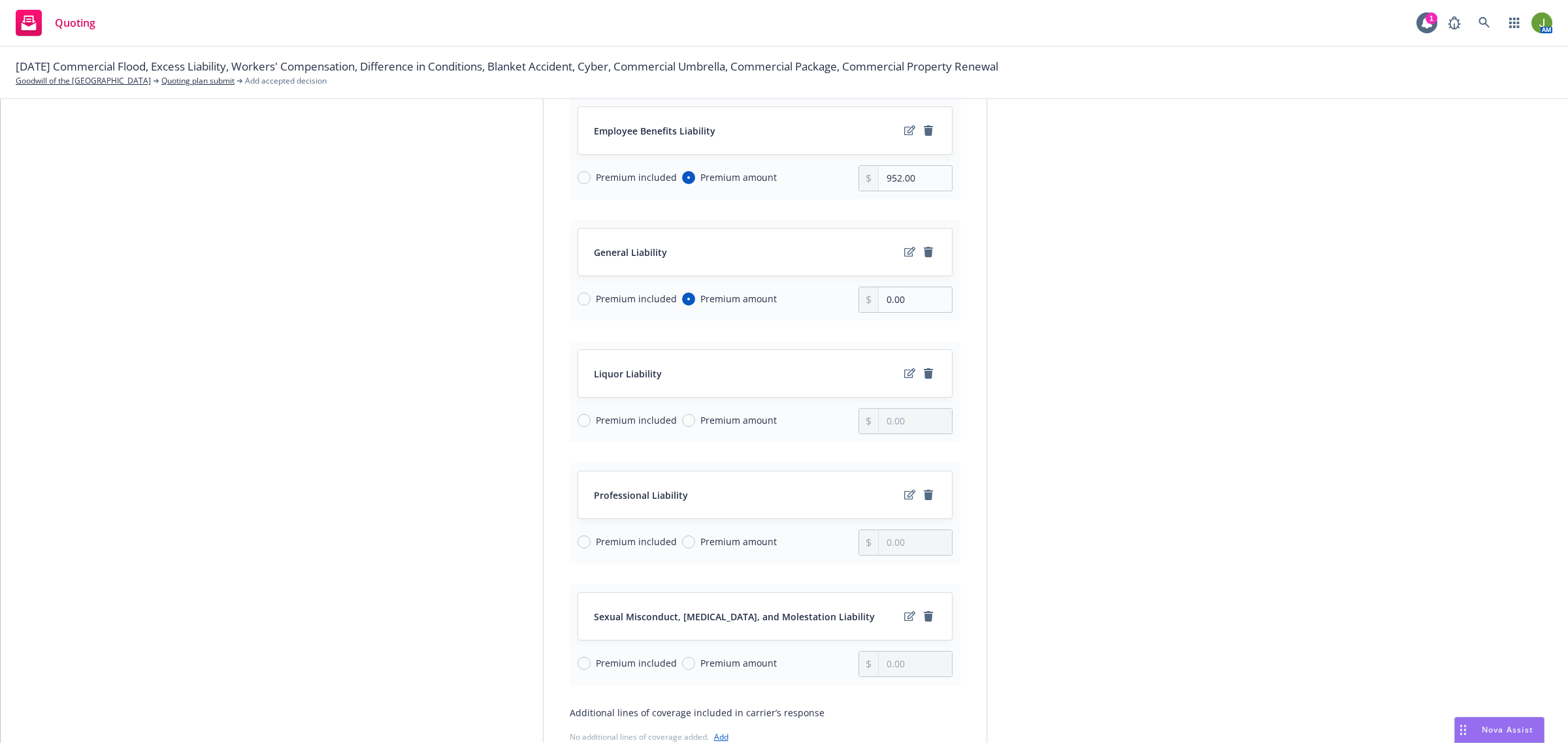
click at [599, 420] on span "Premium included" at bounding box center [636, 420] width 81 height 14
click at [591, 420] on input "Premium included" at bounding box center [584, 420] width 13 height 13
radio input "true"
click at [683, 546] on input "Premium amount" at bounding box center [688, 542] width 13 height 13
radio input "true"
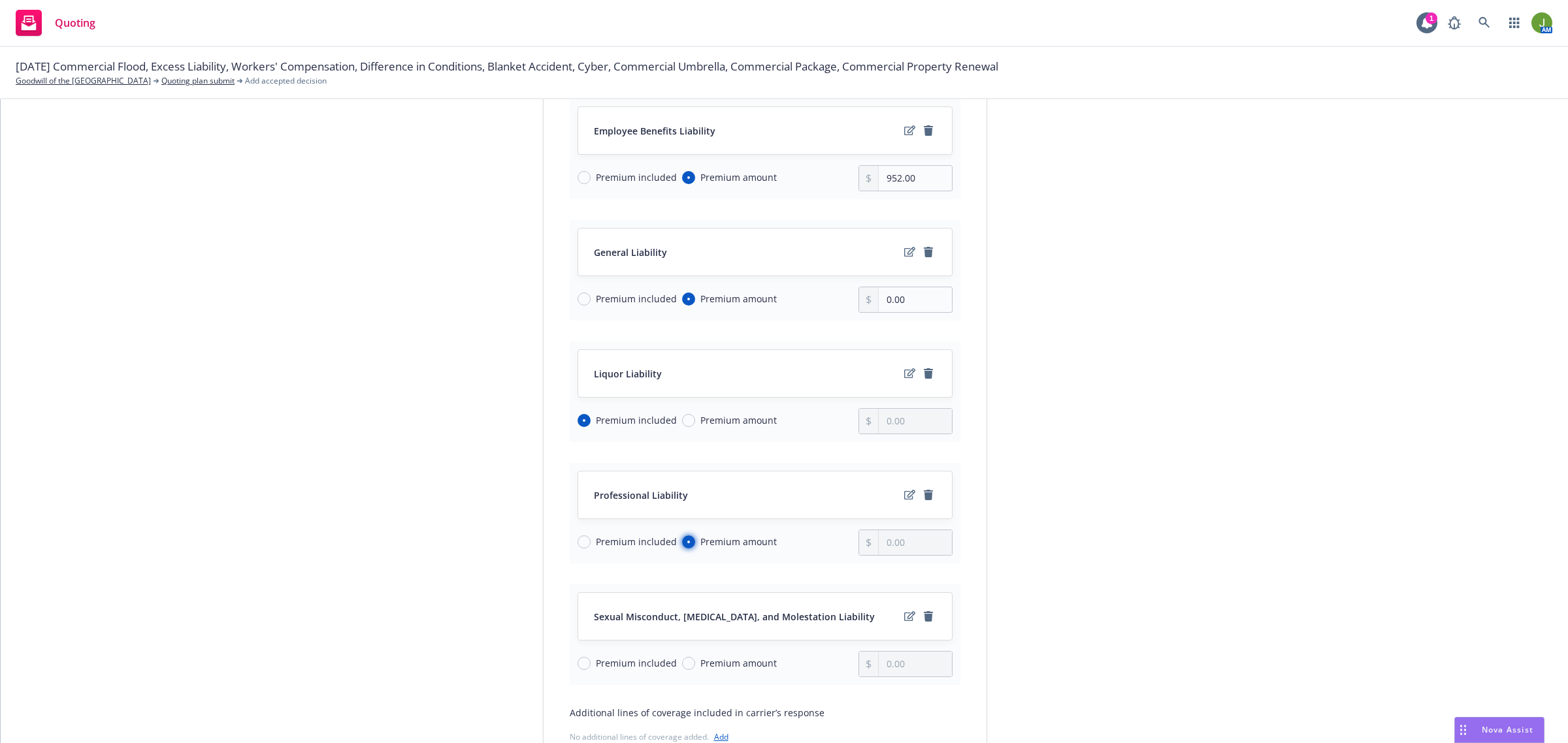
type input "0.00"
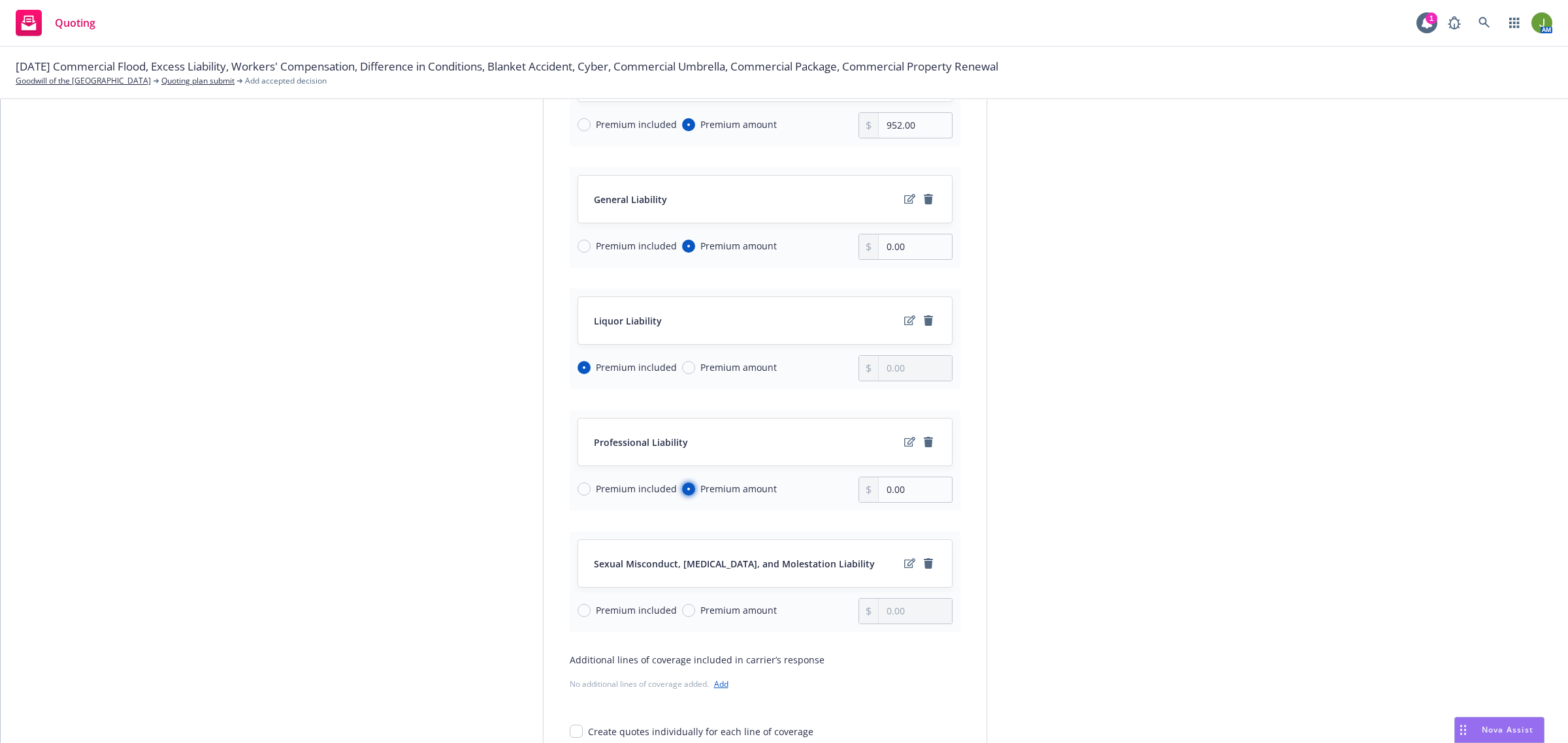
scroll to position [408, 0]
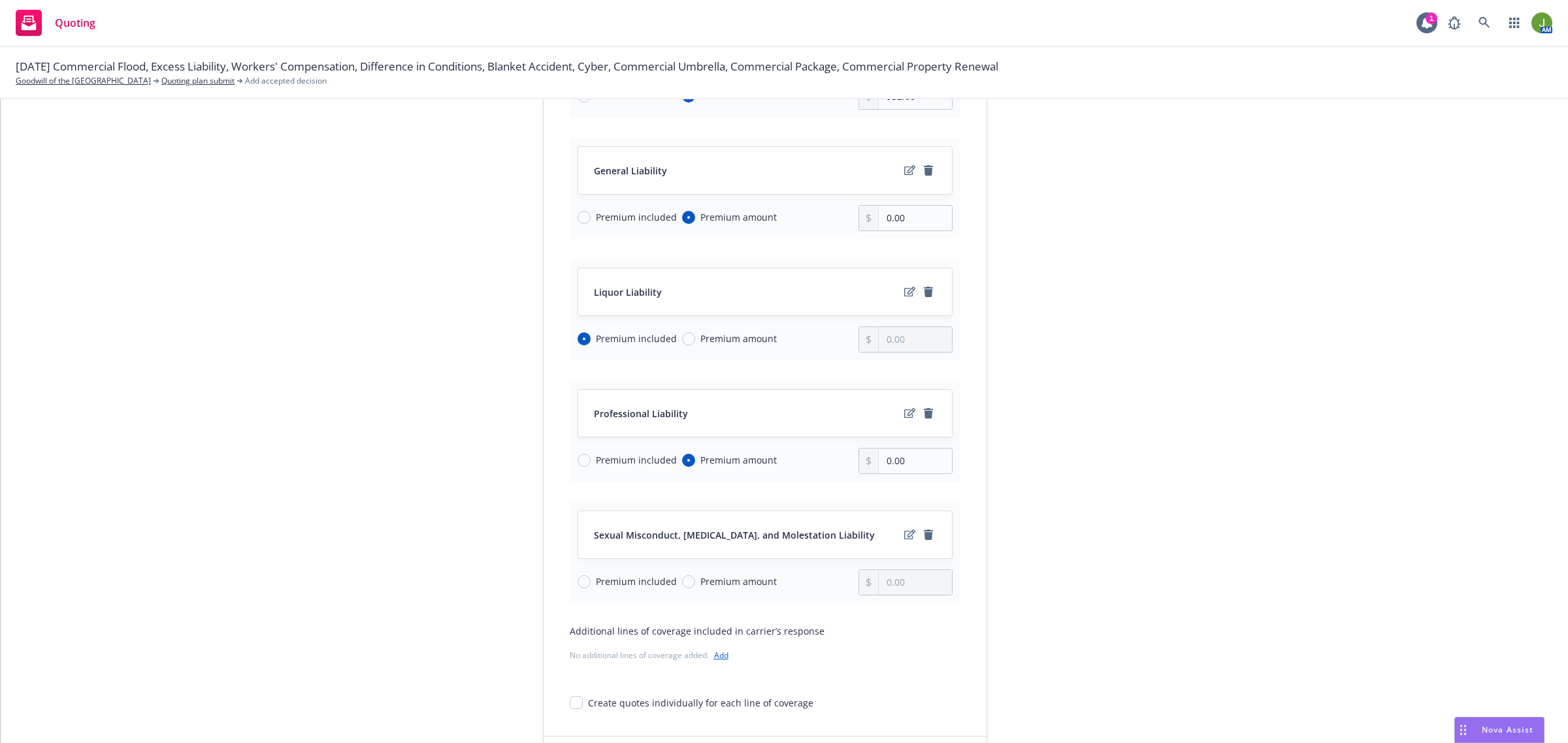
click at [701, 582] on span "Premium amount" at bounding box center [739, 581] width 76 height 14
click at [692, 582] on input "Premium amount" at bounding box center [688, 581] width 13 height 13
radio input "true"
type input "0.00"
click at [893, 226] on input "0.00" at bounding box center [915, 218] width 72 height 25
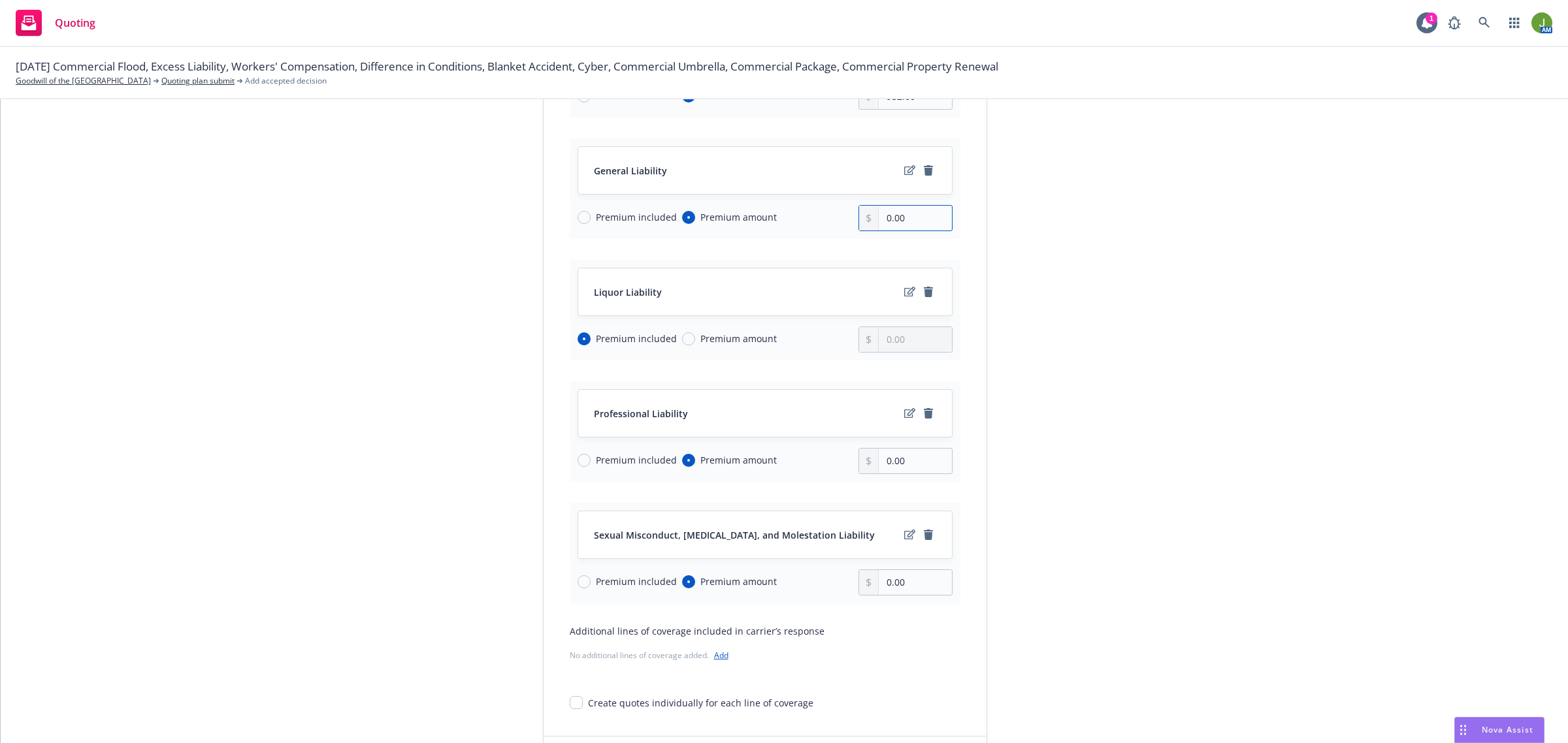
drag, startPoint x: 911, startPoint y: 222, endPoint x: 872, endPoint y: 222, distance: 39.0
click at [872, 222] on div "0.00" at bounding box center [905, 218] width 94 height 26
type input "266,221.00"
click at [883, 464] on input "0.00" at bounding box center [915, 461] width 72 height 25
type input "1,245.00"
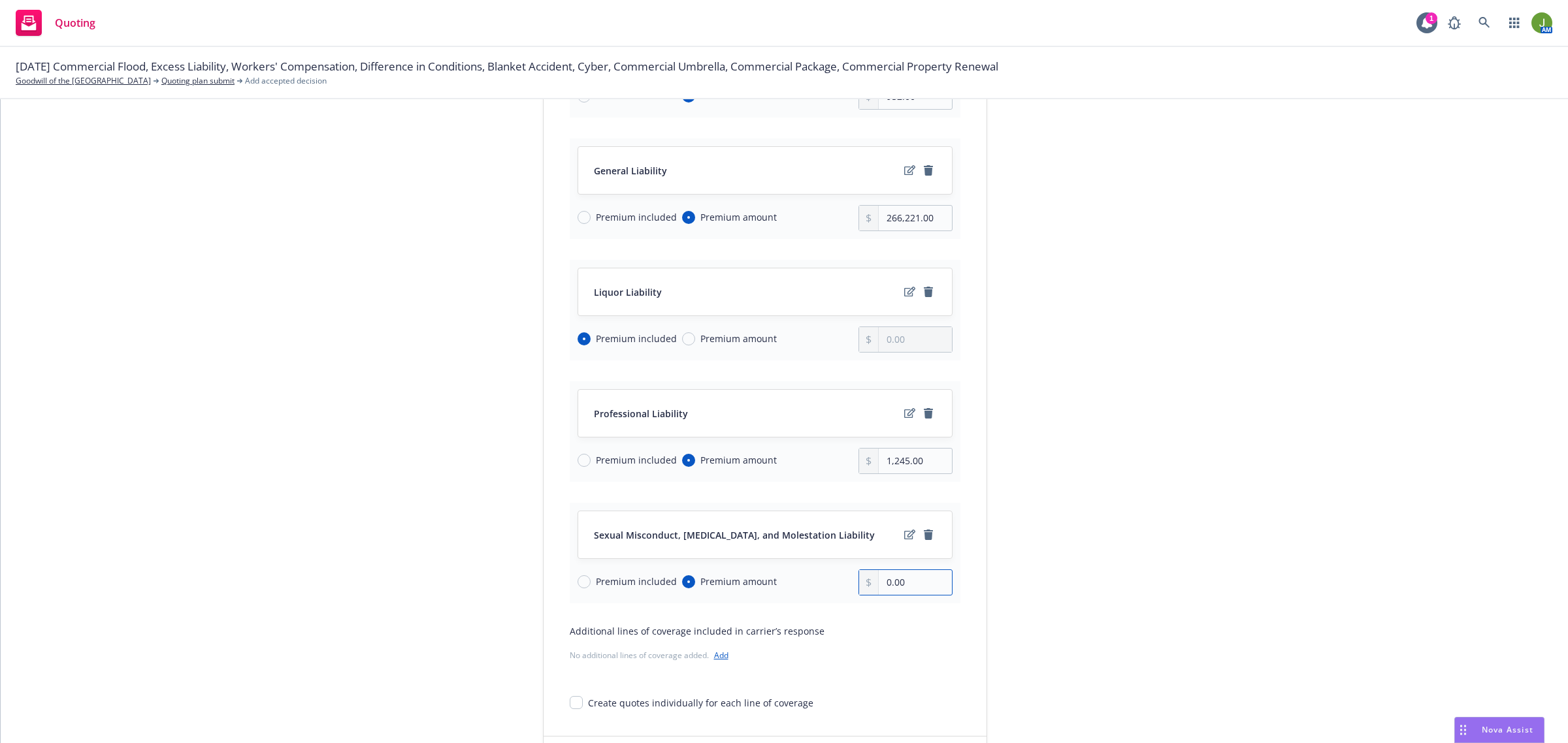
click at [879, 585] on input "0.00" at bounding box center [915, 582] width 72 height 25
type input "63,071.00"
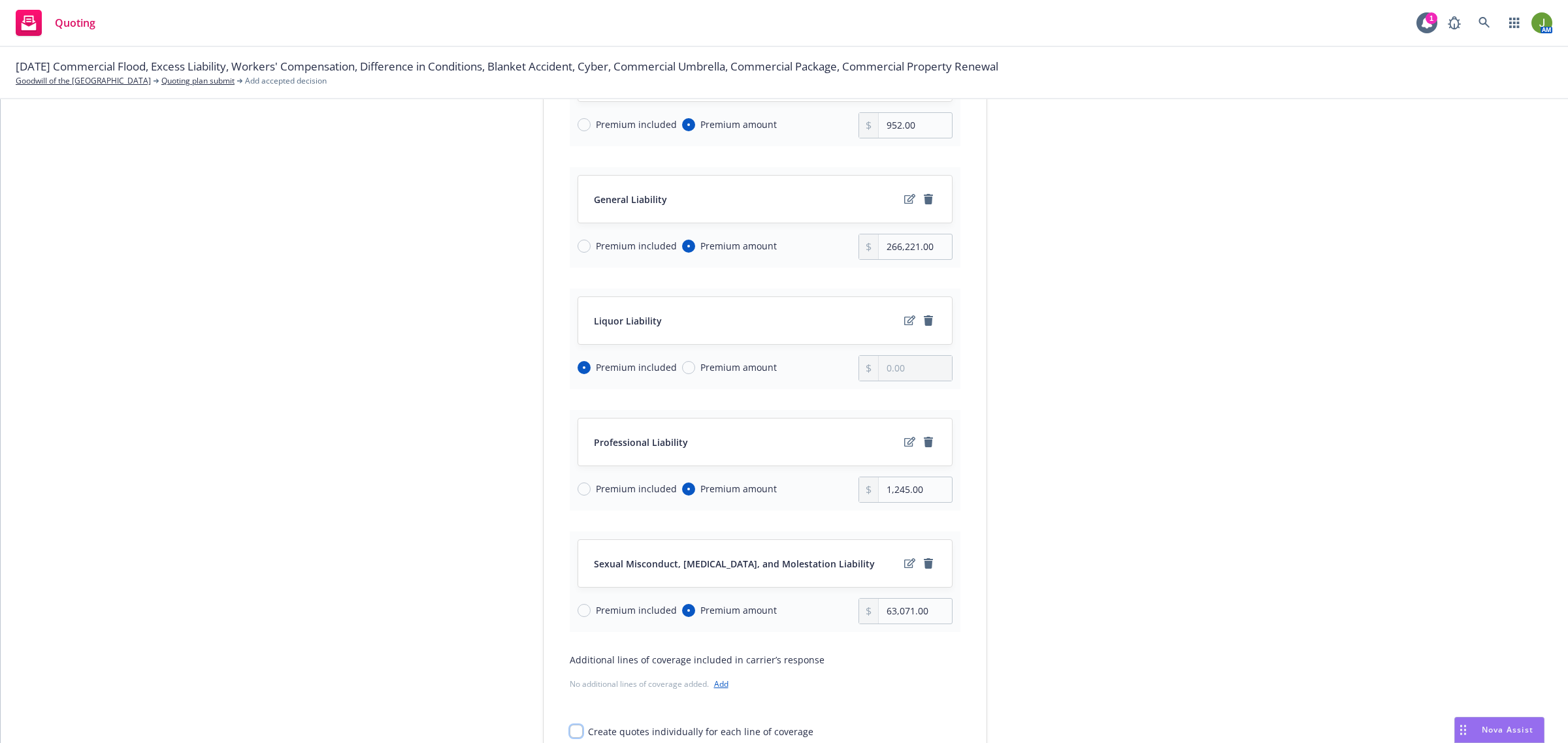
scroll to position [377, 0]
click at [902, 203] on link "edit" at bounding box center [909, 201] width 16 height 16
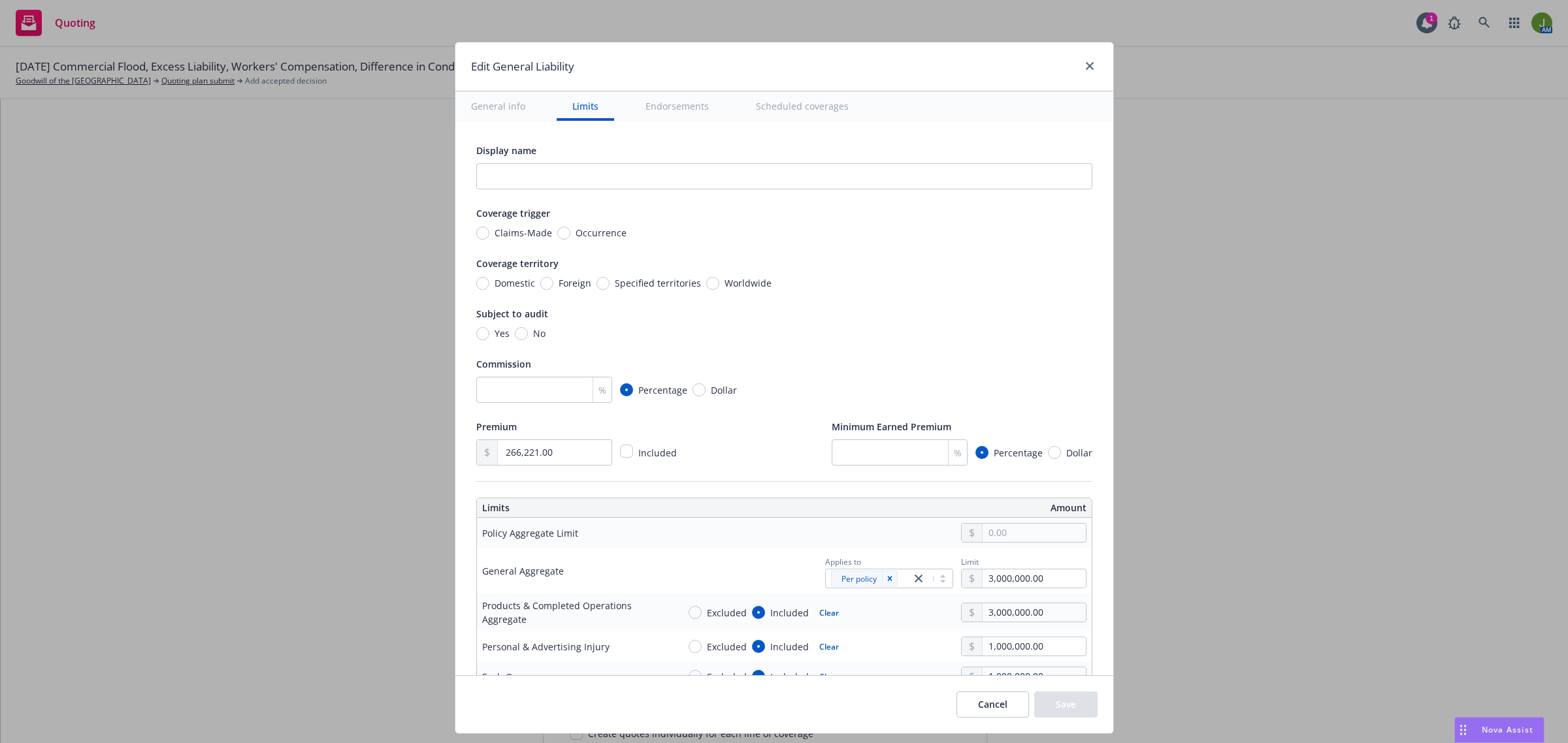
click at [570, 231] on span "Occurrence" at bounding box center [598, 233] width 56 height 14
click at [557, 231] on input "Occurrence" at bounding box center [563, 232] width 13 height 13
radio input "true"
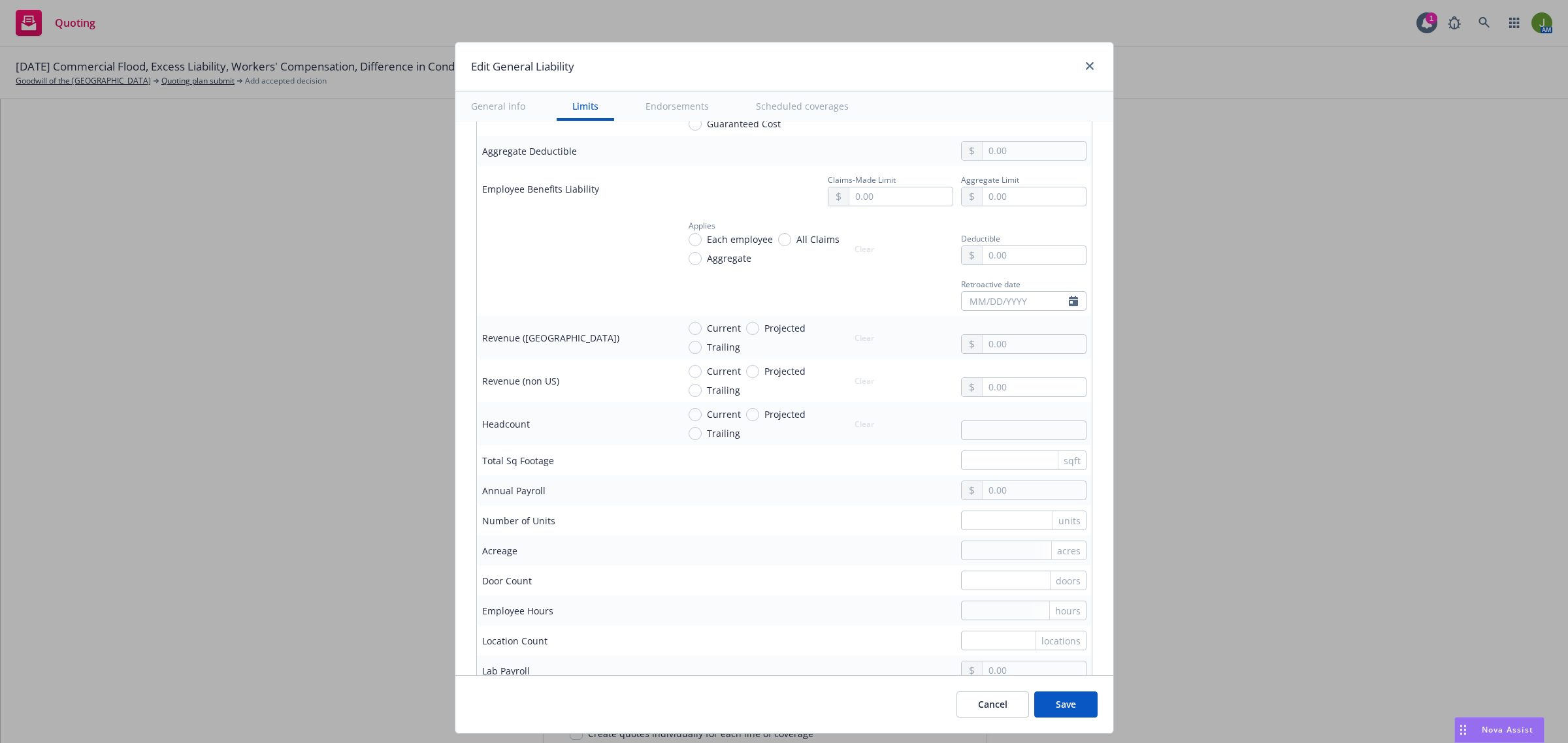
scroll to position [816, 0]
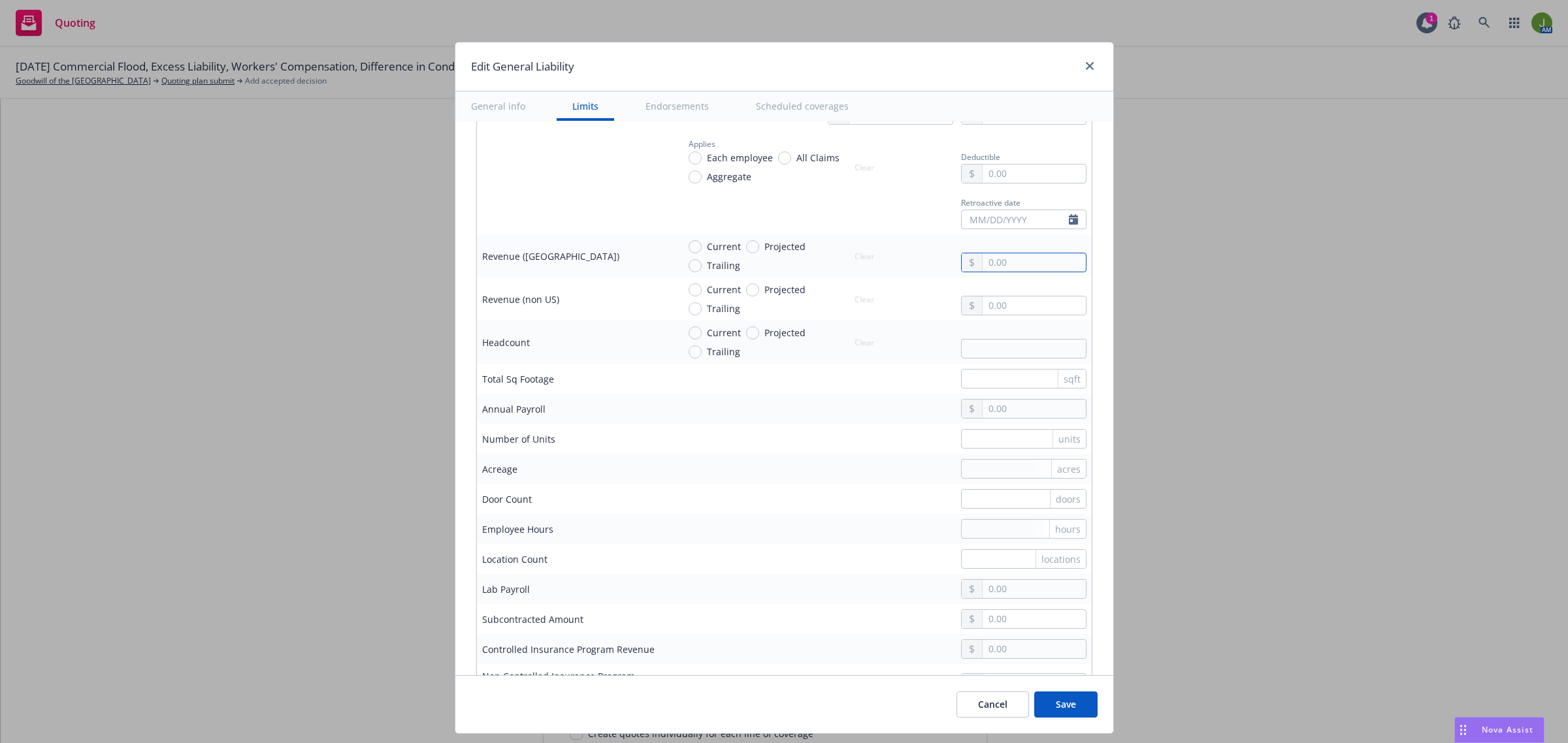
click at [995, 258] on input "text" at bounding box center [1034, 263] width 103 height 18
click at [983, 262] on input "text" at bounding box center [1034, 263] width 103 height 18
click at [759, 248] on span "Projected" at bounding box center [782, 247] width 46 height 14
click at [752, 248] on input "Projected" at bounding box center [752, 246] width 13 height 13
radio input "true"
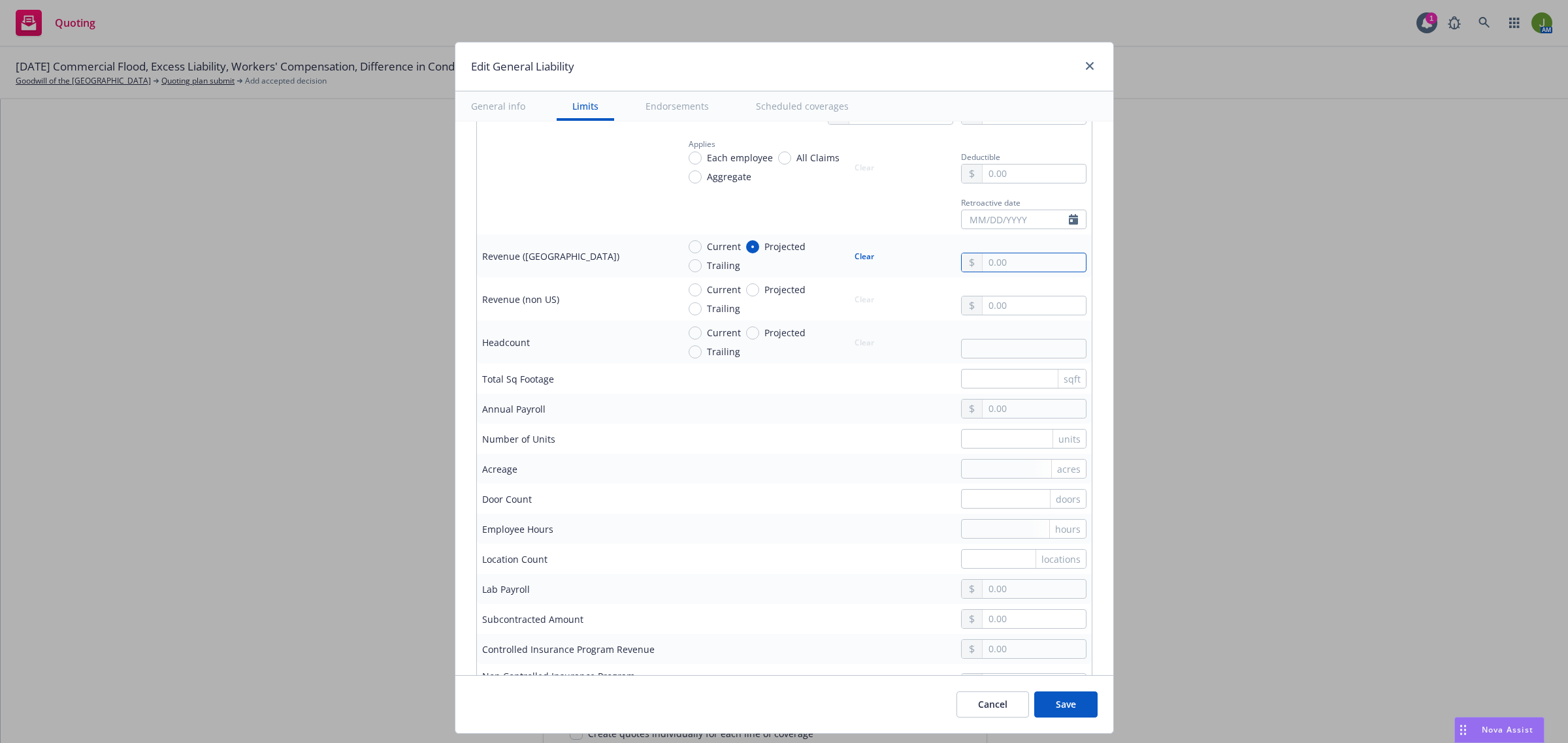
click at [984, 263] on input "text" at bounding box center [1034, 263] width 103 height 18
type input "42,662,853.00"
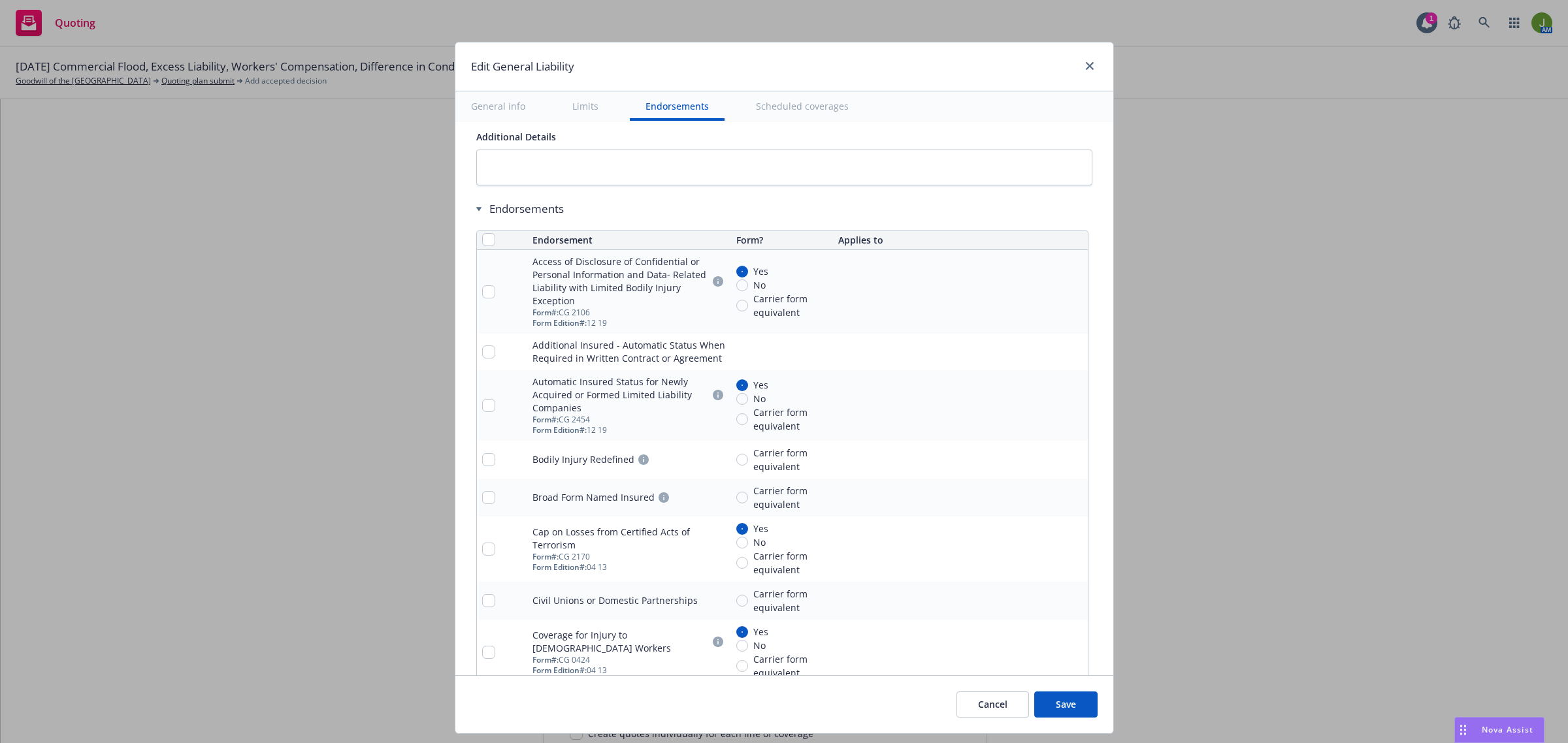
scroll to position [1715, 0]
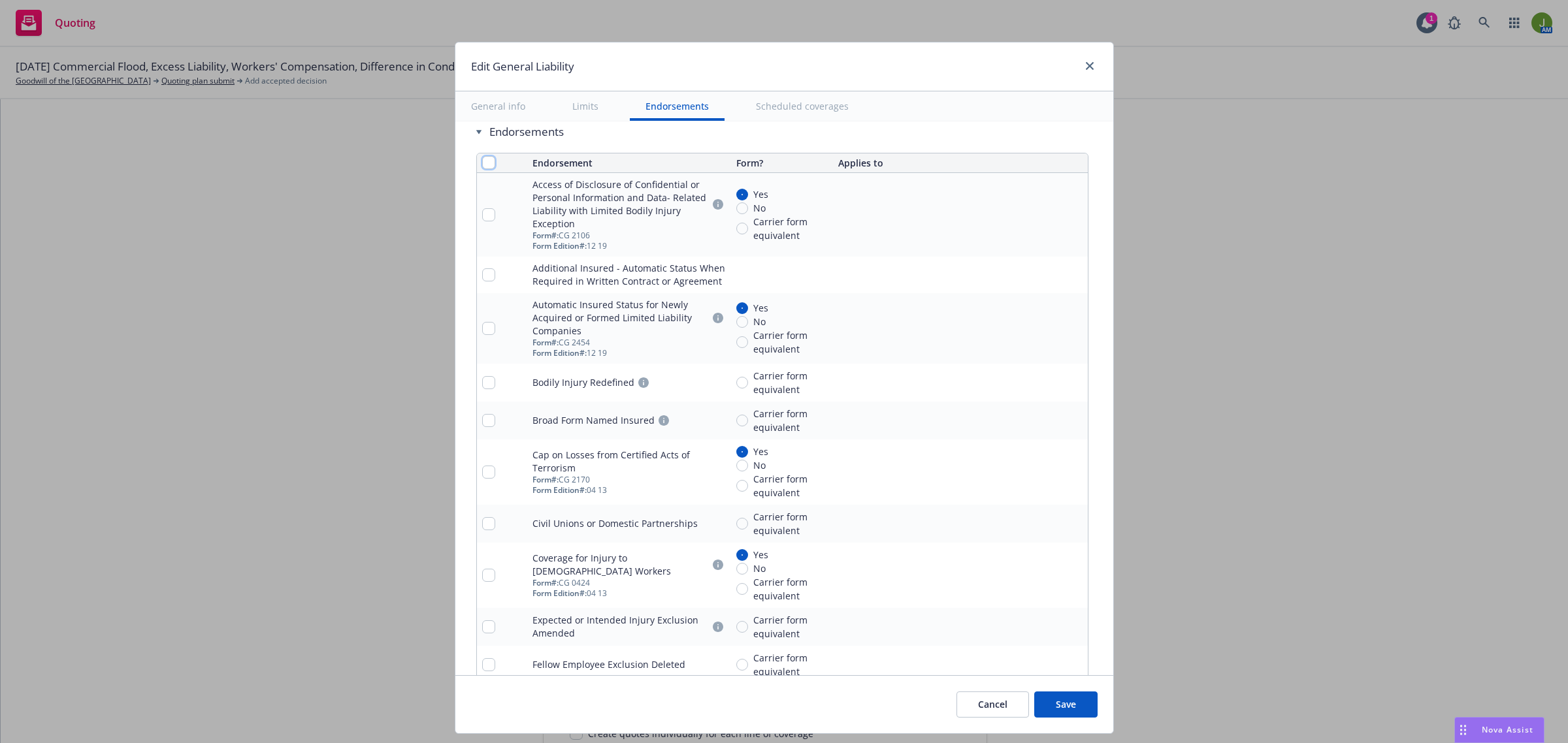
click at [482, 168] on input "checkbox" at bounding box center [488, 162] width 13 height 13
checkbox input "true"
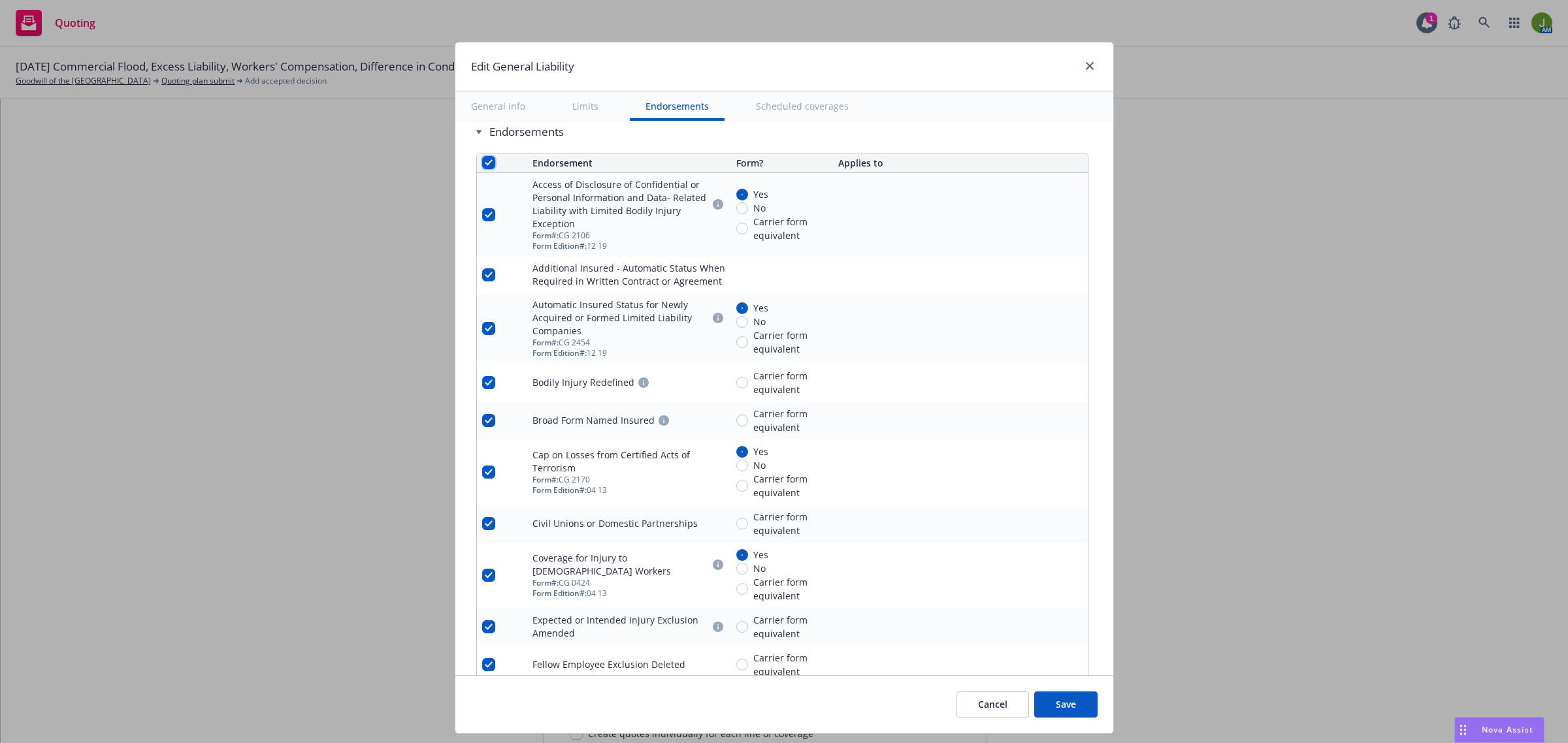
checkbox input "true"
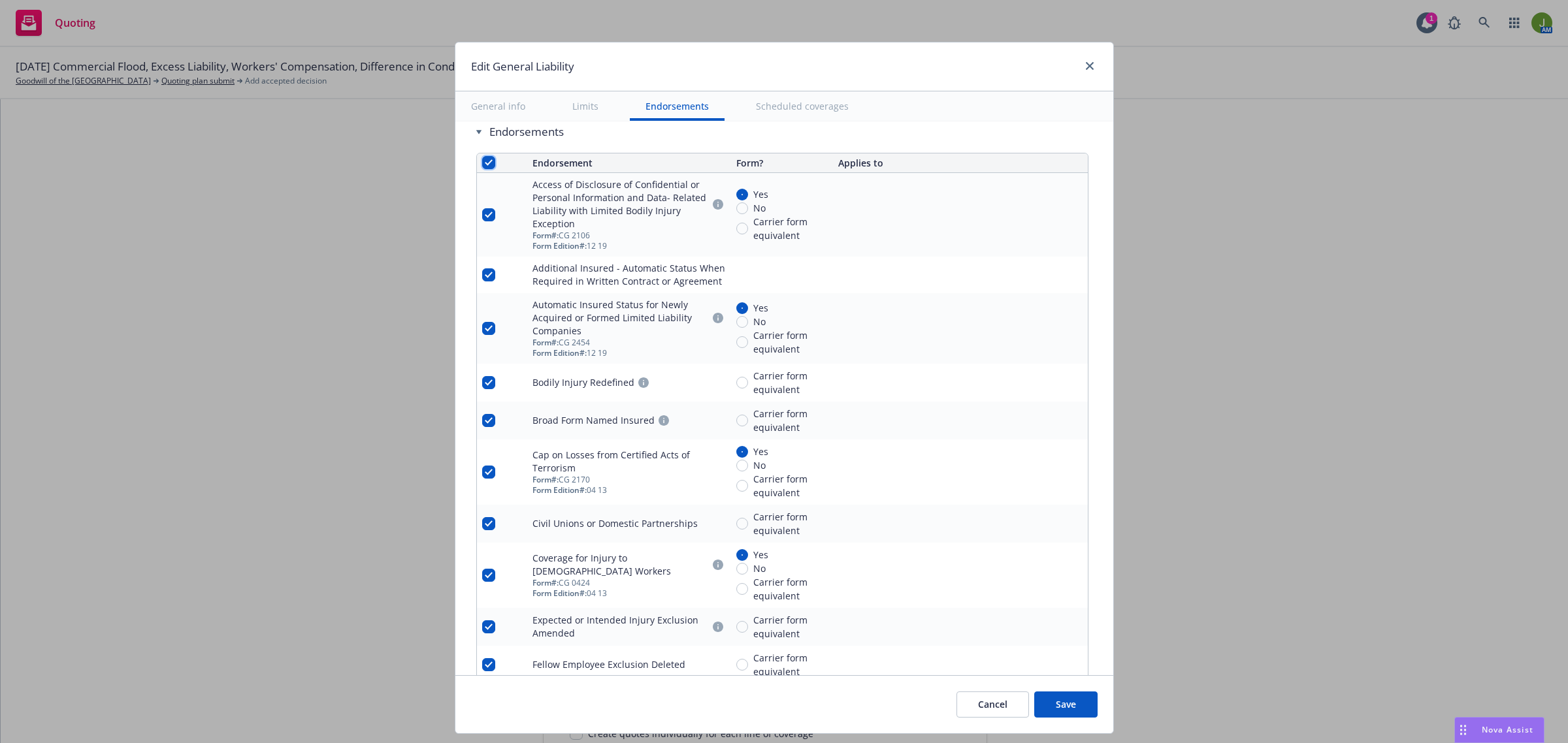
checkbox input "true"
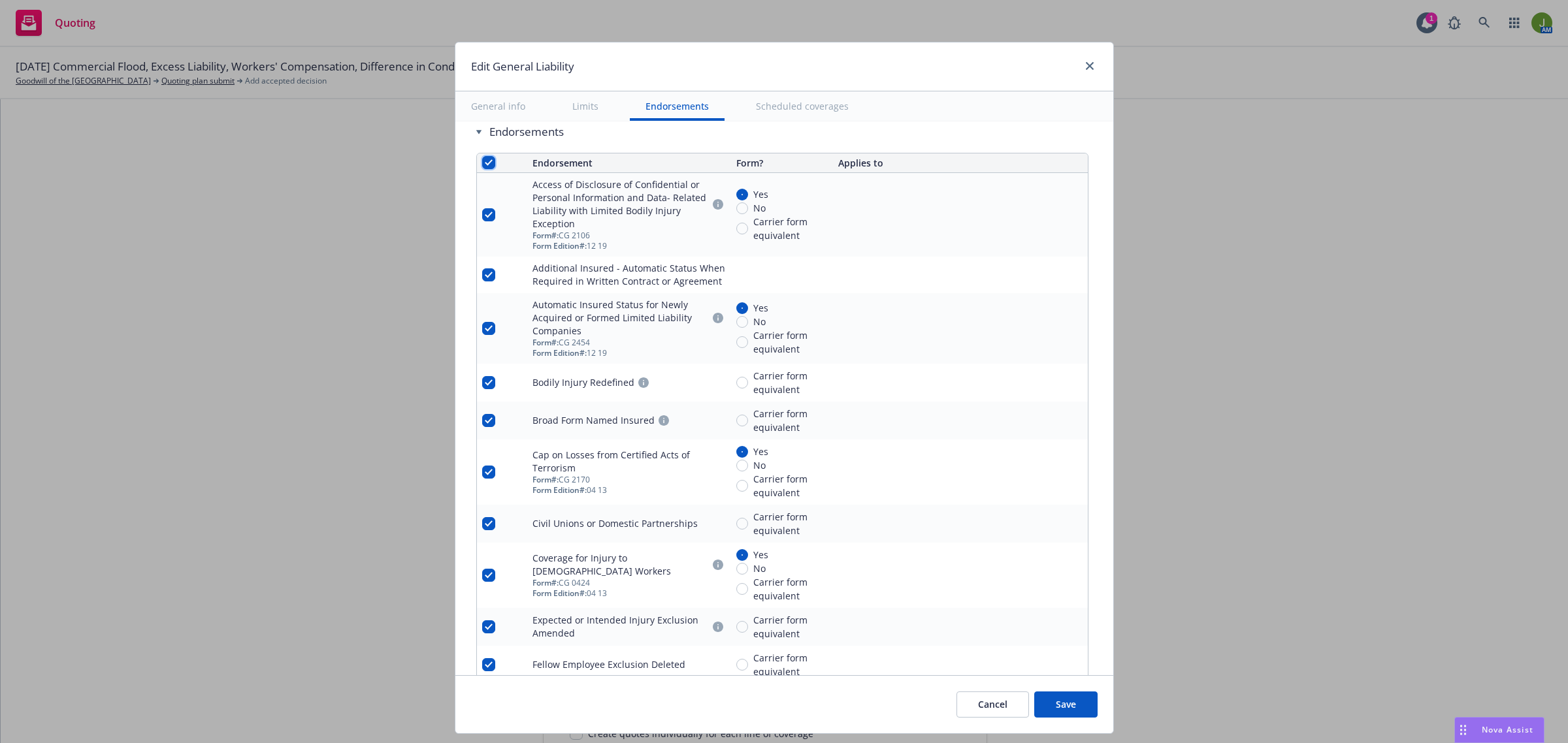
checkbox input "true"
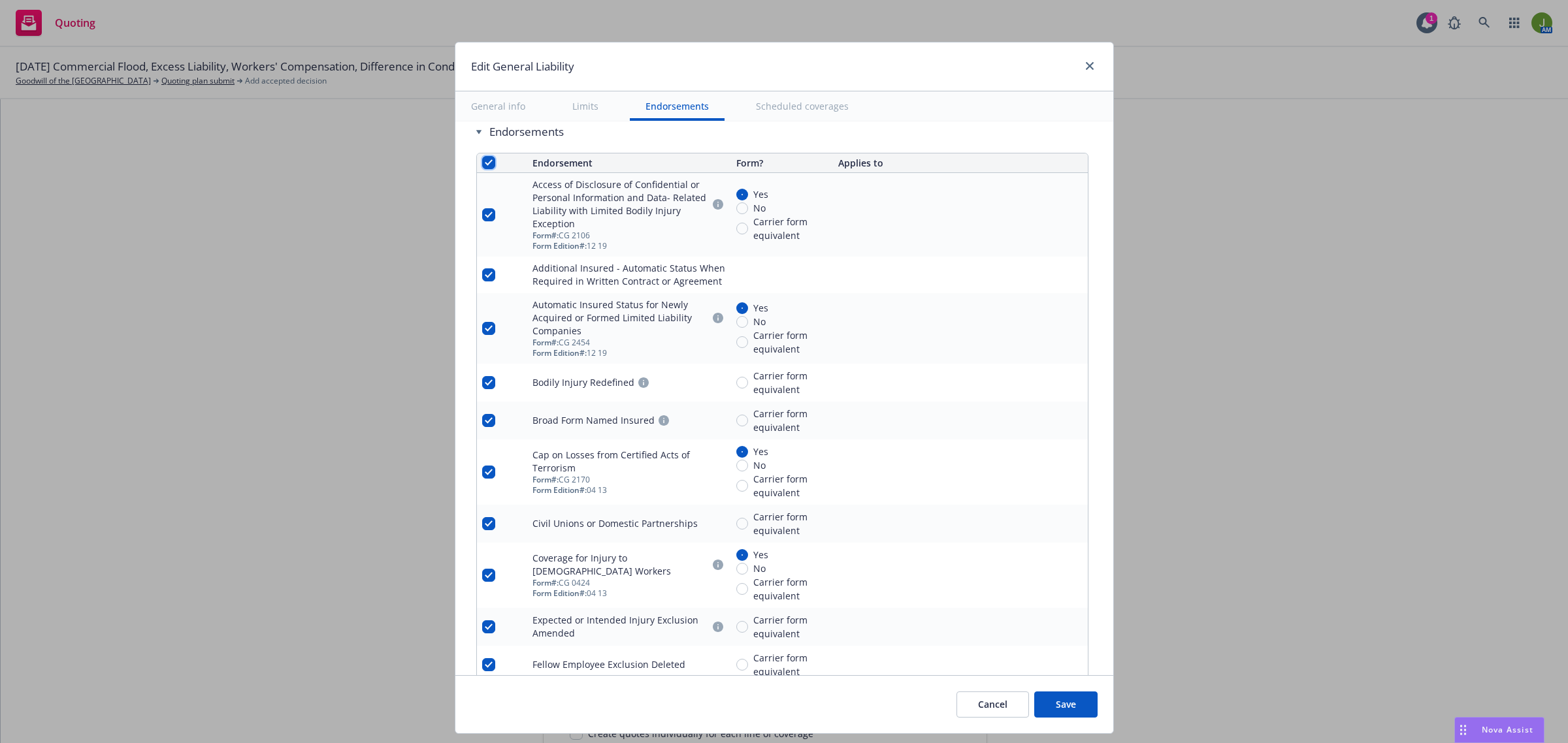
checkbox input "true"
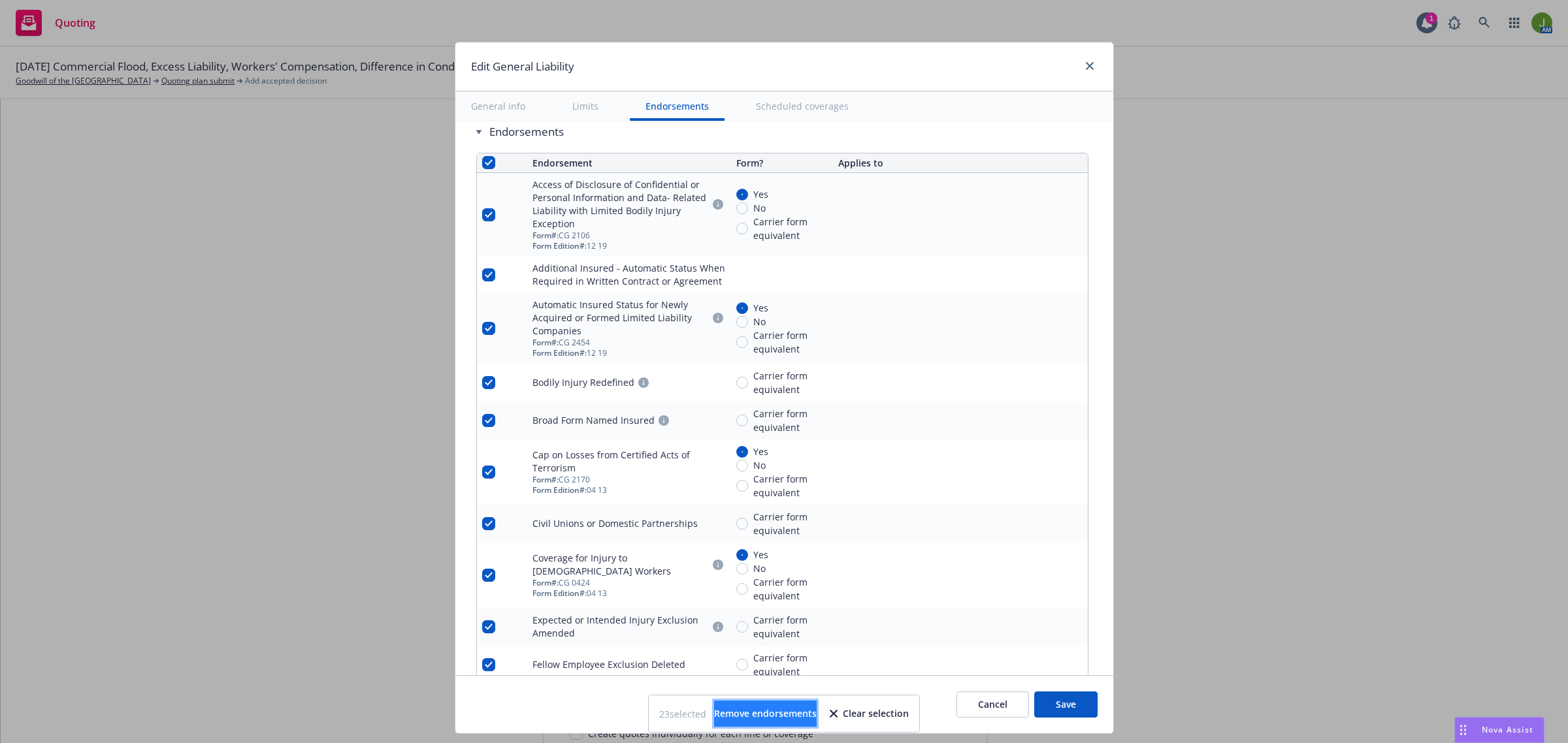
click at [733, 710] on span "Remove endorsements" at bounding box center [765, 713] width 103 height 12
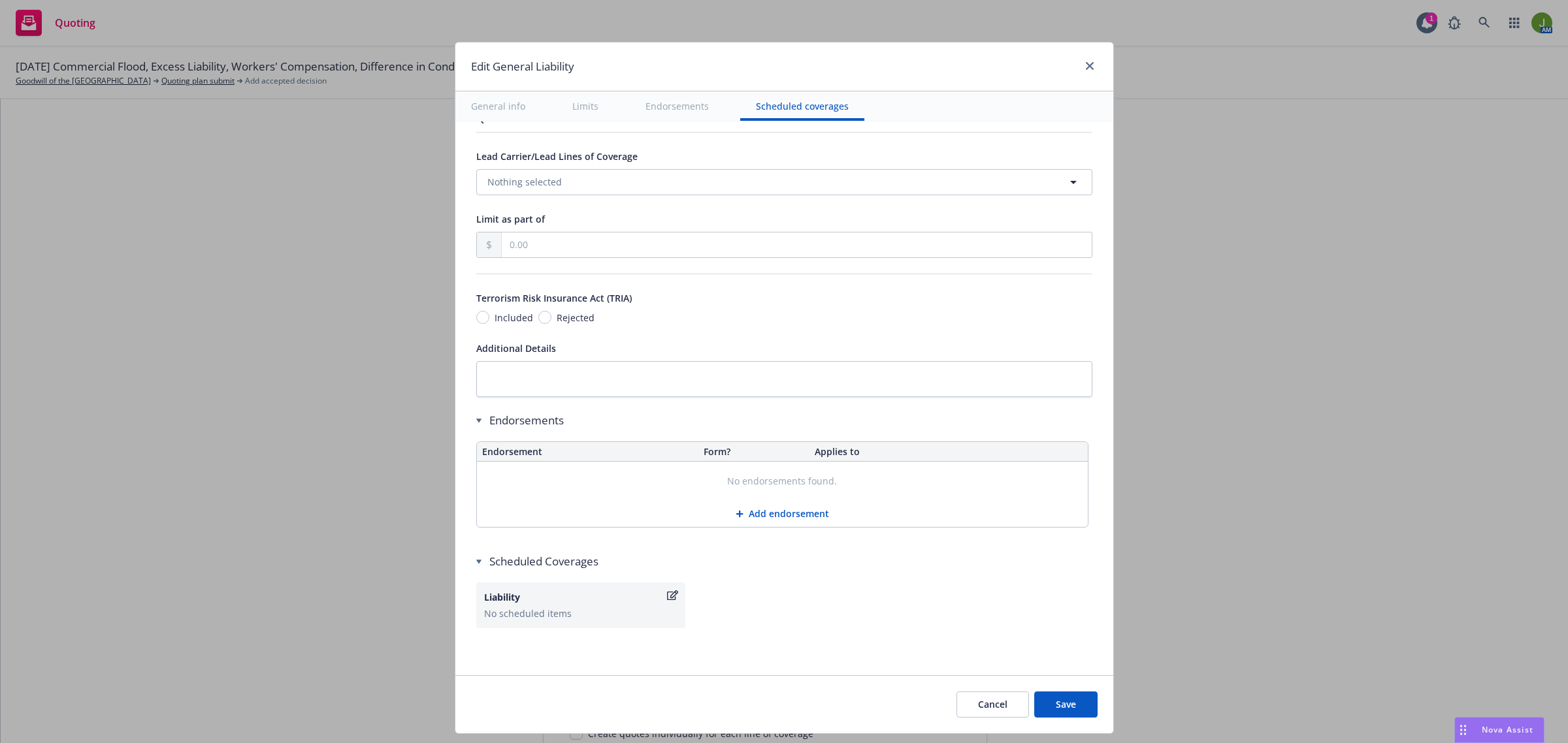
scroll to position [1430, 0]
click at [1059, 706] on button "Save" at bounding box center [1066, 705] width 63 height 26
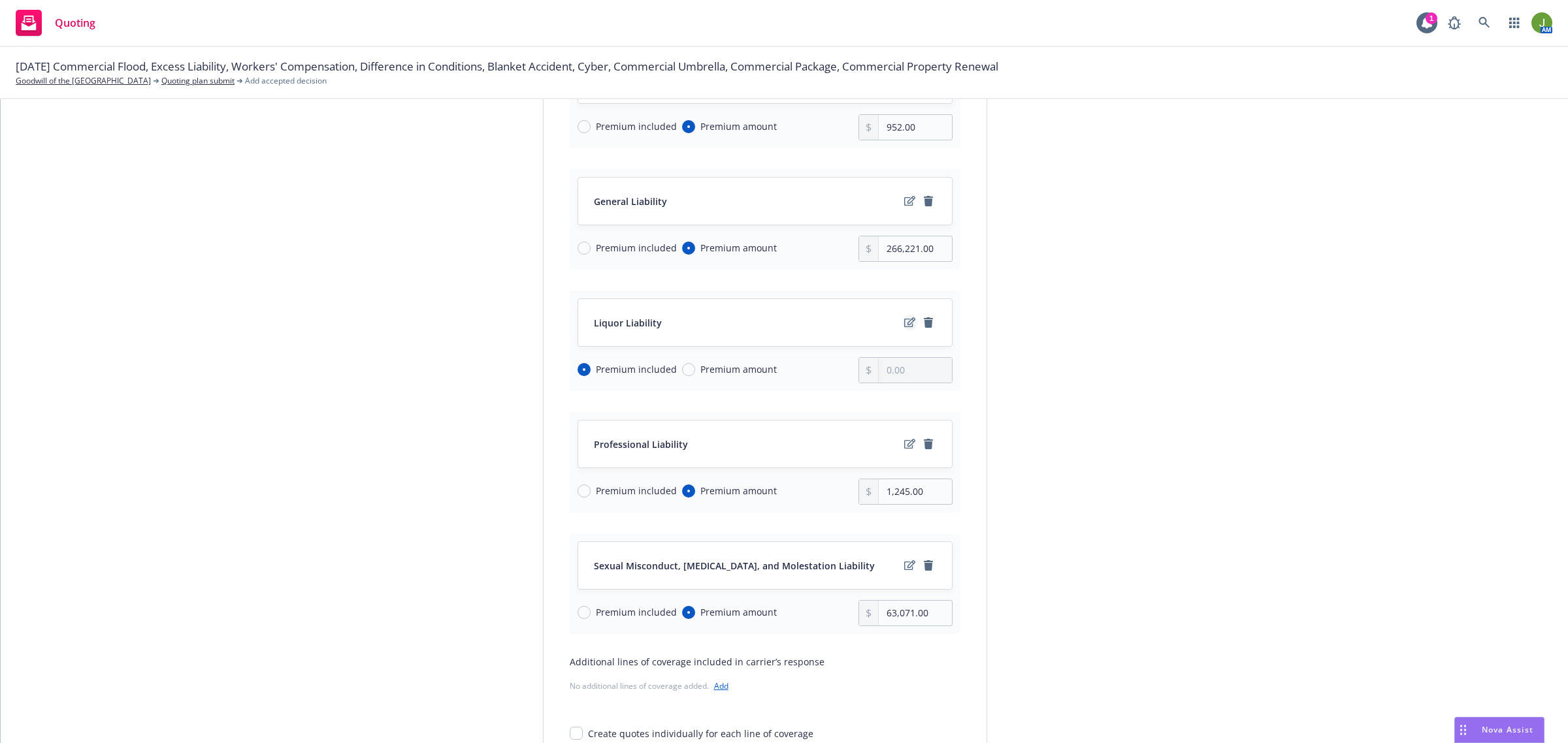
click at [904, 325] on icon "edit" at bounding box center [909, 322] width 11 height 10
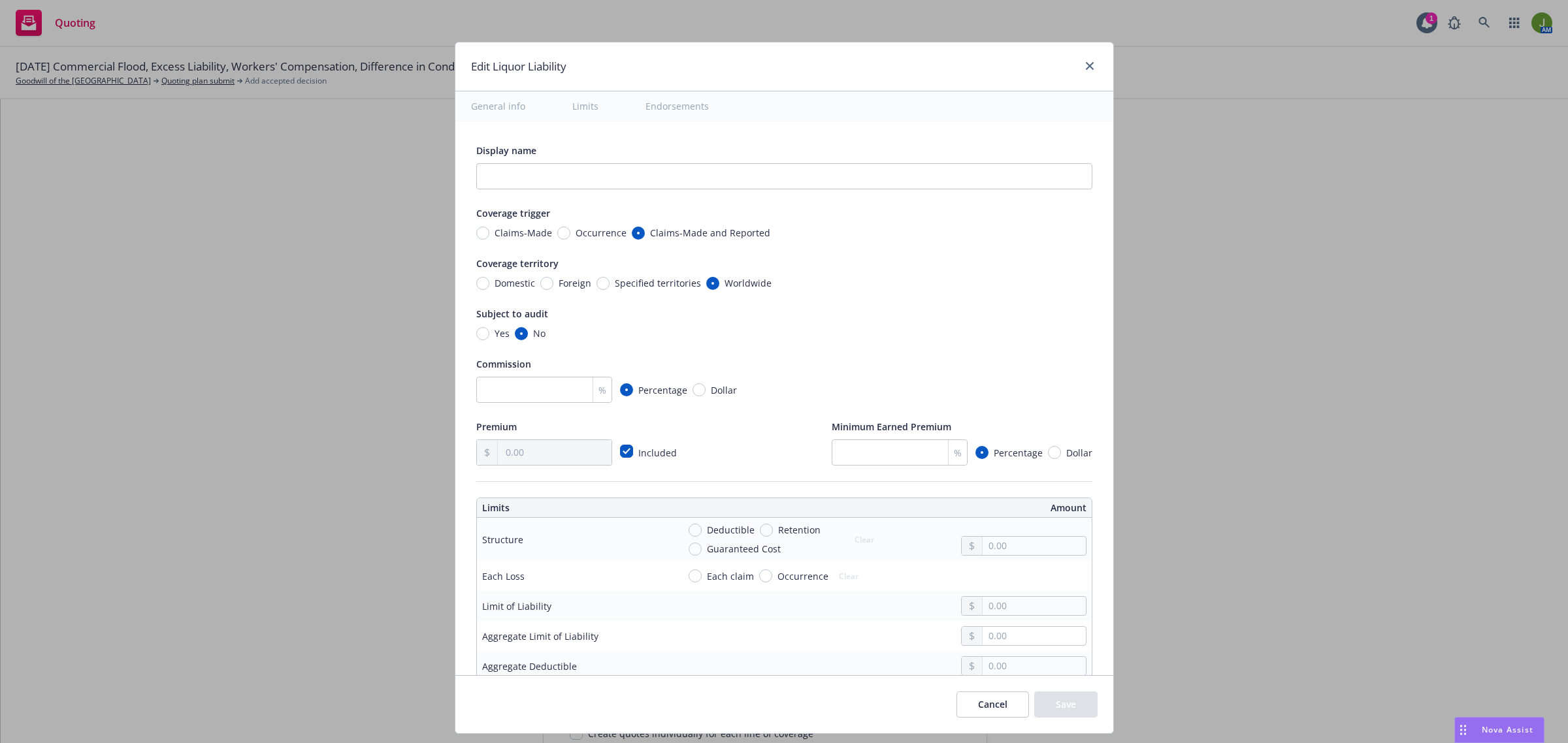
radio input "true"
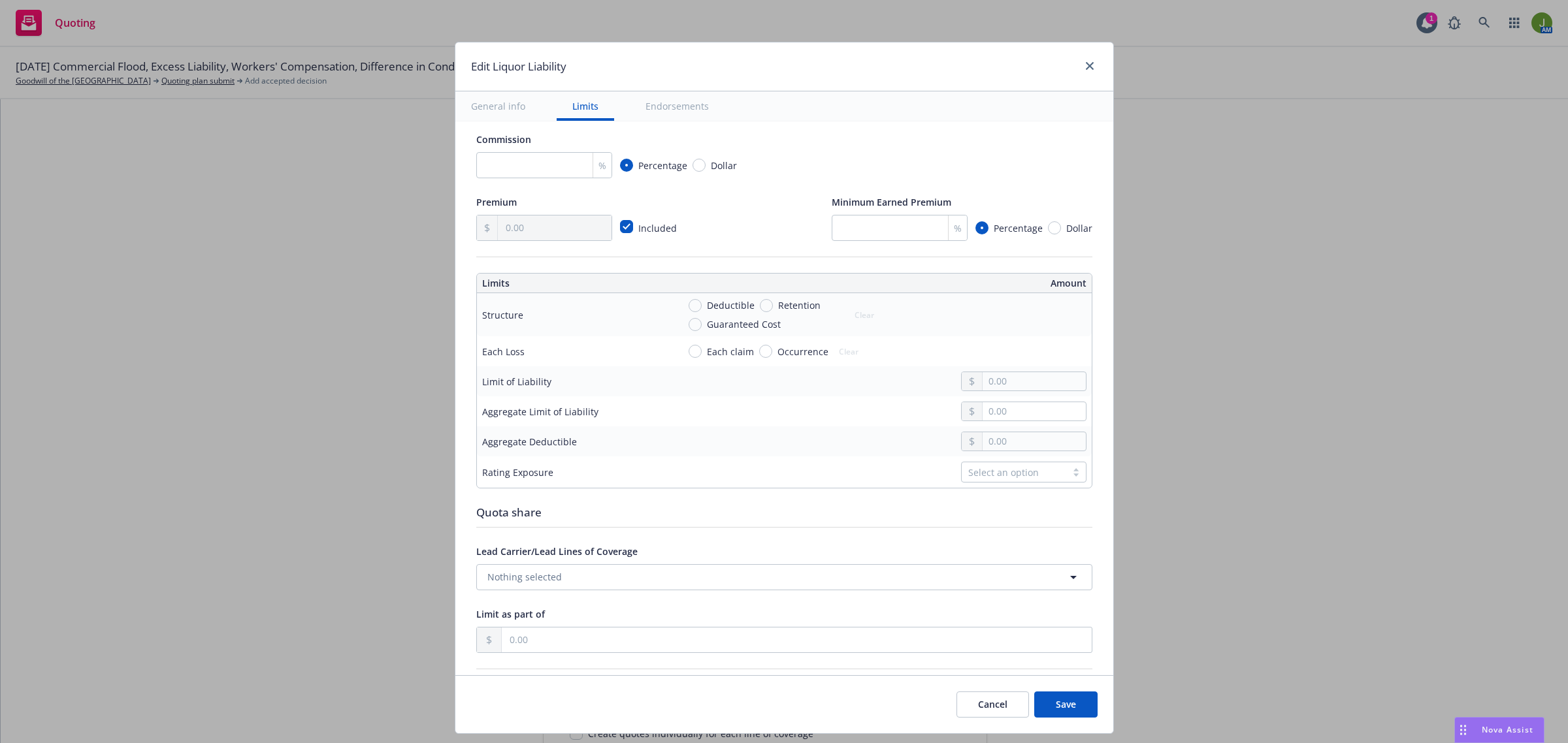
scroll to position [326, 0]
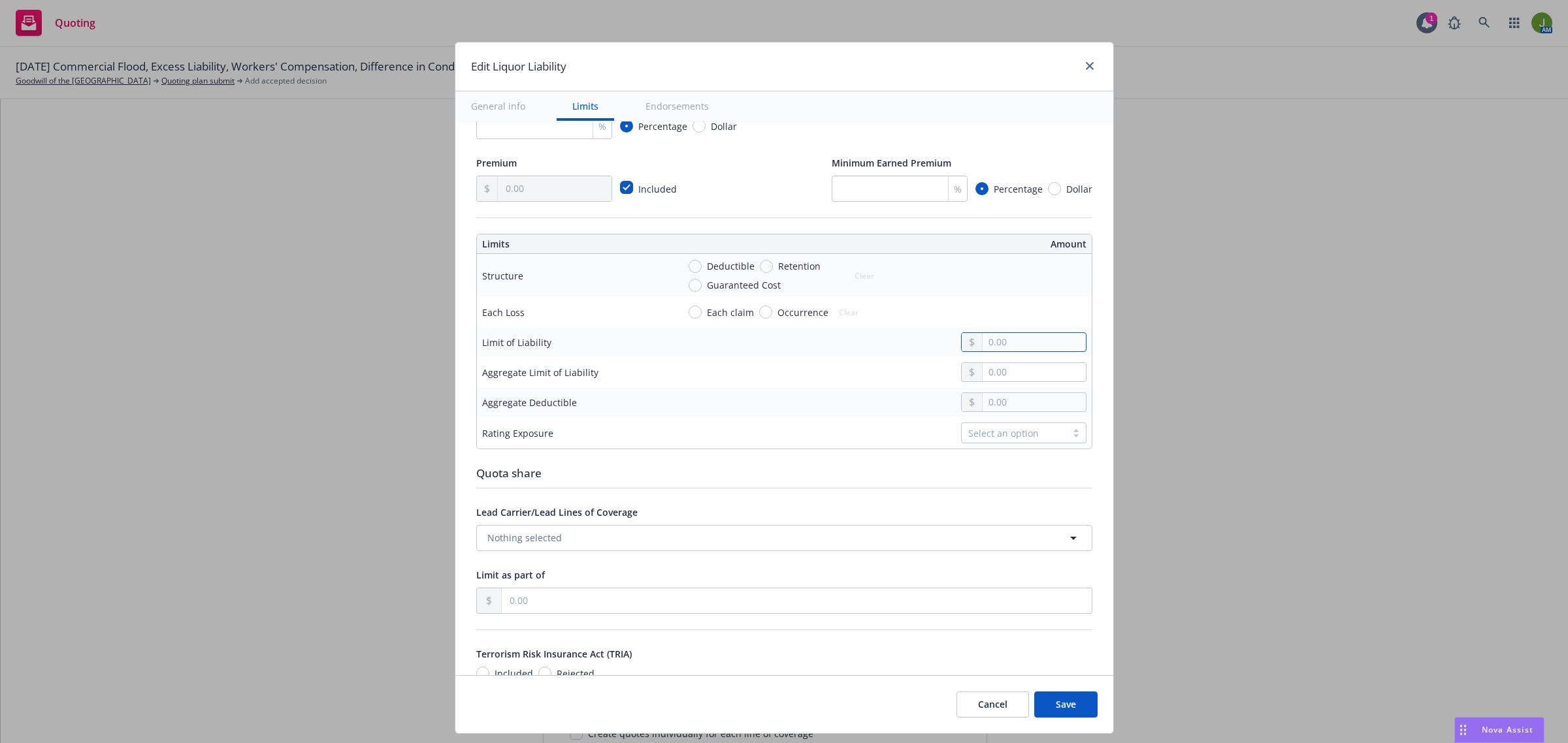
click at [1013, 340] on input "text" at bounding box center [1034, 342] width 103 height 18
type input "1,000,000.00"
click at [998, 374] on input "text" at bounding box center [1034, 372] width 103 height 18
type input "1,000,000.00"
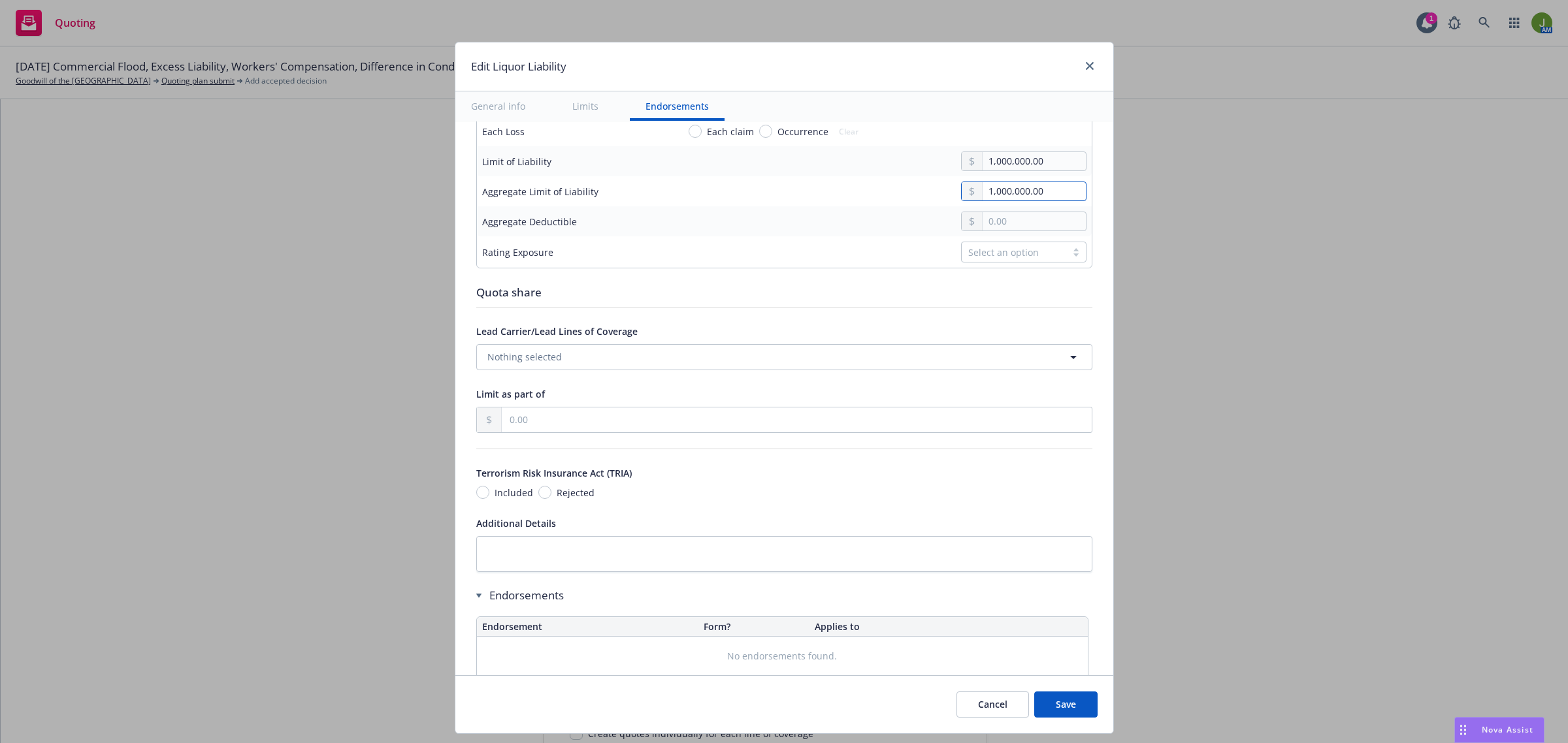
scroll to position [573, 0]
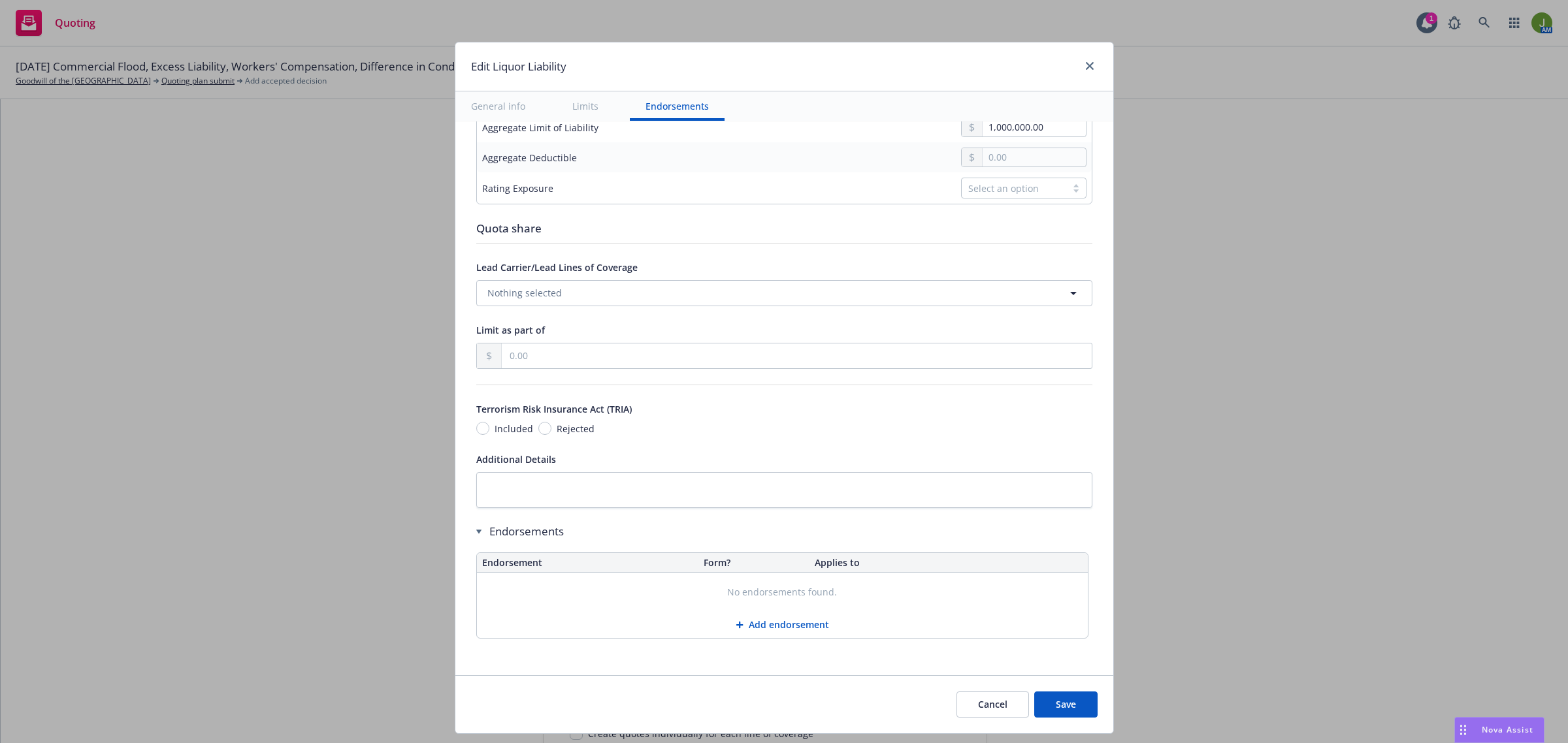
click at [1050, 713] on button "Save" at bounding box center [1066, 705] width 63 height 26
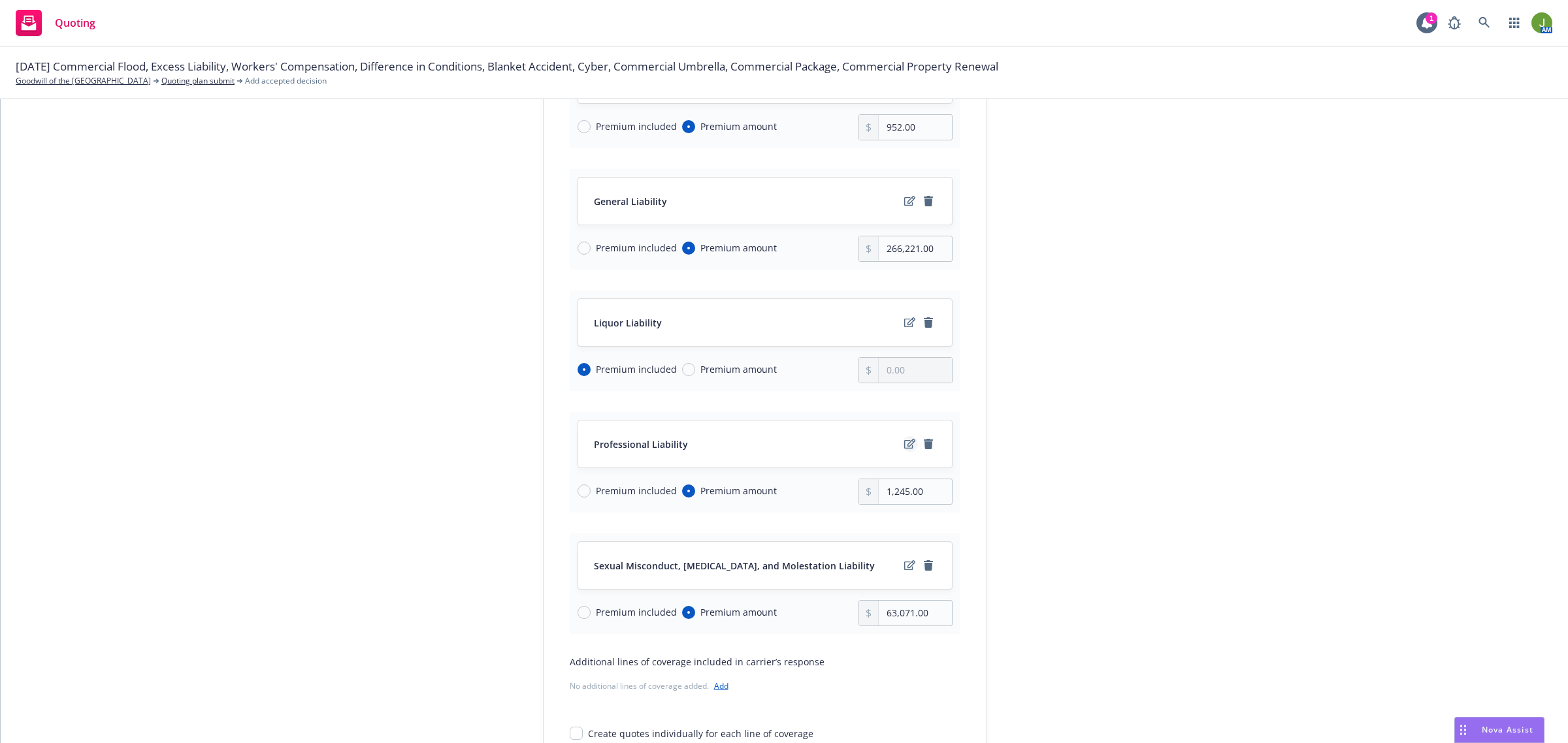
click at [904, 442] on icon "edit" at bounding box center [909, 444] width 11 height 11
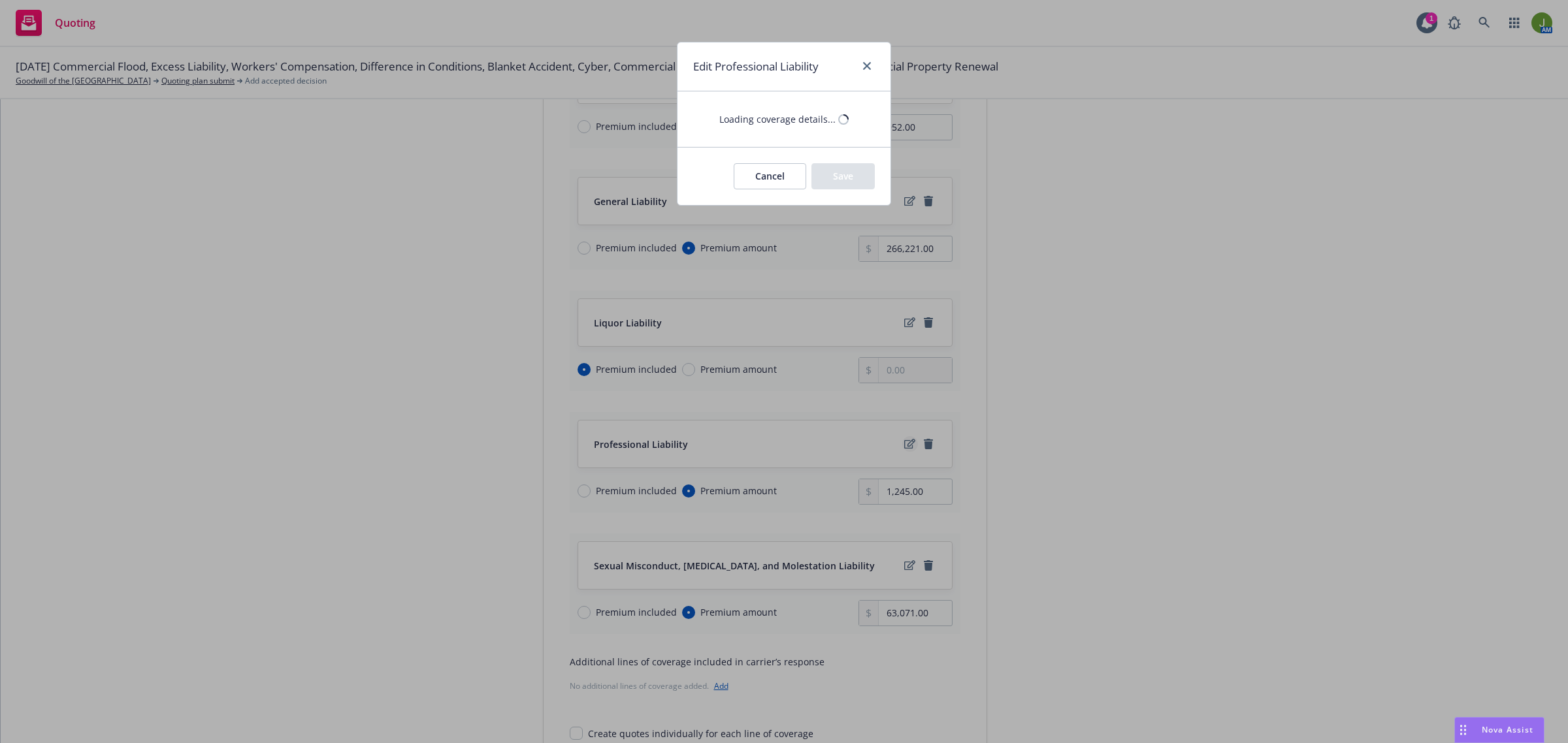
type textarea "x"
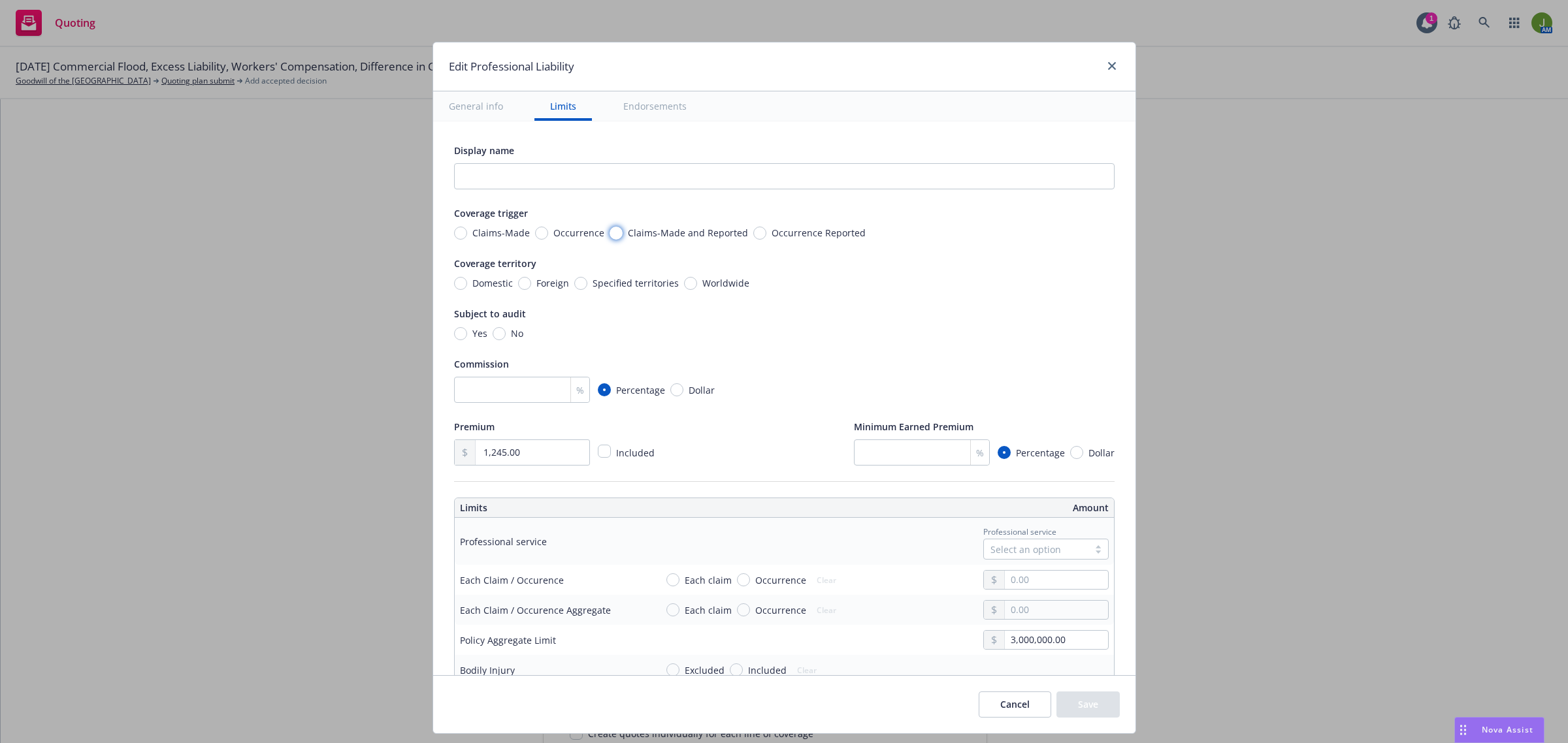
click at [610, 235] on input "Claims-Made and Reported" at bounding box center [616, 232] width 13 height 13
radio input "true"
type textarea "x"
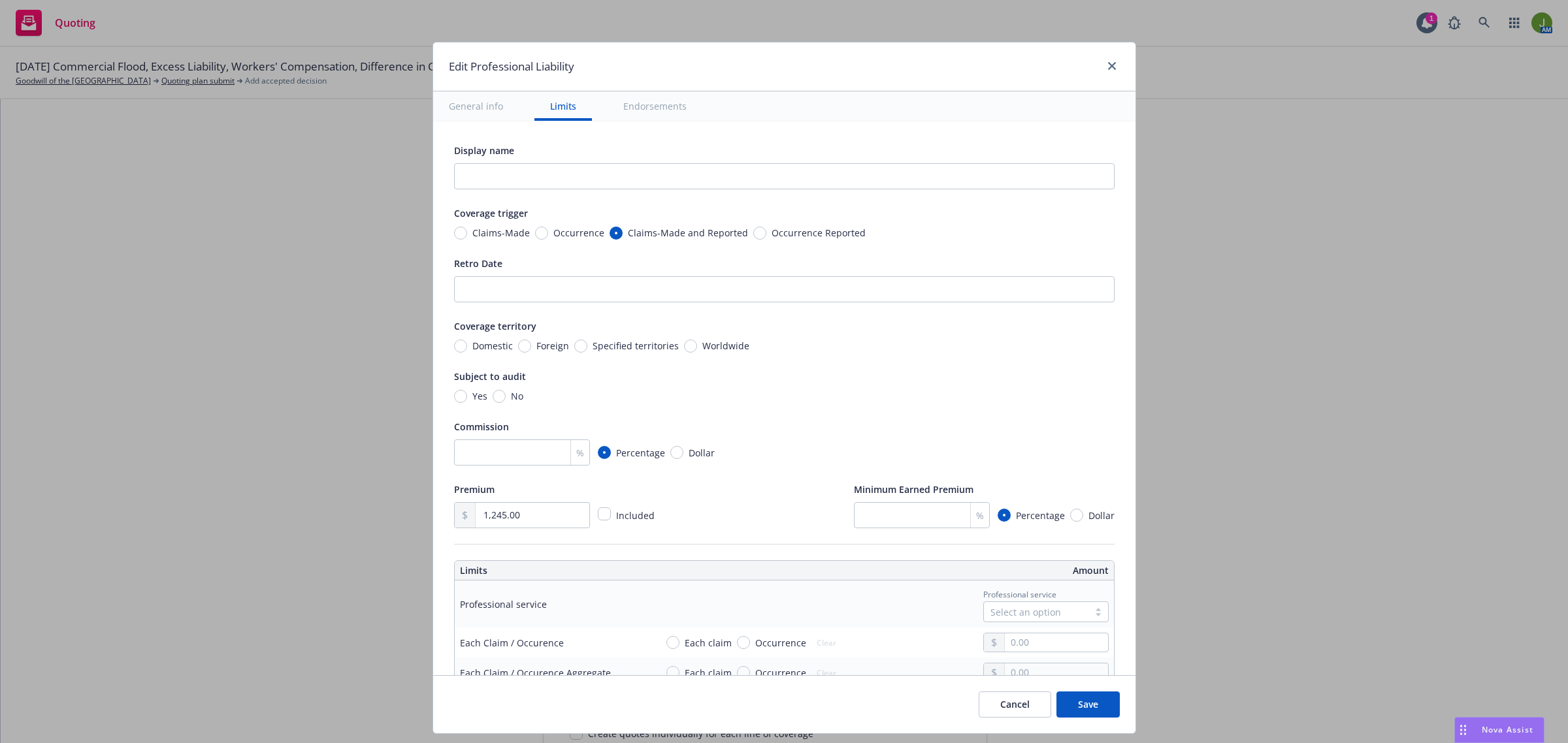
click at [473, 235] on span "Claims-Made" at bounding box center [501, 233] width 57 height 14
click at [466, 235] on input "Claims-Made" at bounding box center [460, 232] width 13 height 13
radio input "true"
type textarea "x"
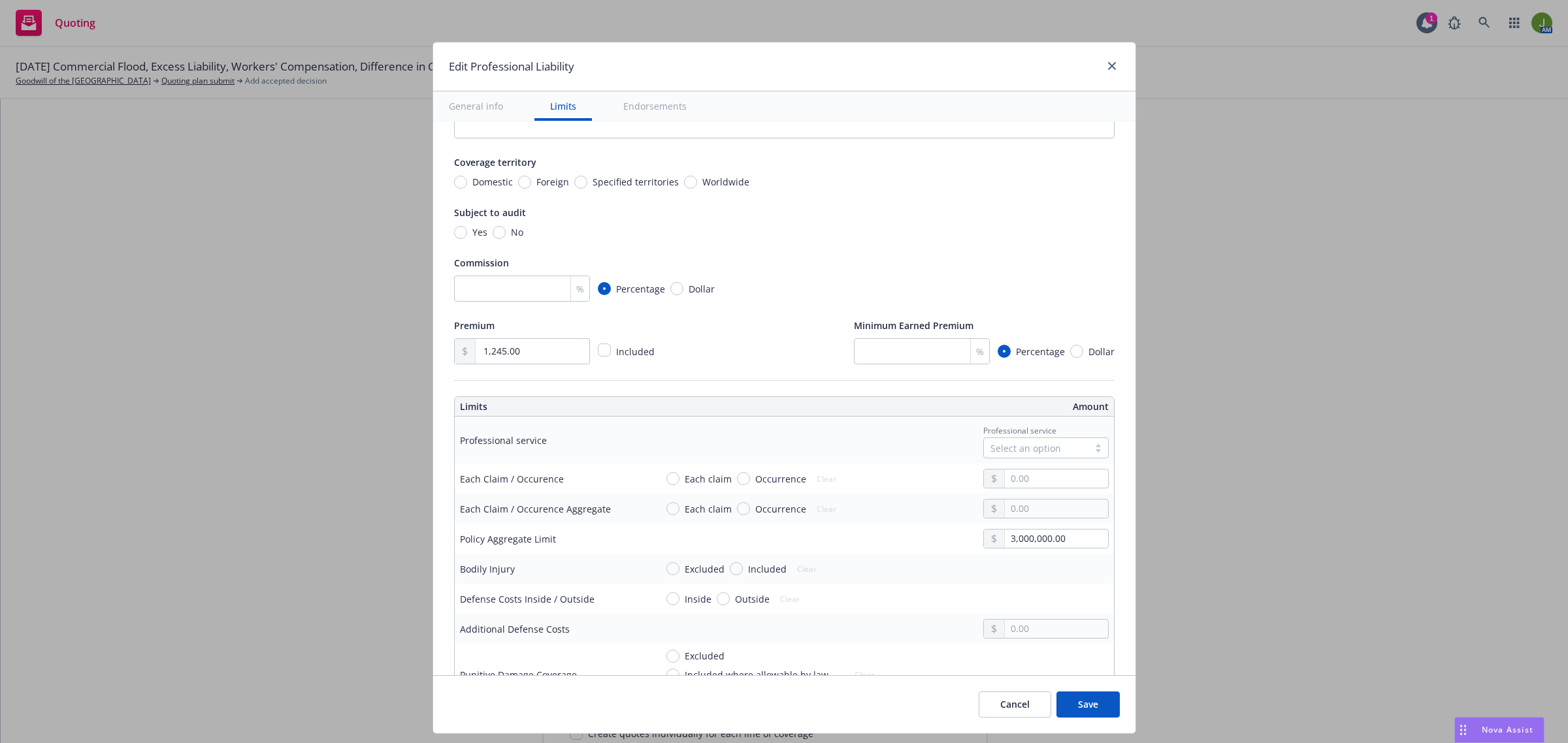
scroll to position [245, 0]
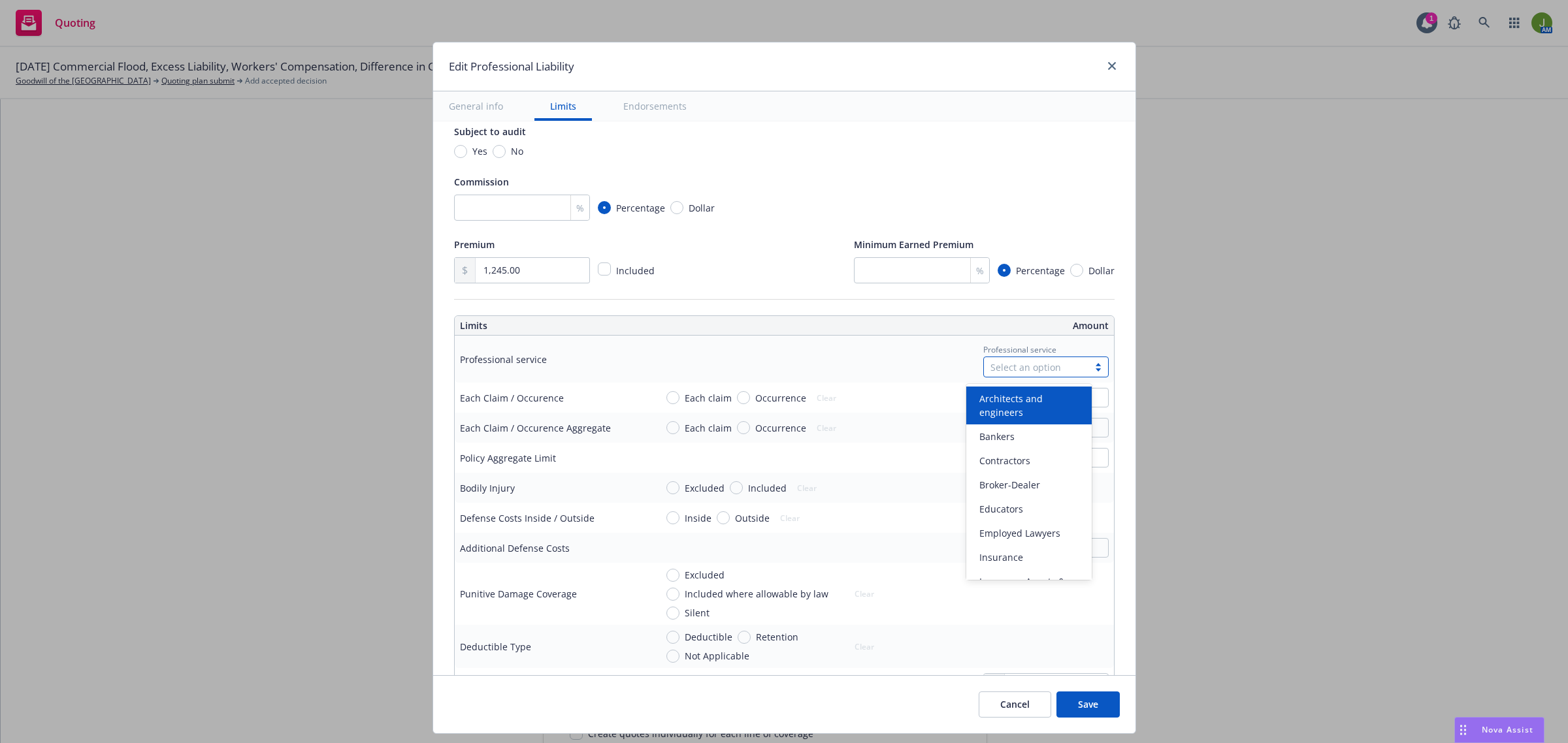
click at [1014, 367] on div "Select an option" at bounding box center [1036, 367] width 91 height 14
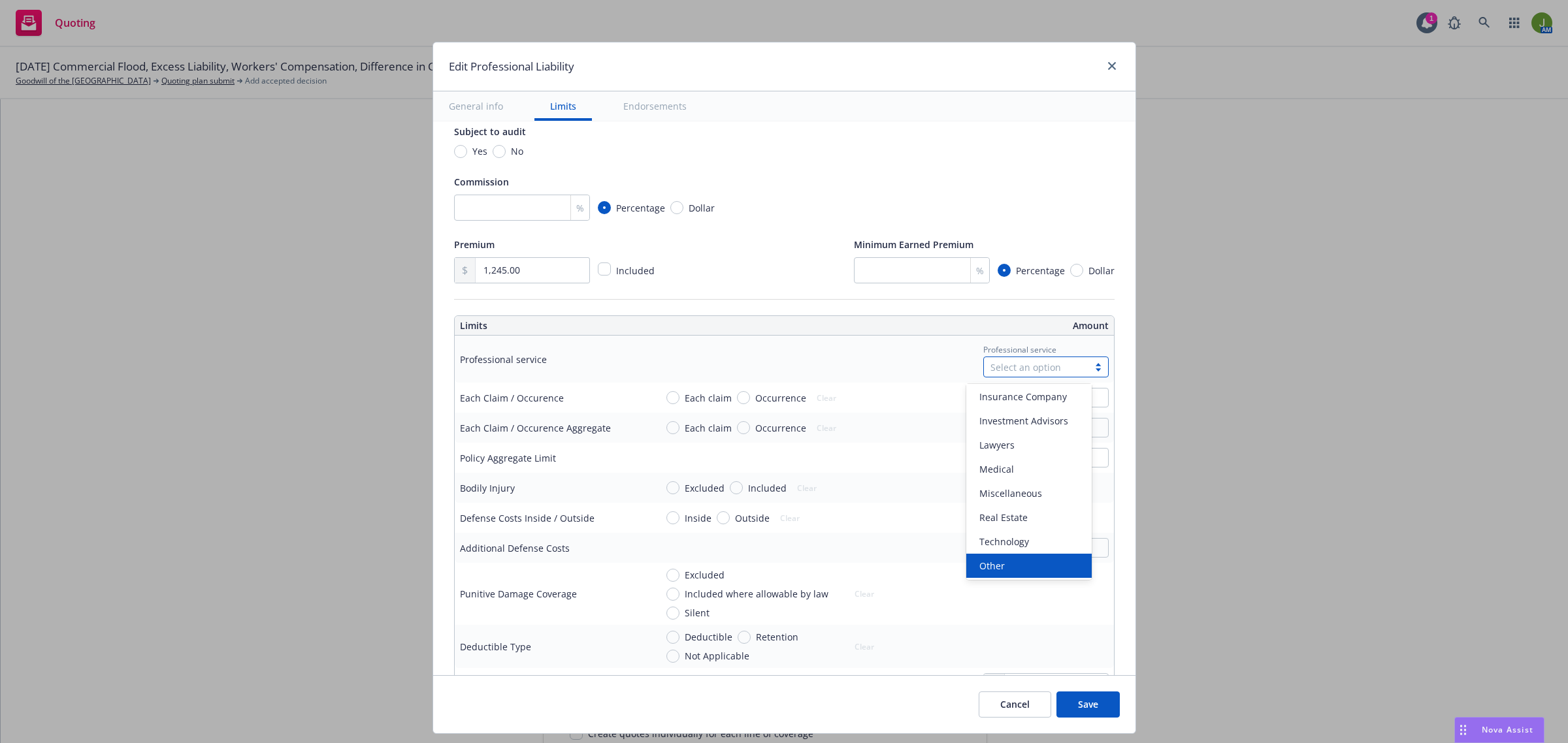
click at [1024, 559] on div "Other" at bounding box center [1029, 566] width 110 height 14
type textarea "x"
type input "Other"
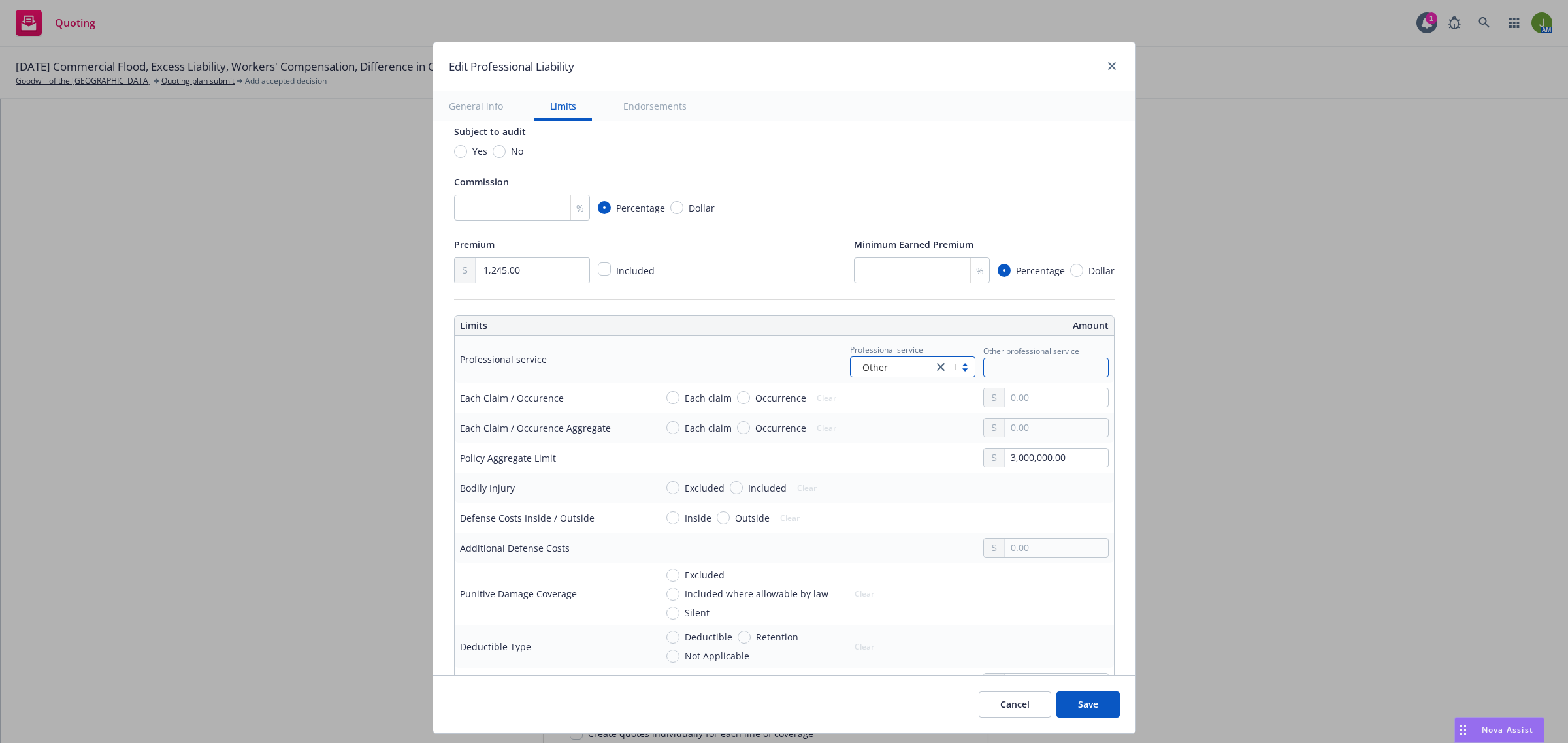
click at [991, 367] on input "text" at bounding box center [1046, 368] width 126 height 20
type textarea "x"
type input "S"
type textarea "x"
type input "So"
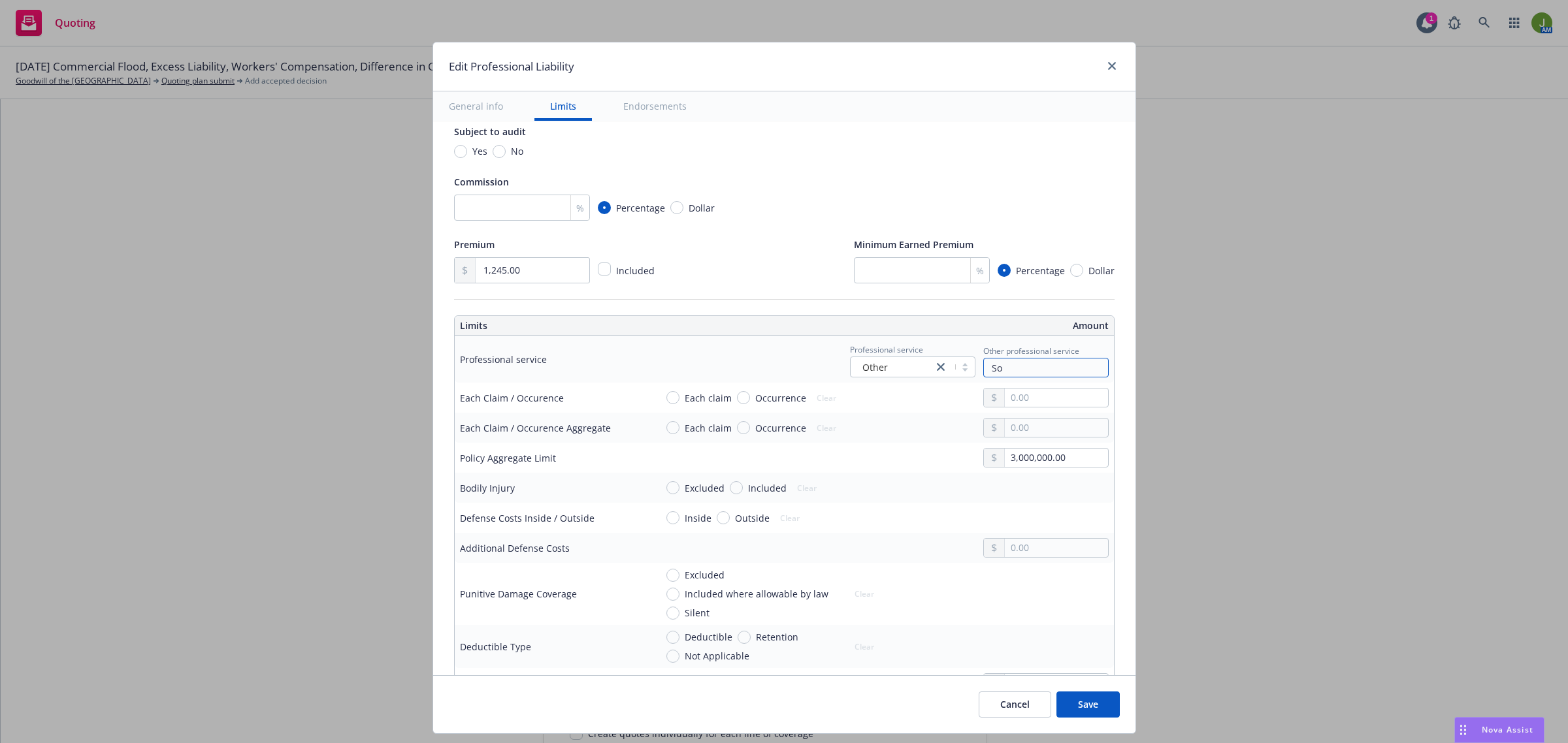
type textarea "x"
type input "Soc"
type textarea "x"
type input "Soci"
type textarea "x"
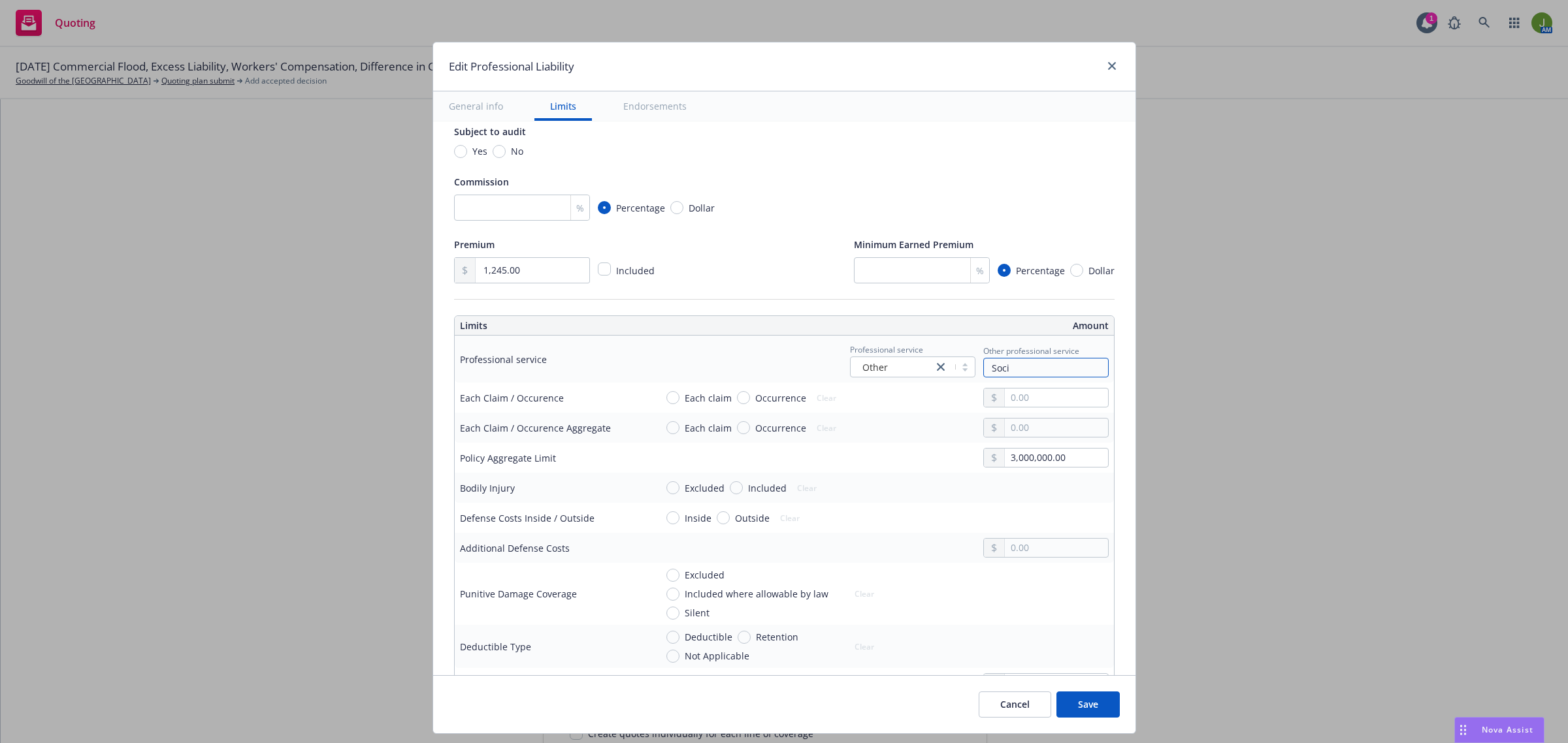
type input "[PERSON_NAME]"
type textarea "x"
type input "Social"
type textarea "x"
type input "Social S"
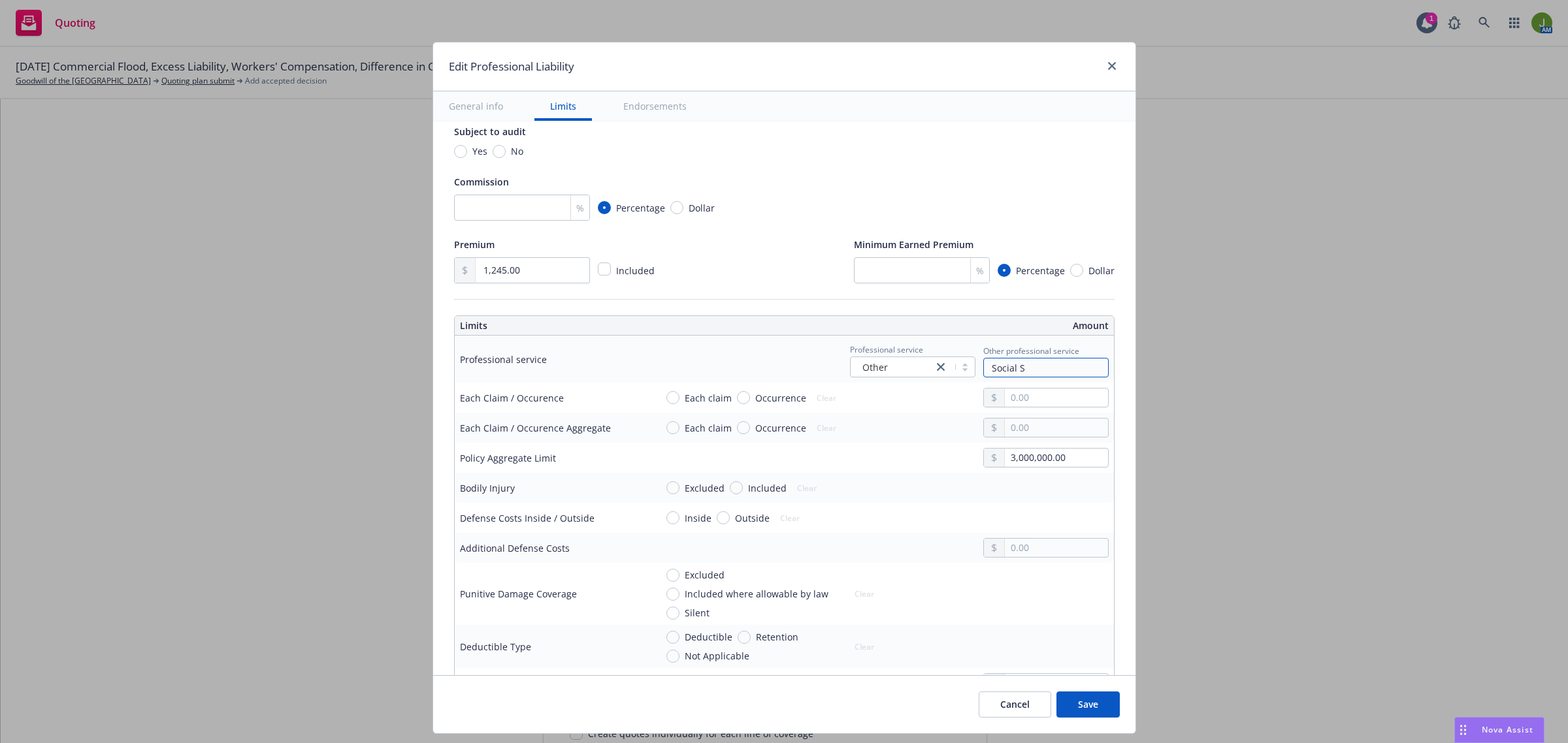
type textarea "x"
type input "Social Se"
type textarea "x"
type input "Social Ser"
type textarea "x"
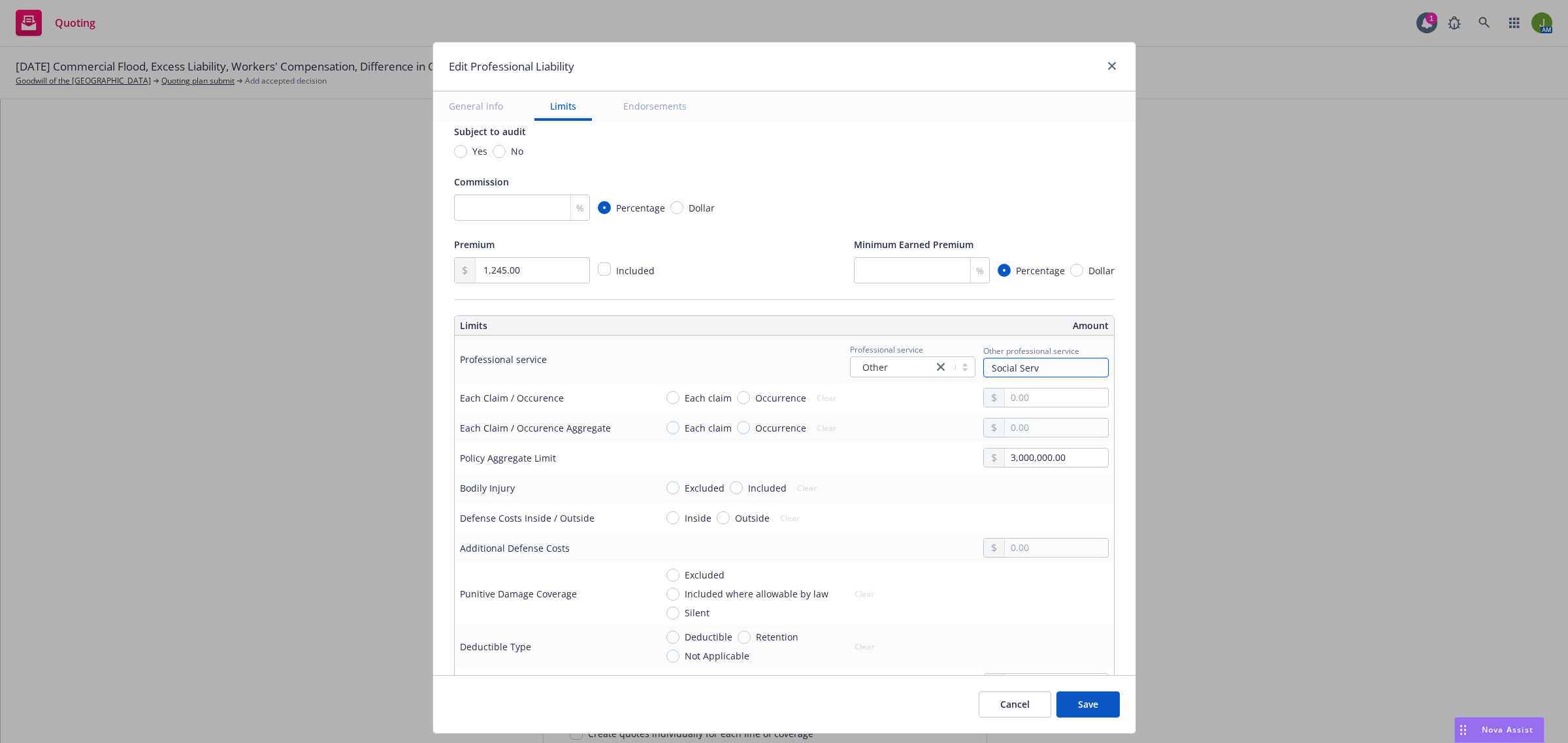
type input "Social Servi"
type textarea "x"
type input "Social Servic"
type textarea "x"
type input "Social Service"
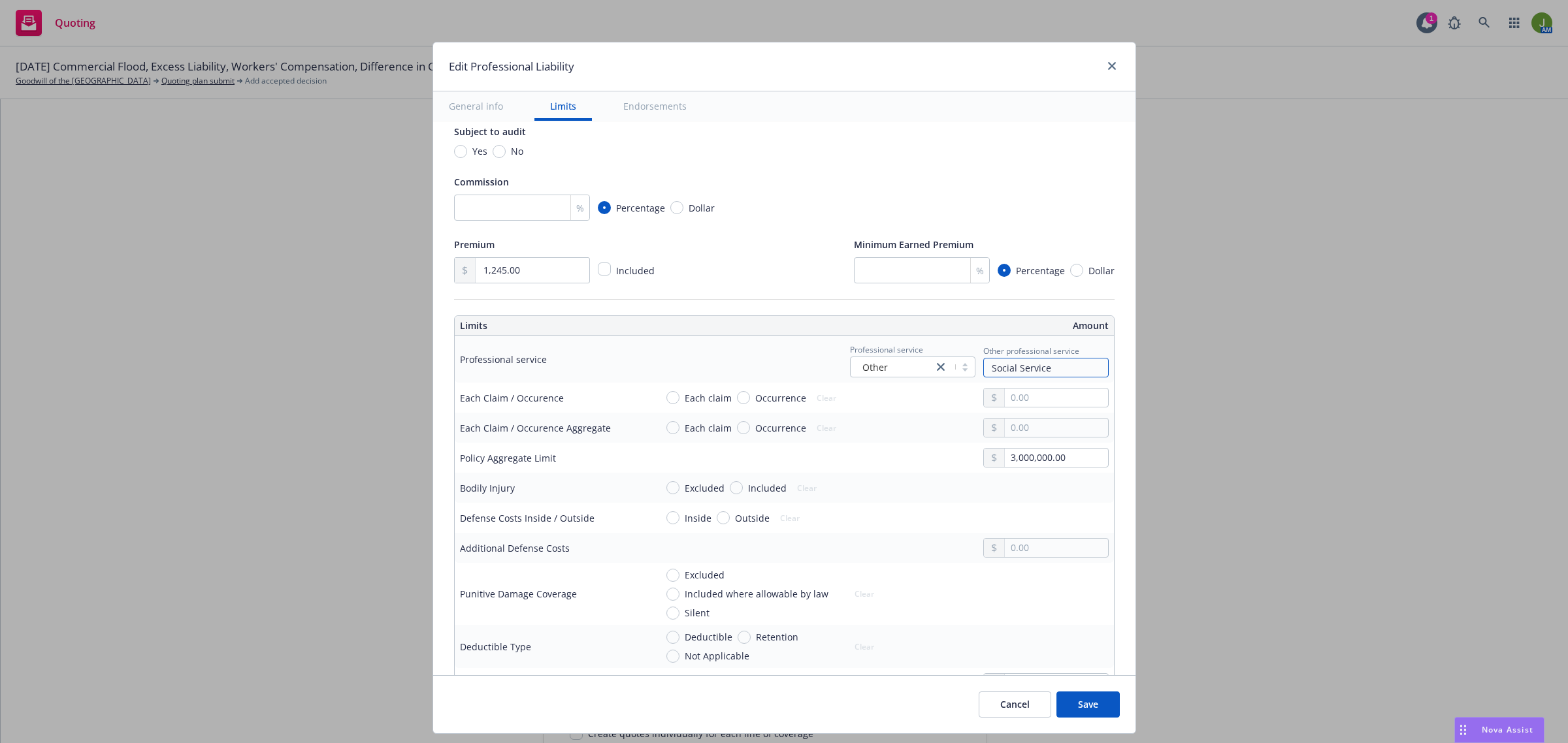
type textarea "x"
type input "Social Service"
type textarea "x"
type input "Social Service P"
type textarea "x"
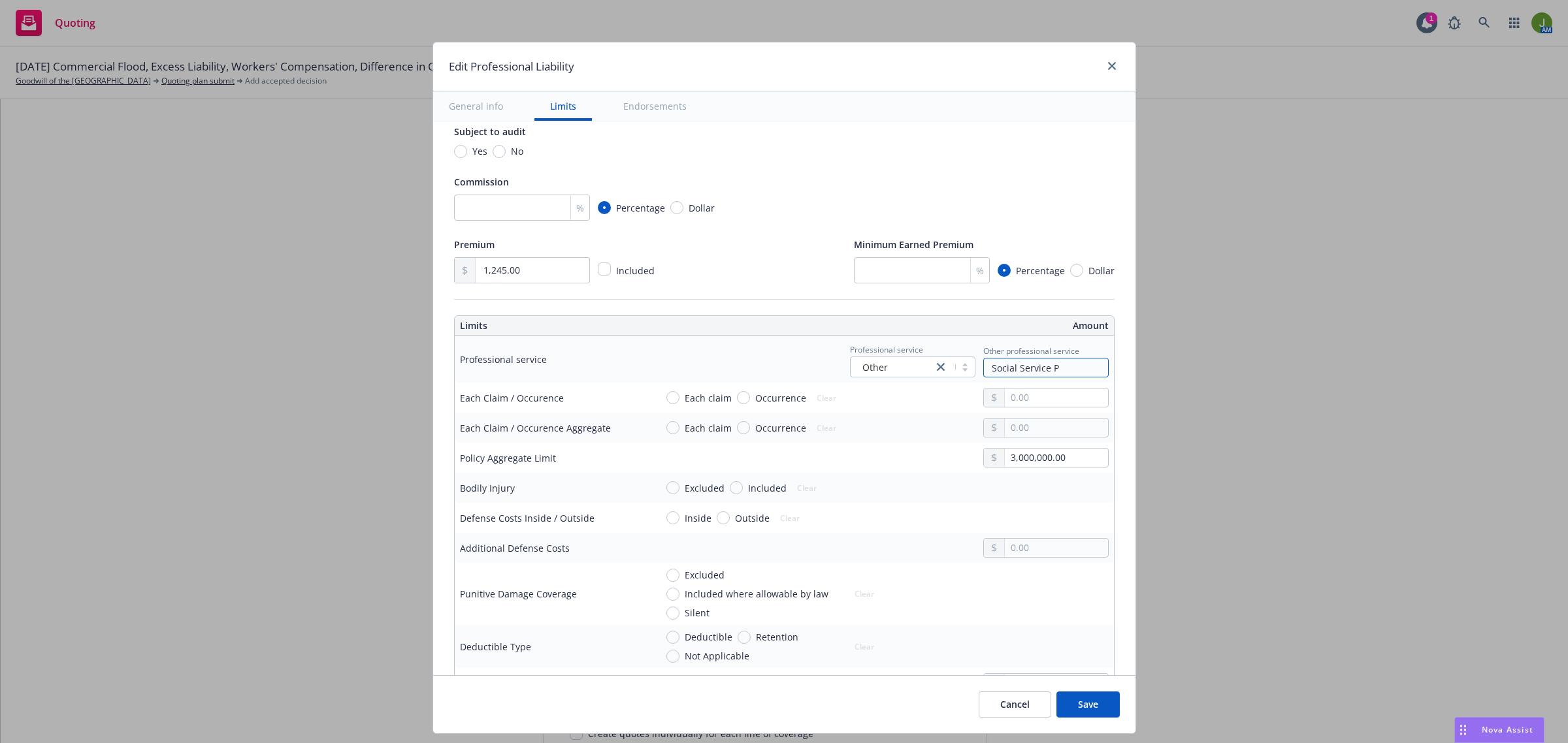
type input "Social Service Pr"
type textarea "x"
type input "Social Service Pro"
type textarea "x"
type input "Social Service Prof"
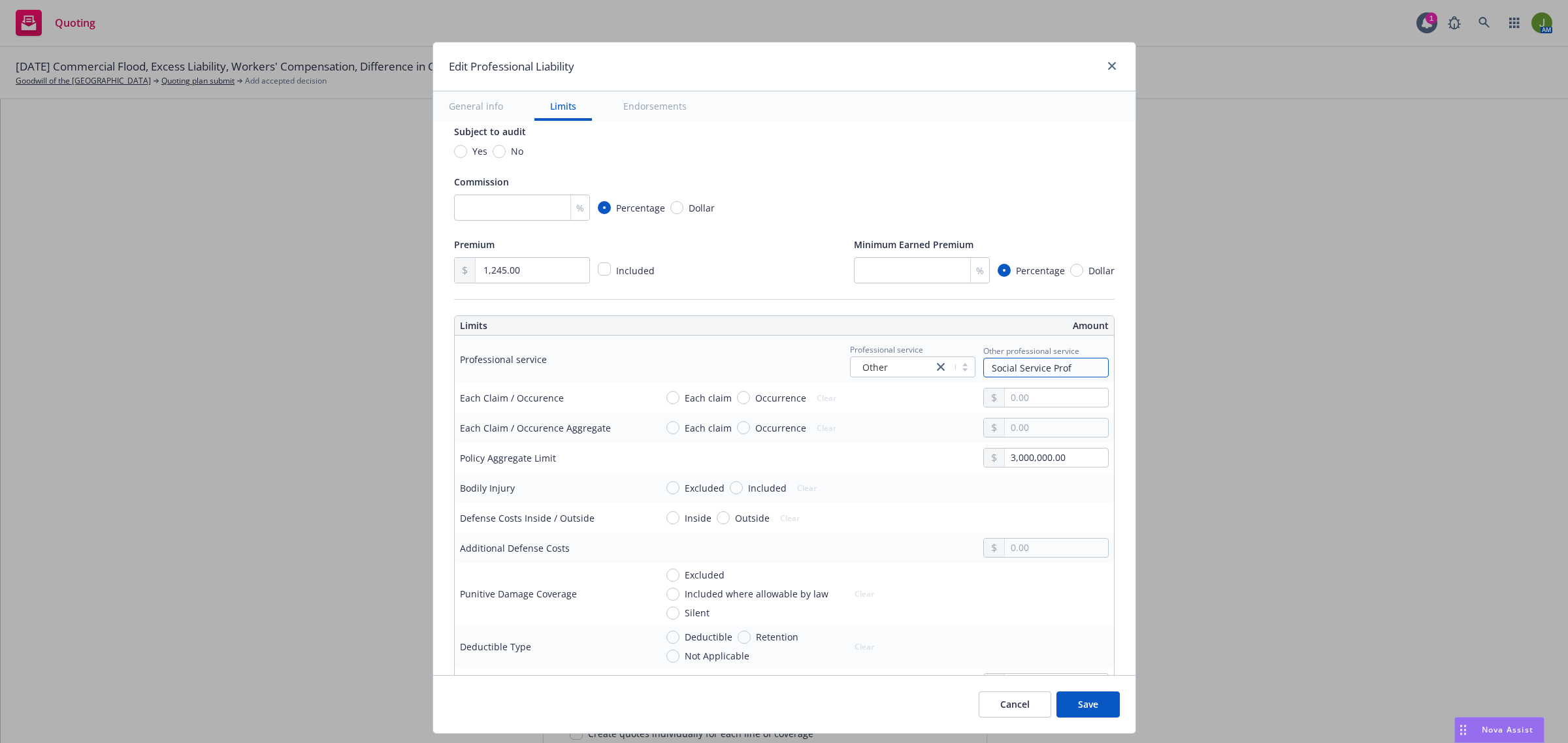
type textarea "x"
type input "Social Service Profe"
type textarea "x"
type input "Social Service Profes"
type textarea "x"
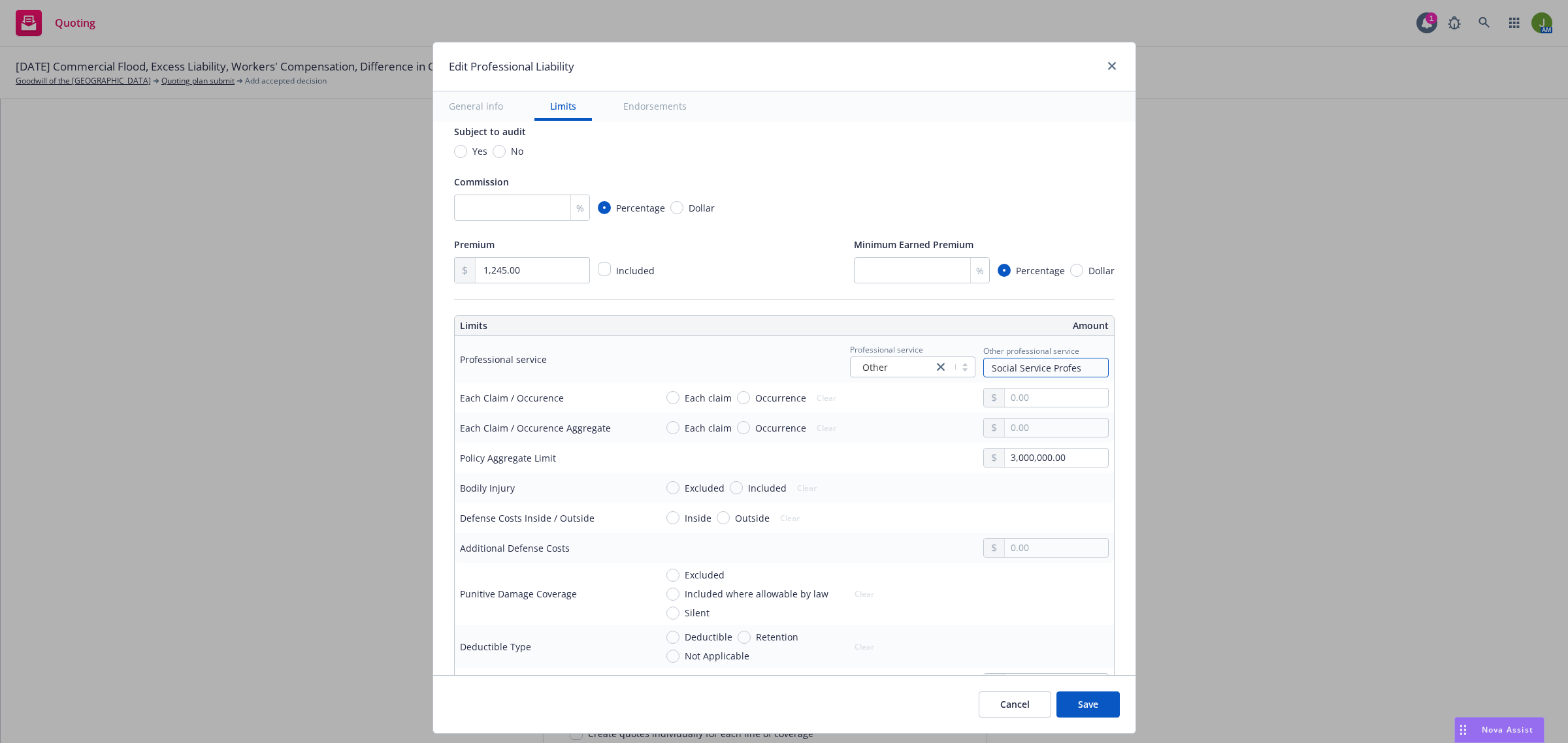
type input "Social Service Profess"
type textarea "x"
type input "Social Service Professi"
type textarea "x"
type input "Social Service Professio"
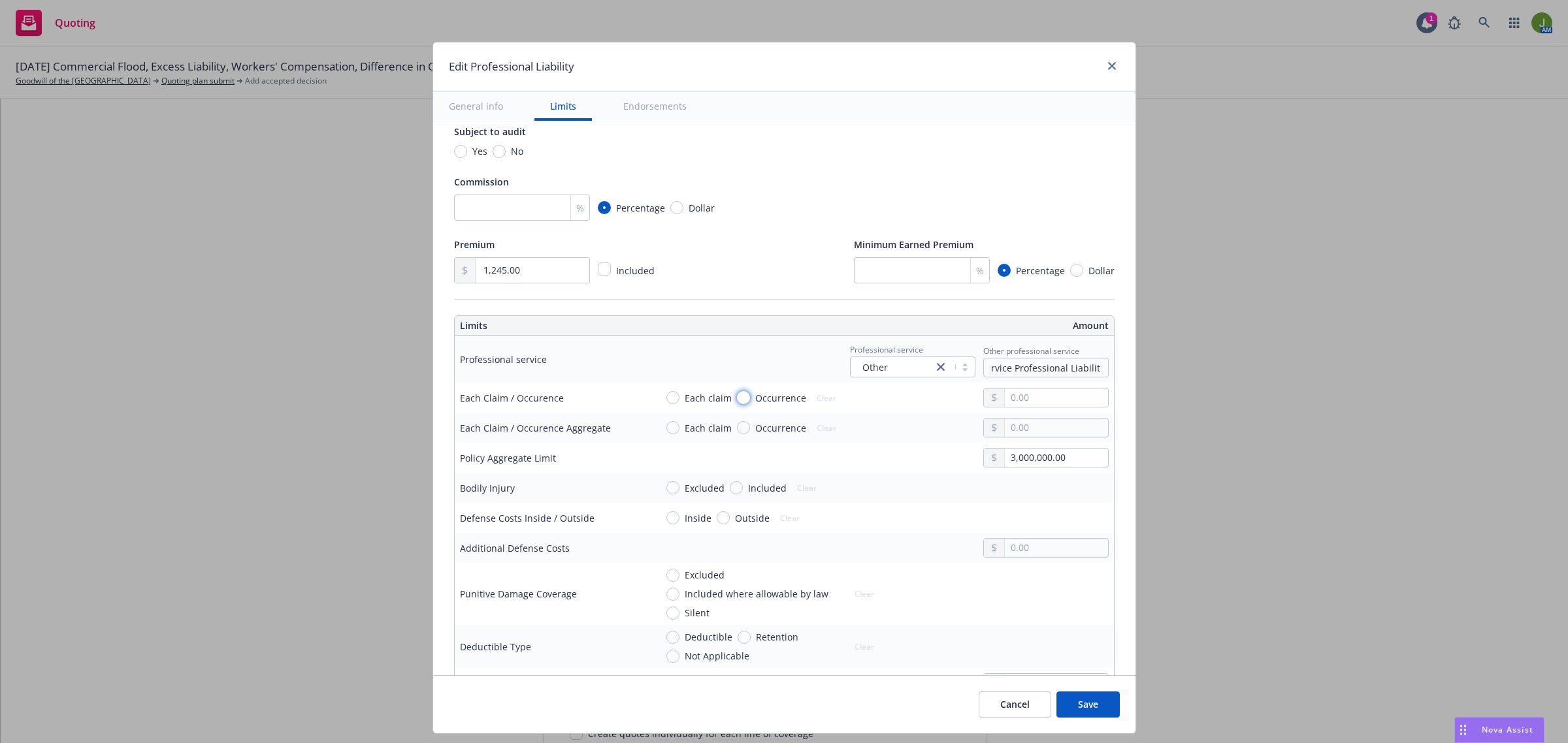
scroll to position [0, 0]
click at [737, 402] on input "Occurrence" at bounding box center [743, 397] width 13 height 13
click at [1030, 402] on input "text" at bounding box center [1056, 398] width 103 height 18
click at [1029, 459] on button "$1,000,000.00" at bounding box center [1034, 456] width 112 height 24
click at [1030, 459] on input "3,000,000.00" at bounding box center [1056, 458] width 103 height 18
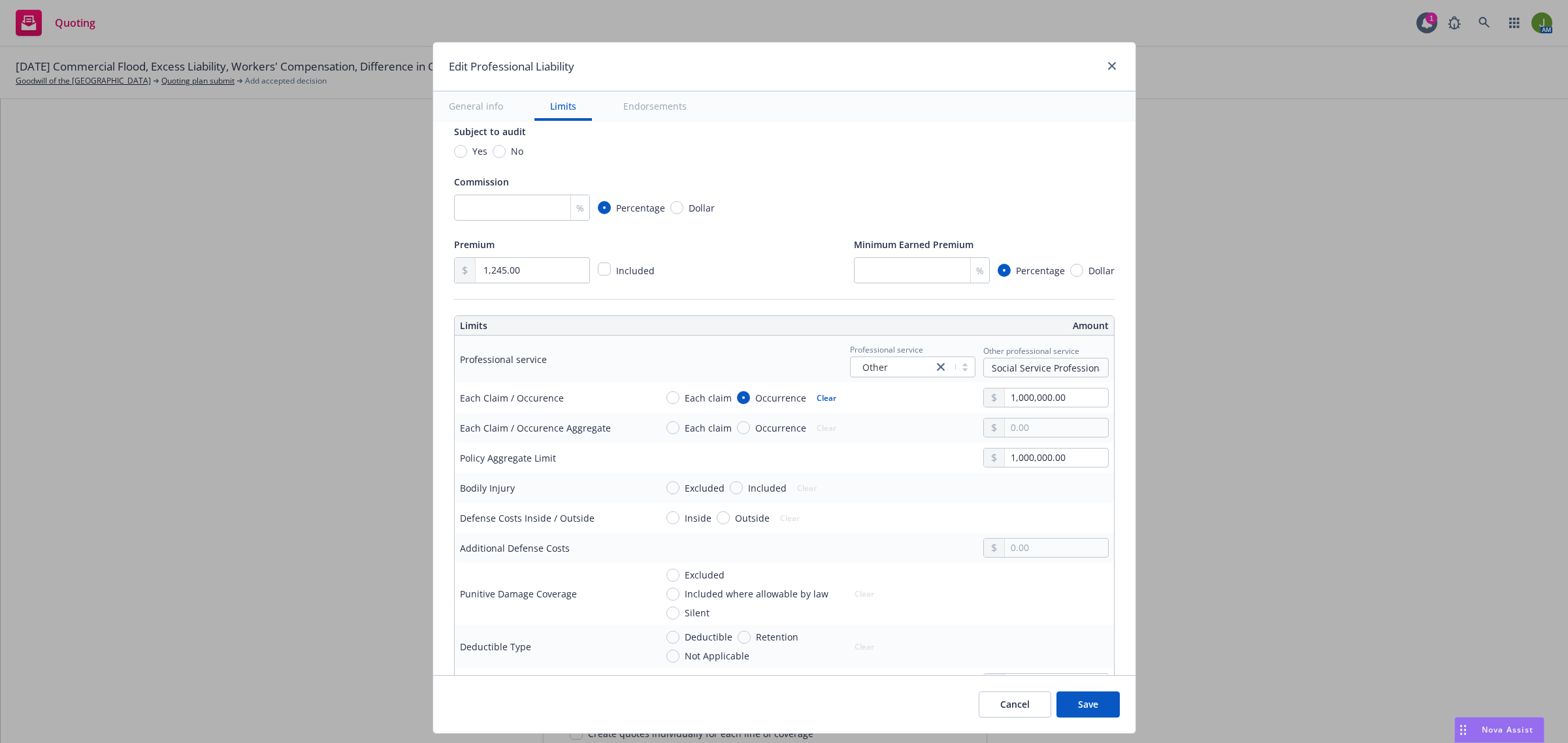
click at [1024, 516] on button "$1,000,000.00" at bounding box center [1034, 517] width 112 height 24
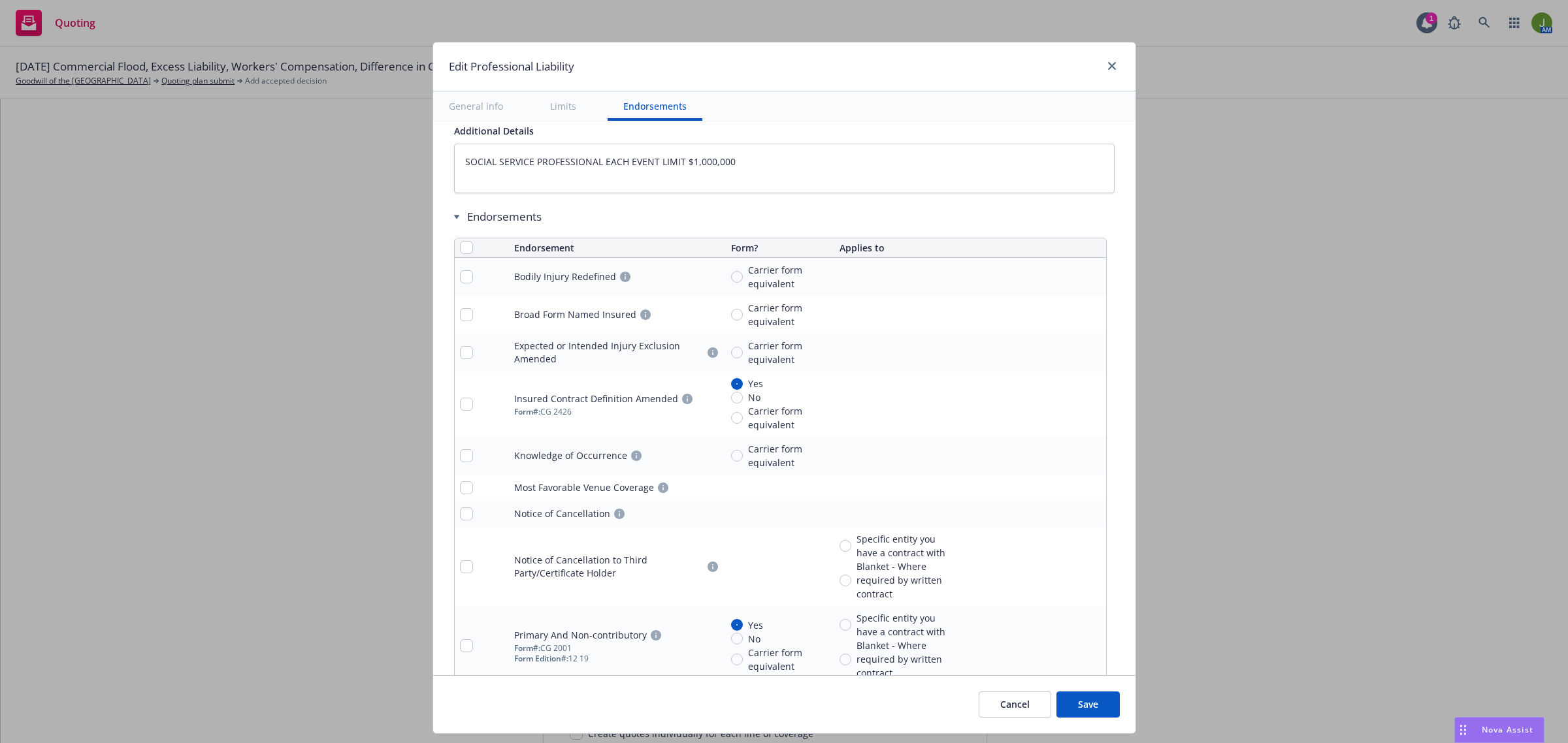
scroll to position [1225, 0]
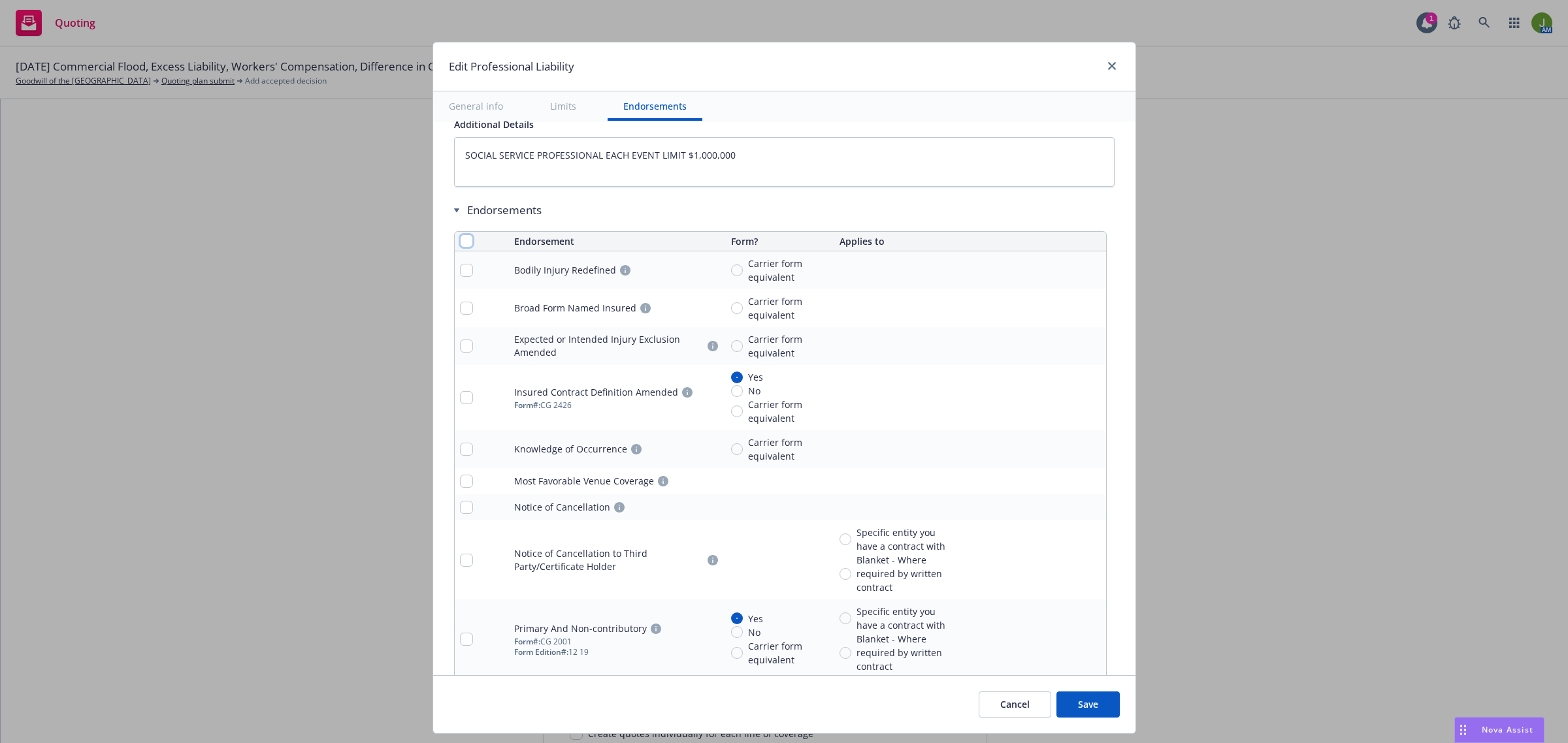
click at [460, 243] on input "checkbox" at bounding box center [466, 241] width 13 height 13
click at [759, 716] on span "Remove endorsements" at bounding box center [765, 713] width 103 height 12
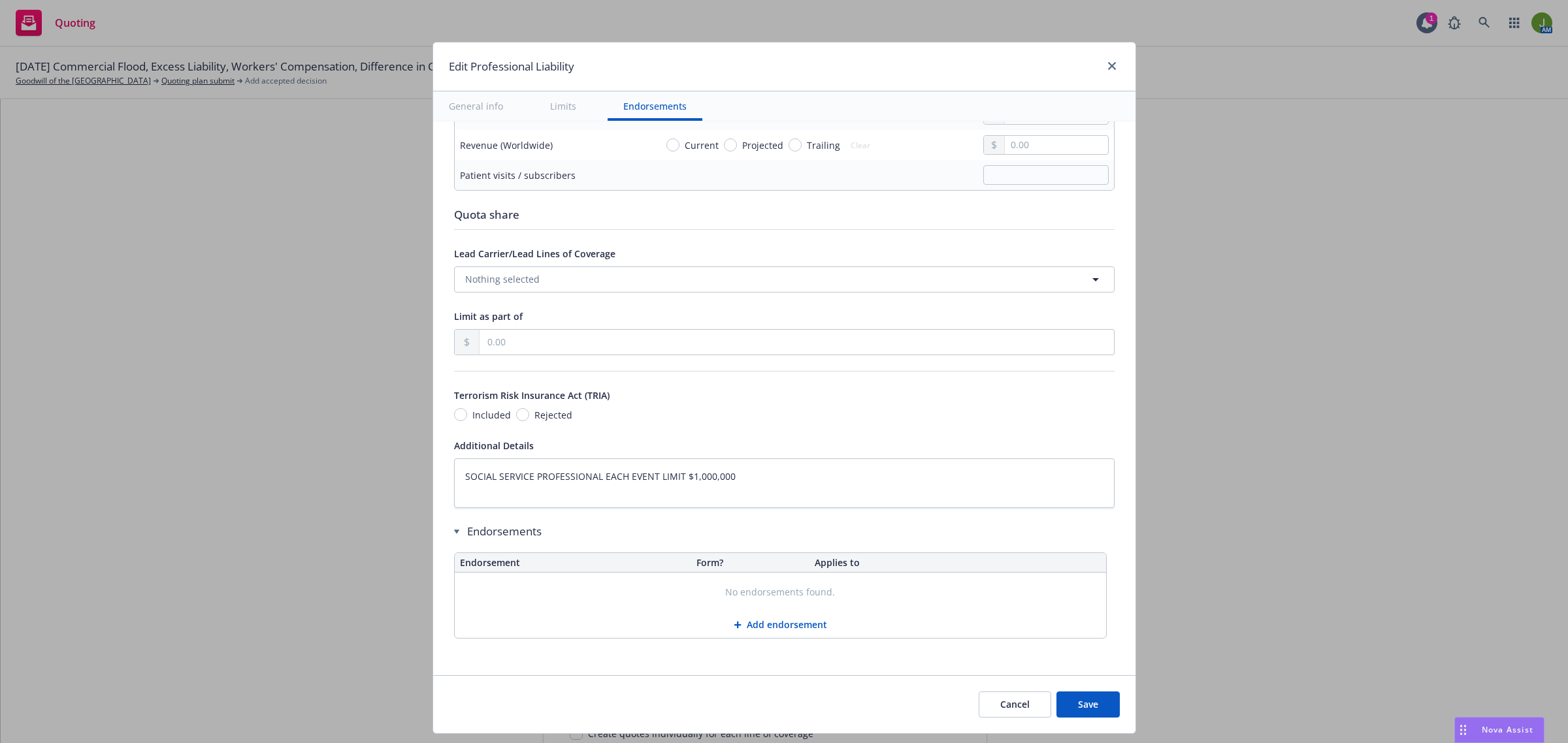
click at [1066, 703] on button "Save" at bounding box center [1088, 705] width 63 height 26
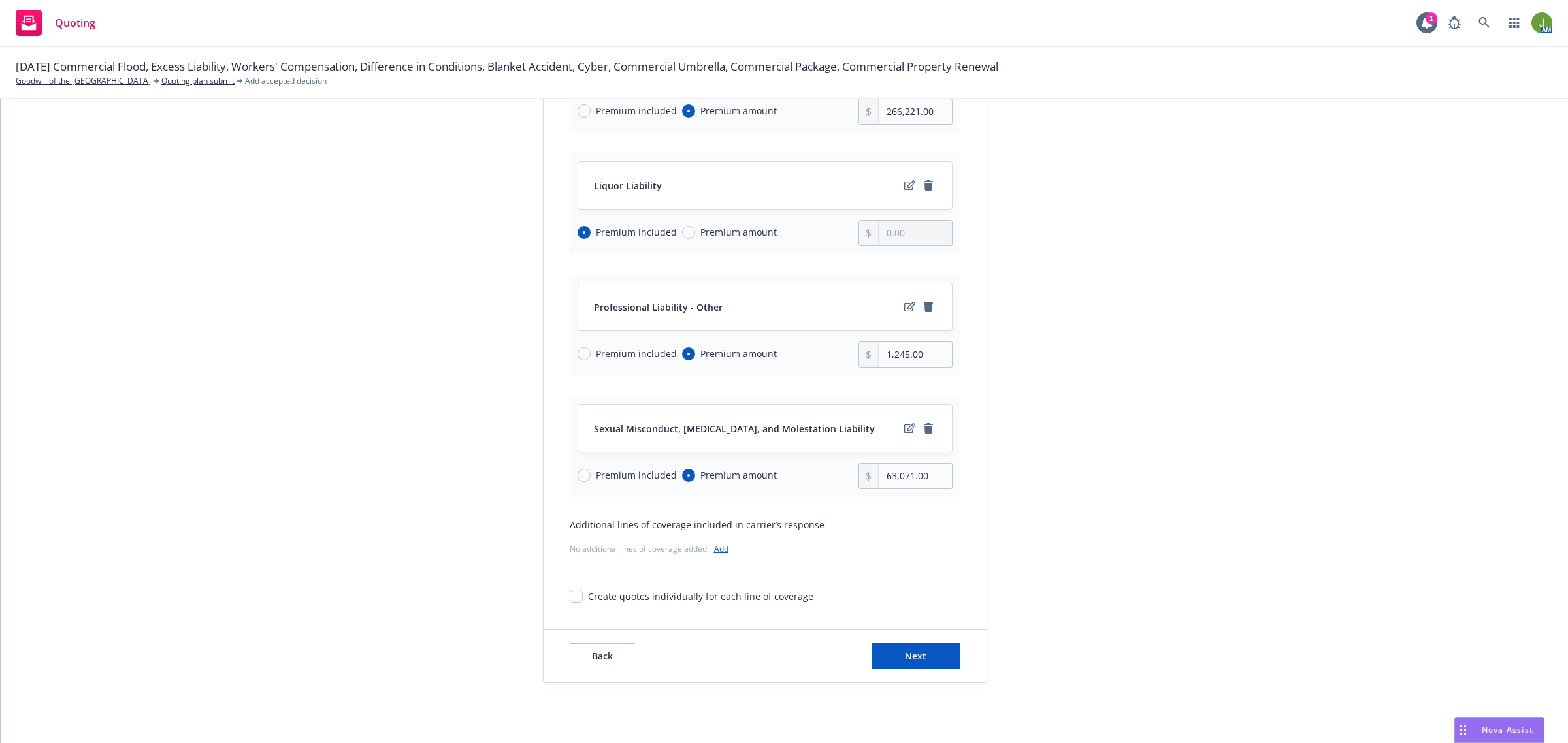
scroll to position [541, 0]
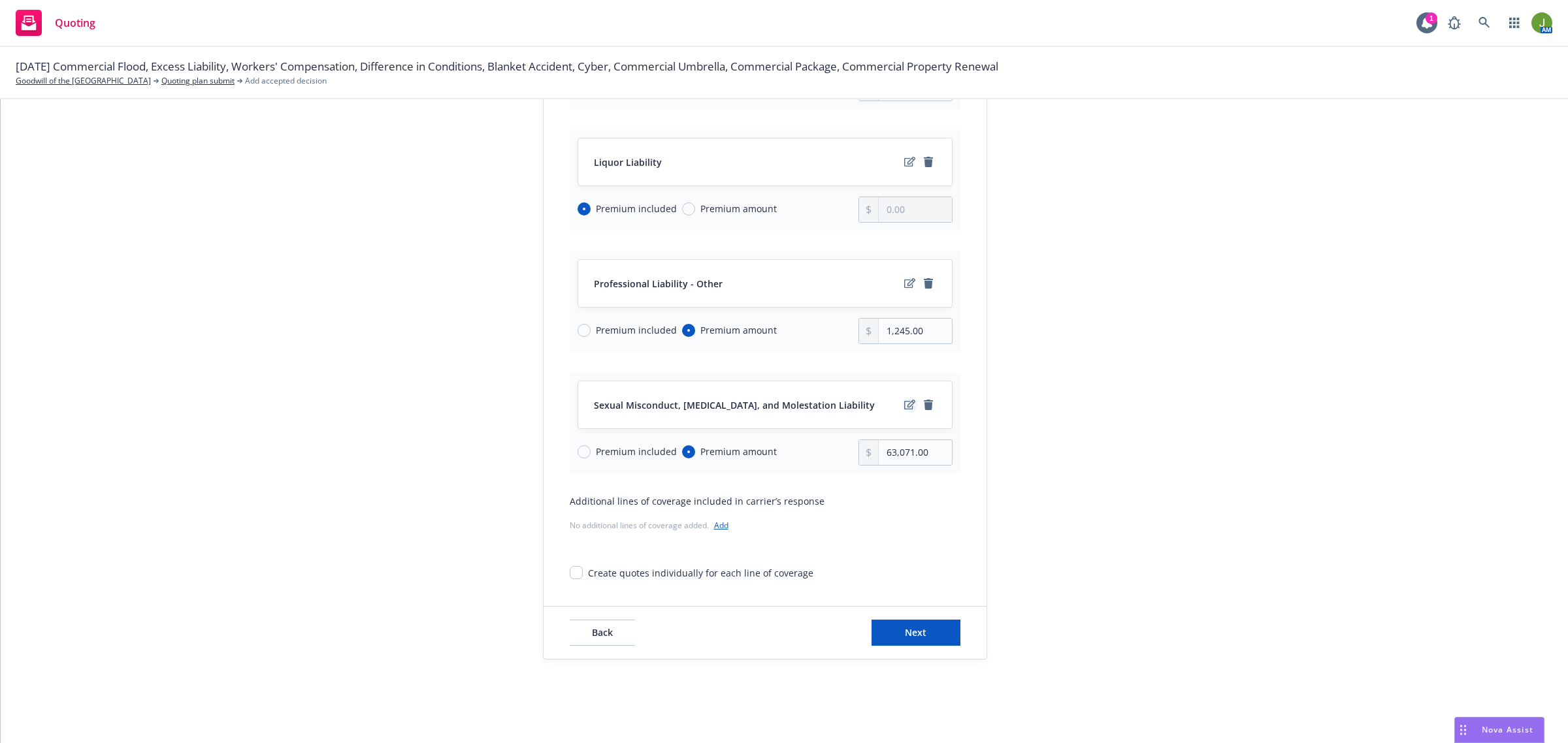
click at [904, 402] on icon "edit" at bounding box center [909, 404] width 11 height 10
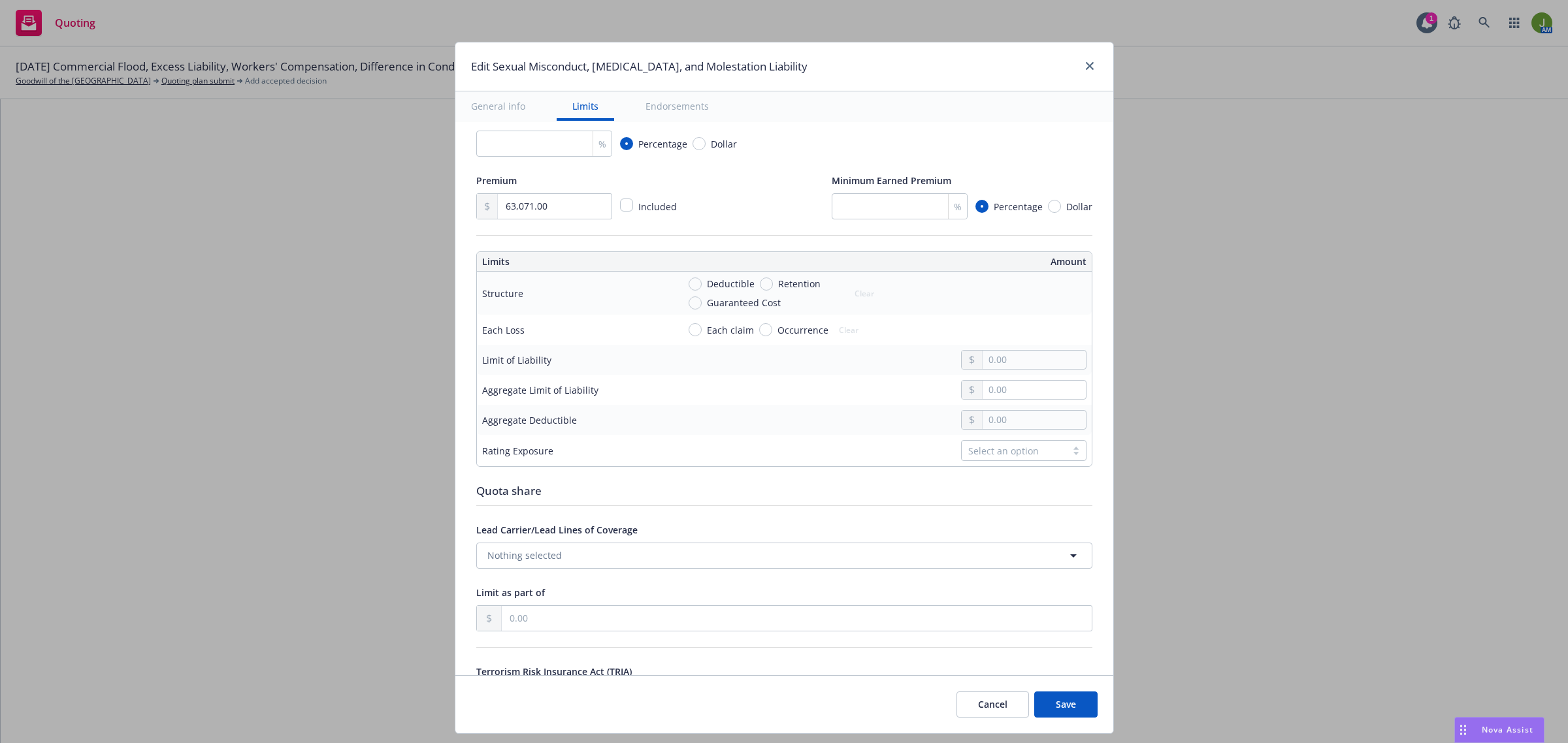
scroll to position [326, 0]
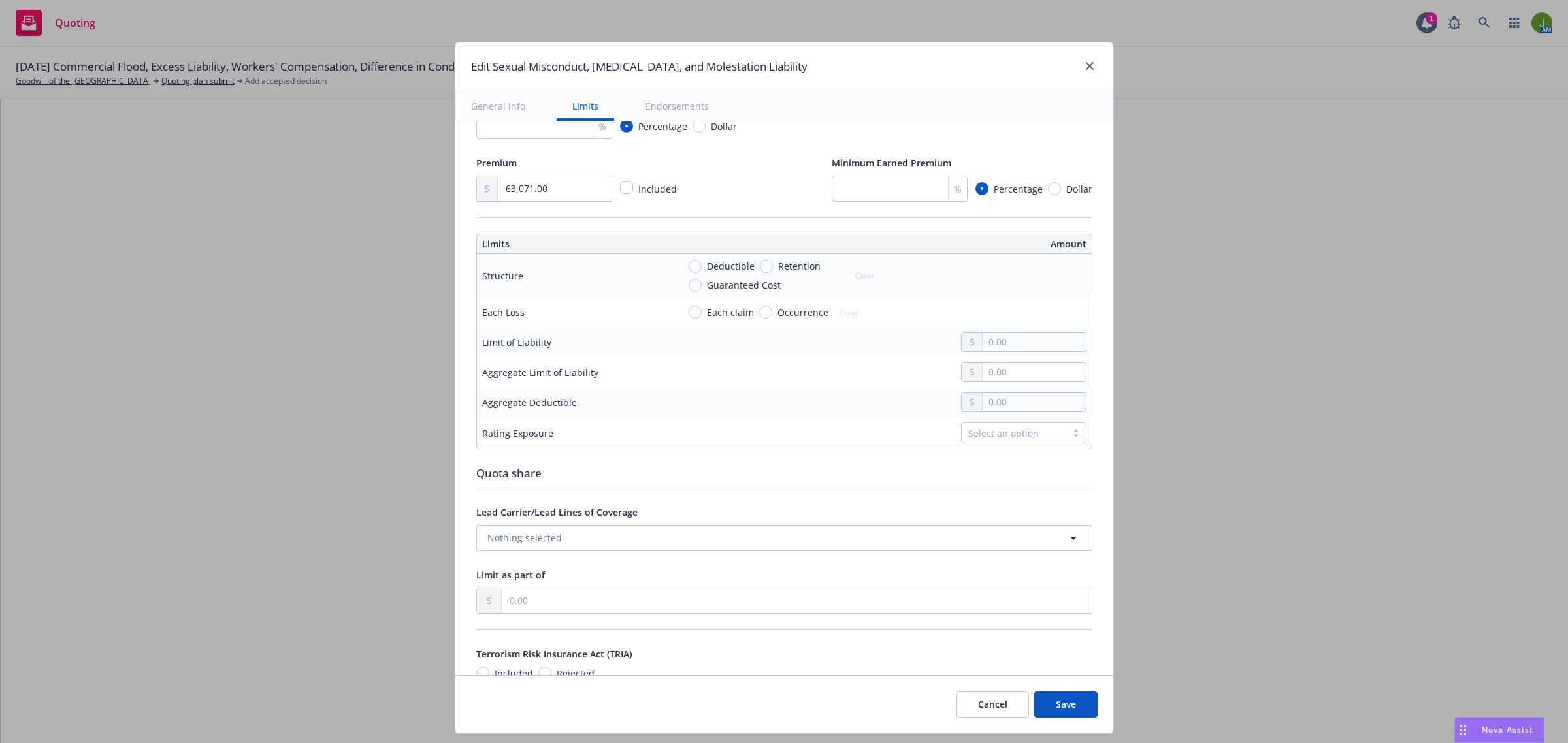
click at [723, 311] on span "Each claim" at bounding box center [730, 312] width 47 height 14
click at [701, 311] on input "Each claim" at bounding box center [694, 312] width 13 height 13
click at [983, 347] on input "text" at bounding box center [1034, 342] width 103 height 18
click at [983, 370] on input "text" at bounding box center [1034, 372] width 103 height 18
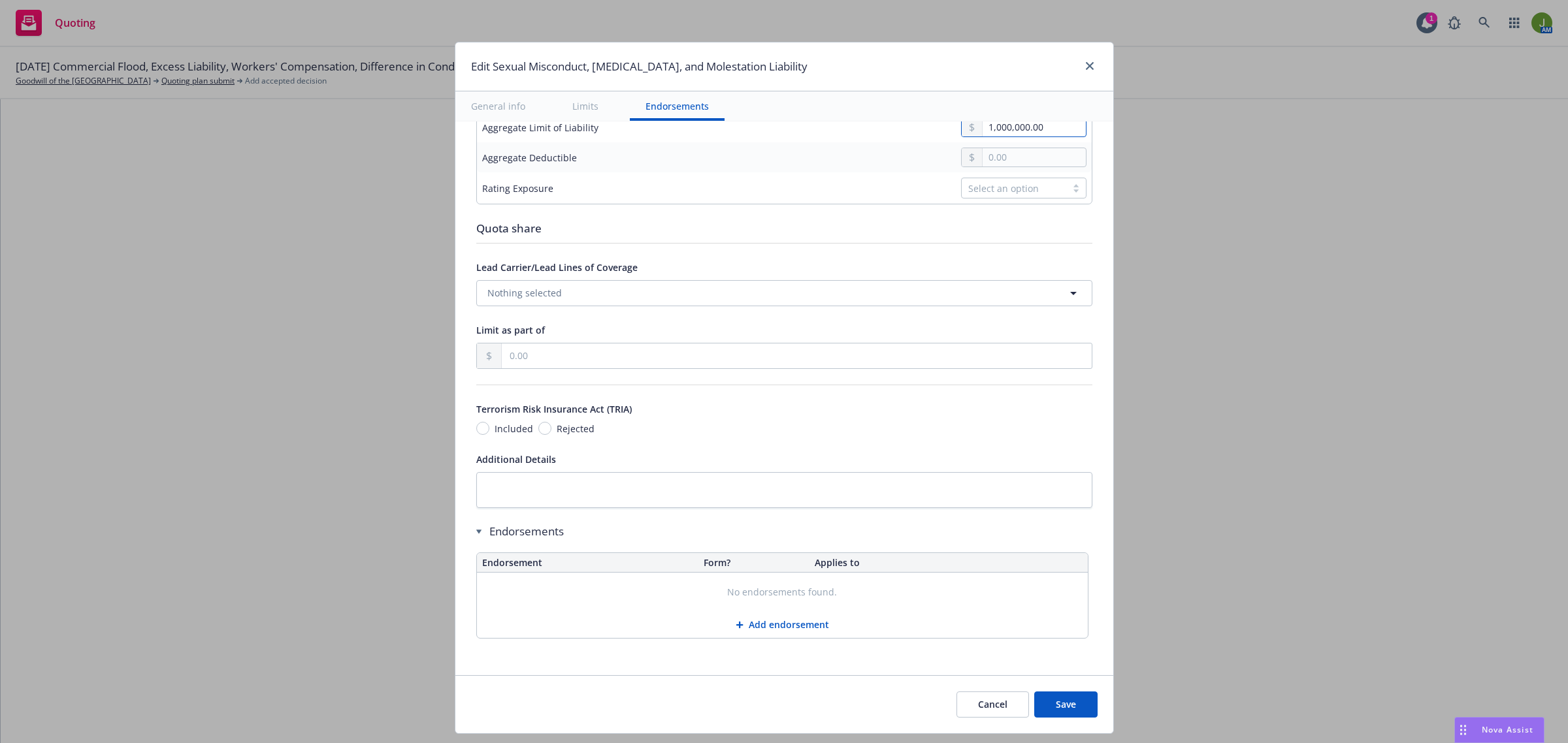
scroll to position [573, 0]
click at [1053, 699] on button "Save" at bounding box center [1066, 705] width 63 height 26
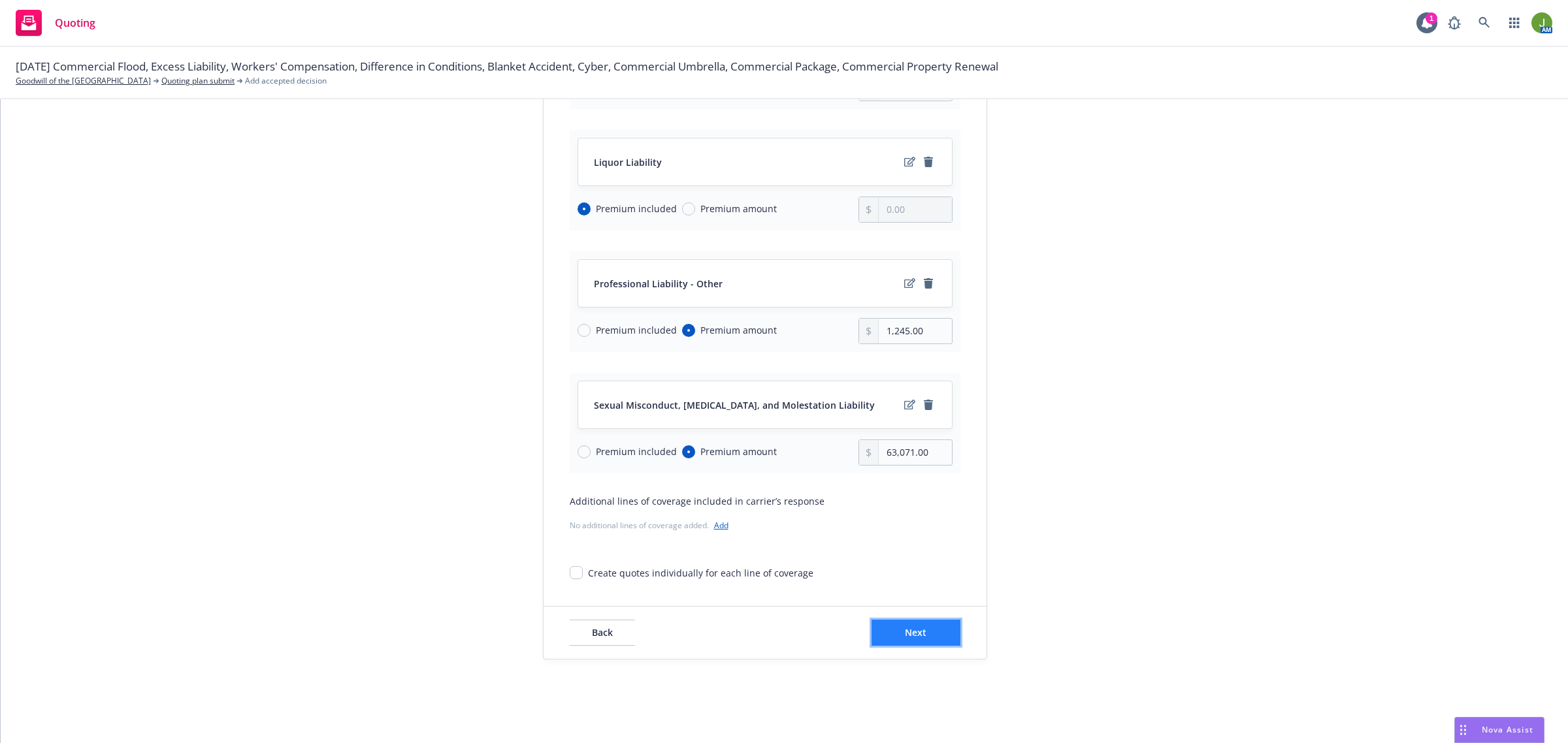
click at [932, 639] on button "Next" at bounding box center [915, 633] width 89 height 26
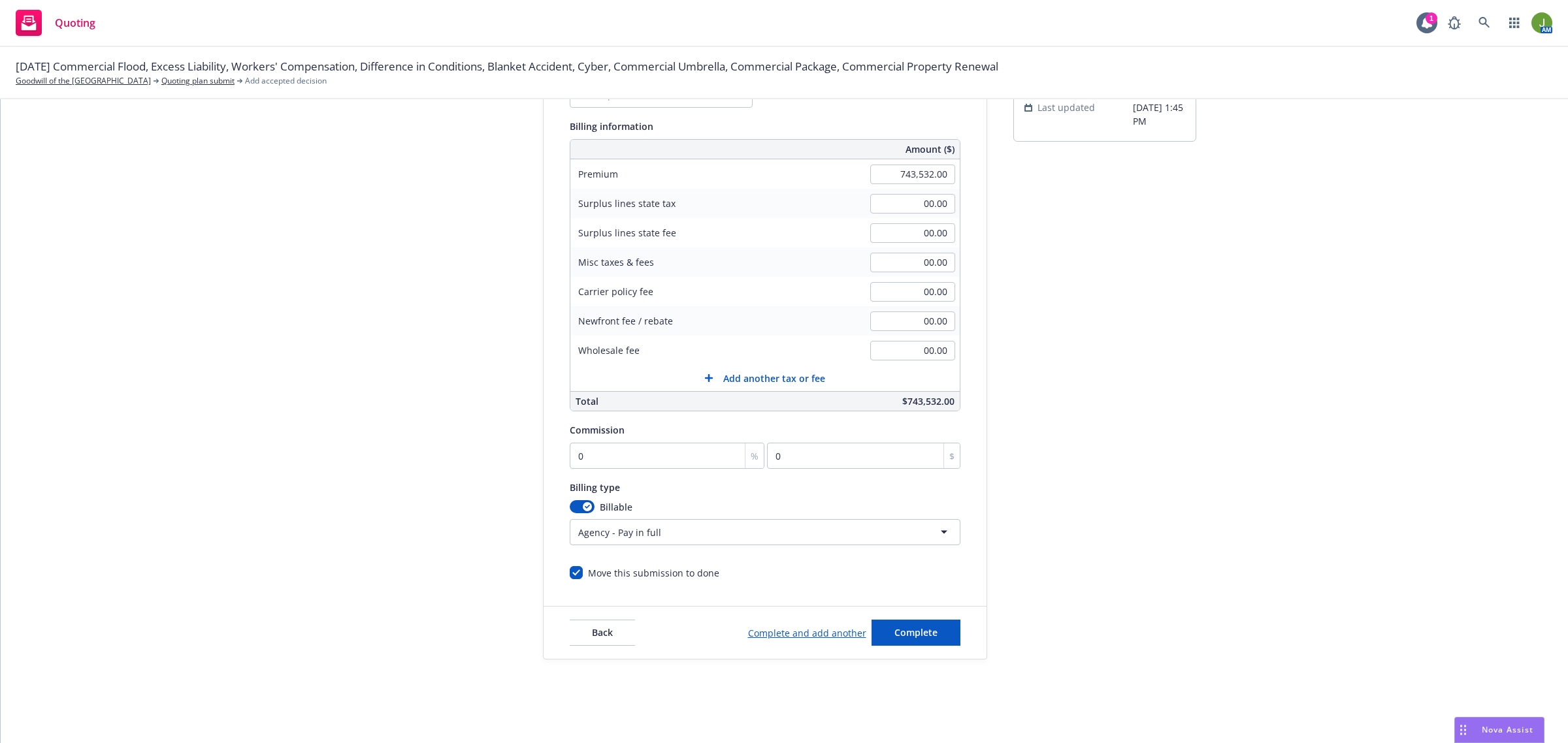
scroll to position [161, 0]
drag, startPoint x: 569, startPoint y: 464, endPoint x: 593, endPoint y: 463, distance: 24.0
click at [569, 464] on input "0" at bounding box center [667, 456] width 195 height 26
click at [923, 626] on span "Complete" at bounding box center [915, 633] width 43 height 12
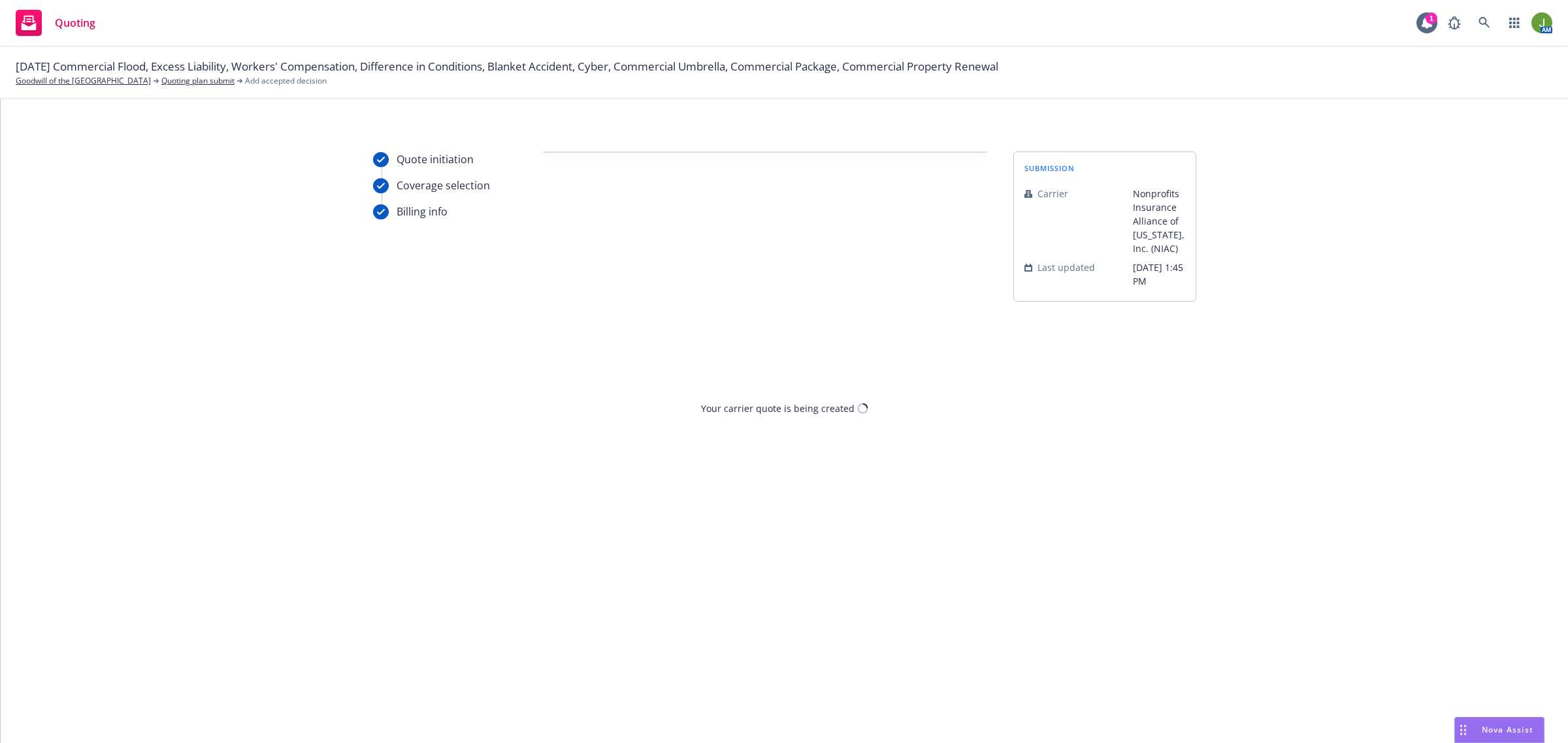
scroll to position [0, 0]
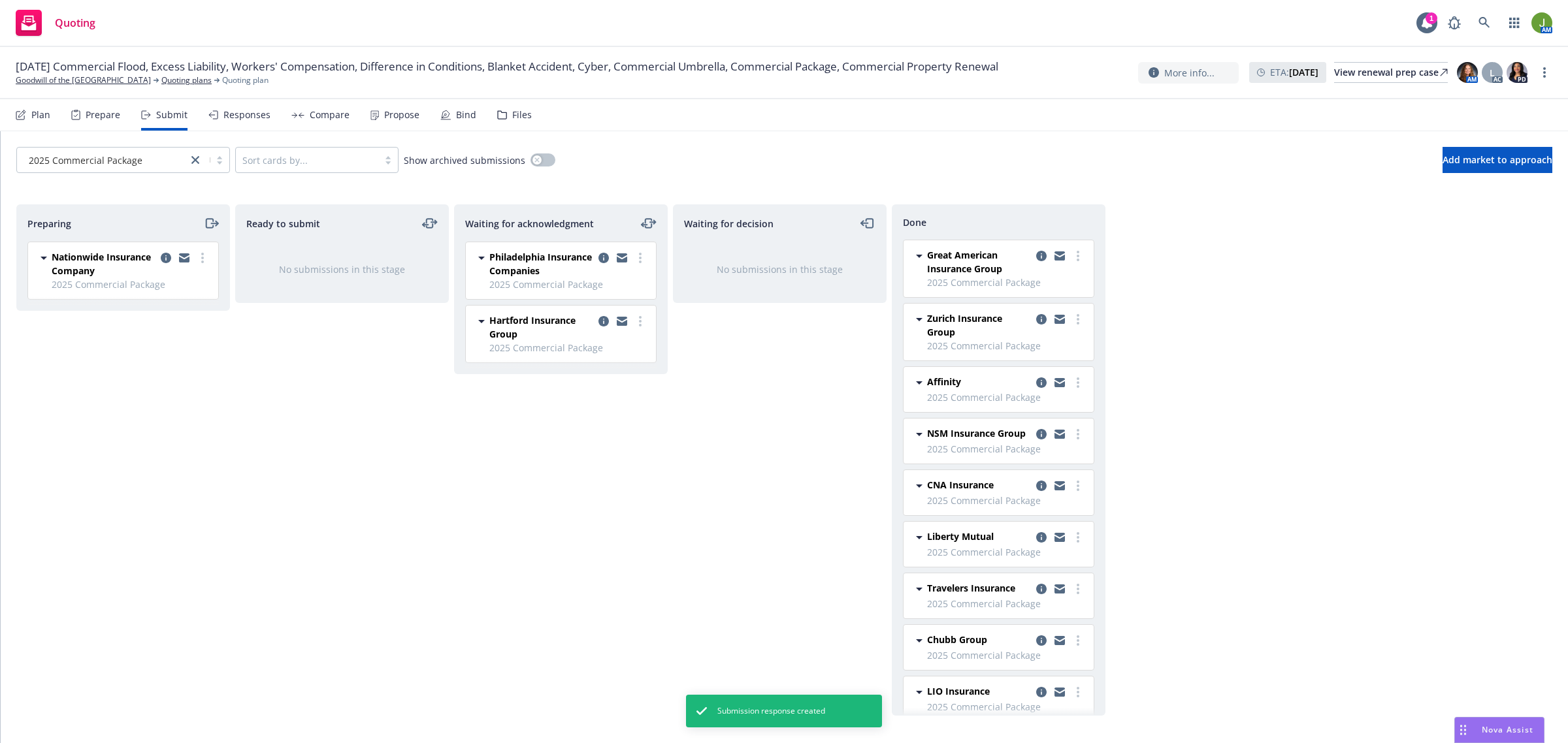
click at [370, 112] on icon at bounding box center [374, 115] width 8 height 10
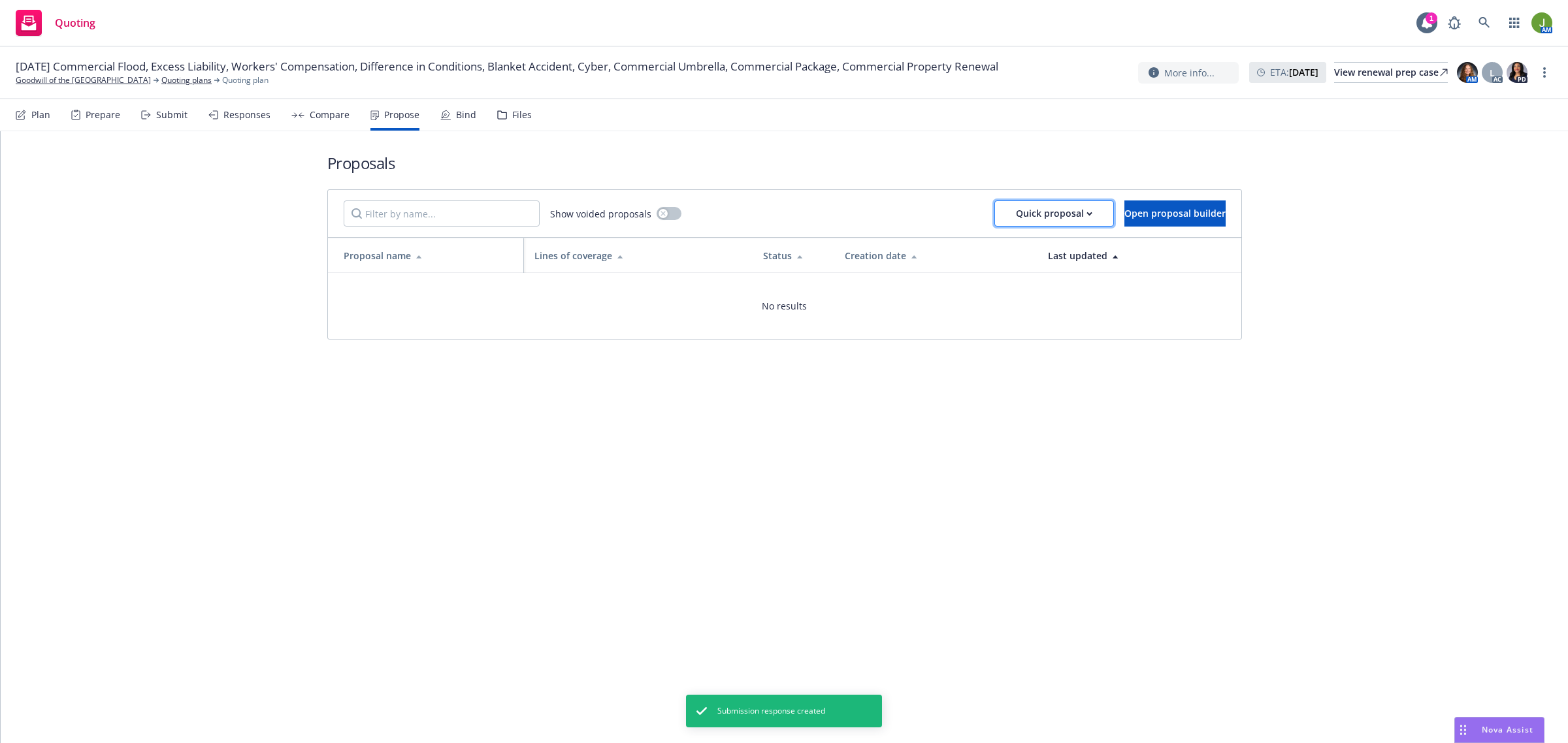
click at [1024, 211] on div "Quick proposal" at bounding box center [1054, 213] width 76 height 25
click at [1012, 242] on span "Upload quick proposal" at bounding box center [1019, 247] width 130 height 12
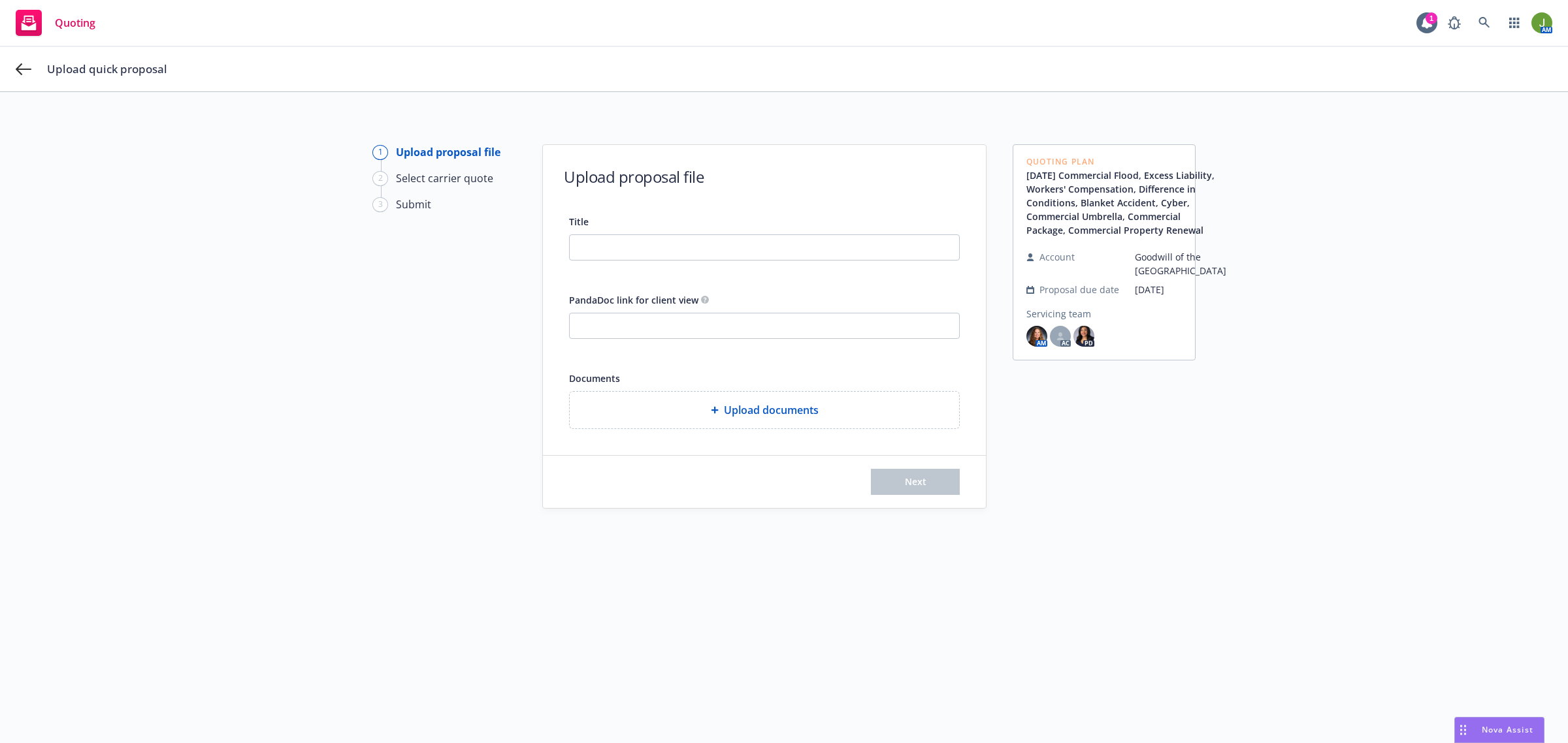
click at [28, 77] on div "Upload quick proposal" at bounding box center [784, 69] width 1568 height 44
click at [21, 63] on icon at bounding box center [24, 69] width 16 height 16
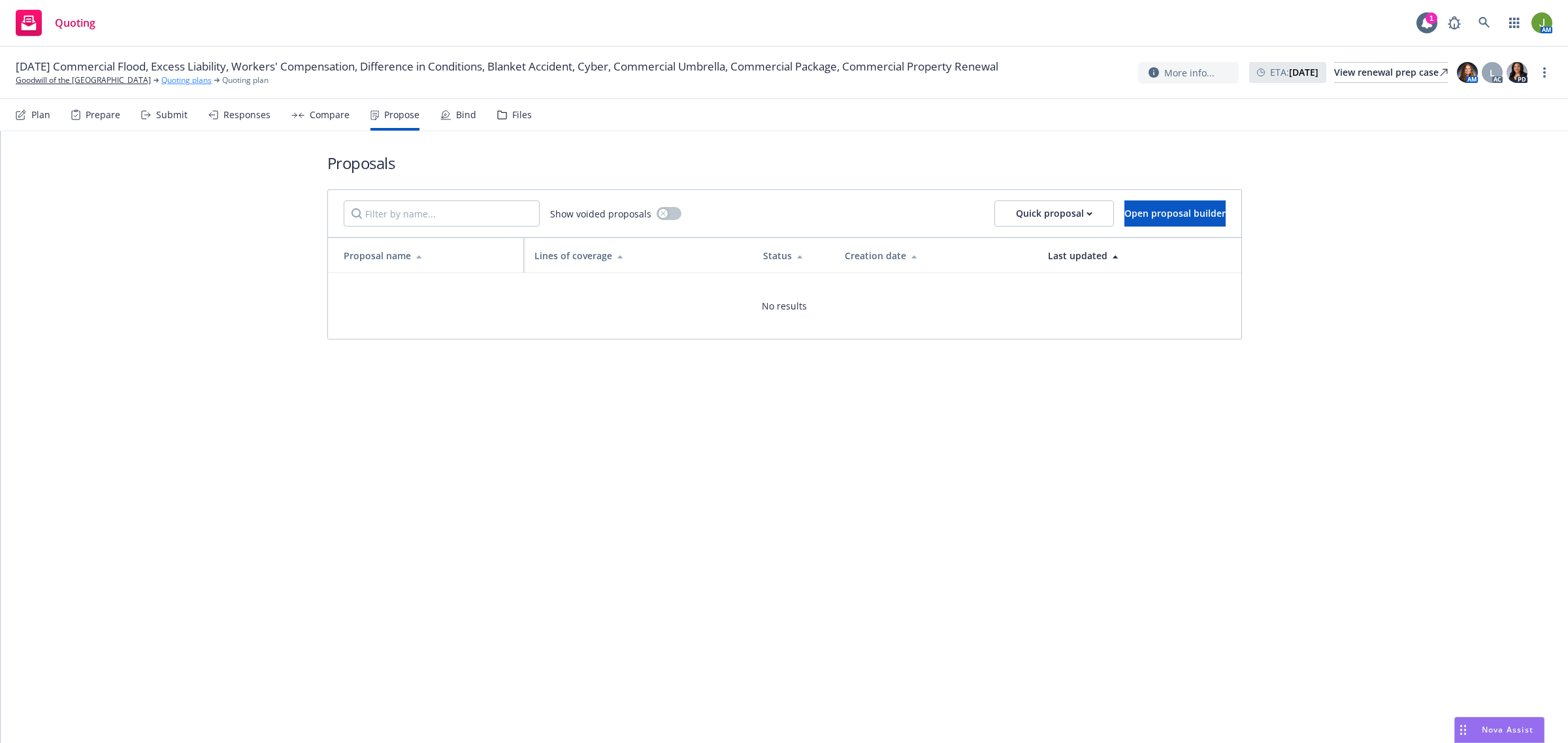
click at [181, 82] on link "Quoting plans" at bounding box center [187, 80] width 50 height 11
